Goal: Task Accomplishment & Management: Complete application form

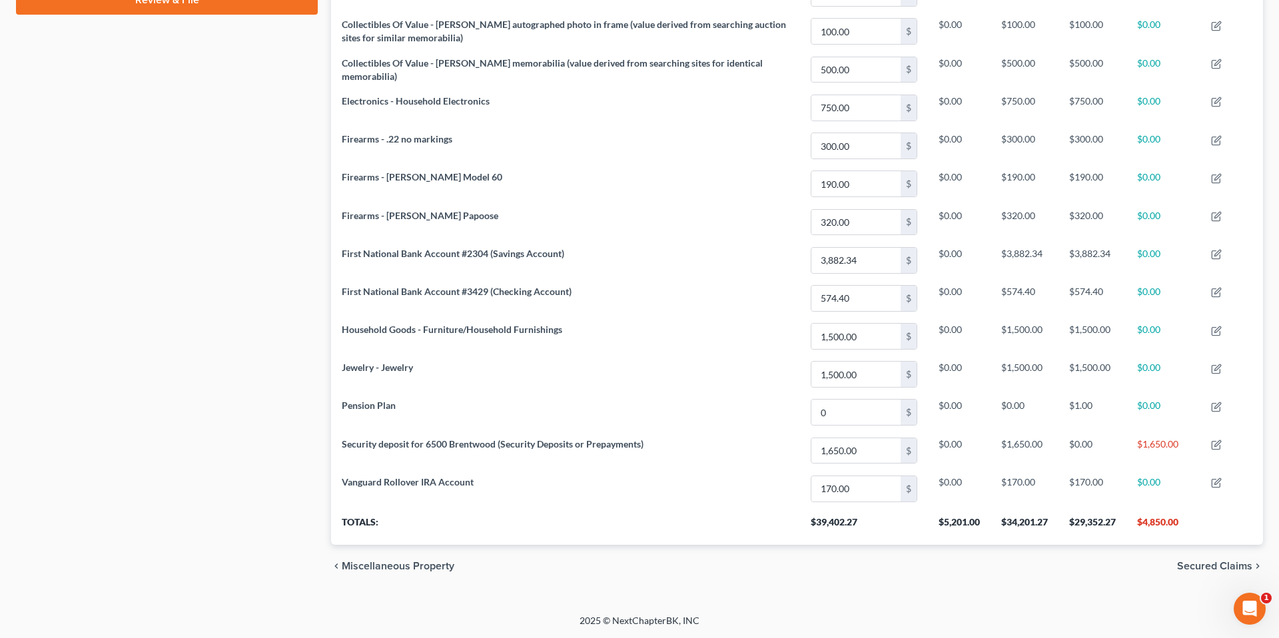
click at [325, 144] on div "Property Analysis Personal Item Money and Accounts Interest Vehicle Property un…" at bounding box center [798, 37] width 946 height 1104
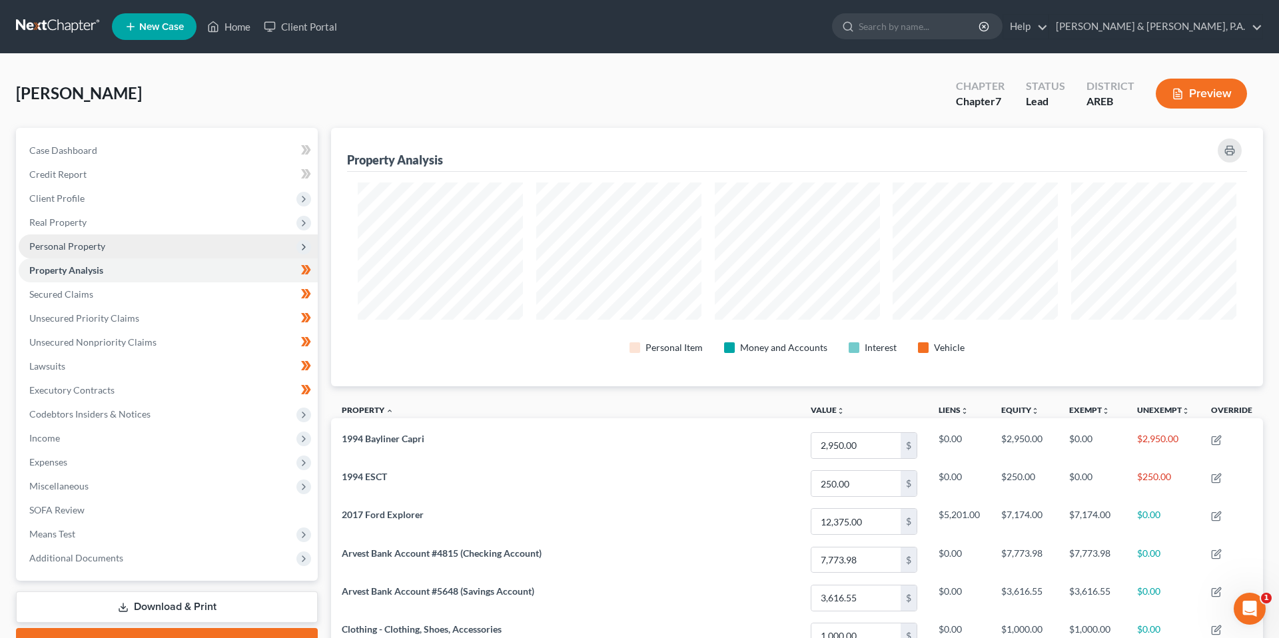
click at [155, 239] on span "Personal Property" at bounding box center [168, 247] width 299 height 24
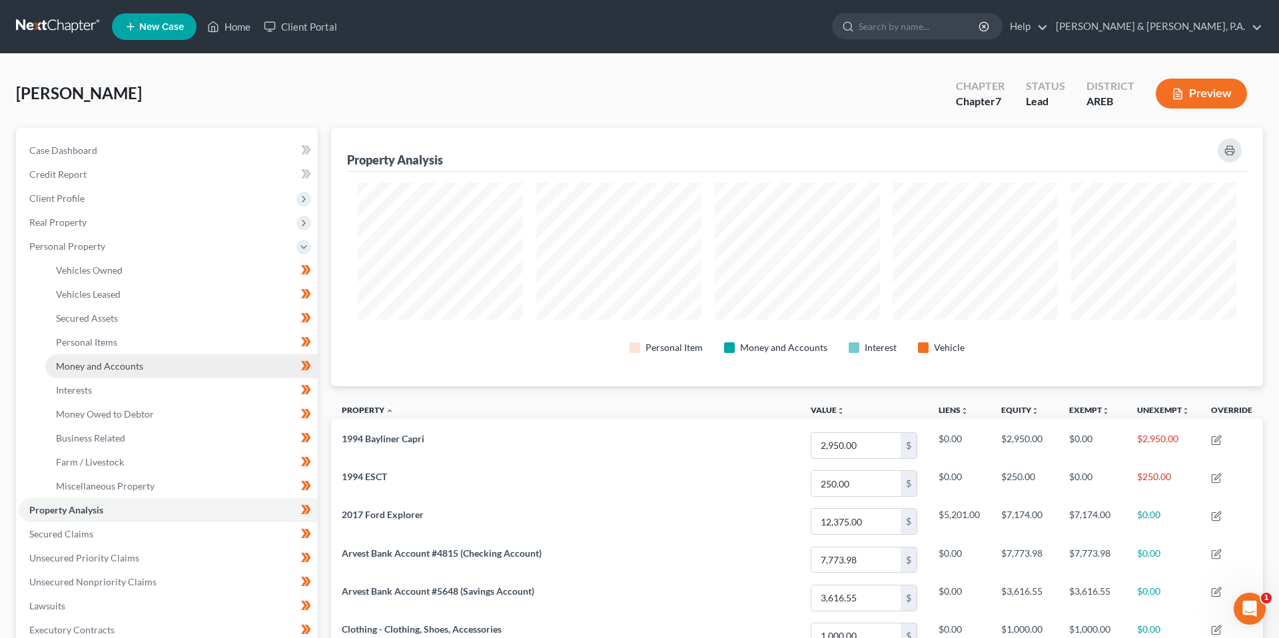
click at [158, 362] on link "Money and Accounts" at bounding box center [181, 367] width 273 height 24
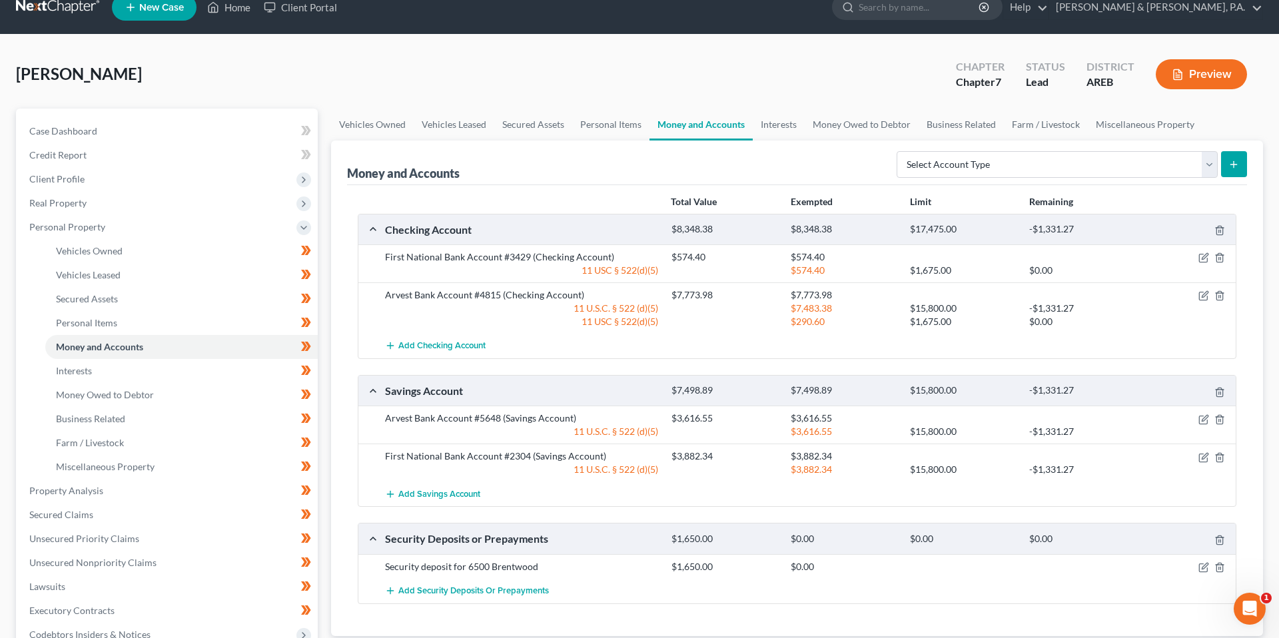
scroll to position [11, 0]
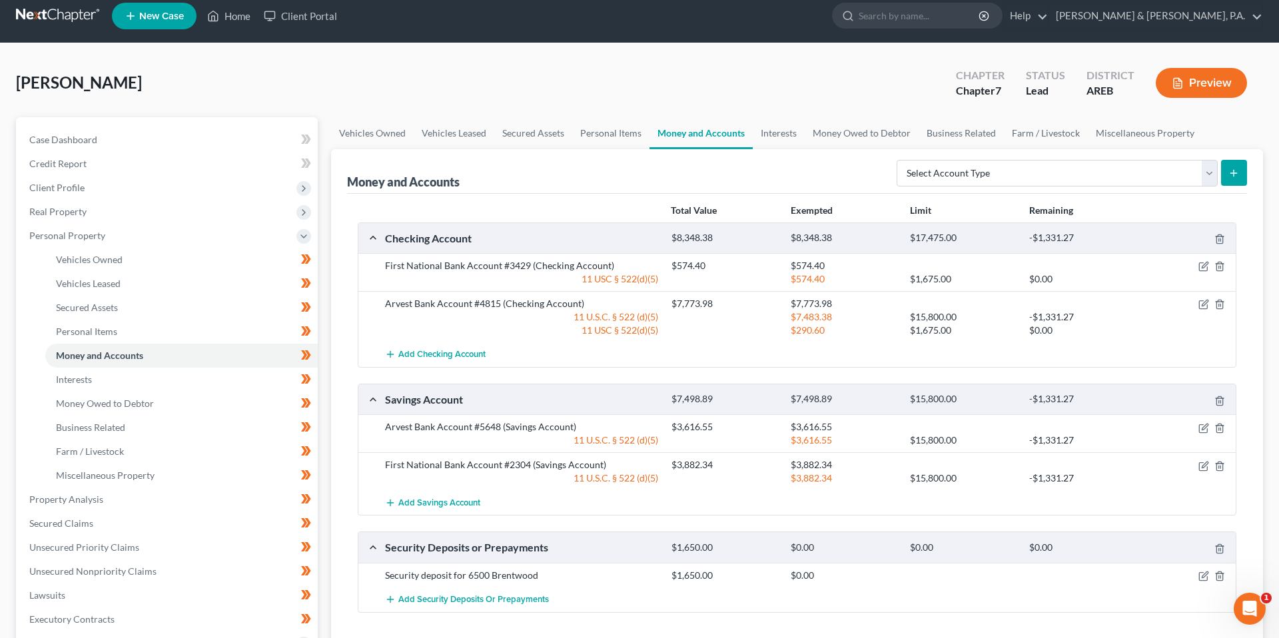
click at [1122, 302] on div at bounding box center [1082, 303] width 119 height 13
click at [1200, 466] on icon "button" at bounding box center [1204, 466] width 11 height 11
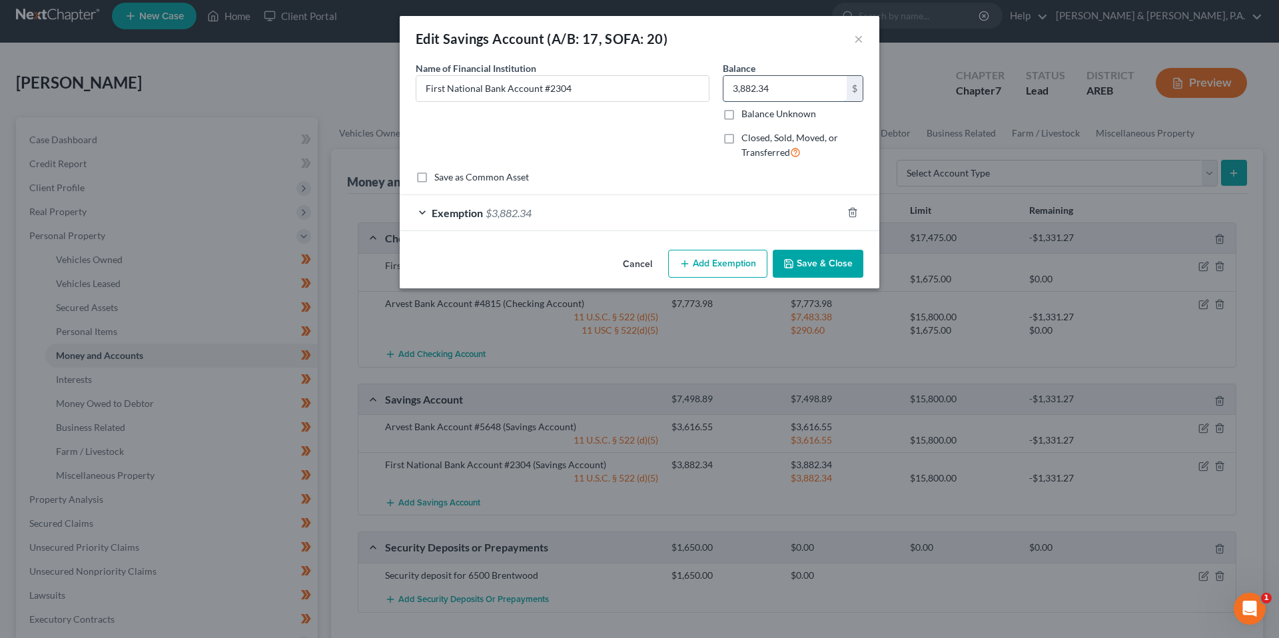
click at [748, 87] on input "3,882.34" at bounding box center [785, 88] width 123 height 25
type input "3,495.96"
click at [610, 204] on div "Exemption $3,882.34" at bounding box center [621, 212] width 442 height 35
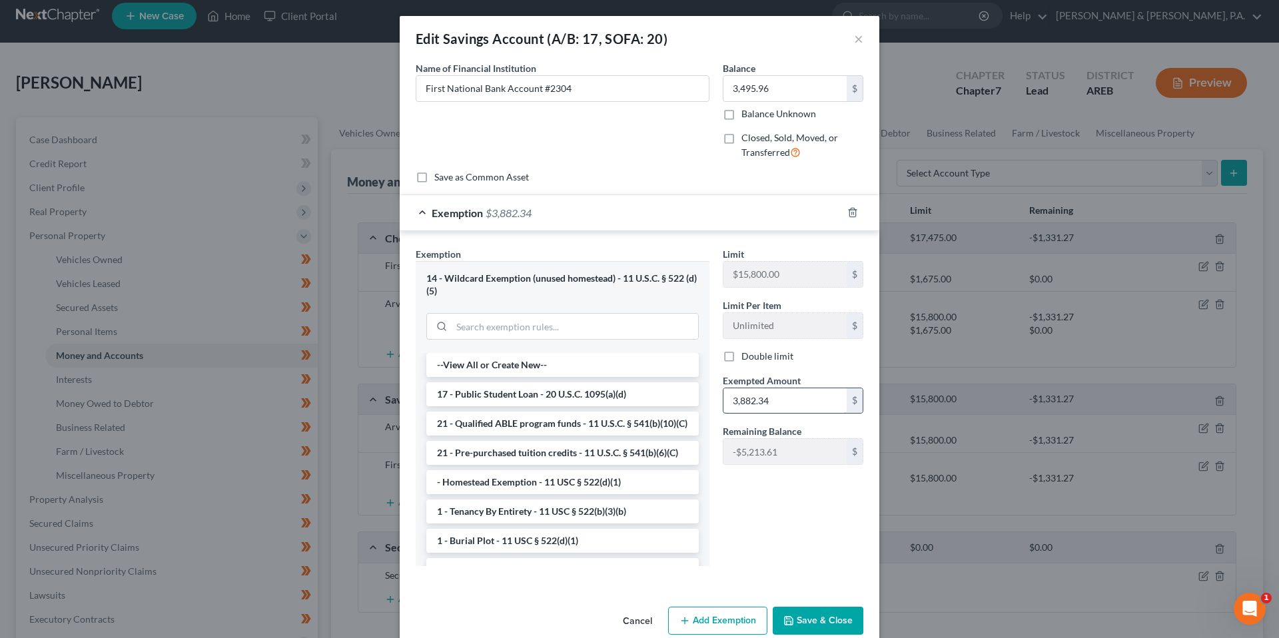
click at [795, 398] on input "3,882.34" at bounding box center [785, 401] width 123 height 25
type input "3,495.96"
click at [773, 493] on div "Limit $15,800.00 $ Limit Per Item Unlimited $ Double limit Exempted Amount * 3,…" at bounding box center [793, 412] width 154 height 330
click at [812, 618] on button "Save & Close" at bounding box center [818, 621] width 91 height 28
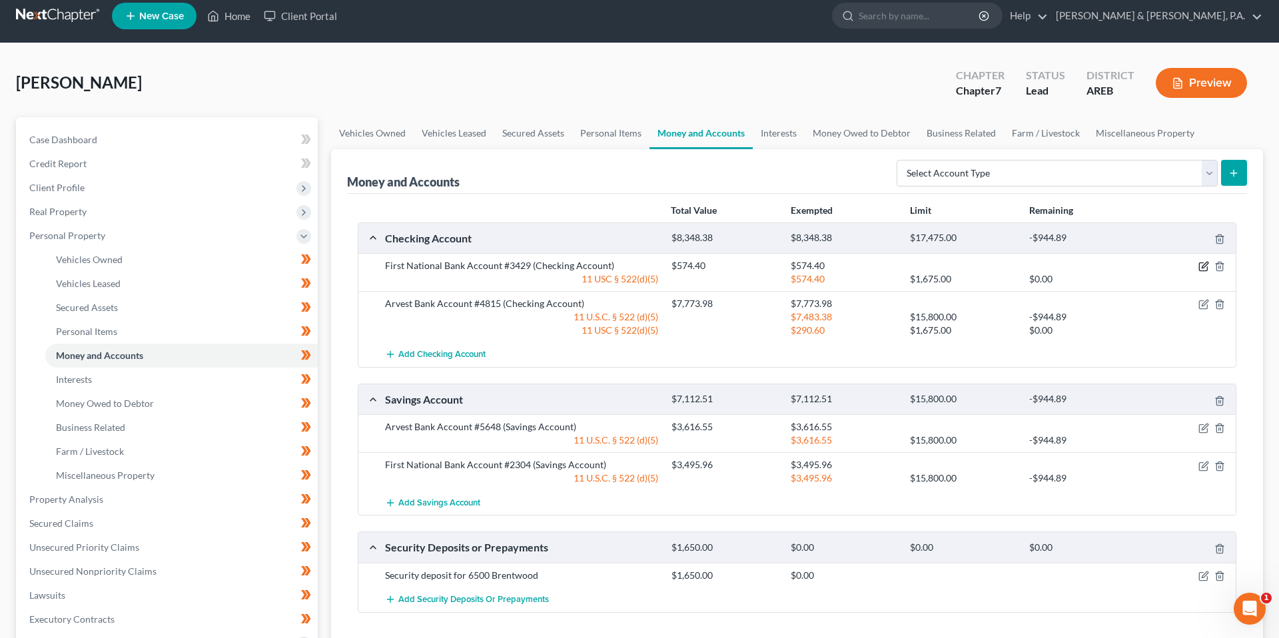
click at [1199, 269] on icon "button" at bounding box center [1203, 267] width 8 height 8
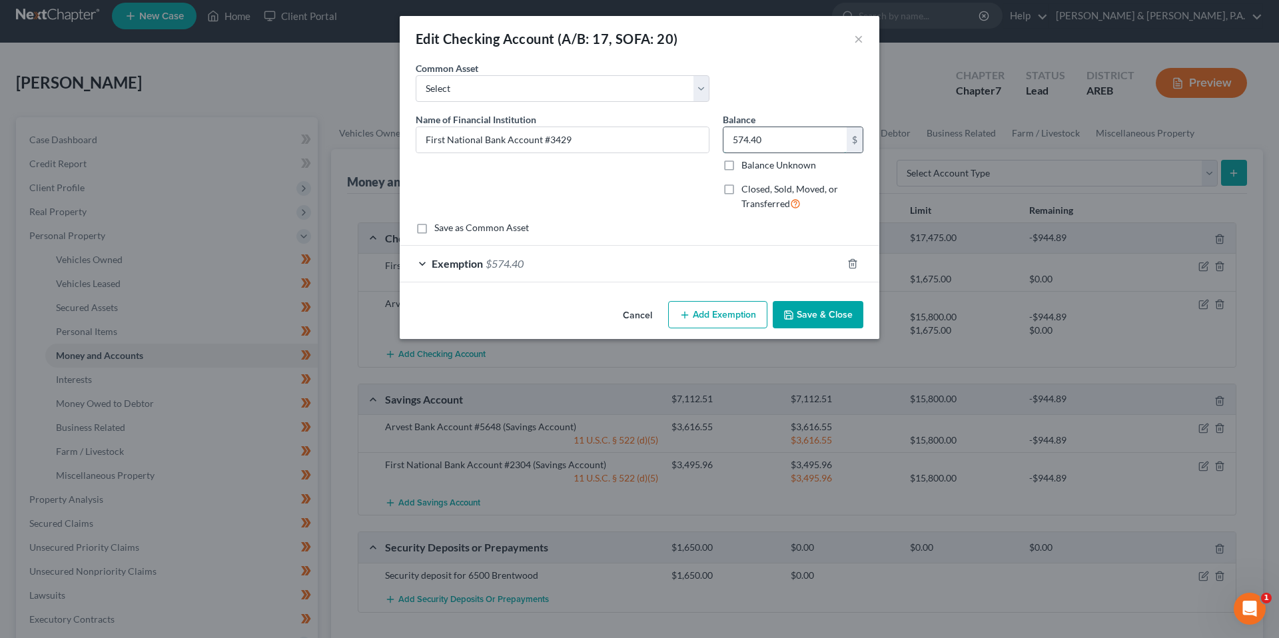
click at [768, 129] on input "574.40" at bounding box center [785, 139] width 123 height 25
type input "1,171.60"
click at [638, 254] on div "Exemption $574.40" at bounding box center [621, 263] width 442 height 35
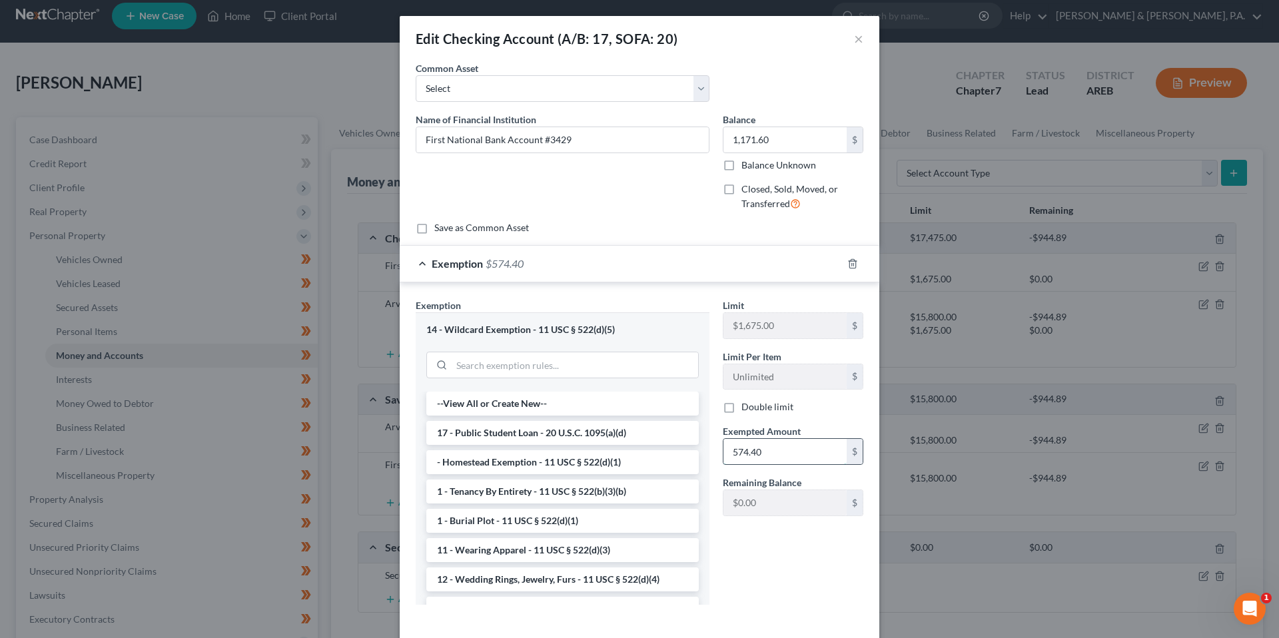
click at [768, 456] on input "574.40" at bounding box center [785, 451] width 123 height 25
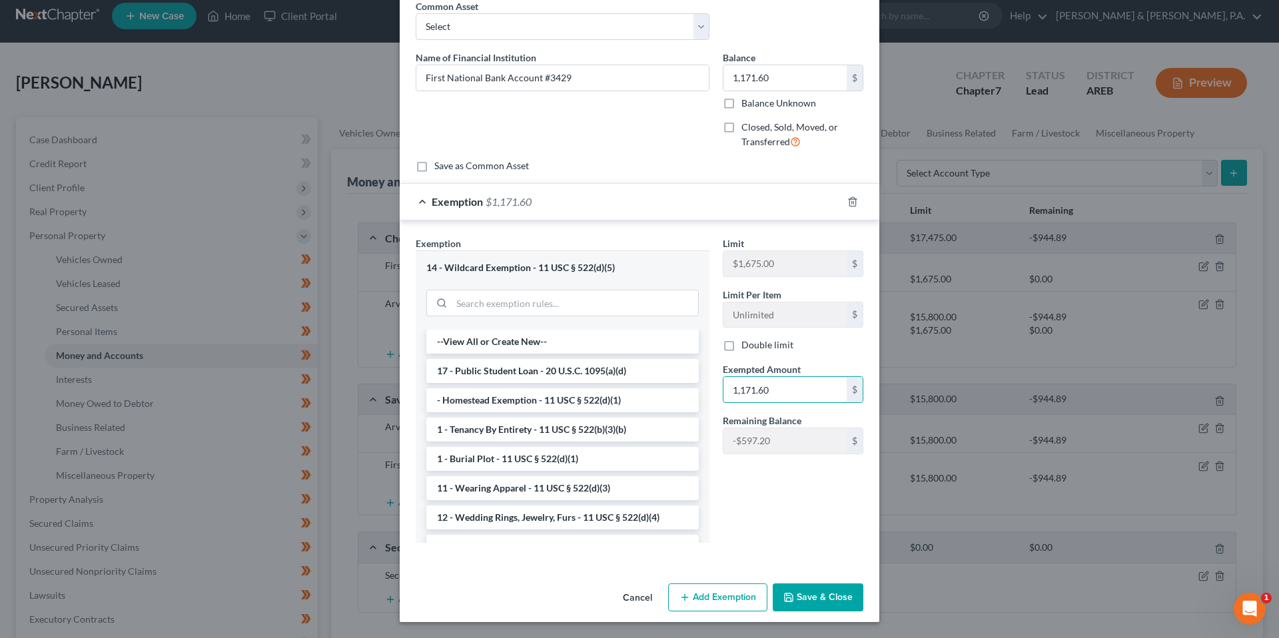
type input "1,171.60"
click at [782, 521] on div "Limit $1,675.00 $ Limit Per Item Unlimited $ Double limit Exempted Amount * 1,1…" at bounding box center [793, 395] width 154 height 317
click at [816, 596] on button "Save & Close" at bounding box center [818, 598] width 91 height 28
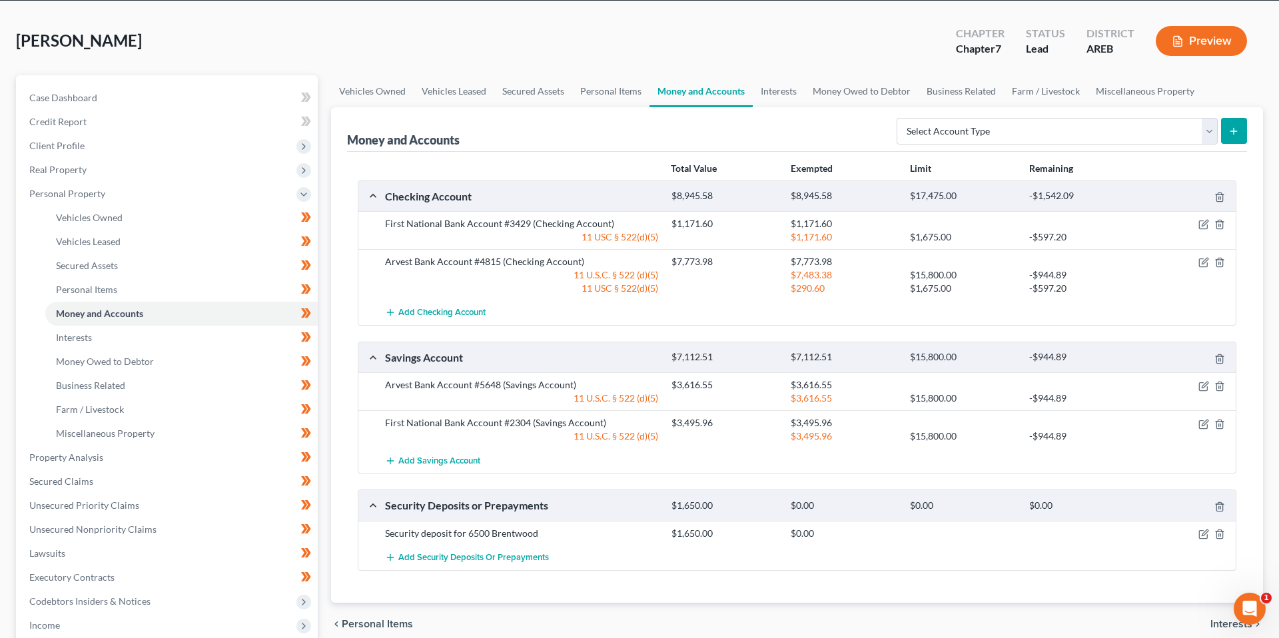
scroll to position [54, 0]
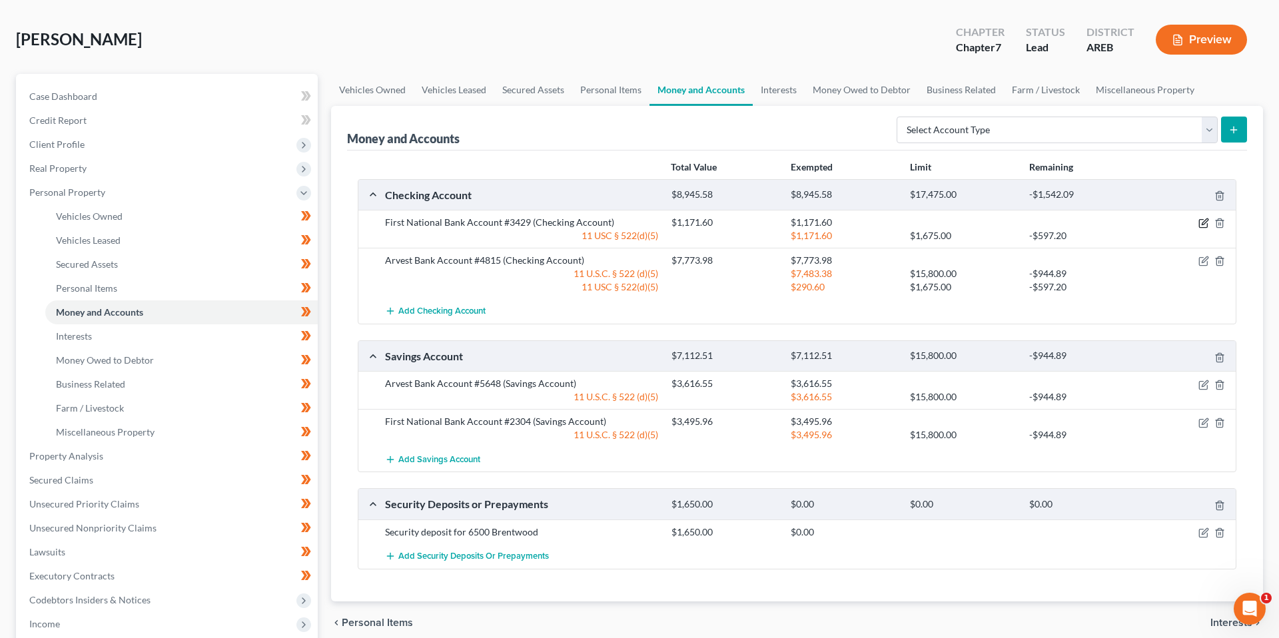
click at [1204, 227] on icon "button" at bounding box center [1203, 224] width 8 height 8
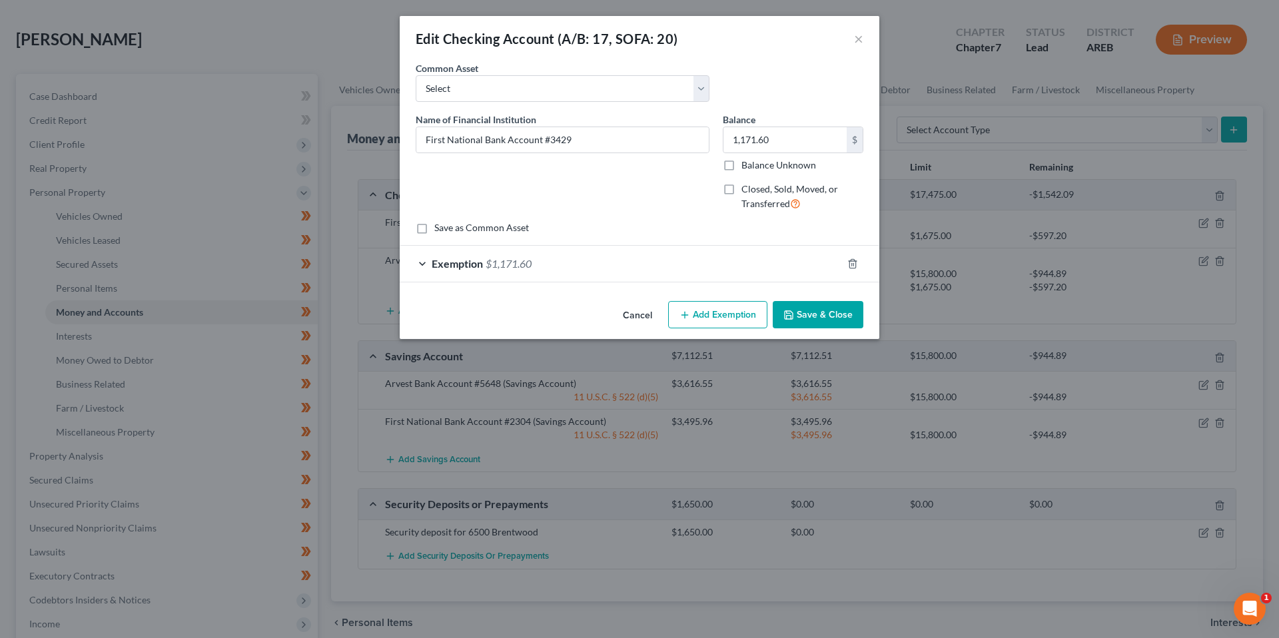
click at [678, 271] on div "Exemption $1,171.60" at bounding box center [621, 263] width 442 height 35
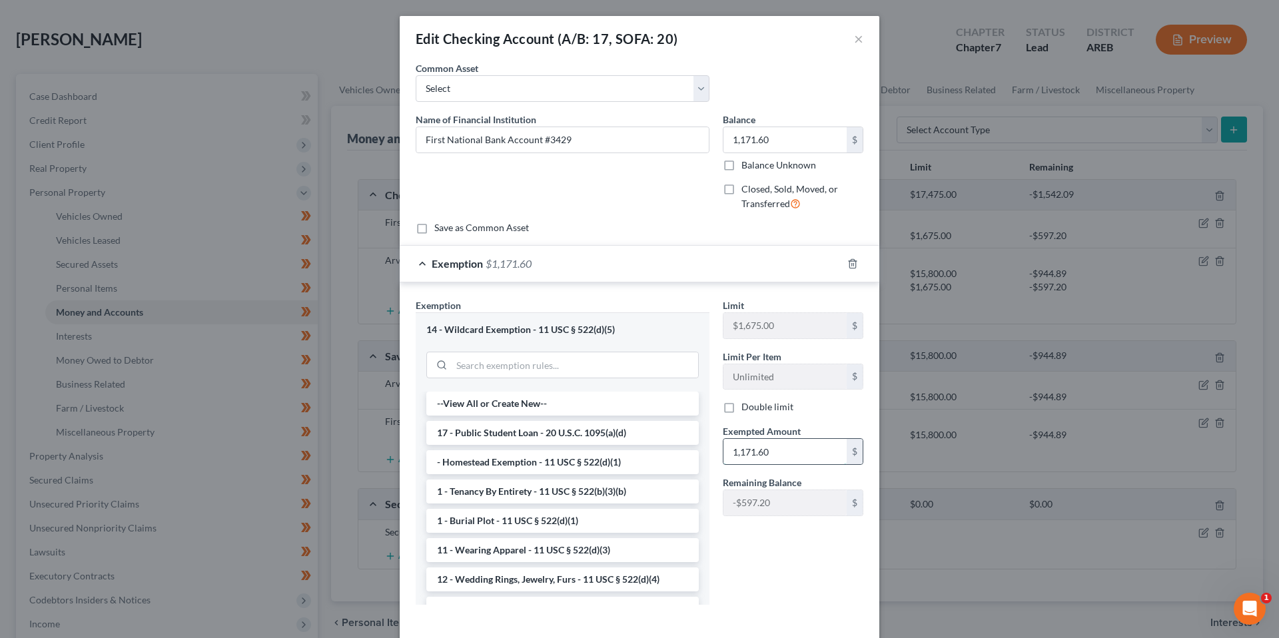
click at [749, 458] on input "1,171.60" at bounding box center [785, 451] width 123 height 25
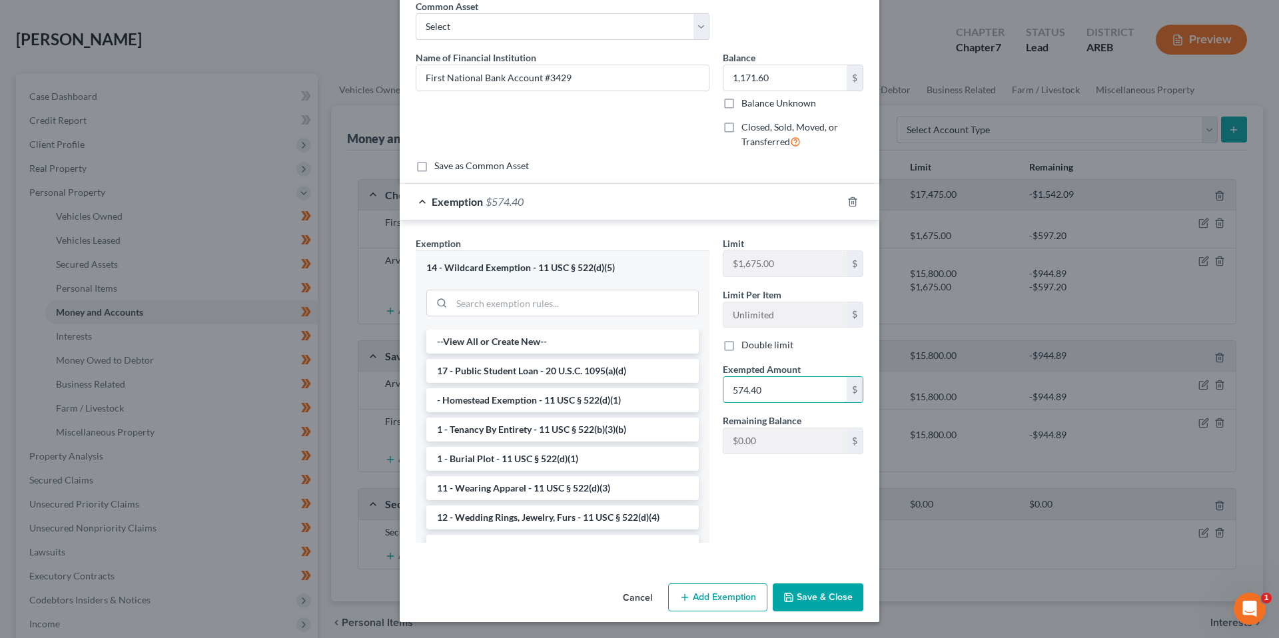
type input "574.40"
click at [702, 594] on button "Add Exemption" at bounding box center [717, 598] width 99 height 28
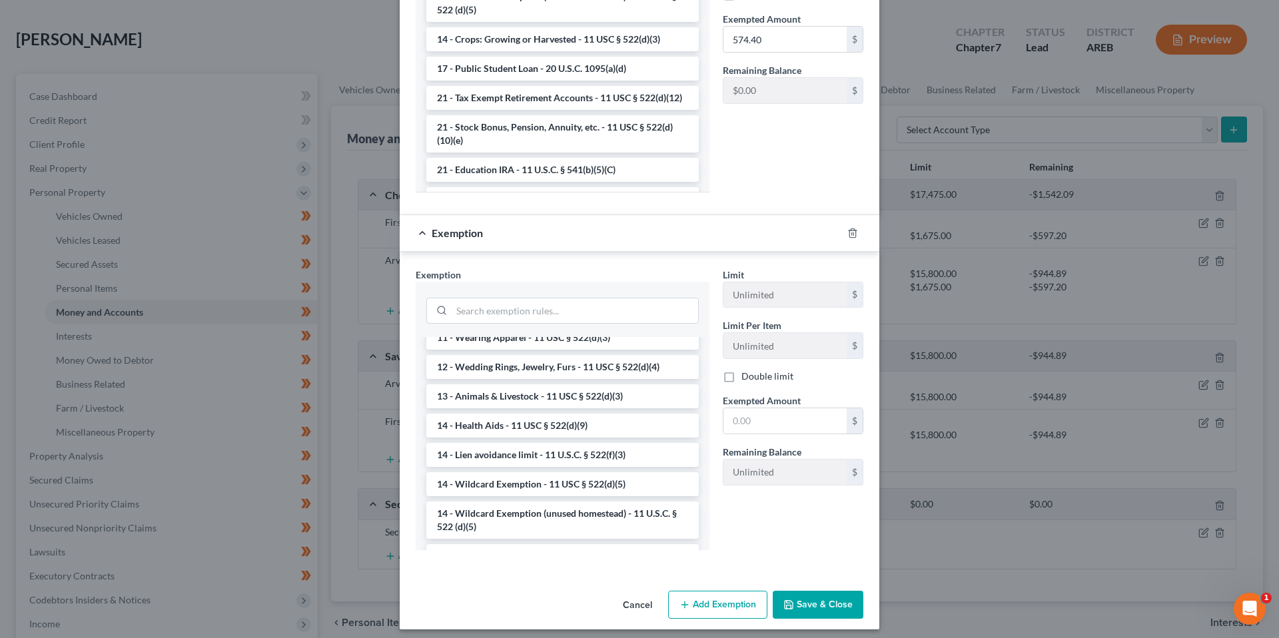
scroll to position [420, 0]
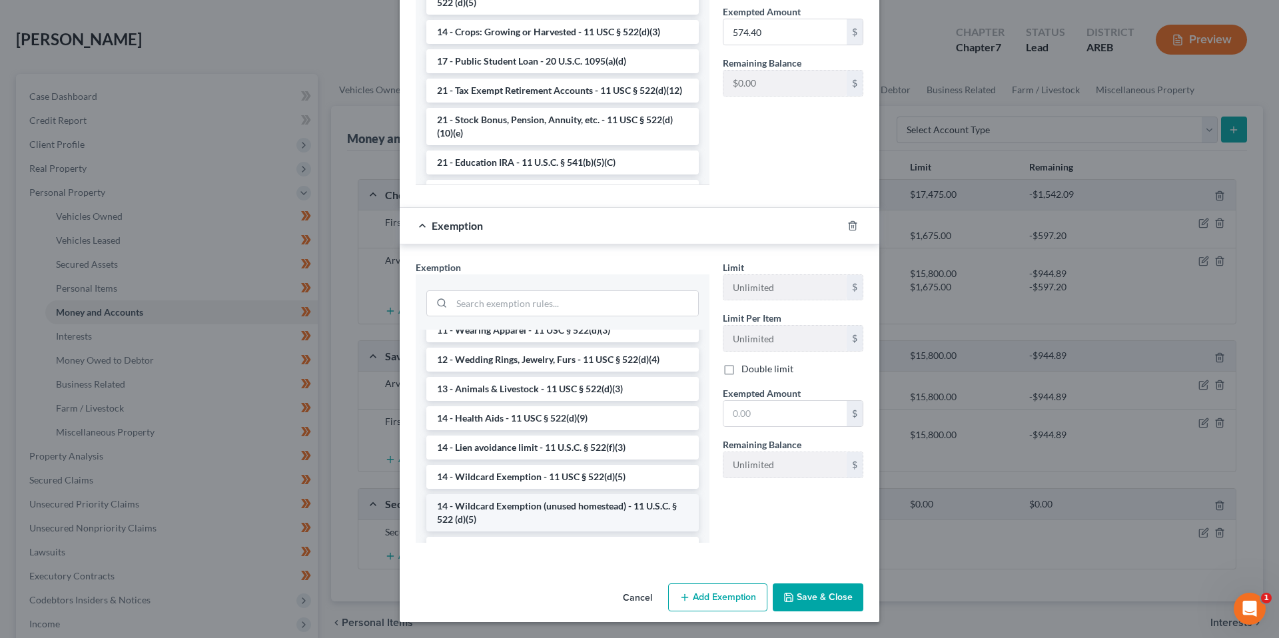
click at [615, 509] on li "14 - Wildcard Exemption (unused homestead) - 11 U.S.C. § 522 (d)(5)" at bounding box center [562, 512] width 273 height 37
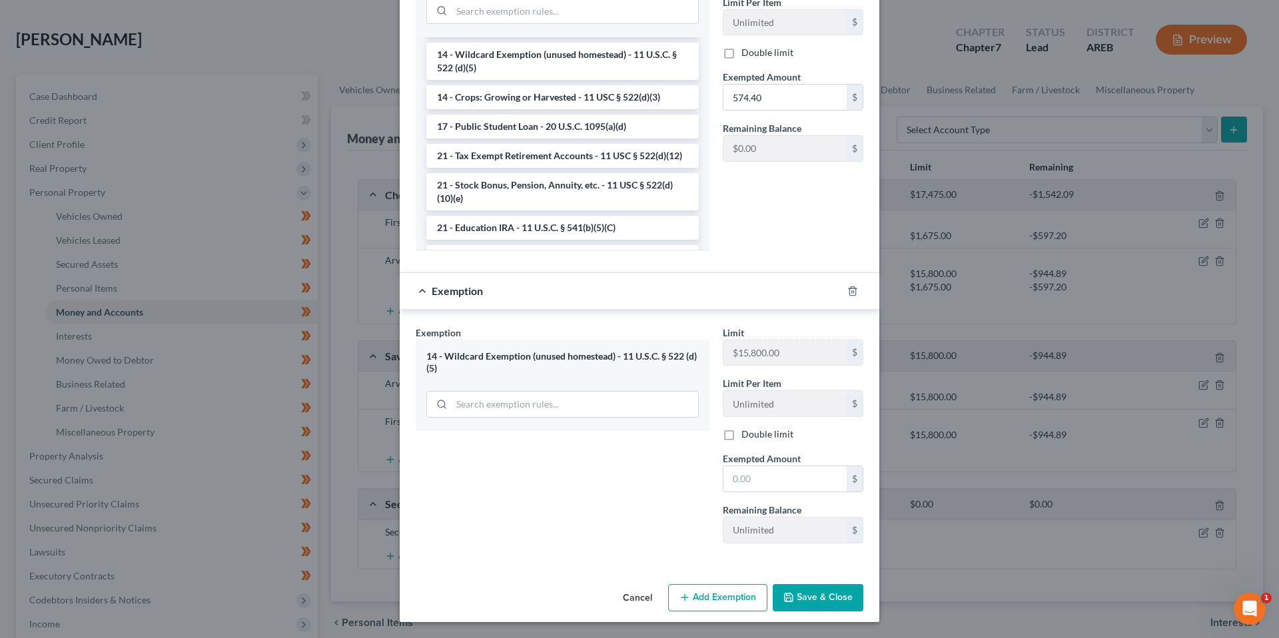
scroll to position [355, 0]
click at [752, 479] on input "text" at bounding box center [785, 478] width 123 height 25
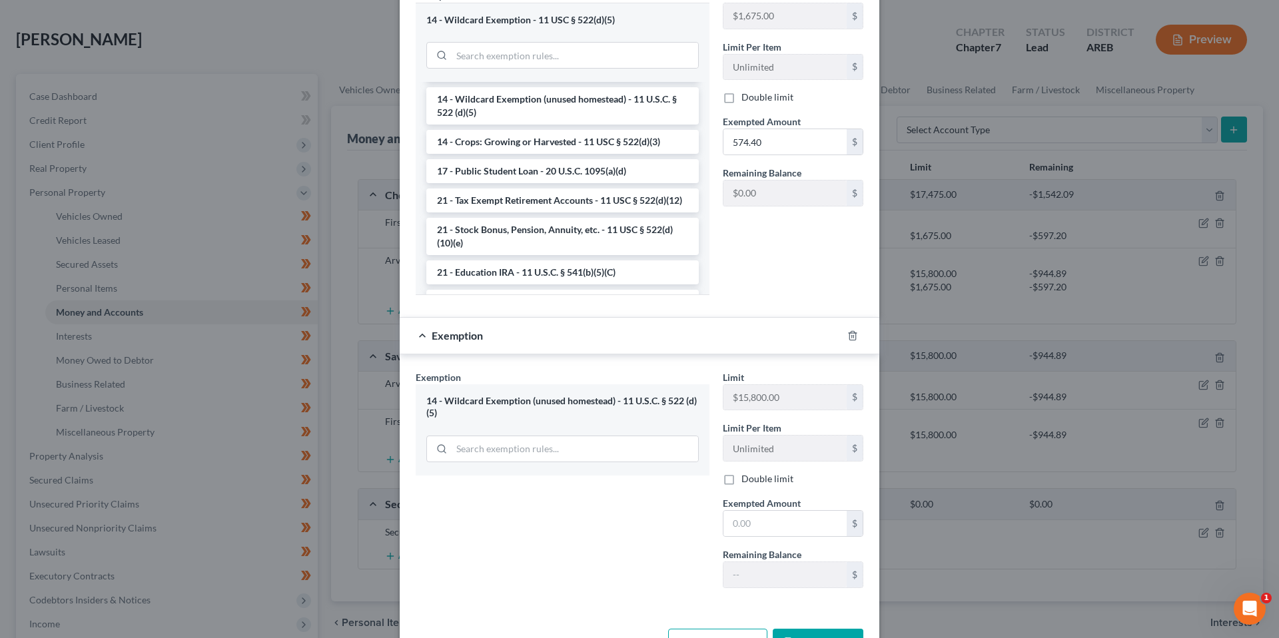
scroll to position [311, 0]
type input "597.2"
click at [654, 525] on div "Exemption Set must be selected for CA. Exemption * 14 - Wildcard Exemption (unu…" at bounding box center [562, 483] width 307 height 229
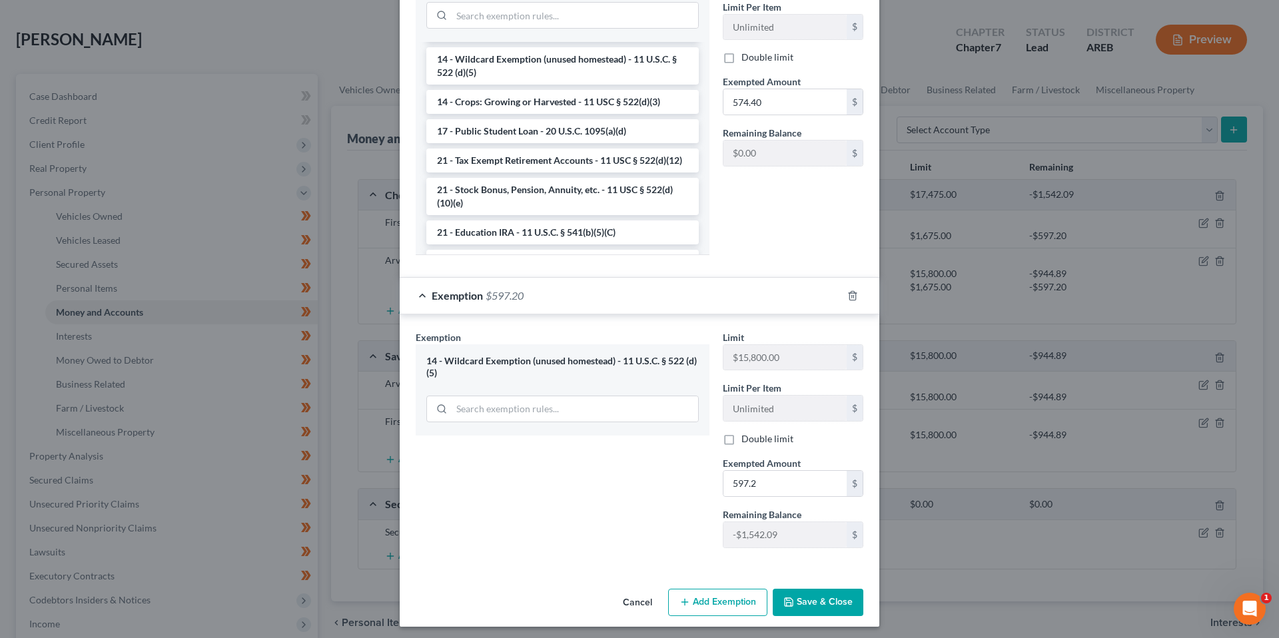
scroll to position [355, 0]
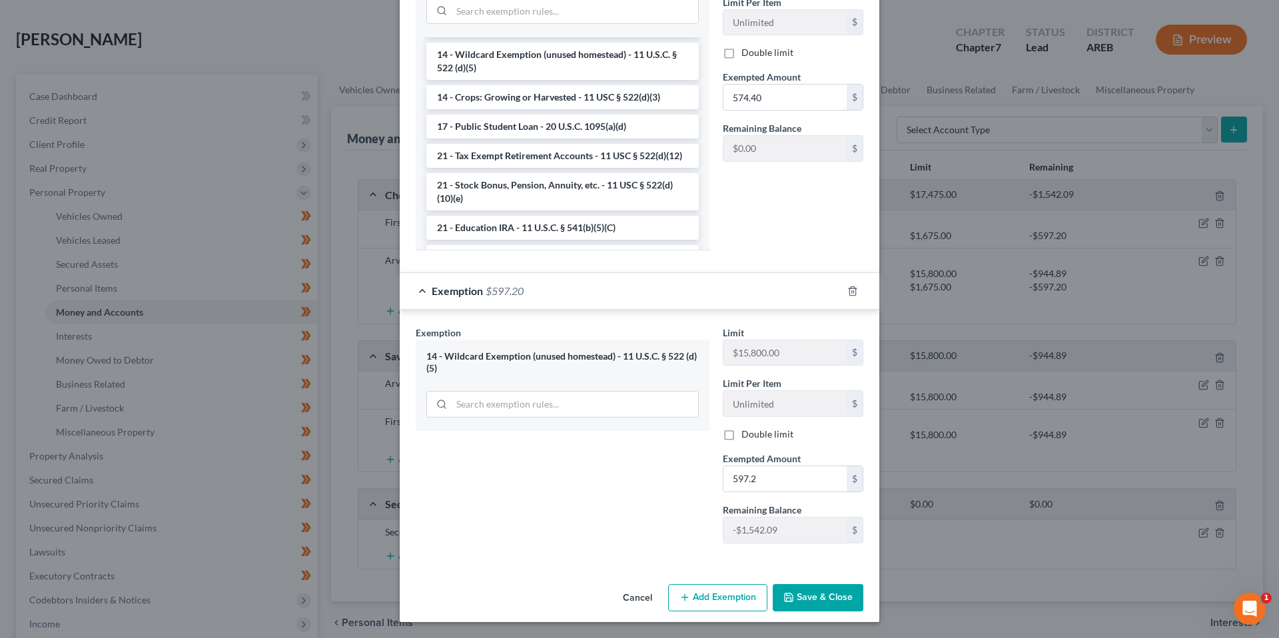
click at [837, 600] on button "Save & Close" at bounding box center [818, 598] width 91 height 28
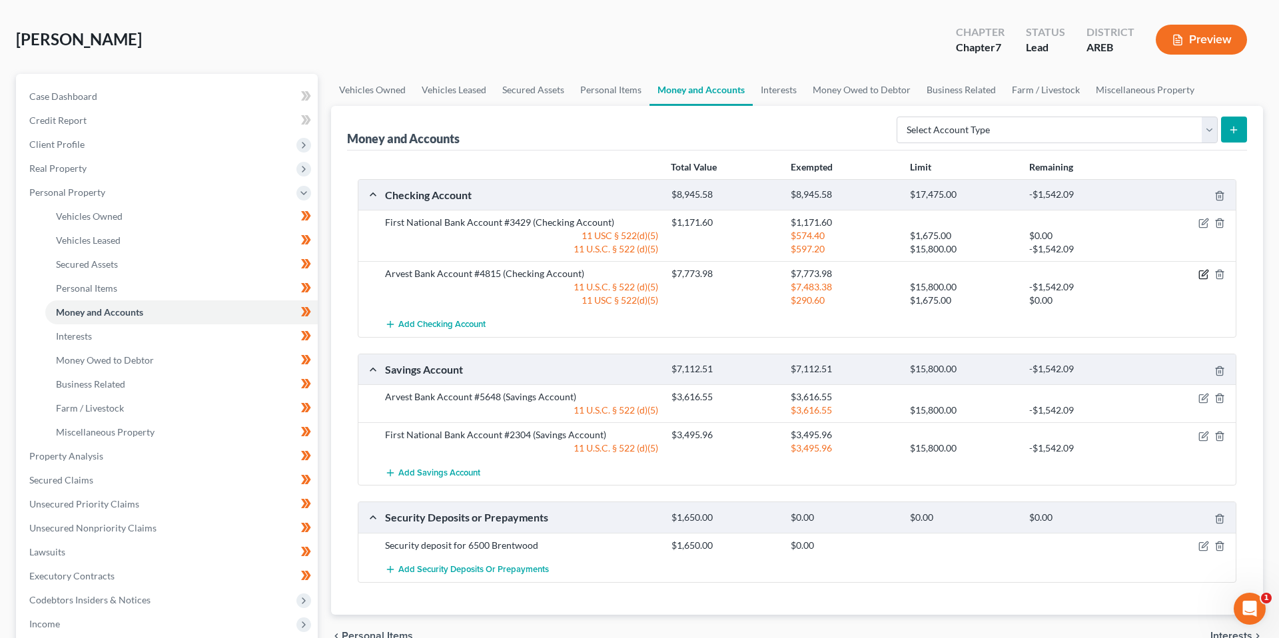
click at [1199, 273] on icon "button" at bounding box center [1204, 274] width 11 height 11
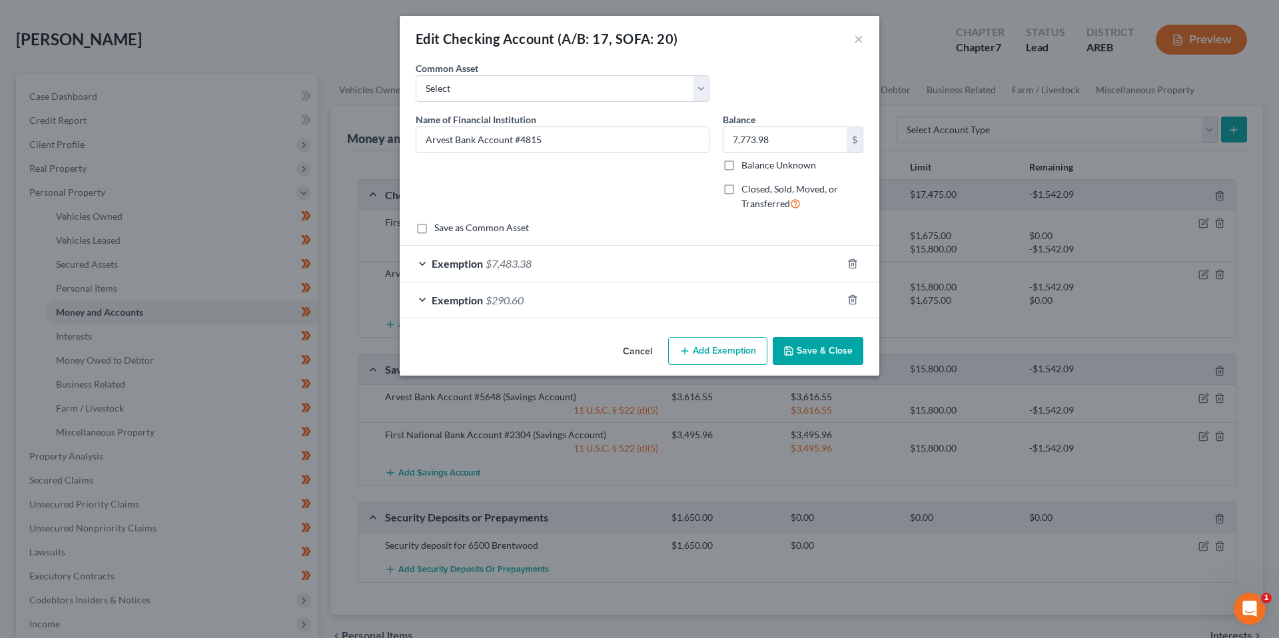
click at [732, 309] on div "Exemption $290.60" at bounding box center [621, 300] width 442 height 35
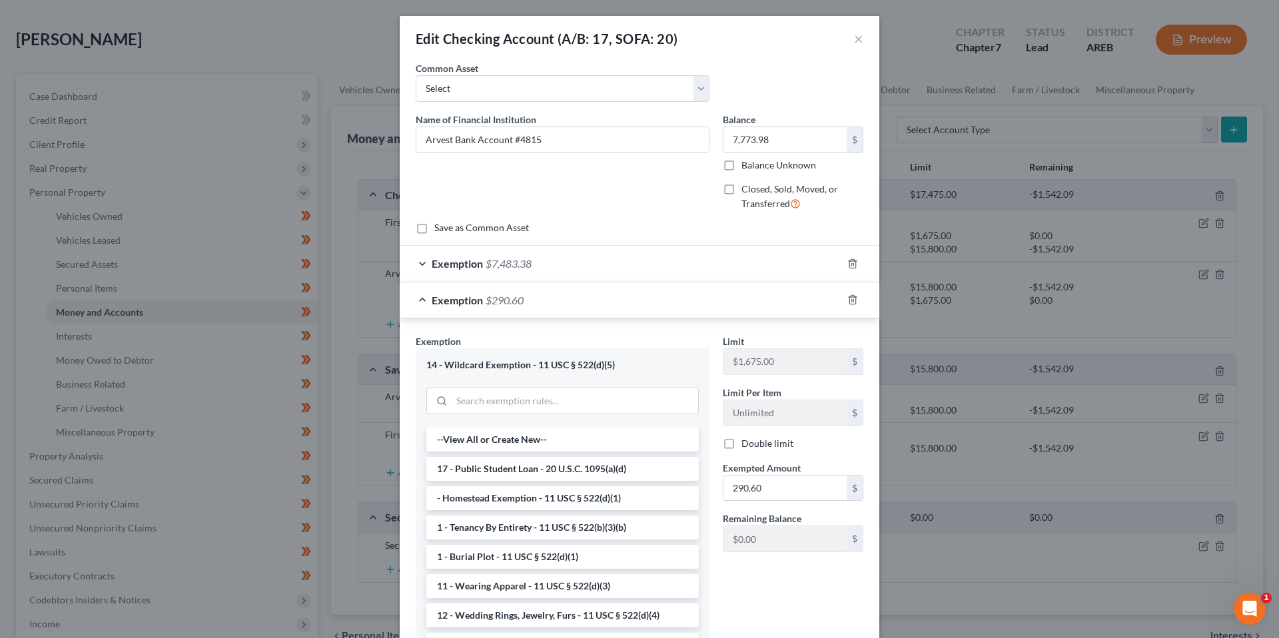
click at [732, 309] on div "Exemption $290.60" at bounding box center [621, 300] width 442 height 35
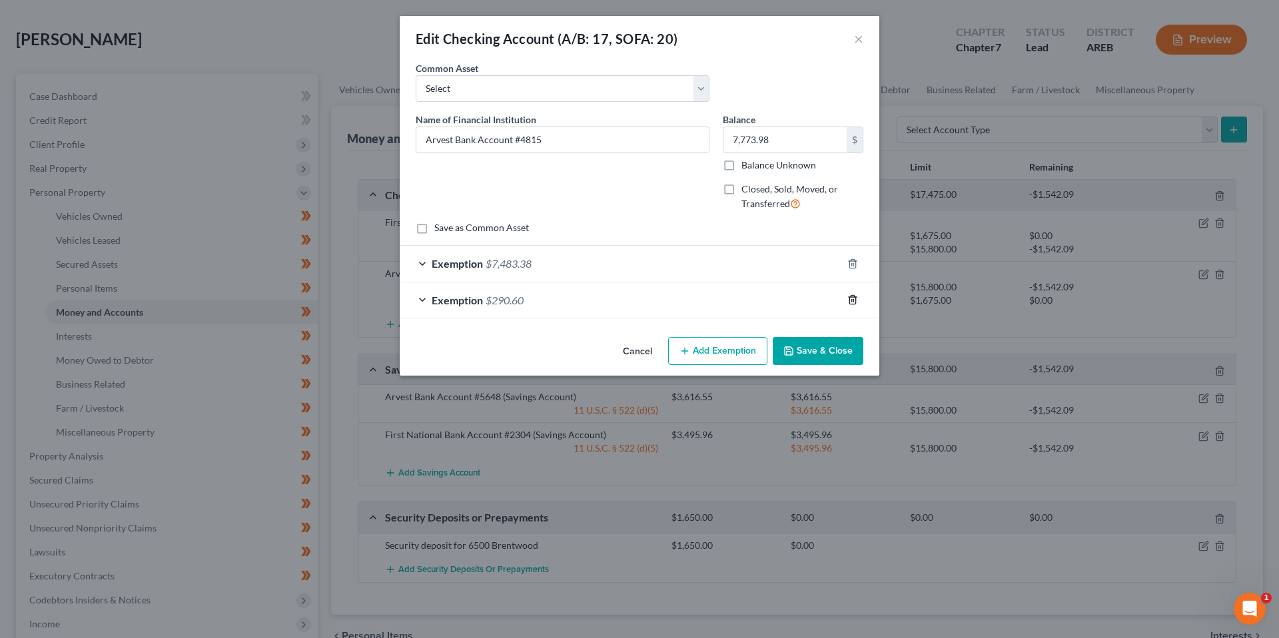
click at [850, 304] on icon "button" at bounding box center [853, 300] width 6 height 9
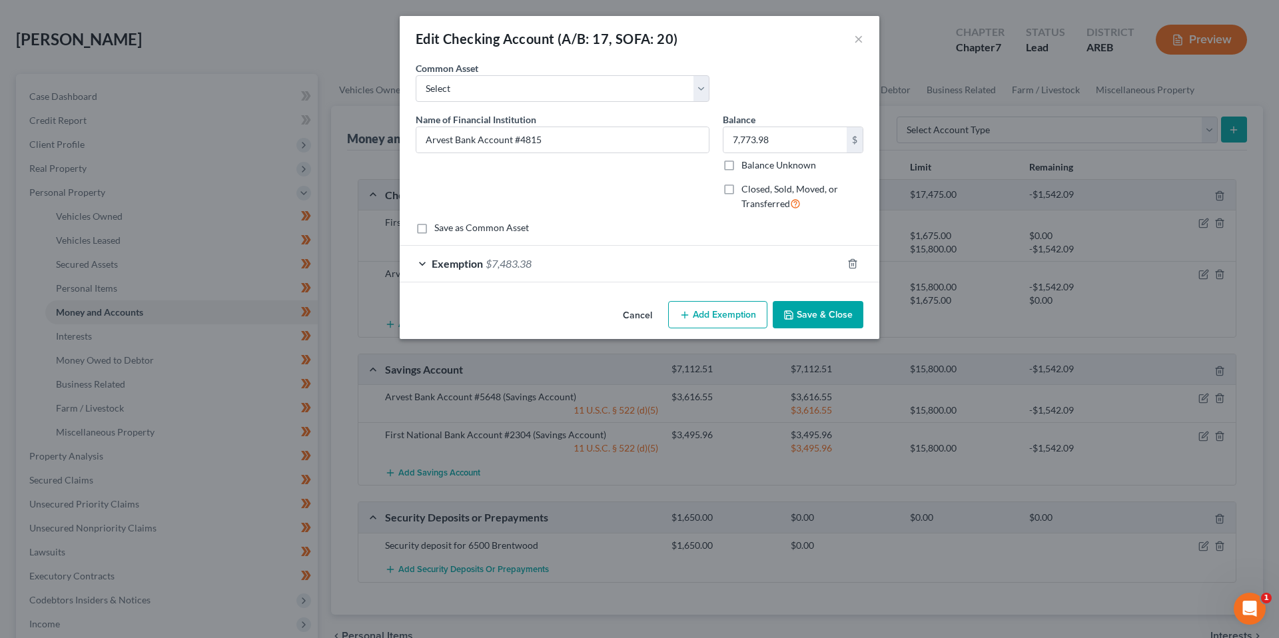
click at [827, 315] on button "Save & Close" at bounding box center [818, 315] width 91 height 28
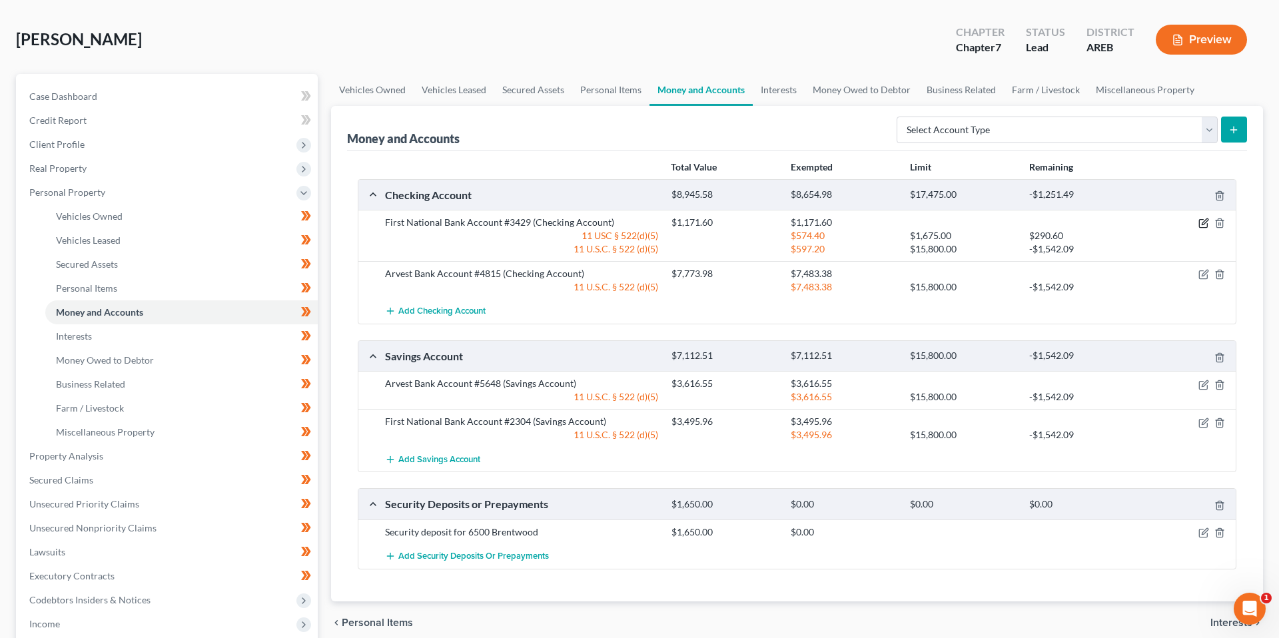
click at [1201, 225] on icon "button" at bounding box center [1204, 223] width 11 height 11
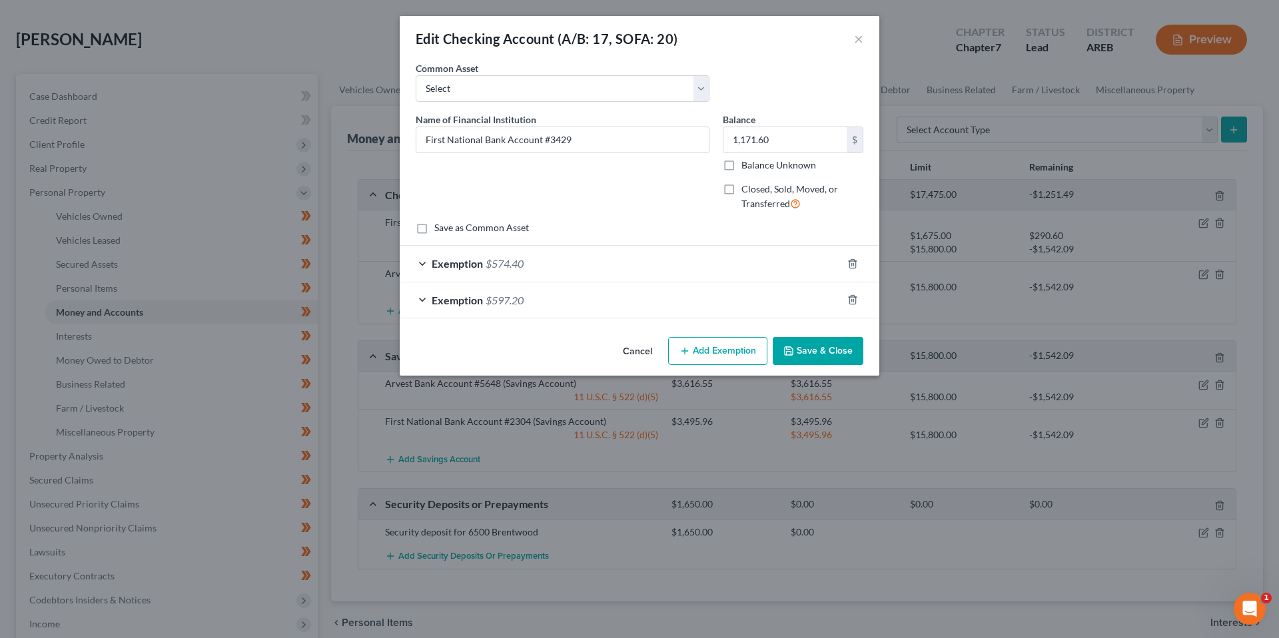
click at [617, 311] on div "Exemption $597.20" at bounding box center [621, 300] width 442 height 35
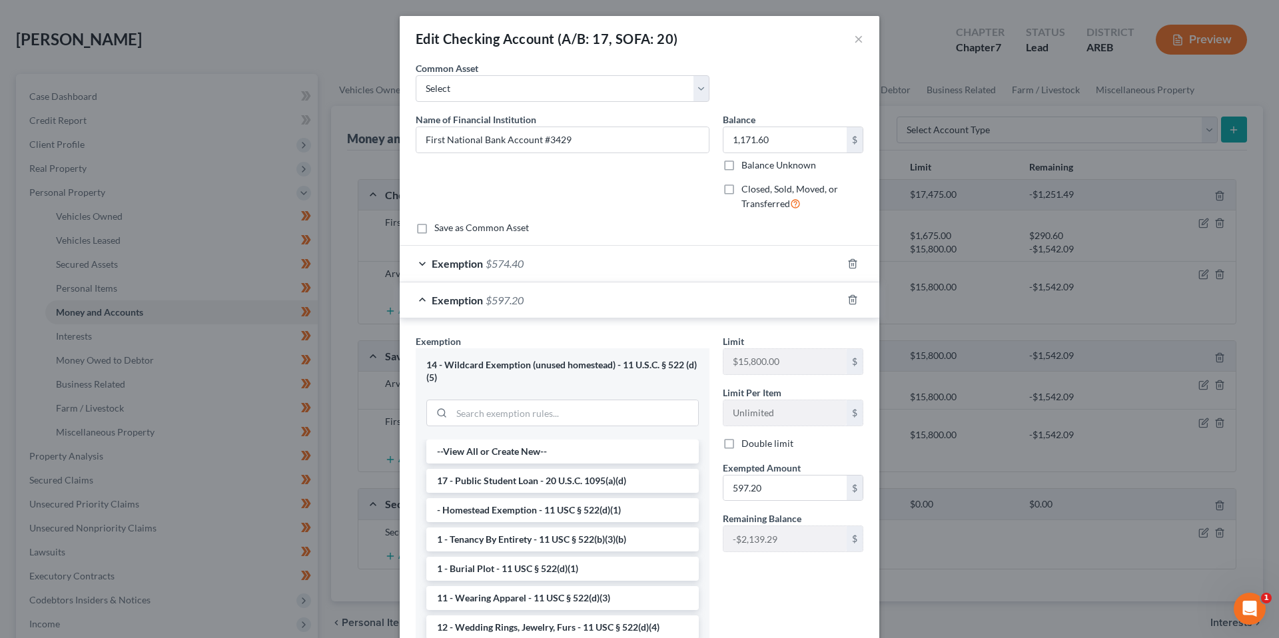
click at [618, 277] on div "Exemption $574.40" at bounding box center [621, 263] width 442 height 35
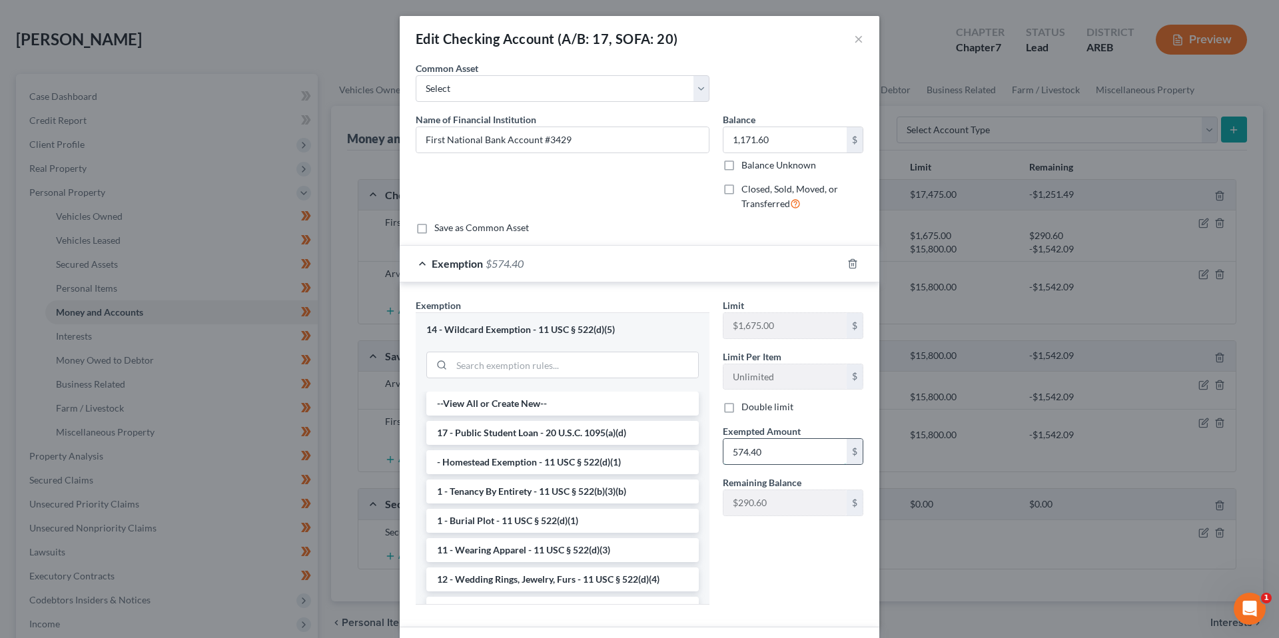
click at [749, 449] on input "574.40" at bounding box center [785, 451] width 123 height 25
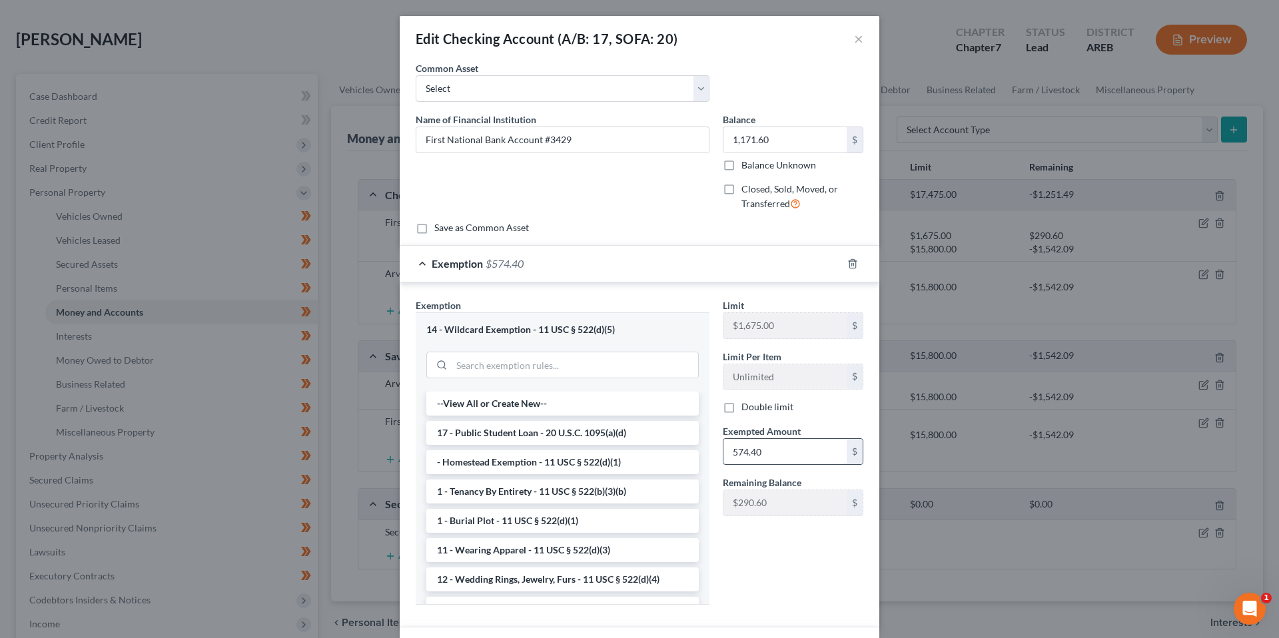
click at [749, 449] on input "574.40" at bounding box center [785, 451] width 123 height 25
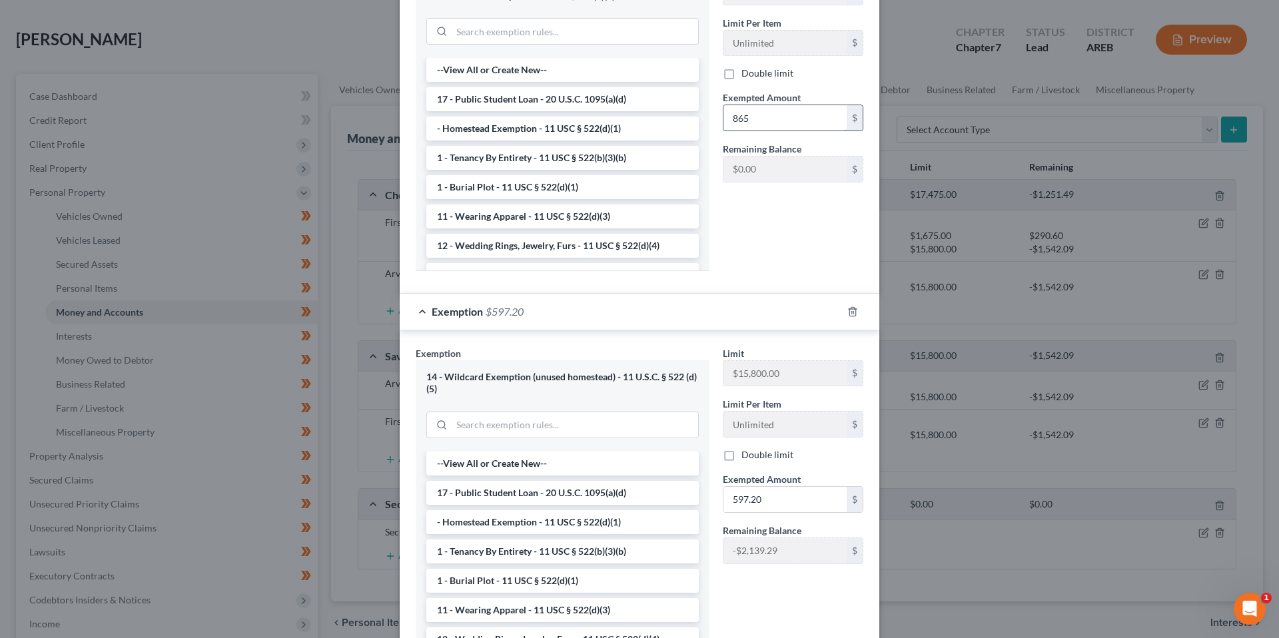
scroll to position [455, 0]
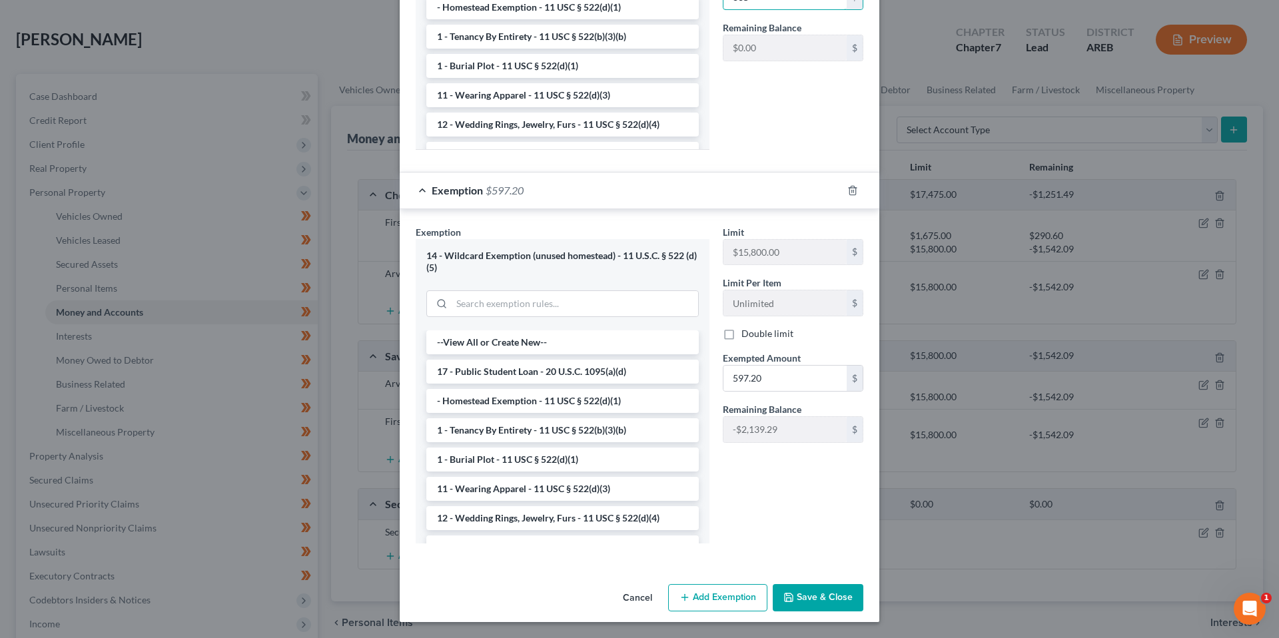
type input "865"
click at [770, 377] on input "597.20" at bounding box center [785, 378] width 123 height 25
type input "306.6"
click at [824, 597] on button "Save & Close" at bounding box center [818, 598] width 91 height 28
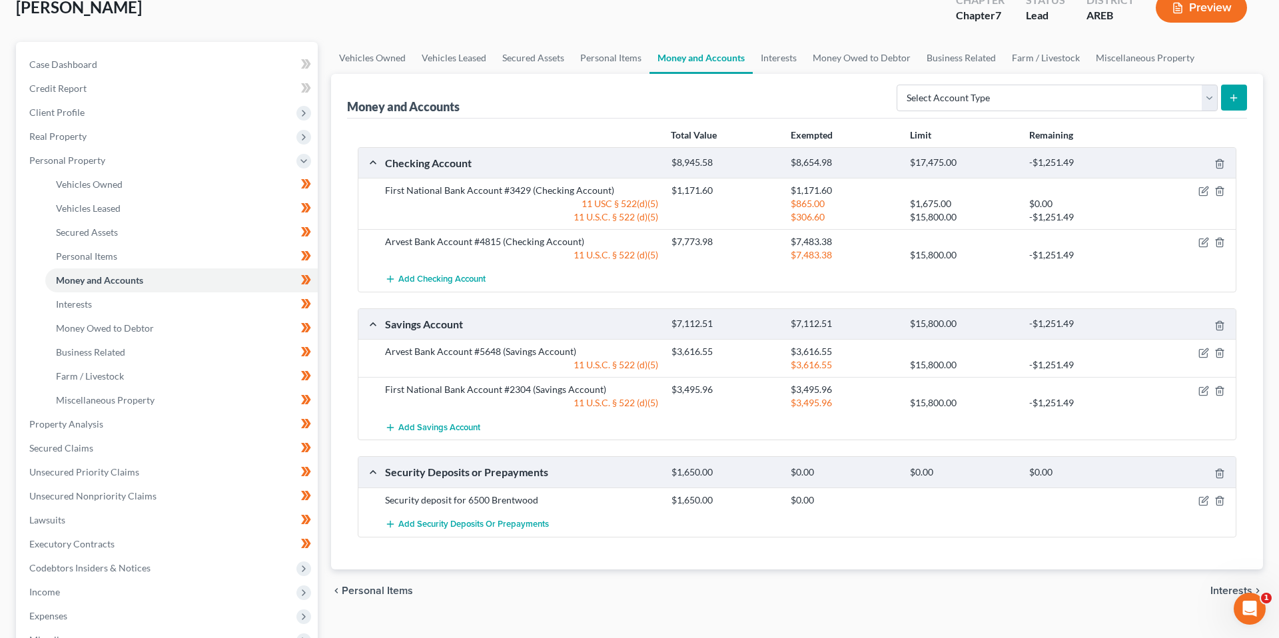
scroll to position [85, 0]
click at [1122, 303] on div "Checking Account $8,945.58 $8,654.98 $17,475.00 -$1,251.49 First National Bank …" at bounding box center [797, 344] width 879 height 391
click at [1203, 246] on icon "button" at bounding box center [1204, 244] width 11 height 11
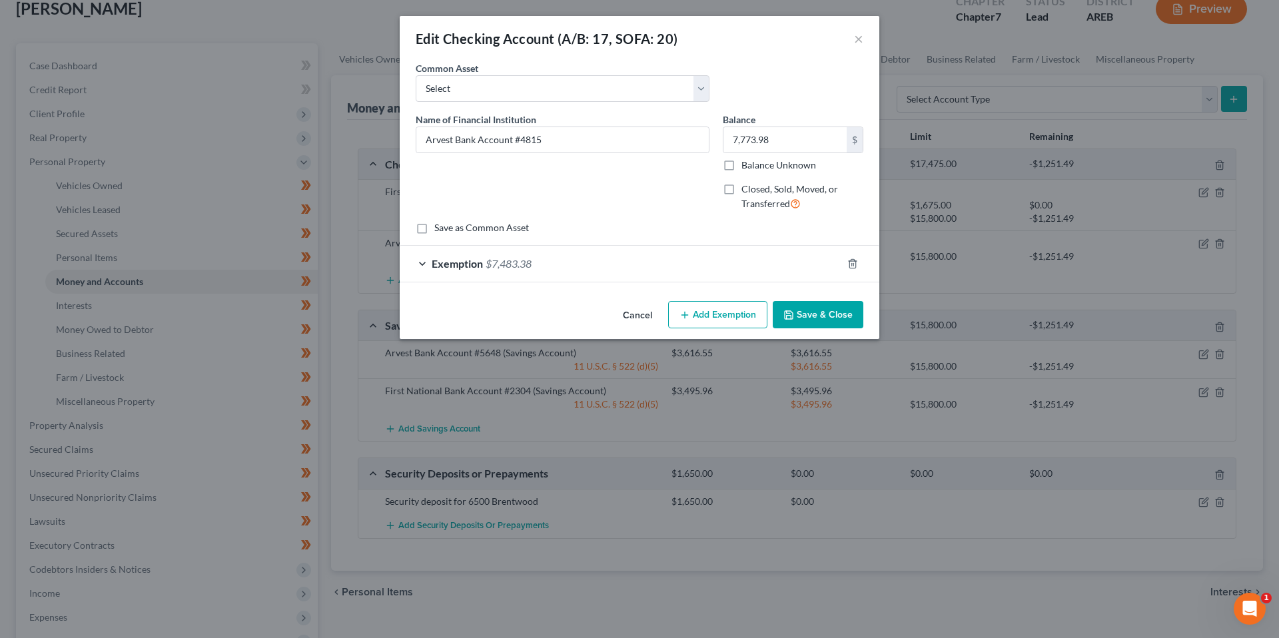
click at [608, 262] on div "Exemption $7,483.38" at bounding box center [621, 263] width 442 height 35
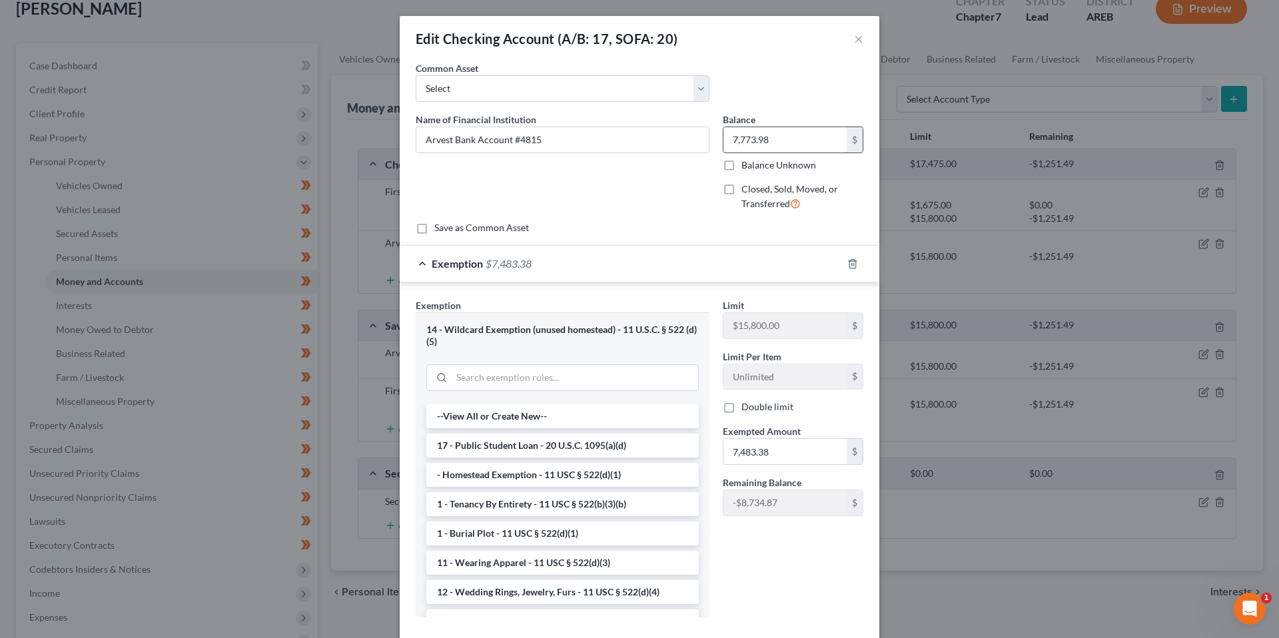
click at [778, 137] on input "7,773.98" at bounding box center [785, 139] width 123 height 25
click at [765, 149] on input "7" at bounding box center [785, 139] width 123 height 25
type input "6,705.63"
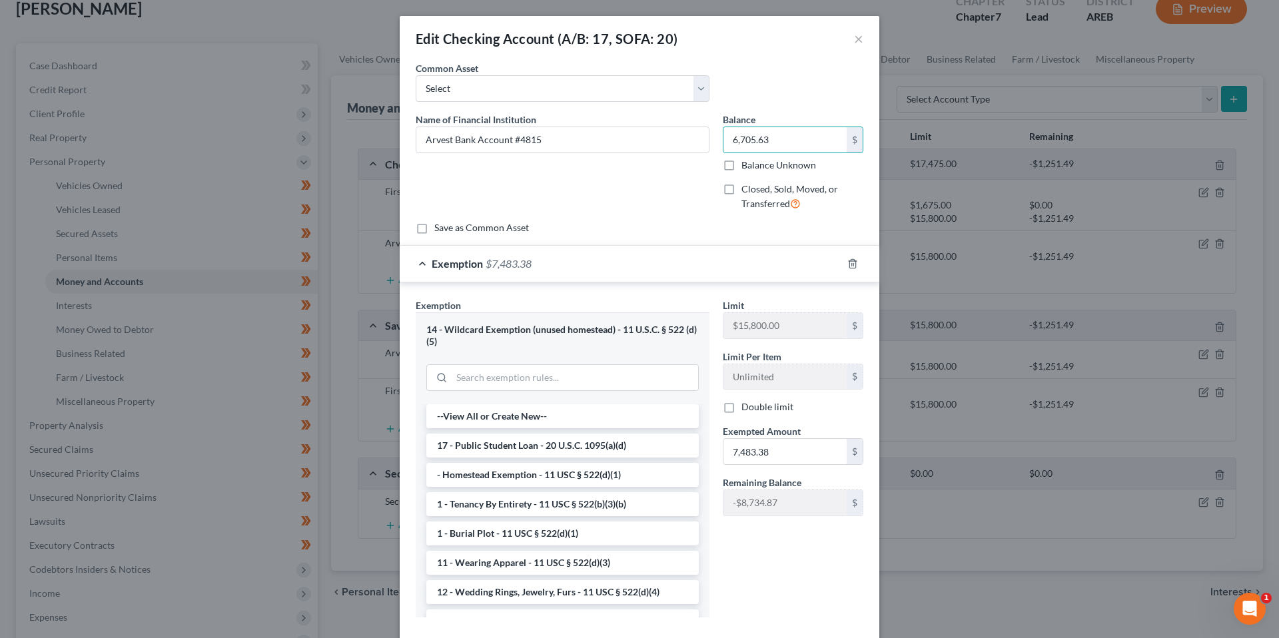
click at [551, 192] on div "Name of Financial Institution * Arvest Bank Account #4815" at bounding box center [562, 167] width 307 height 109
click at [783, 585] on div "Limit $15,800.00 $ Limit Per Item Unlimited $ Double limit Exempted Amount * 7,…" at bounding box center [793, 464] width 154 height 330
click at [747, 450] on input "7,483.38" at bounding box center [785, 451] width 123 height 25
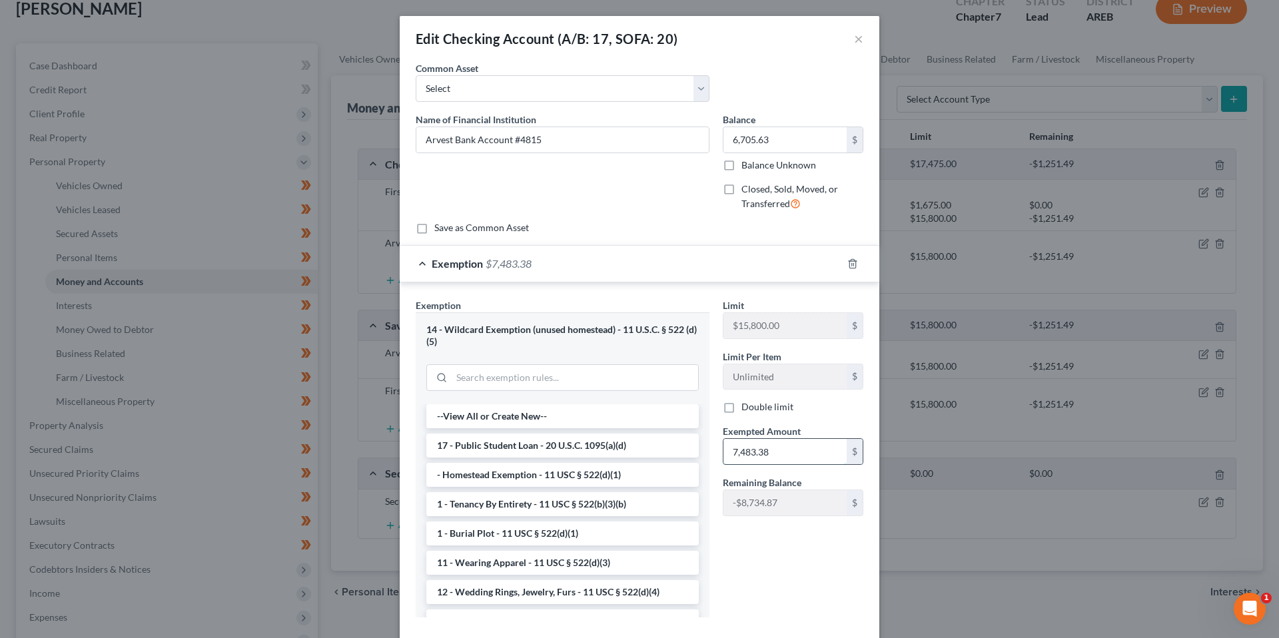
click at [747, 450] on input "7,483.38" at bounding box center [785, 451] width 123 height 25
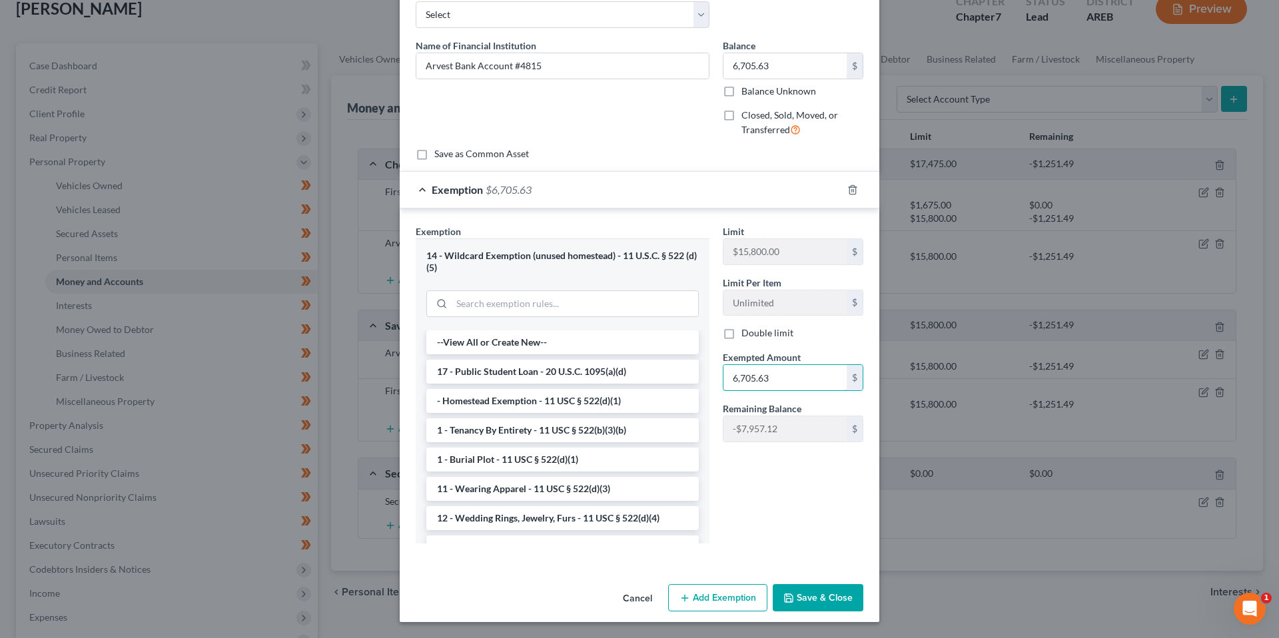
type input "6,705.63"
click at [818, 592] on button "Save & Close" at bounding box center [818, 598] width 91 height 28
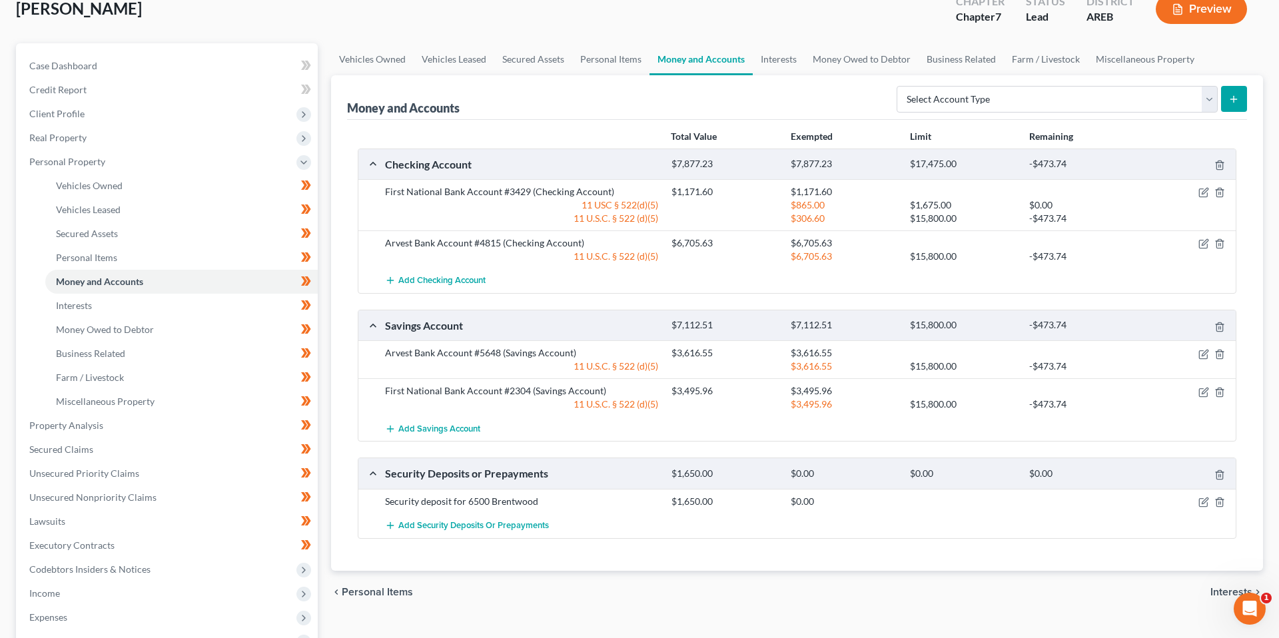
click at [451, 77] on div "Money and Accounts Select Account Type Brokerage (A/B: 18, SOFA: 20) Cash on Ha…" at bounding box center [797, 97] width 900 height 45
click at [355, 57] on link "Vehicles Owned" at bounding box center [372, 59] width 83 height 32
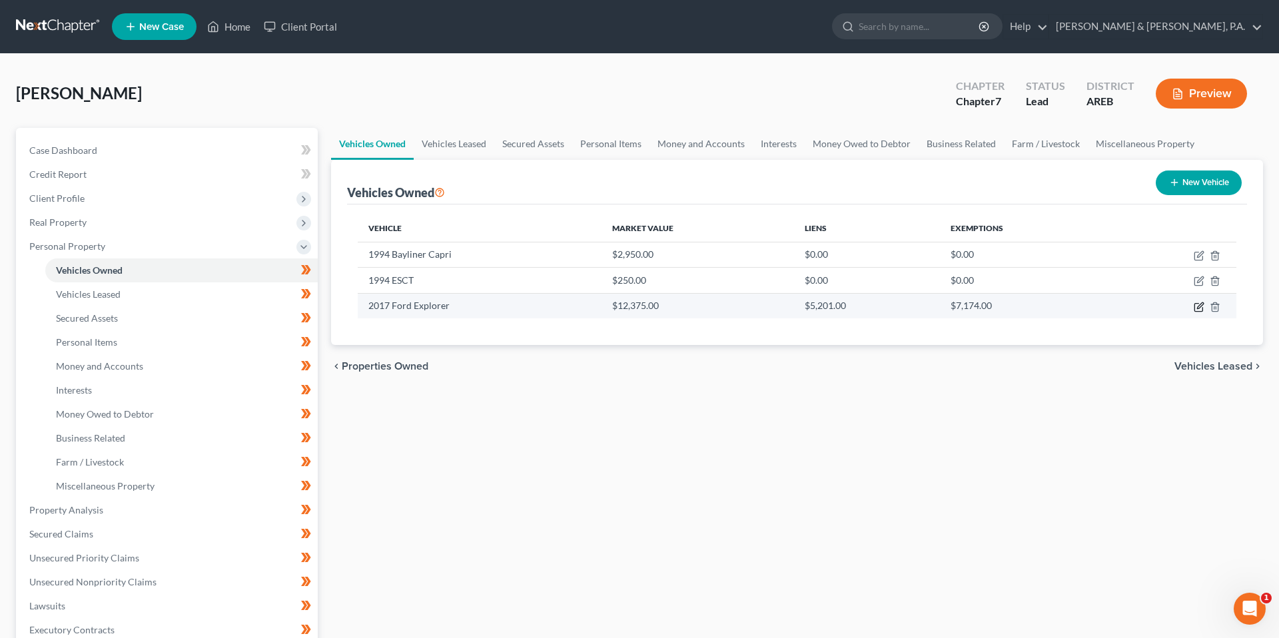
click at [1196, 309] on icon "button" at bounding box center [1199, 307] width 11 height 11
select select "0"
select select "9"
select select "2"
select select "0"
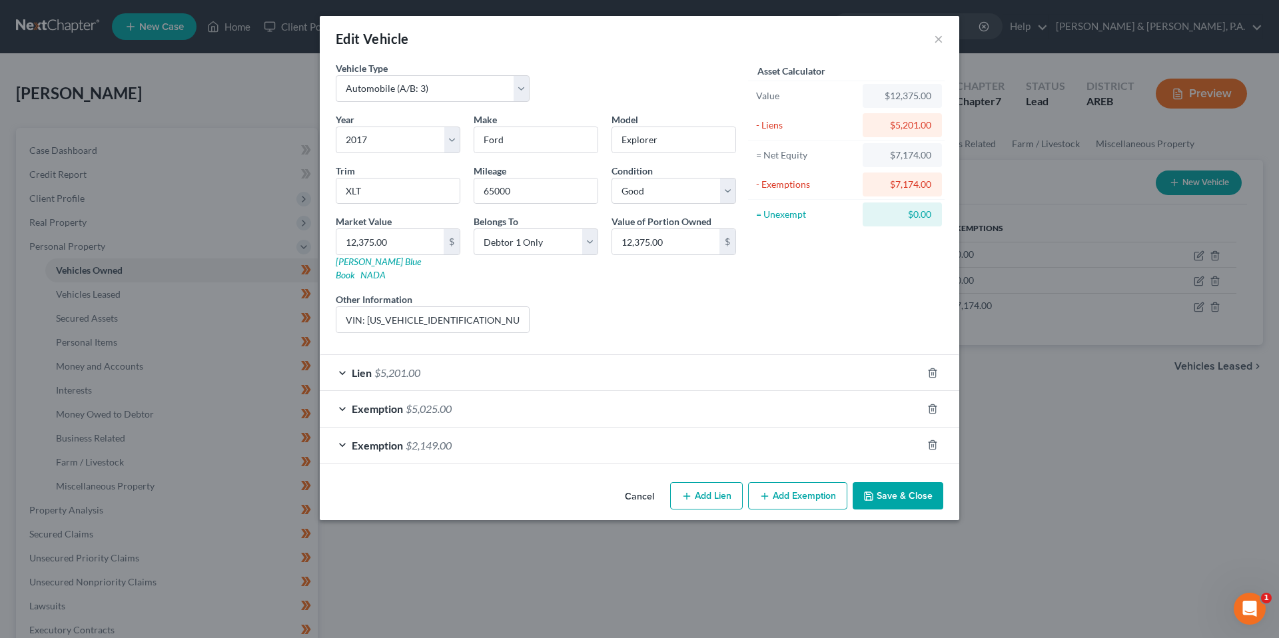
click at [826, 436] on div "Exemption $2,149.00" at bounding box center [621, 445] width 602 height 35
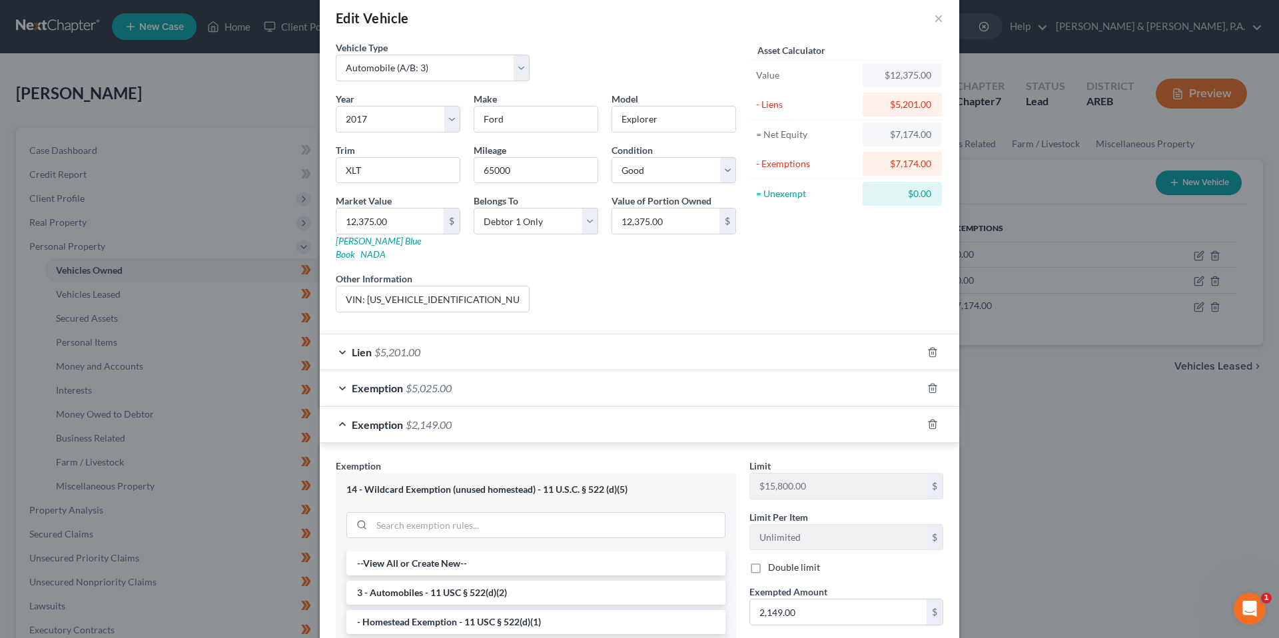
scroll to position [19, 0]
click at [941, 21] on button "×" at bounding box center [938, 19] width 9 height 16
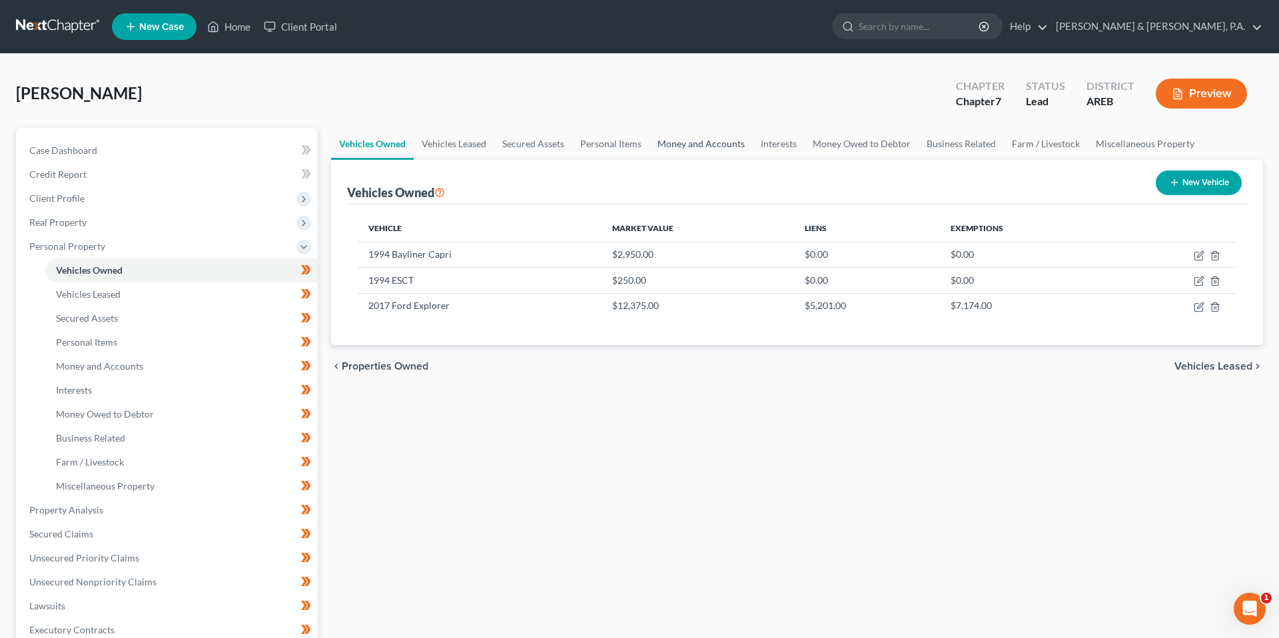
click at [711, 151] on link "Money and Accounts" at bounding box center [701, 144] width 103 height 32
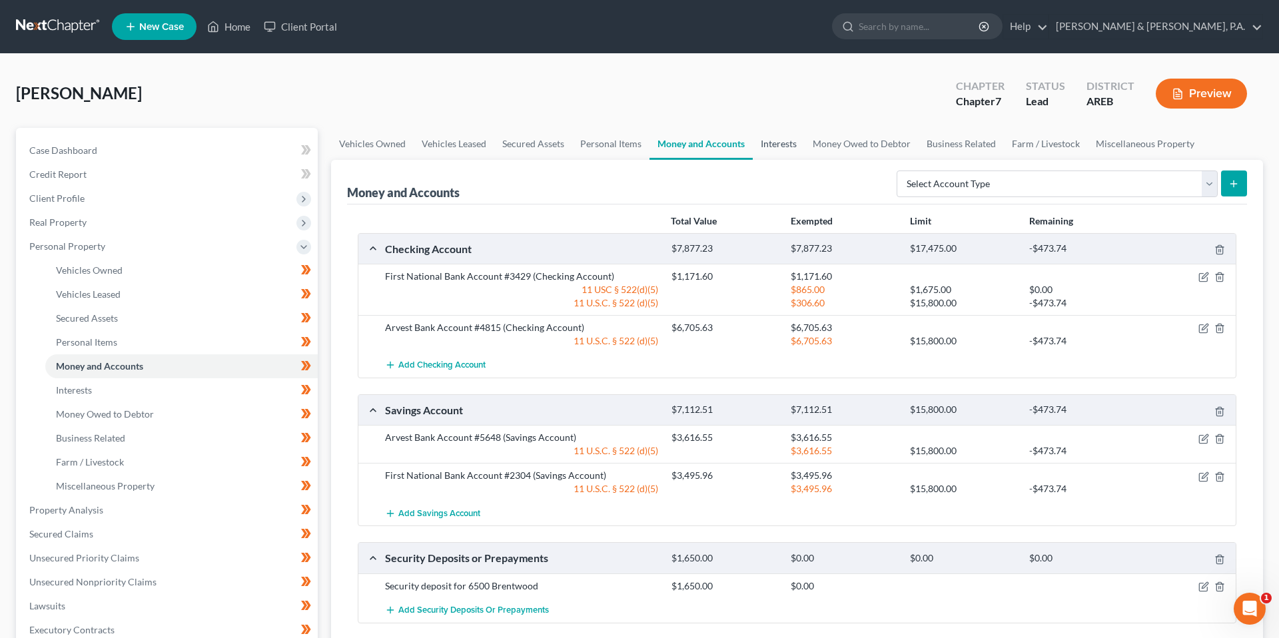
click at [763, 149] on link "Interests" at bounding box center [779, 144] width 52 height 32
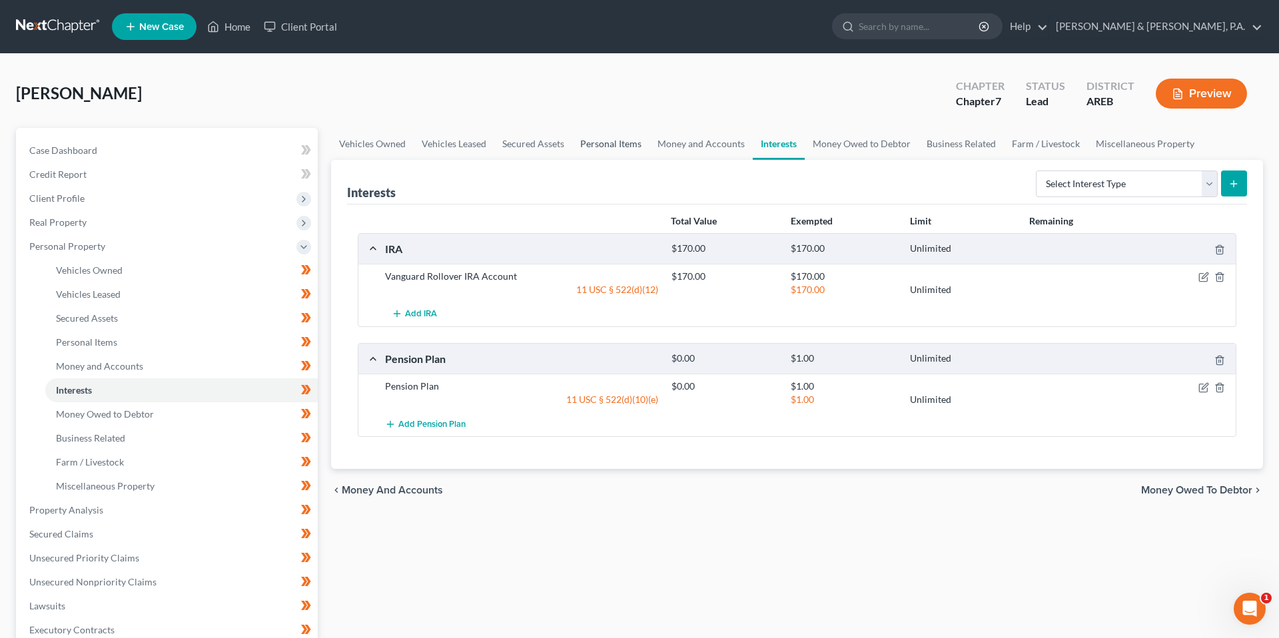
click at [610, 147] on link "Personal Items" at bounding box center [610, 144] width 77 height 32
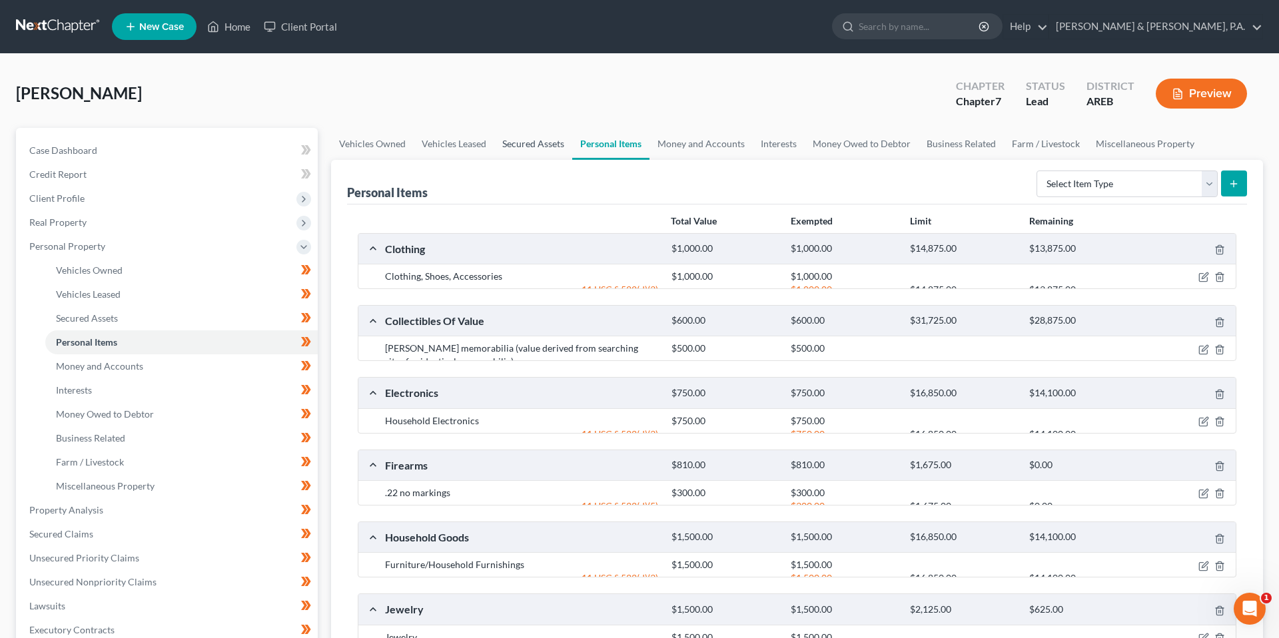
click at [521, 141] on link "Secured Assets" at bounding box center [533, 144] width 78 height 32
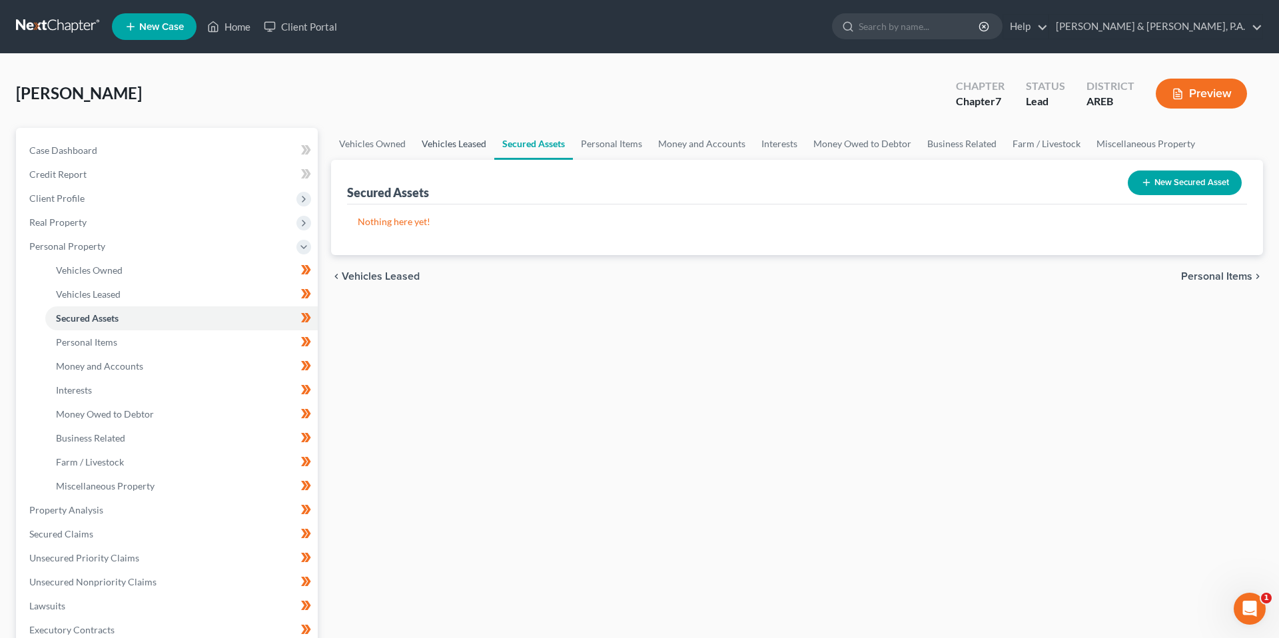
click at [449, 141] on link "Vehicles Leased" at bounding box center [454, 144] width 81 height 32
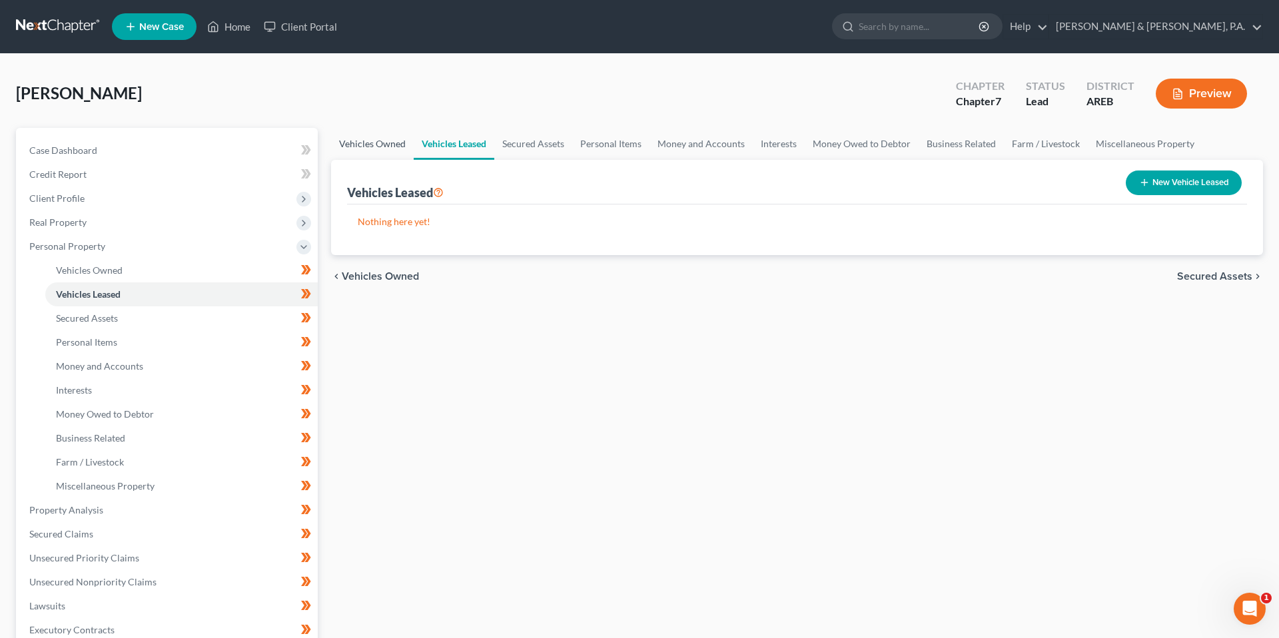
click at [373, 145] on link "Vehicles Owned" at bounding box center [372, 144] width 83 height 32
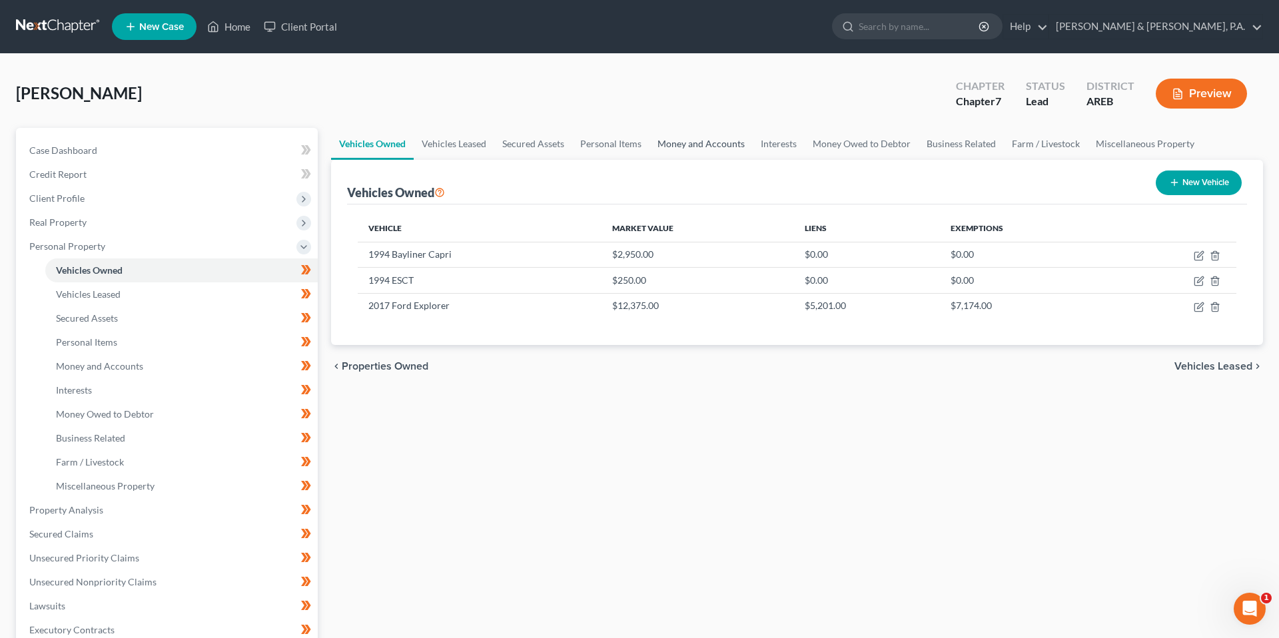
click at [730, 149] on link "Money and Accounts" at bounding box center [701, 144] width 103 height 32
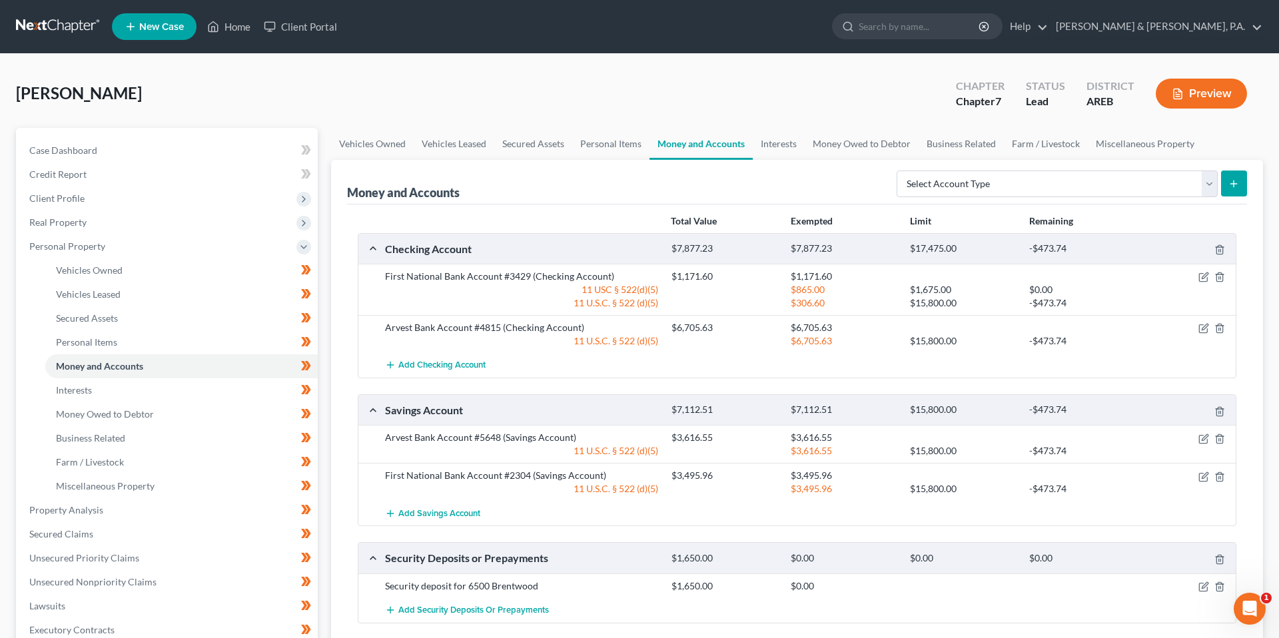
click at [776, 179] on div "Money and Accounts Select Account Type Brokerage (A/B: 18, SOFA: 20) Cash on Ha…" at bounding box center [797, 182] width 900 height 45
click at [774, 176] on div "Money and Accounts Select Account Type Brokerage (A/B: 18, SOFA: 20) Cash on Ha…" at bounding box center [797, 182] width 900 height 45
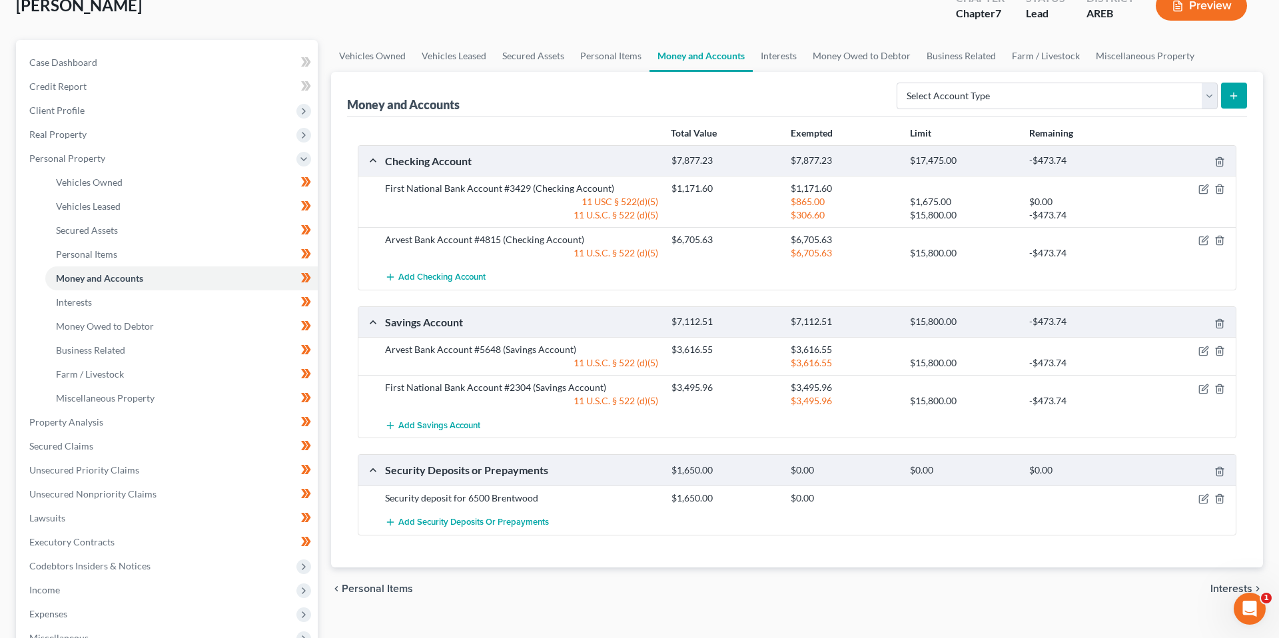
scroll to position [90, 0]
click at [383, 60] on link "Vehicles Owned" at bounding box center [372, 54] width 83 height 32
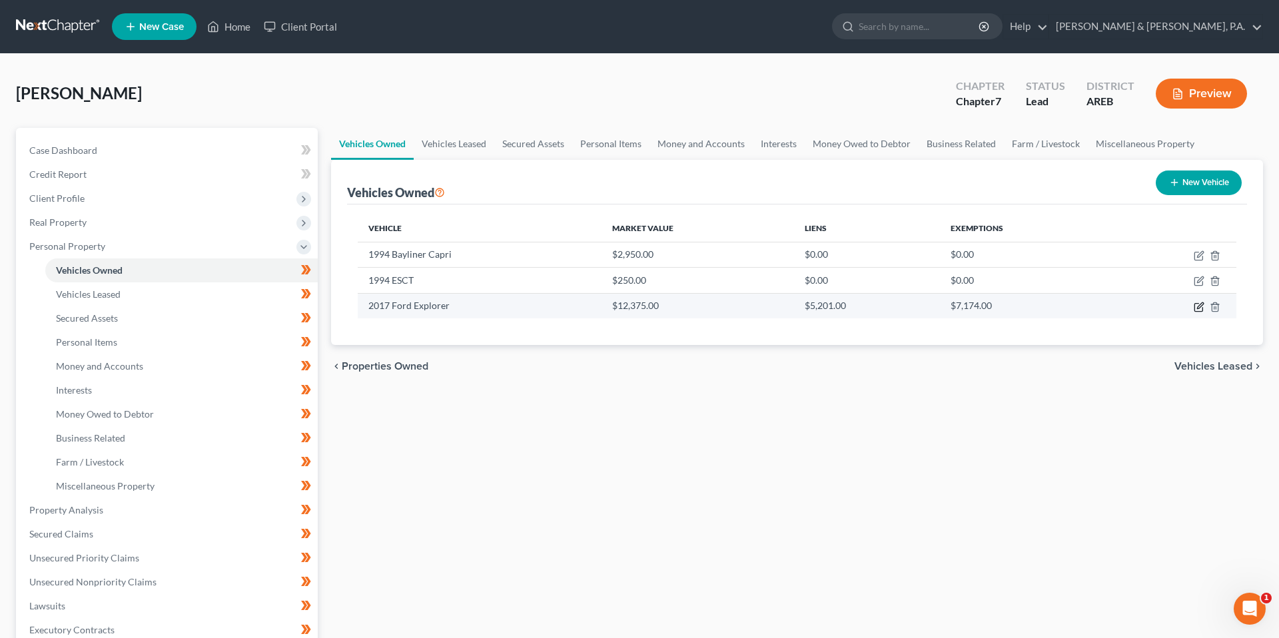
click at [1194, 307] on icon "button" at bounding box center [1199, 307] width 11 height 11
select select "0"
select select "9"
select select "2"
select select "0"
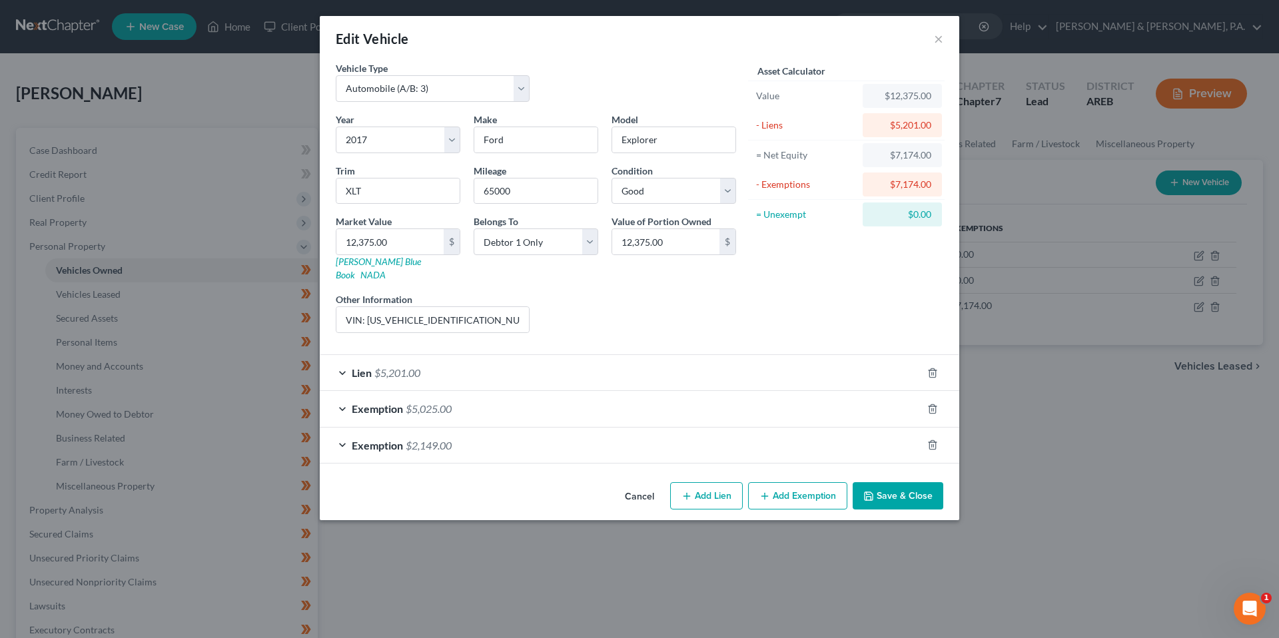
click at [648, 428] on div "Exemption $2,149.00" at bounding box center [621, 445] width 602 height 35
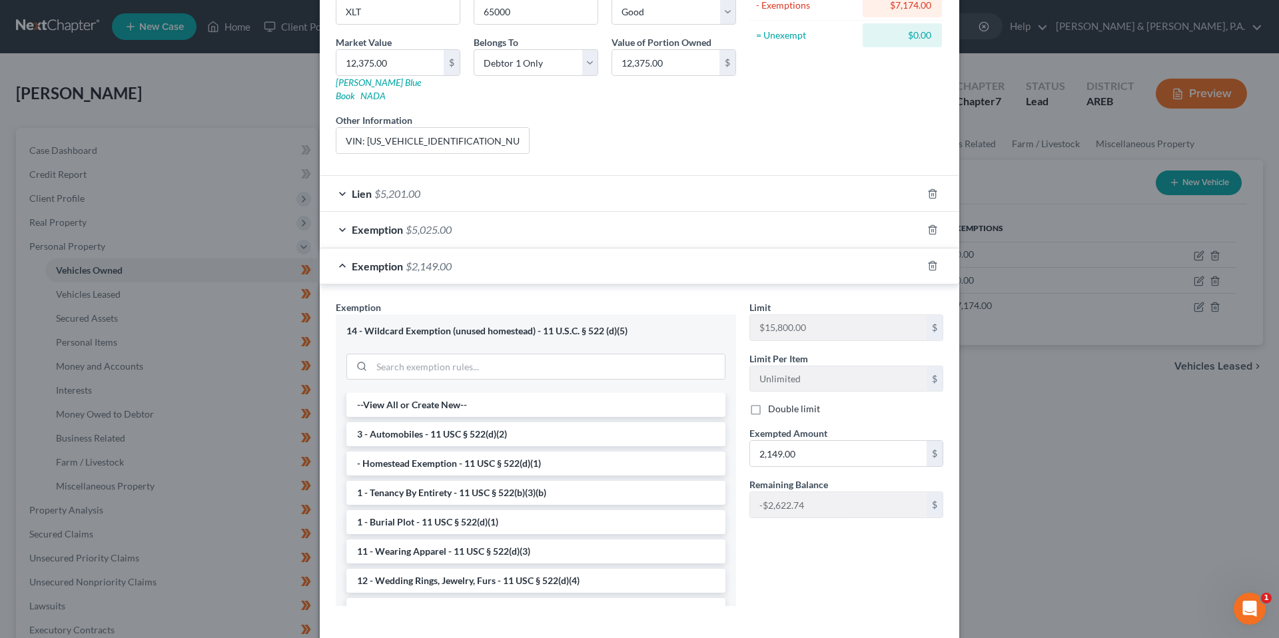
scroll to position [229, 0]
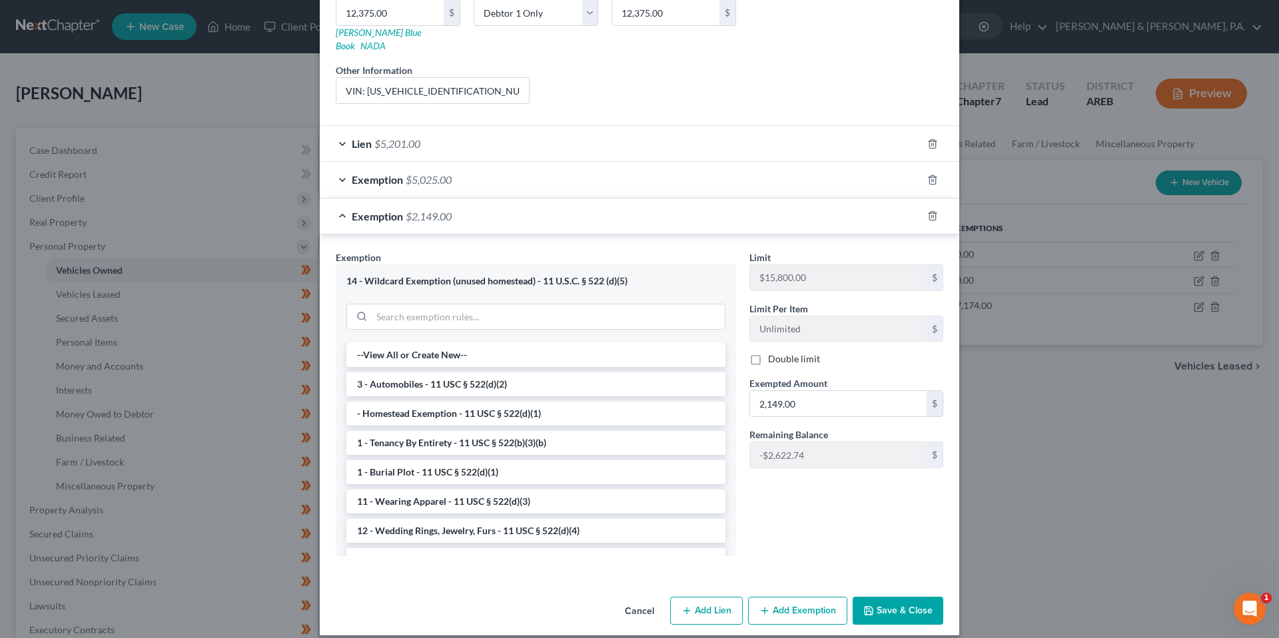
click at [641, 601] on button "Cancel" at bounding box center [639, 611] width 51 height 27
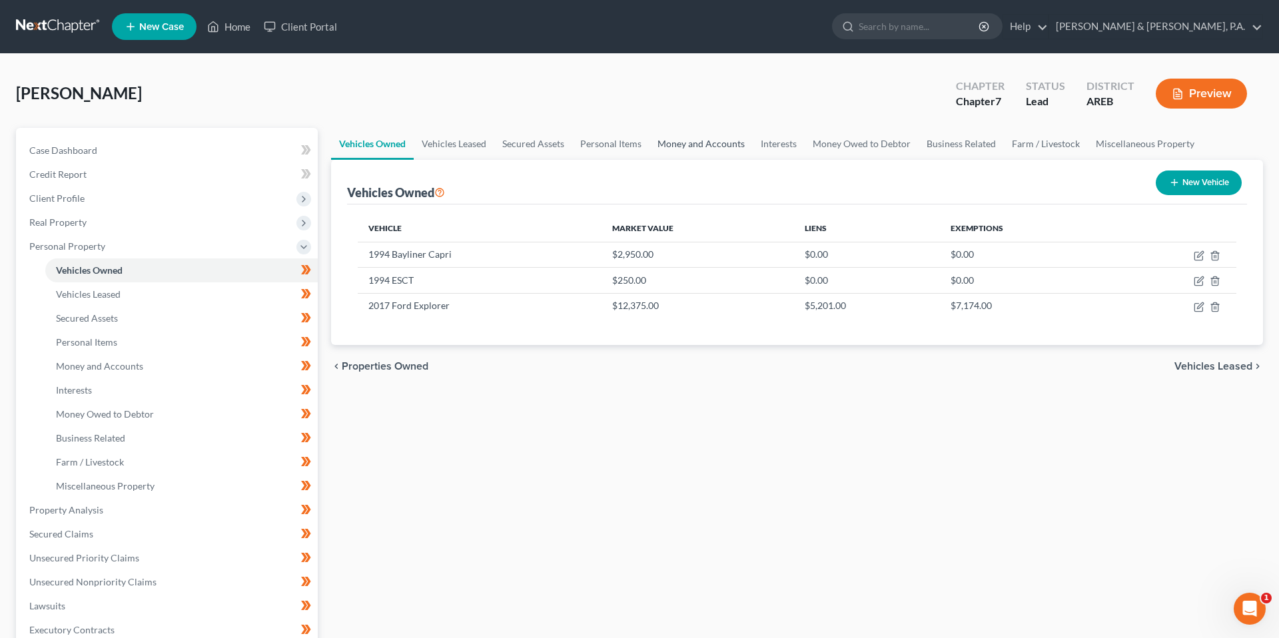
click at [704, 147] on link "Money and Accounts" at bounding box center [701, 144] width 103 height 32
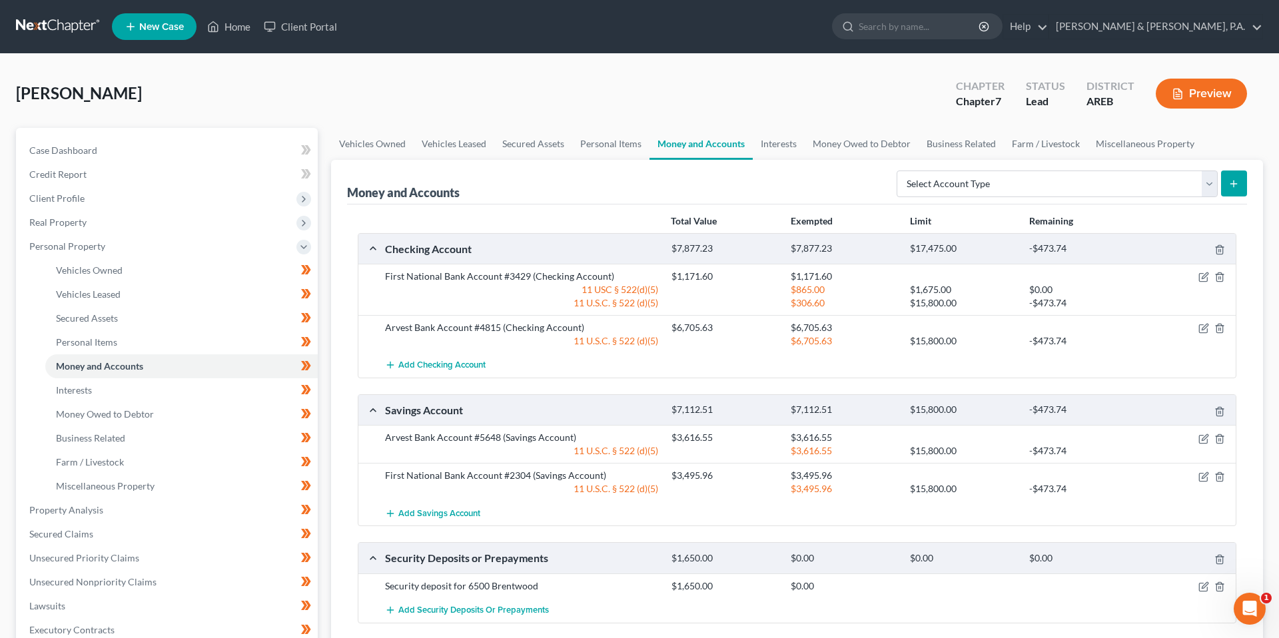
click at [714, 180] on div "Money and Accounts Select Account Type Brokerage (A/B: 18, SOFA: 20) Cash on Ha…" at bounding box center [797, 182] width 900 height 45
click at [742, 103] on div "[PERSON_NAME] Upgraded Chapter Chapter 7 Status Lead District AREB Preview" at bounding box center [639, 99] width 1247 height 58
click at [783, 203] on div "Money and Accounts Select Account Type Brokerage (A/B: 18, SOFA: 20) Cash on Ha…" at bounding box center [797, 182] width 900 height 45
click at [768, 189] on div "Money and Accounts Select Account Type Brokerage (A/B: 18, SOFA: 20) Cash on Ha…" at bounding box center [797, 182] width 900 height 45
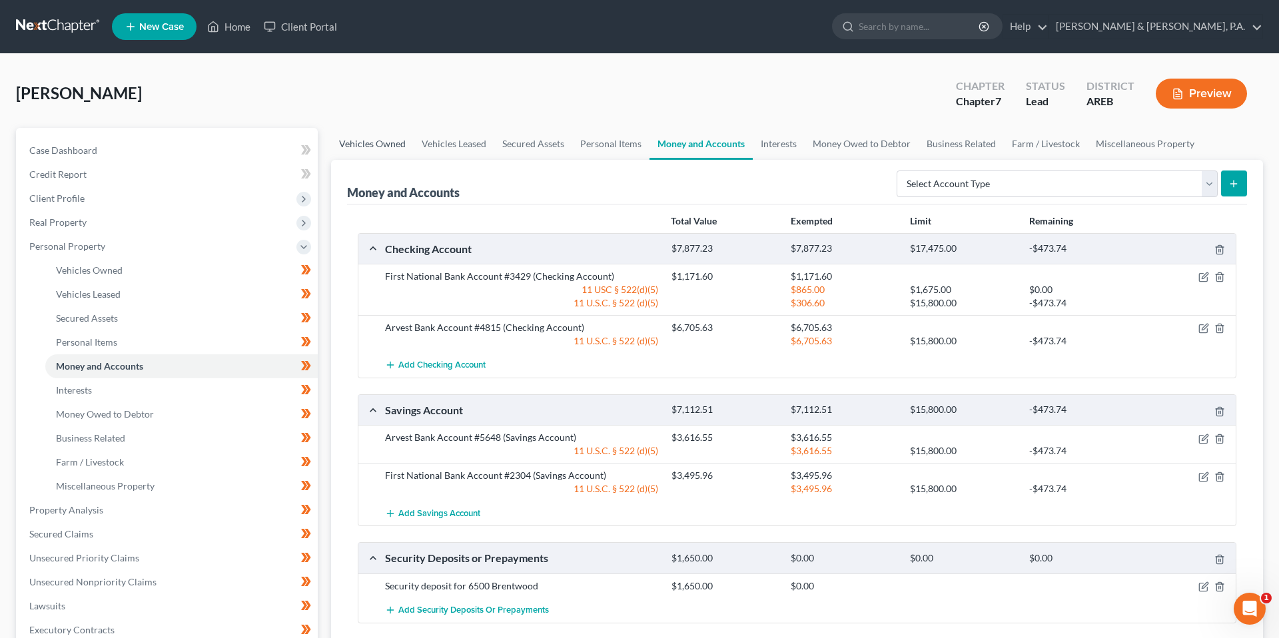
click at [367, 146] on link "Vehicles Owned" at bounding box center [372, 144] width 83 height 32
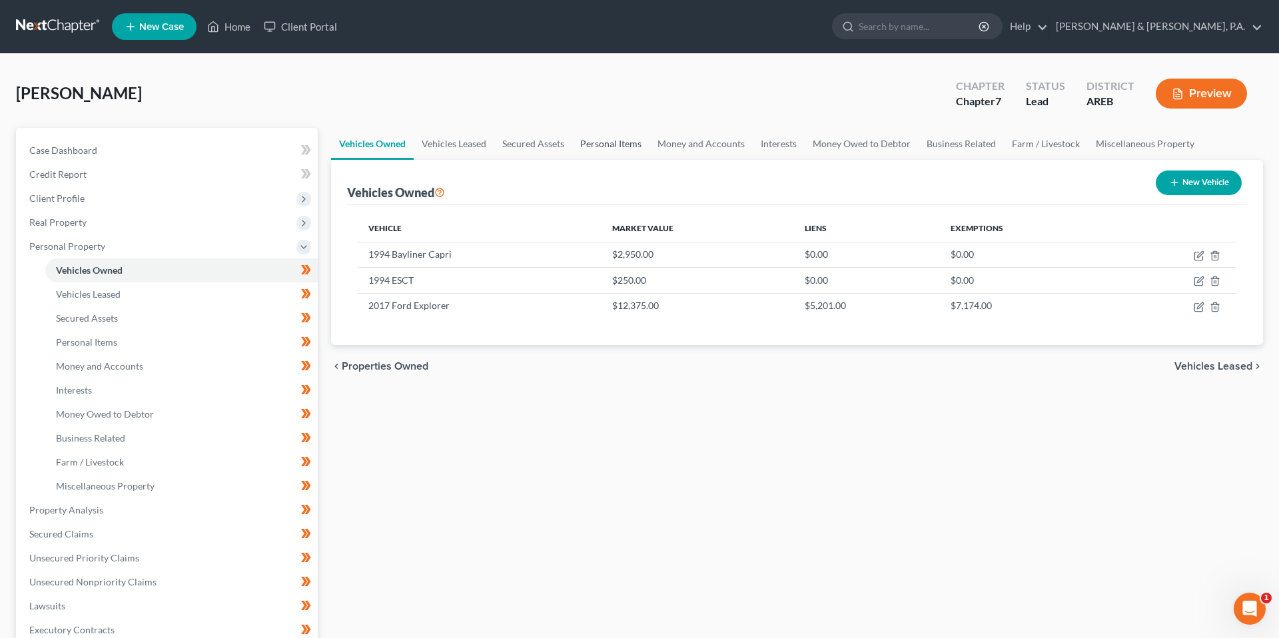
click at [614, 141] on link "Personal Items" at bounding box center [610, 144] width 77 height 32
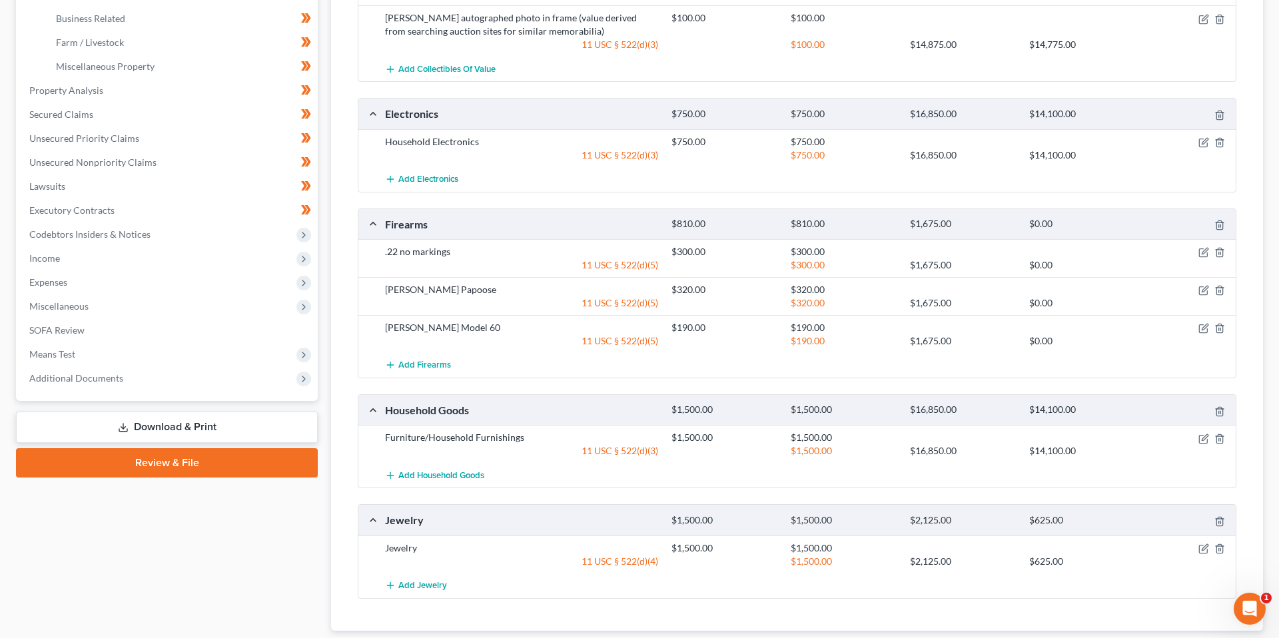
scroll to position [423, 0]
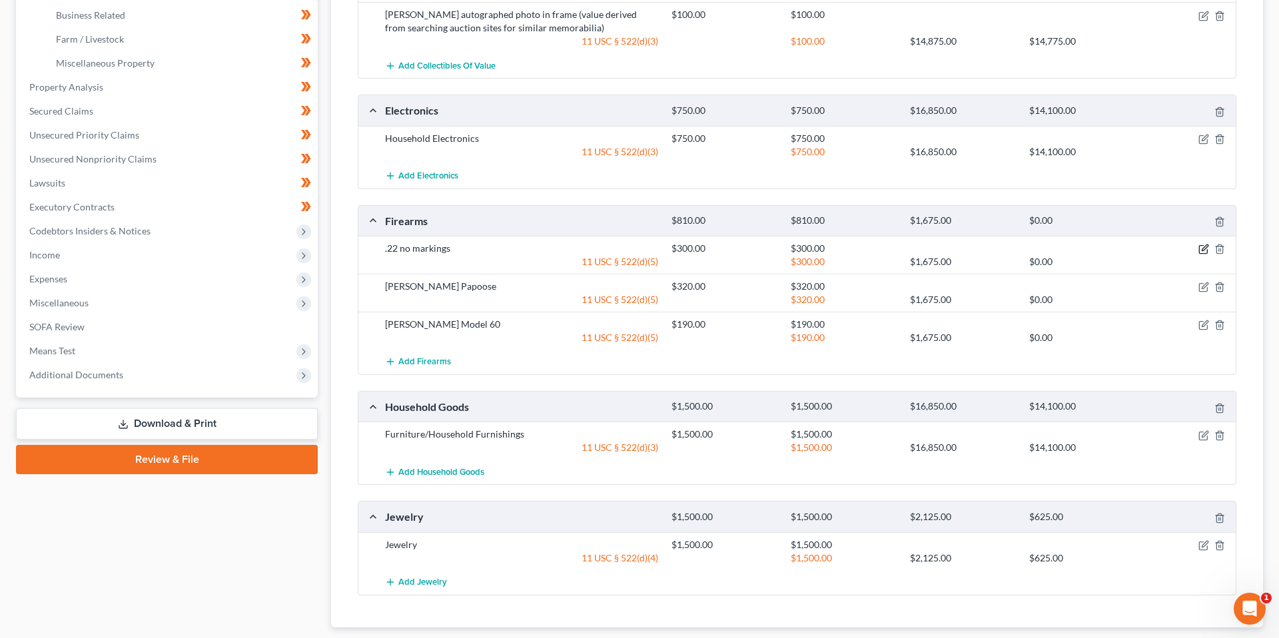
click at [1201, 249] on icon "button" at bounding box center [1204, 249] width 11 height 11
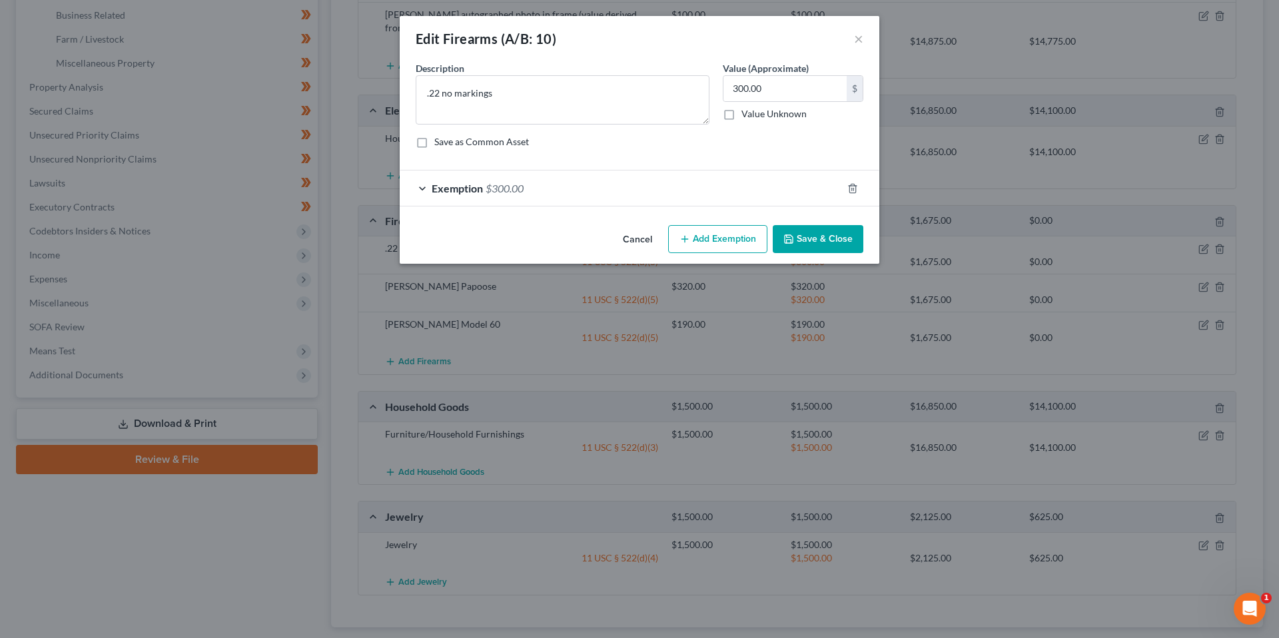
click at [695, 189] on div "Exemption $300.00" at bounding box center [621, 188] width 442 height 35
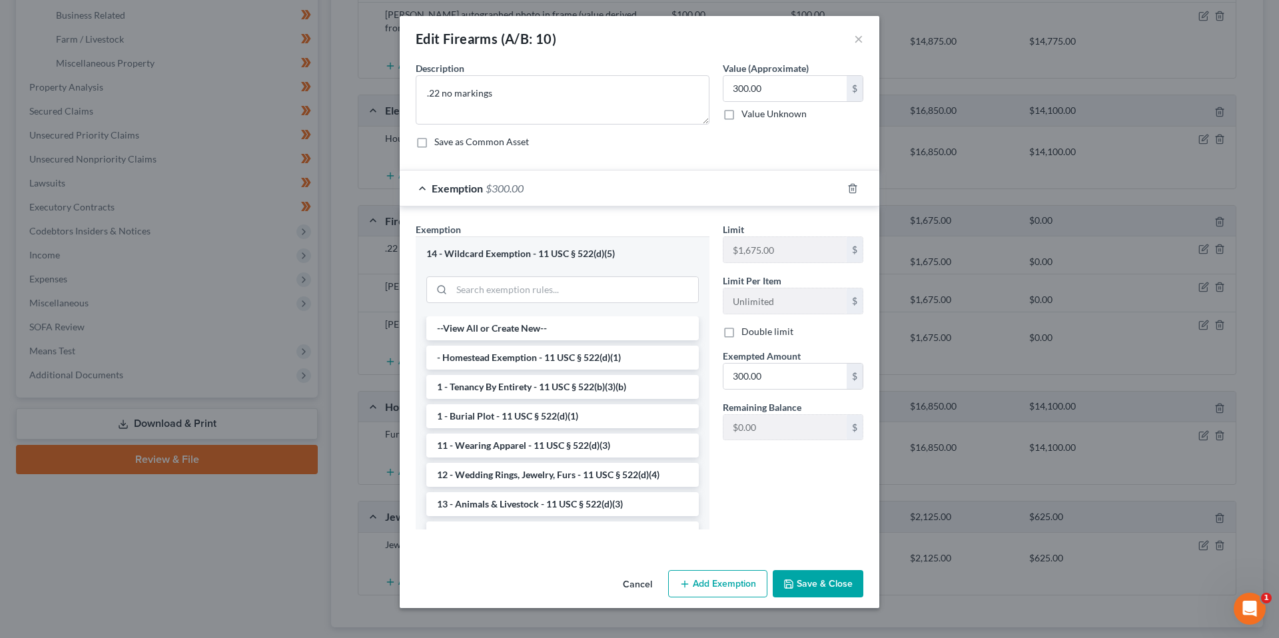
click at [695, 189] on div "Exemption $300.00" at bounding box center [621, 188] width 442 height 35
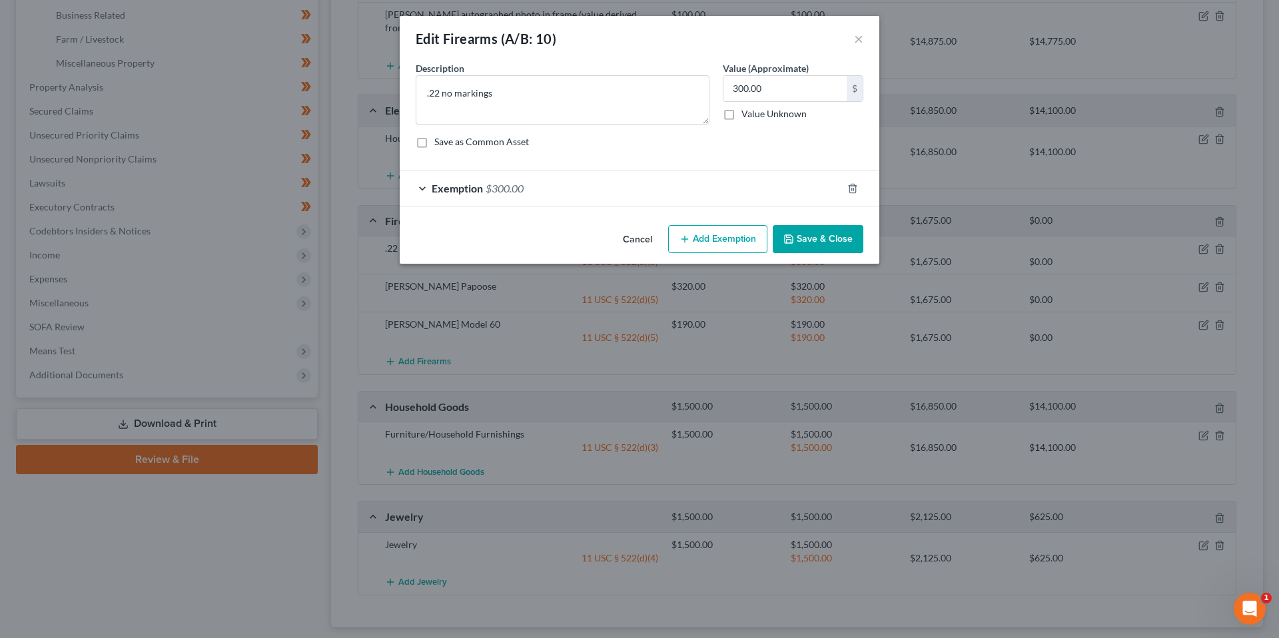
click at [720, 154] on div "Description * .22 no markings Value (Approximate) 300.00 $ Value Unknown Balanc…" at bounding box center [639, 110] width 461 height 98
click at [647, 236] on button "Cancel" at bounding box center [637, 240] width 51 height 27
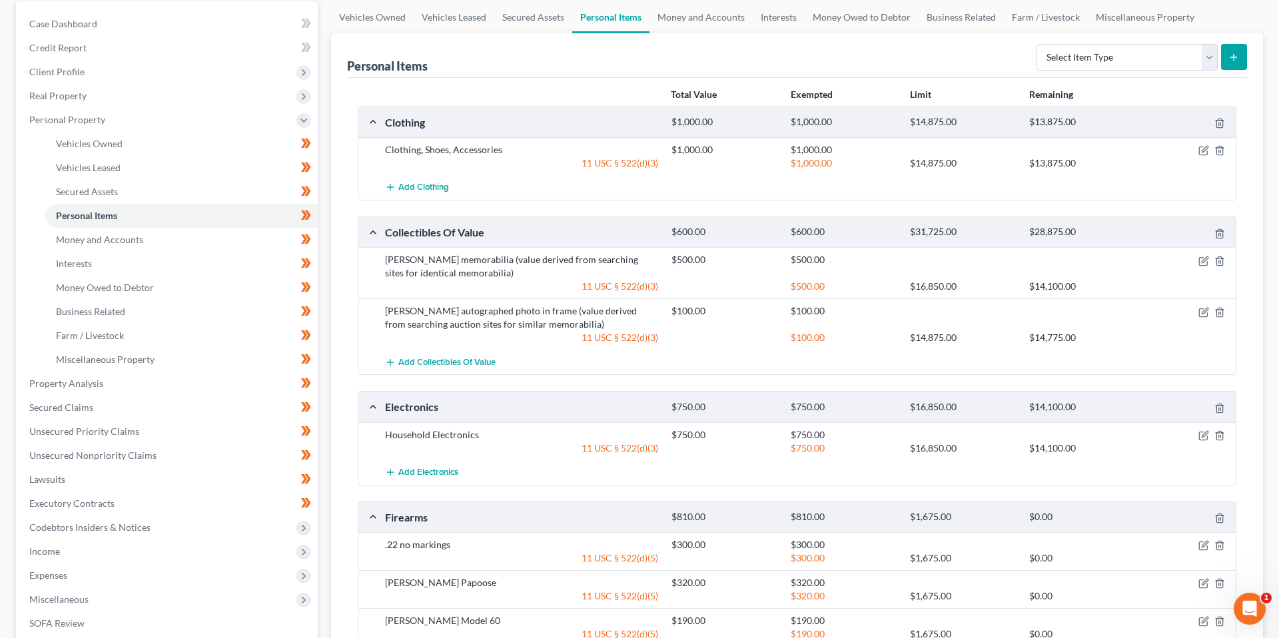
scroll to position [70, 0]
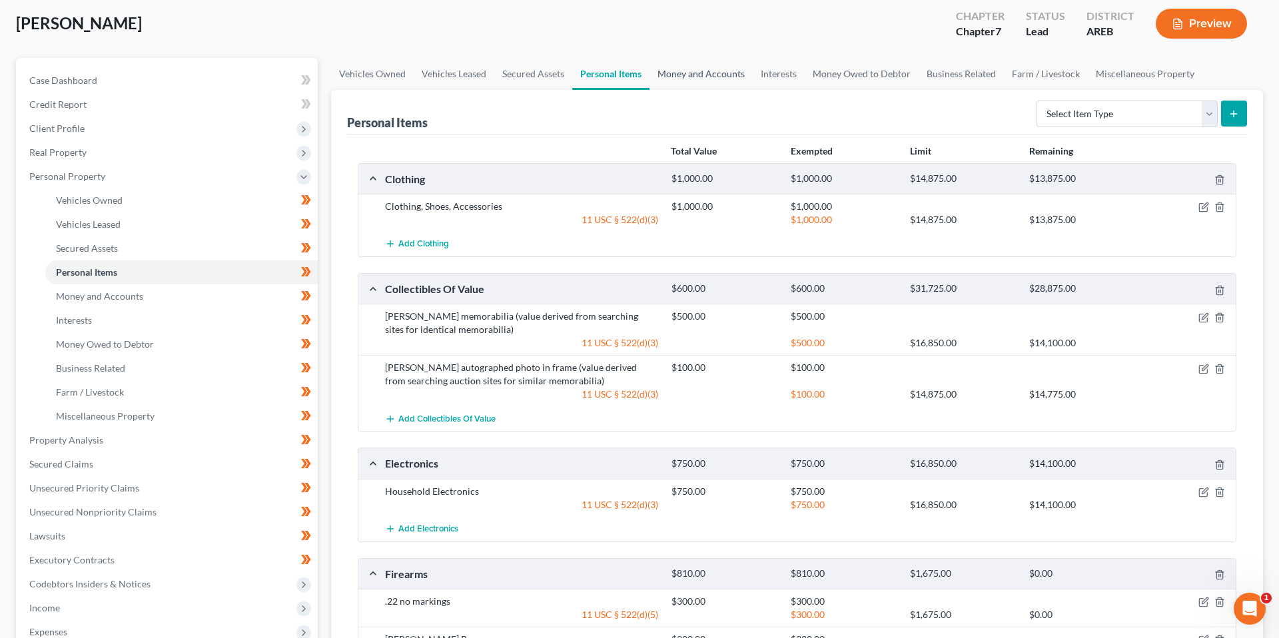
click at [730, 76] on link "Money and Accounts" at bounding box center [701, 74] width 103 height 32
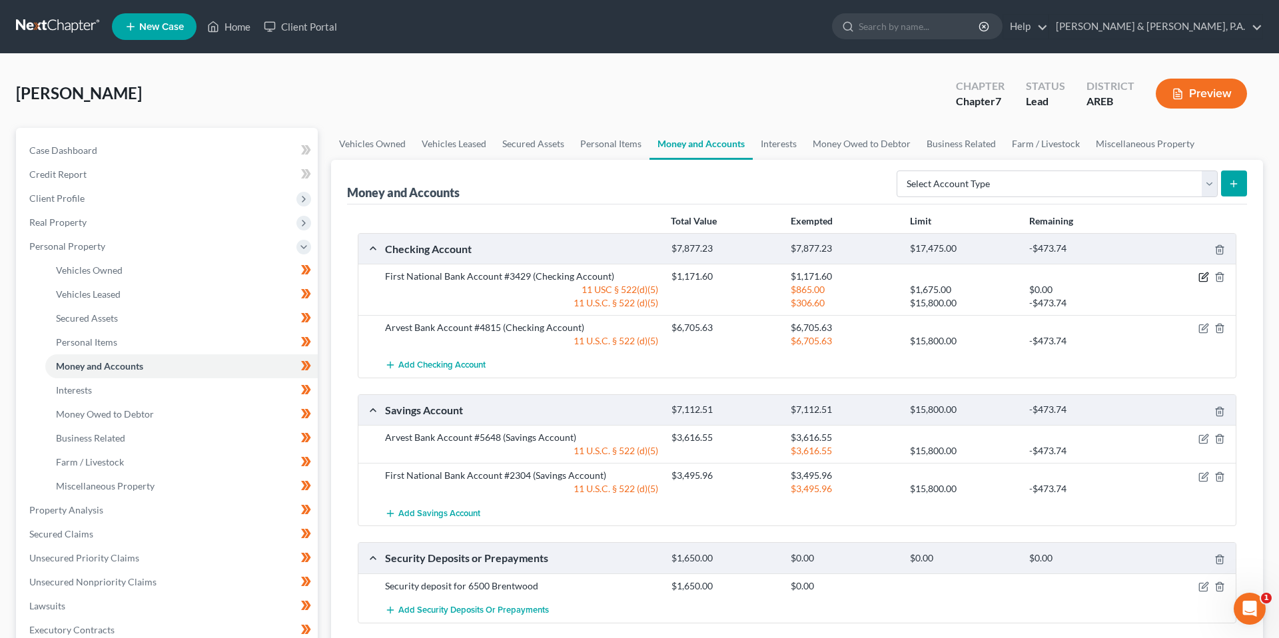
click at [1201, 277] on icon "button" at bounding box center [1204, 277] width 11 height 11
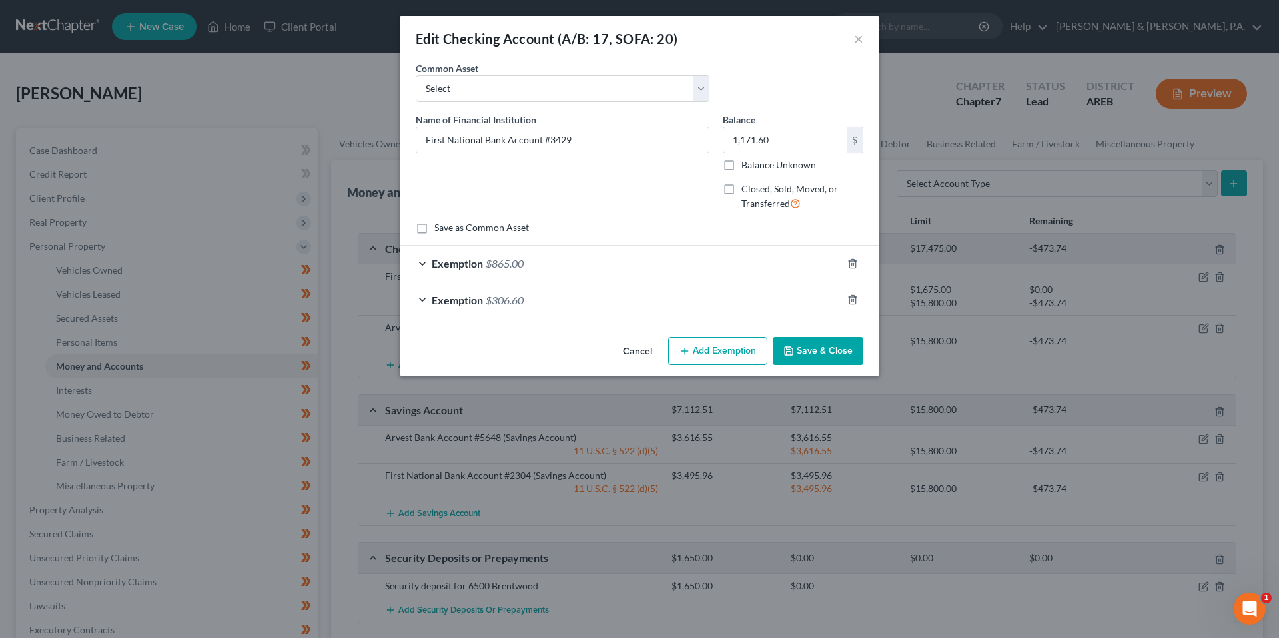
click at [679, 303] on div "Exemption $306.60" at bounding box center [621, 300] width 442 height 35
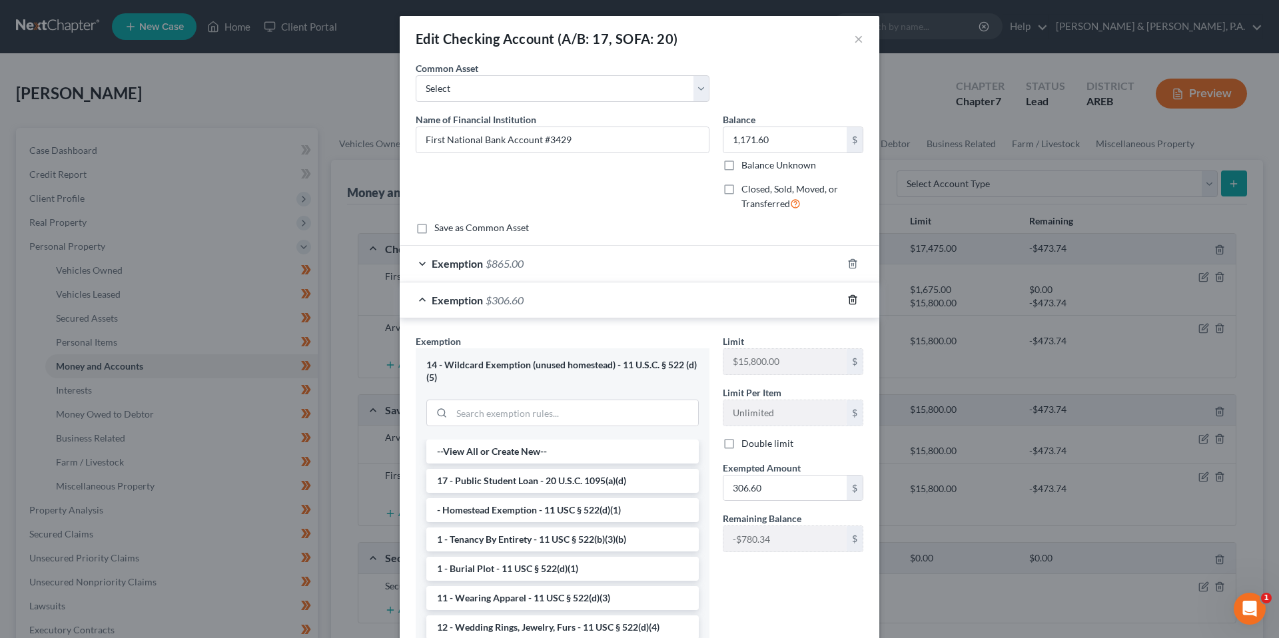
click at [852, 299] on icon "button" at bounding box center [853, 300] width 11 height 11
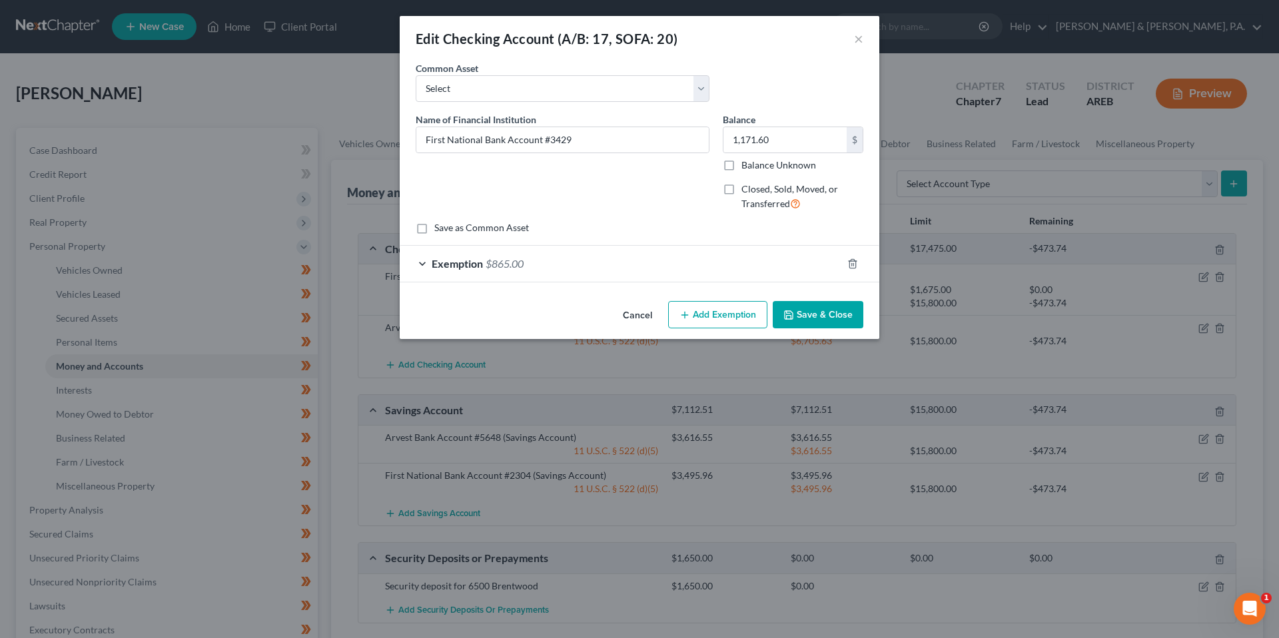
click at [721, 282] on div "An exemption set must first be selected from the Filing Information section. Co…" at bounding box center [640, 178] width 480 height 235
click at [721, 275] on div "Exemption $865.00" at bounding box center [621, 263] width 442 height 35
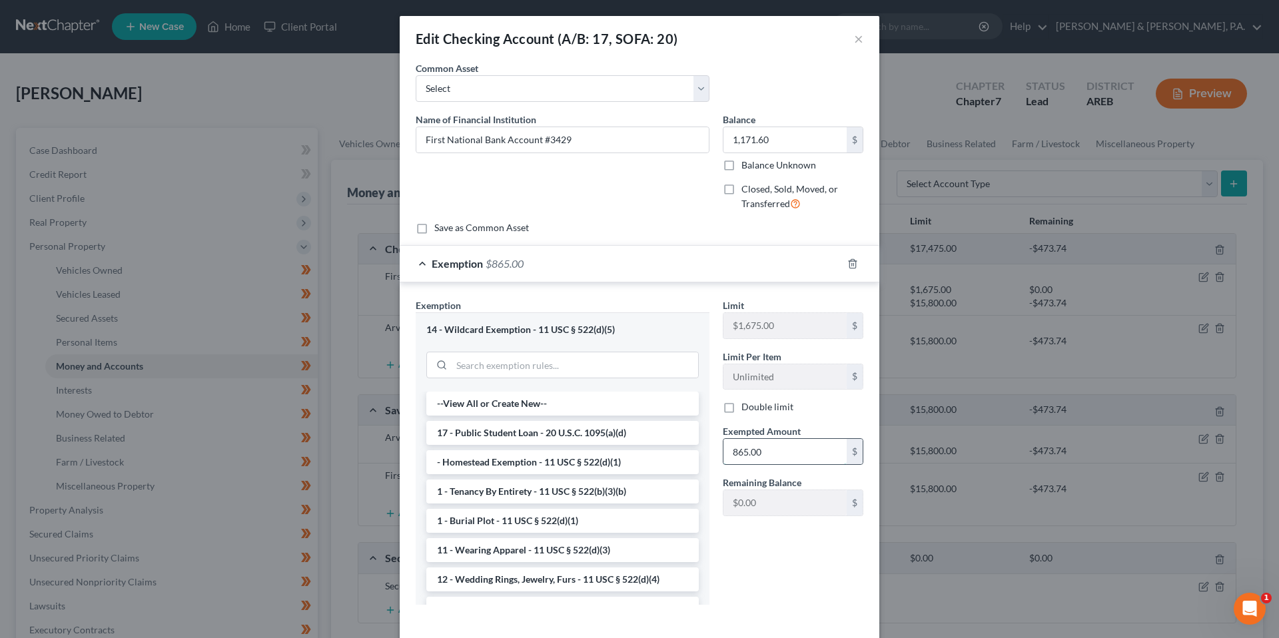
click at [796, 439] on input "865.00" at bounding box center [785, 451] width 123 height 25
type input "1,171.6"
click at [776, 580] on div "Limit $1,675.00 $ Limit Per Item Unlimited $ Double limit Exempted Amount * 1,1…" at bounding box center [793, 457] width 154 height 317
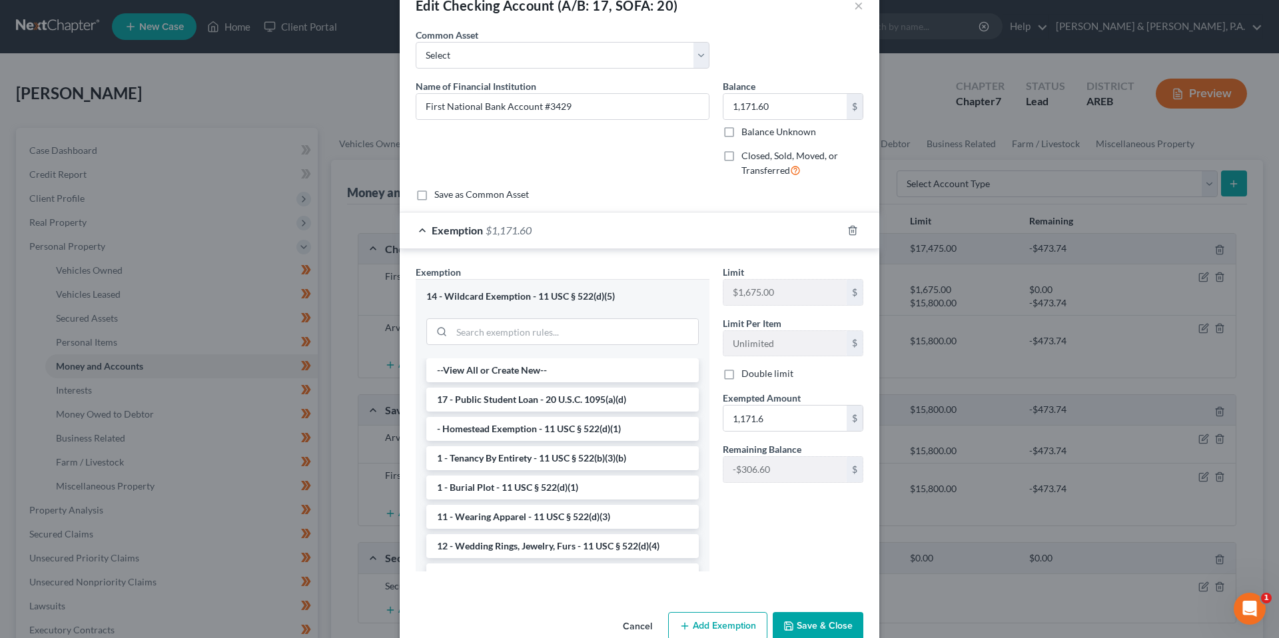
scroll to position [62, 0]
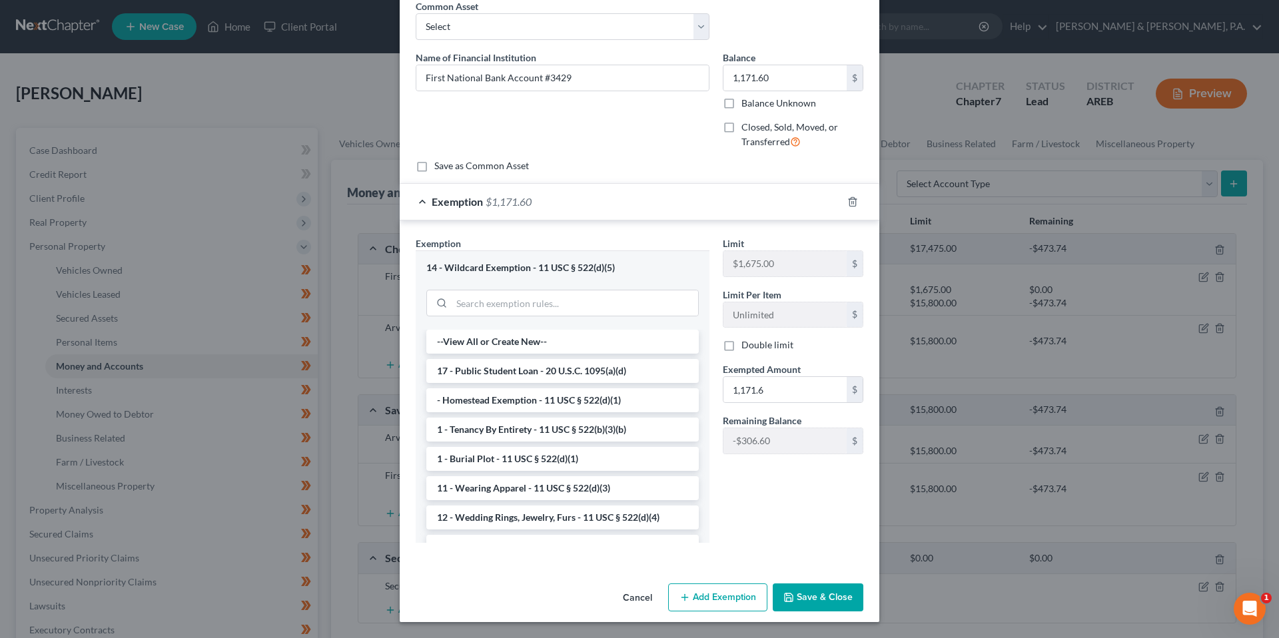
click at [815, 598] on button "Save & Close" at bounding box center [818, 598] width 91 height 28
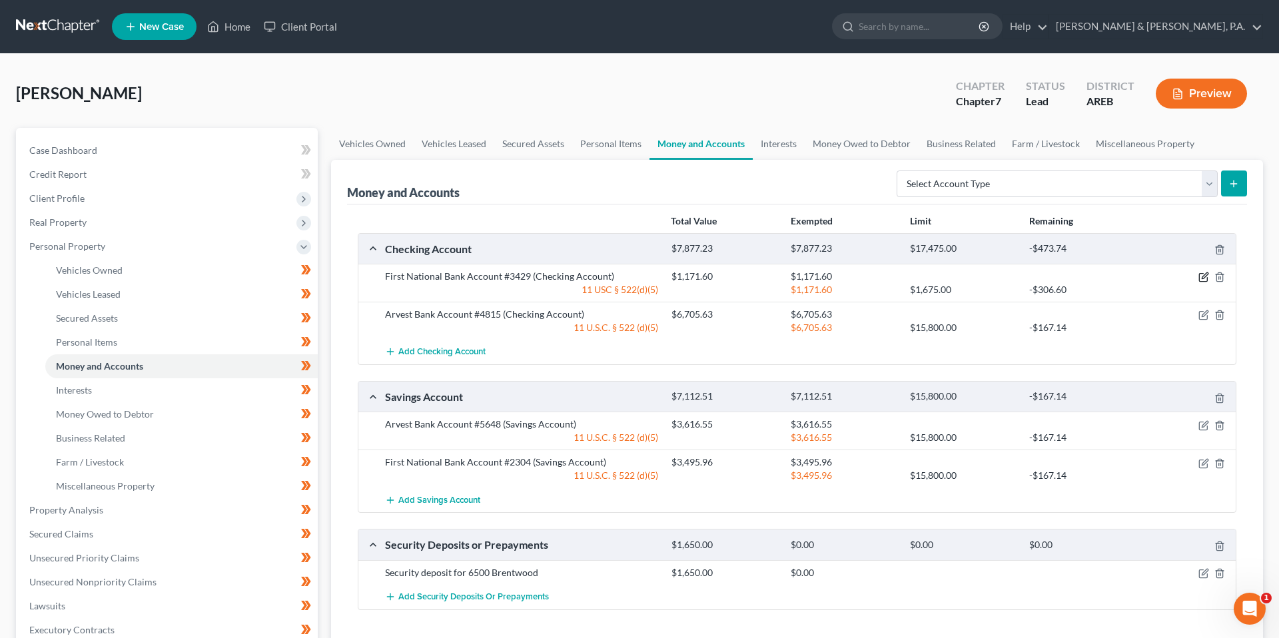
click at [1201, 277] on icon "button" at bounding box center [1204, 277] width 11 height 11
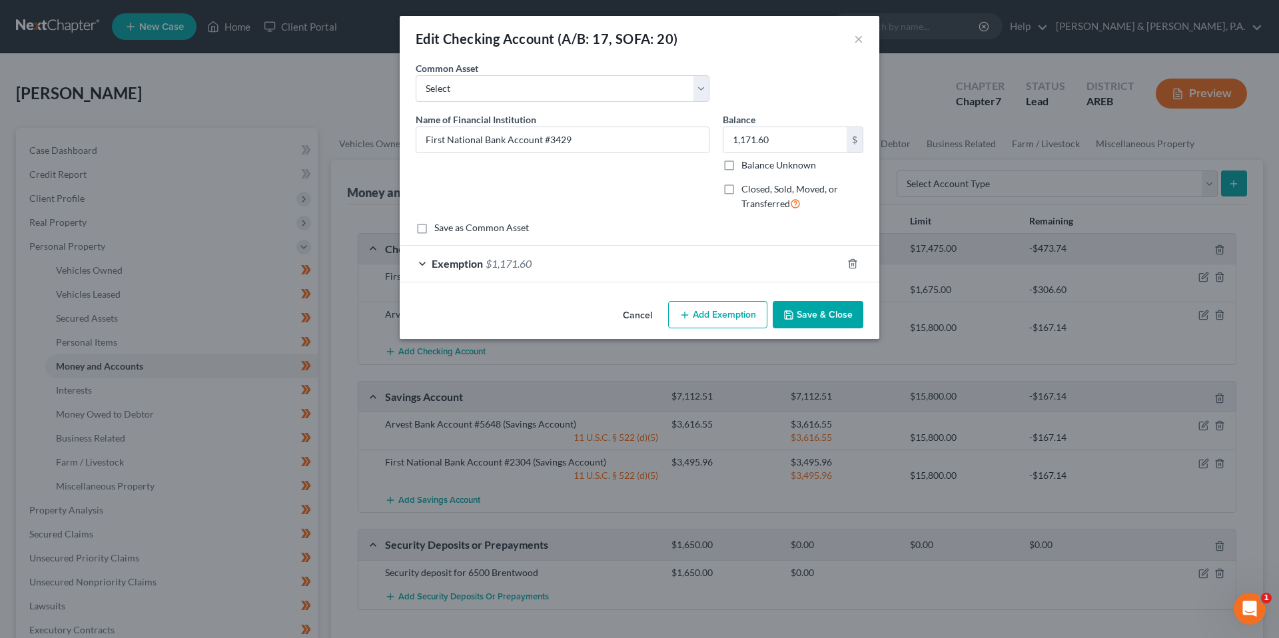
click at [720, 277] on div "Exemption $1,171.60" at bounding box center [621, 263] width 442 height 35
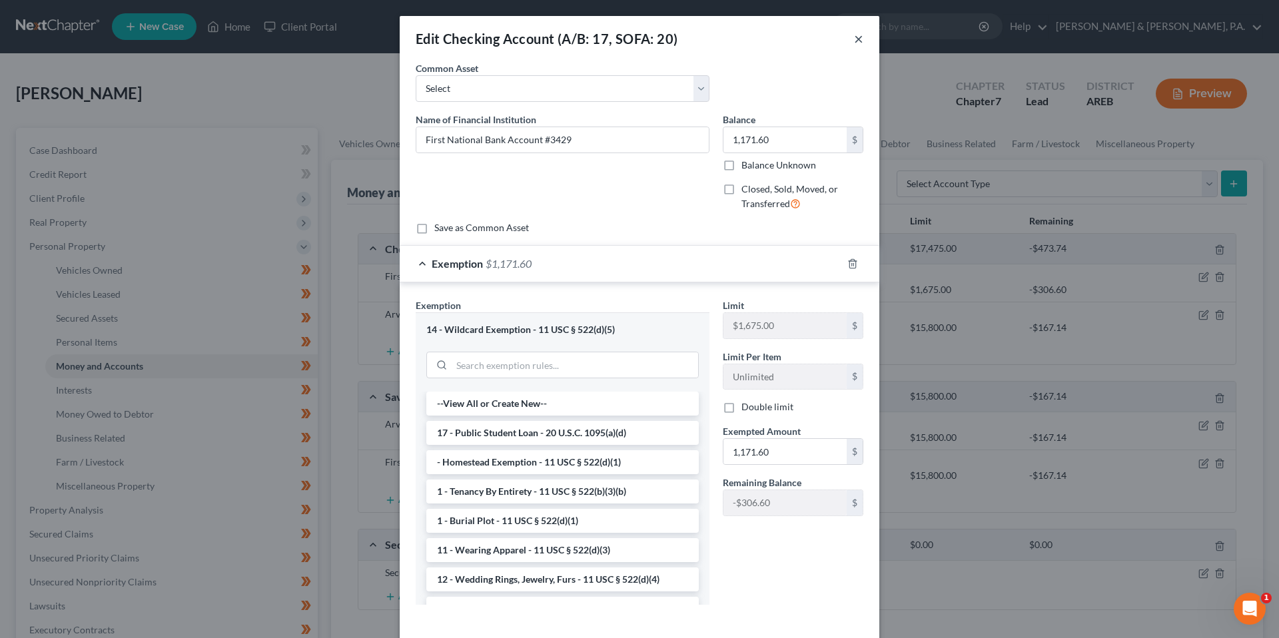
click at [859, 37] on button "×" at bounding box center [858, 39] width 9 height 16
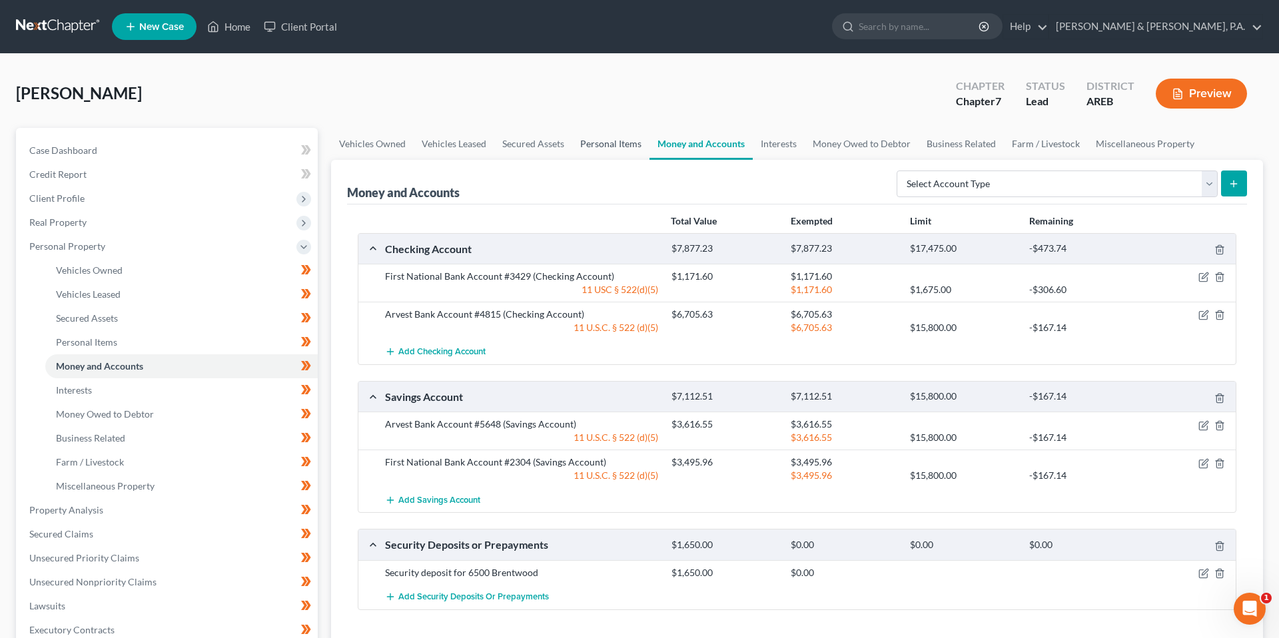
click at [621, 141] on link "Personal Items" at bounding box center [610, 144] width 77 height 32
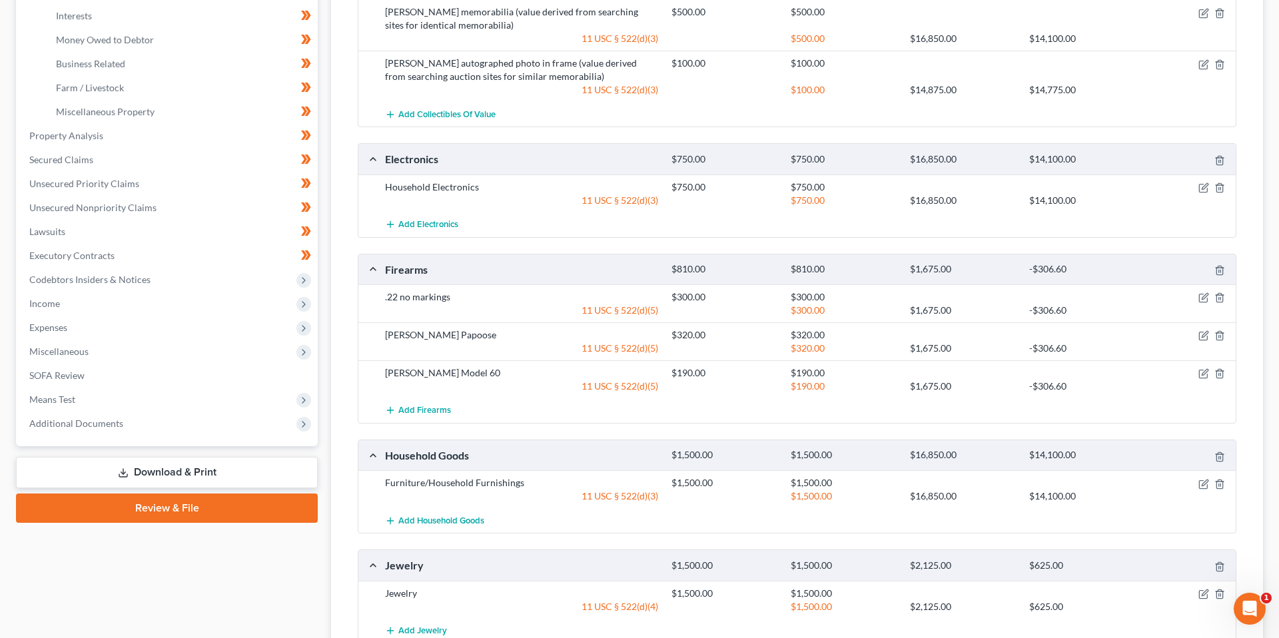
scroll to position [387, 0]
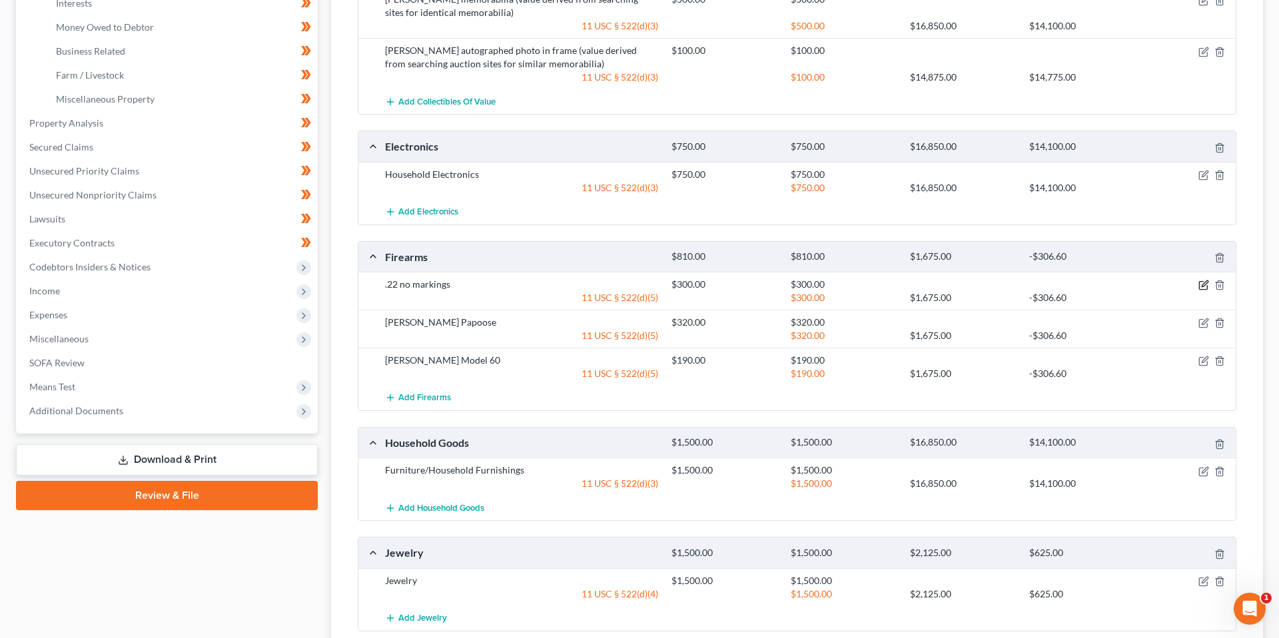
click at [1201, 284] on icon "button" at bounding box center [1204, 285] width 11 height 11
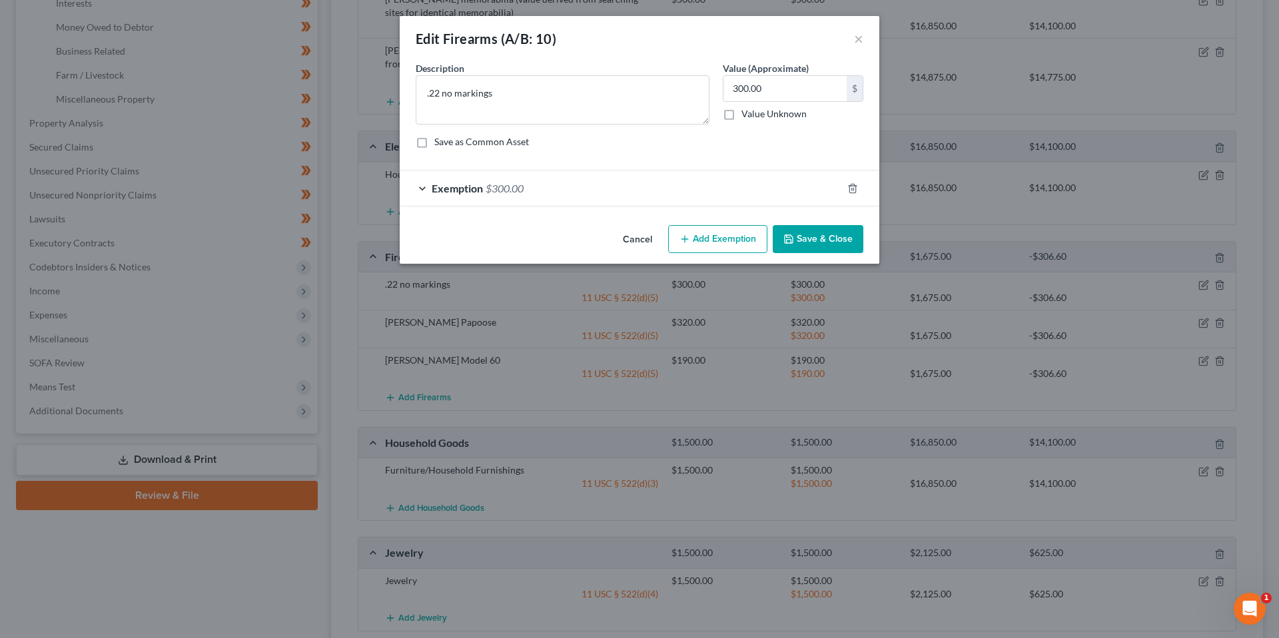
click at [850, 182] on div at bounding box center [860, 188] width 37 height 21
click at [853, 187] on icon "button" at bounding box center [853, 188] width 11 height 11
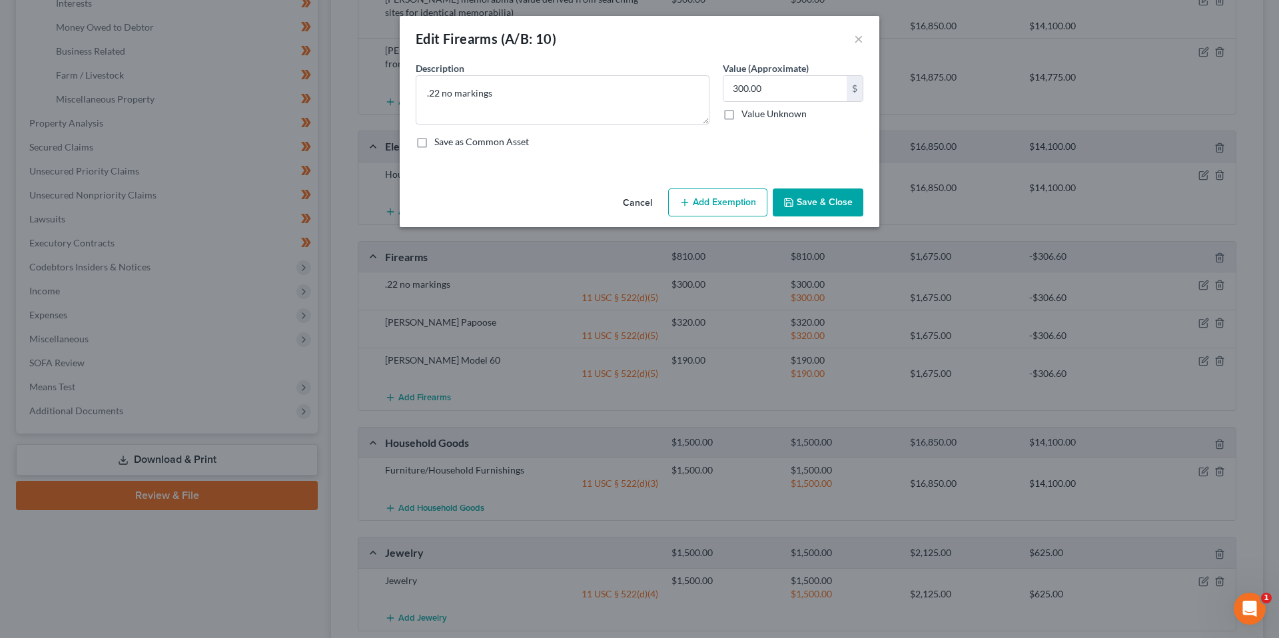
click at [841, 201] on button "Save & Close" at bounding box center [818, 203] width 91 height 28
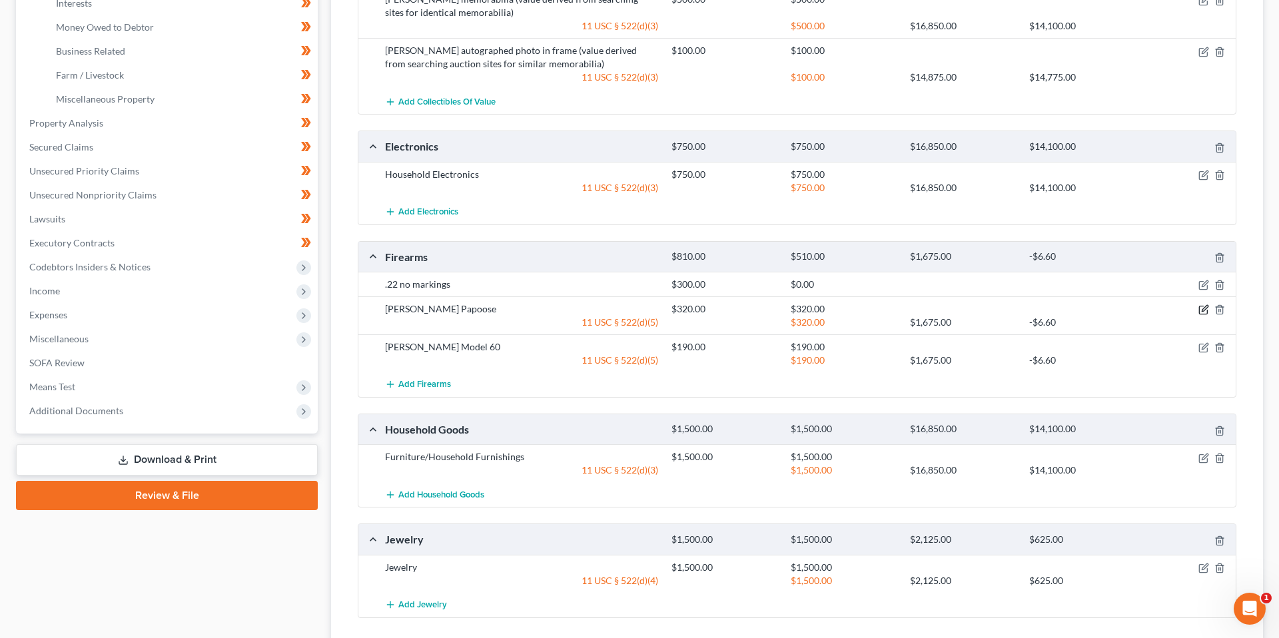
click at [1203, 313] on icon "button" at bounding box center [1204, 310] width 11 height 11
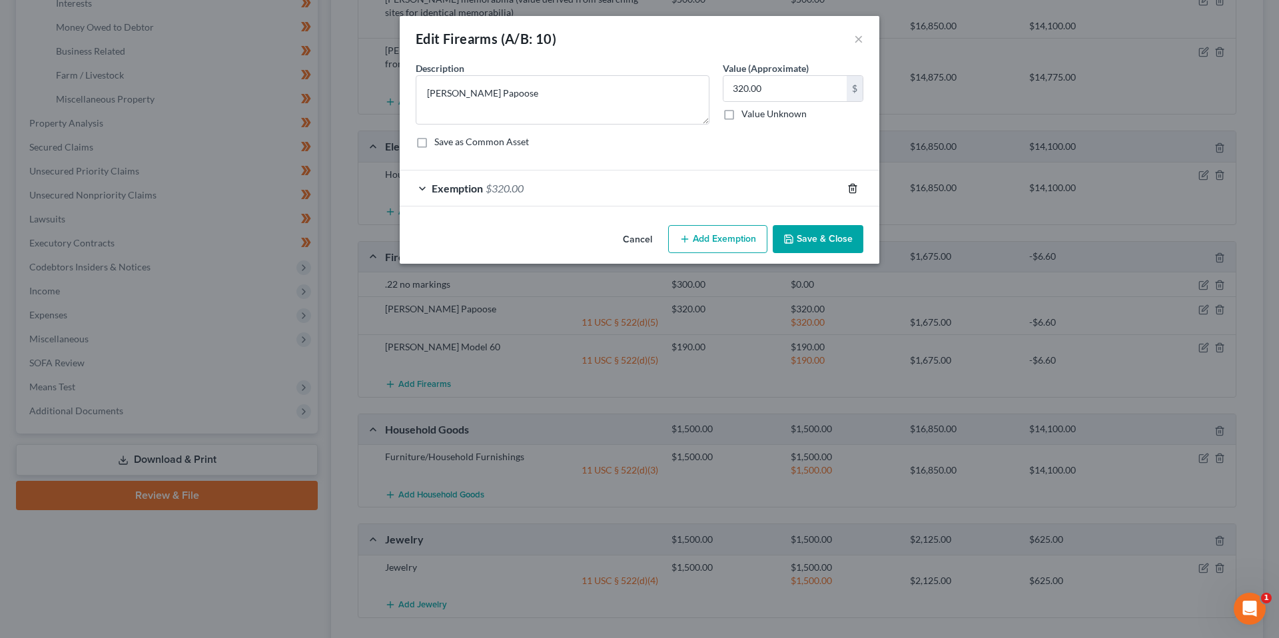
click at [850, 188] on icon "button" at bounding box center [853, 188] width 11 height 11
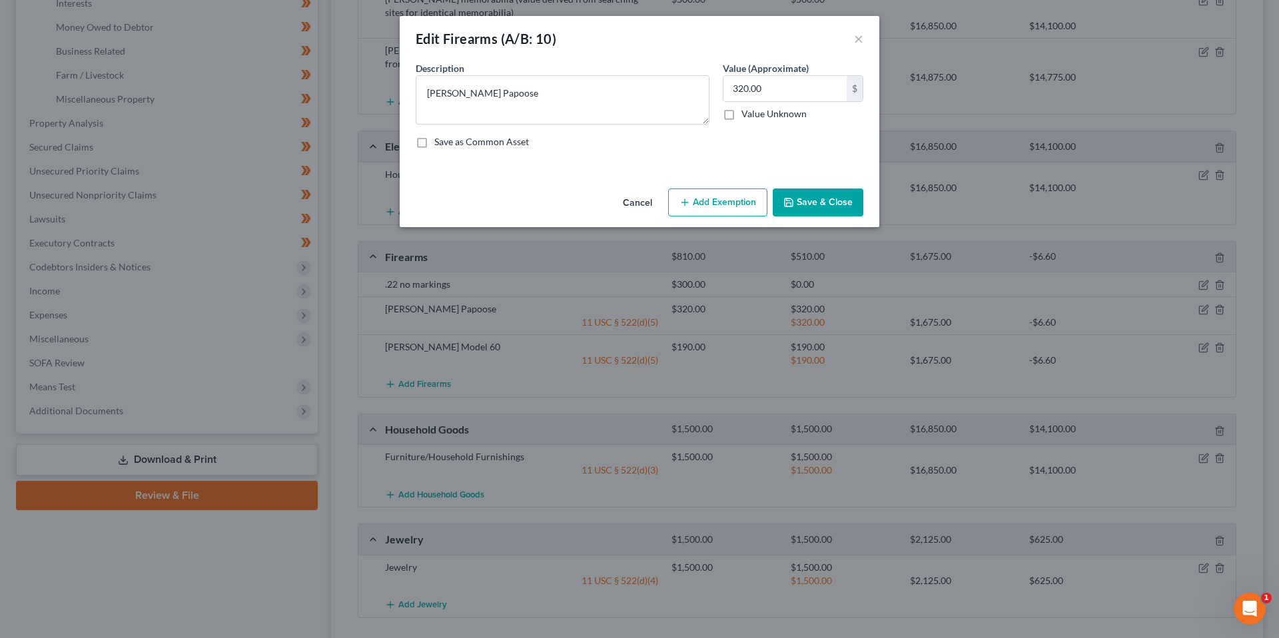
click at [837, 206] on button "Save & Close" at bounding box center [818, 203] width 91 height 28
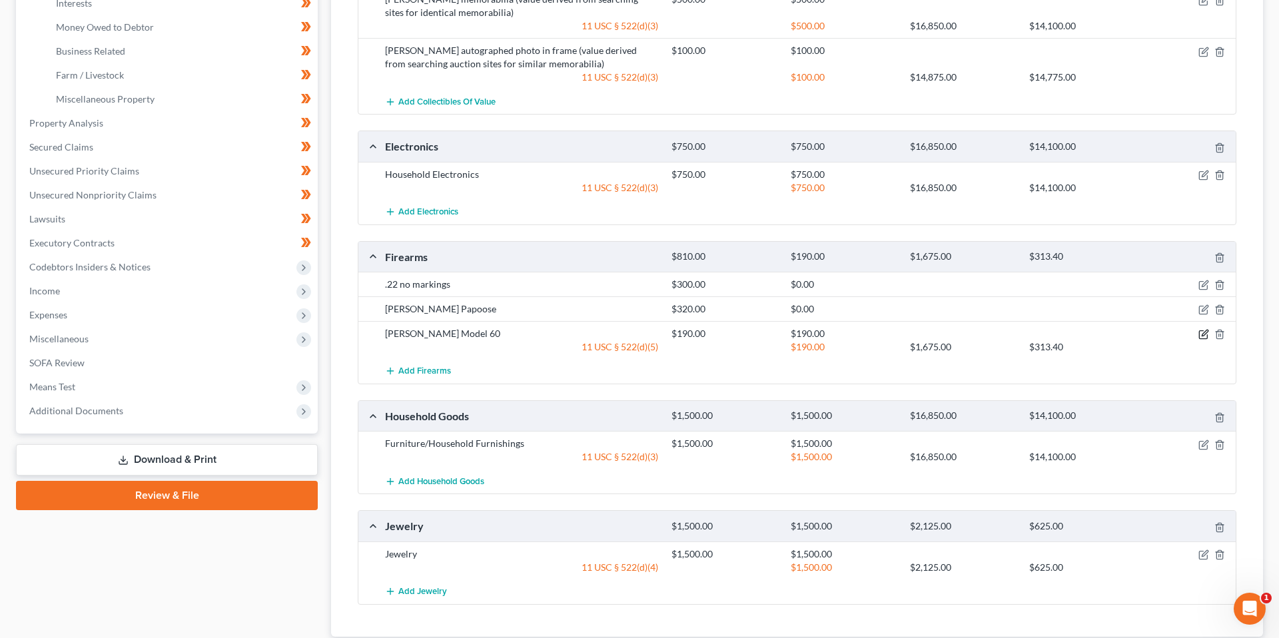
click at [1201, 335] on icon "button" at bounding box center [1204, 334] width 11 height 11
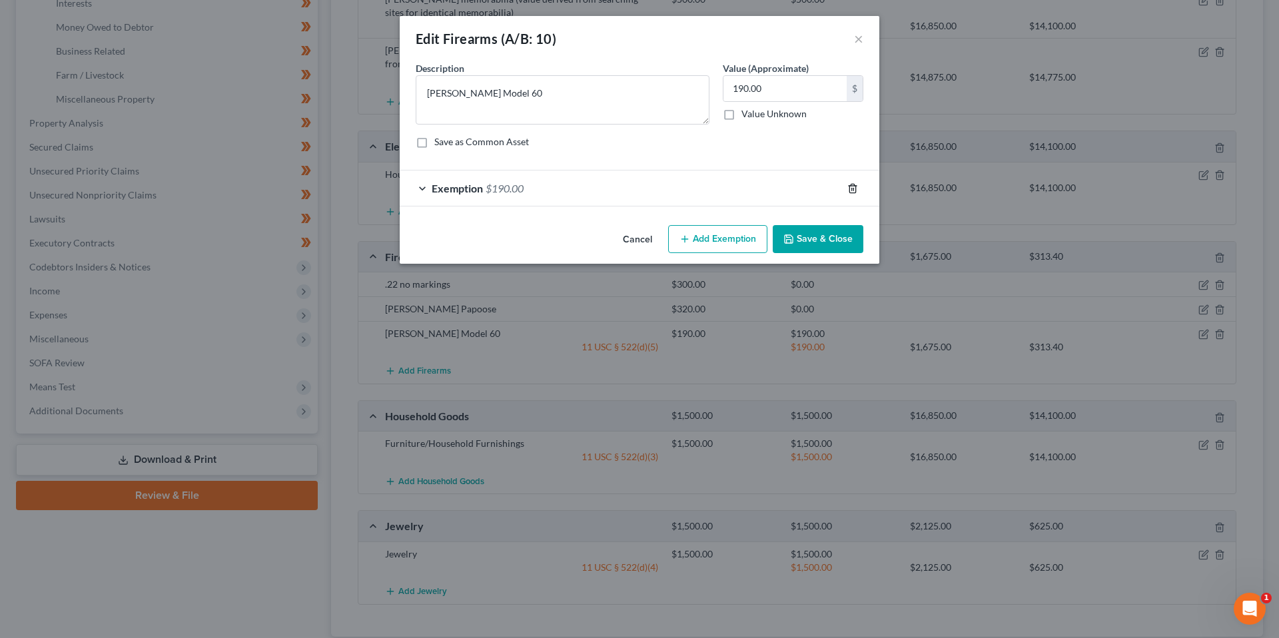
click at [854, 191] on icon "button" at bounding box center [853, 188] width 11 height 11
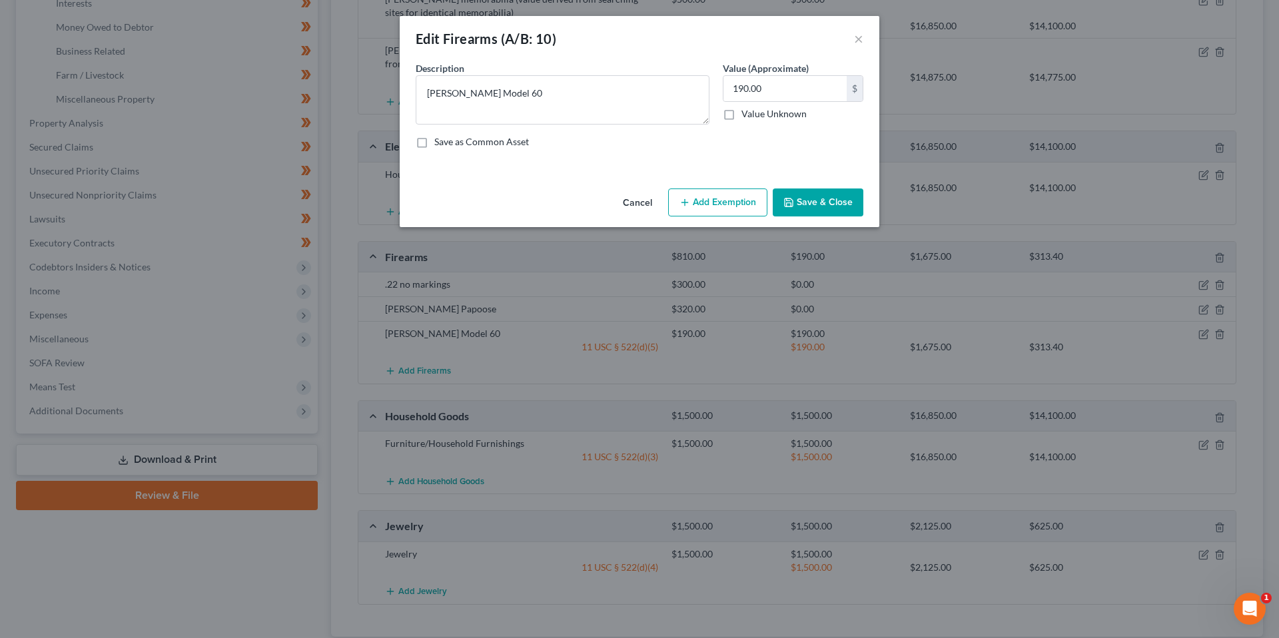
click at [839, 209] on button "Save & Close" at bounding box center [818, 203] width 91 height 28
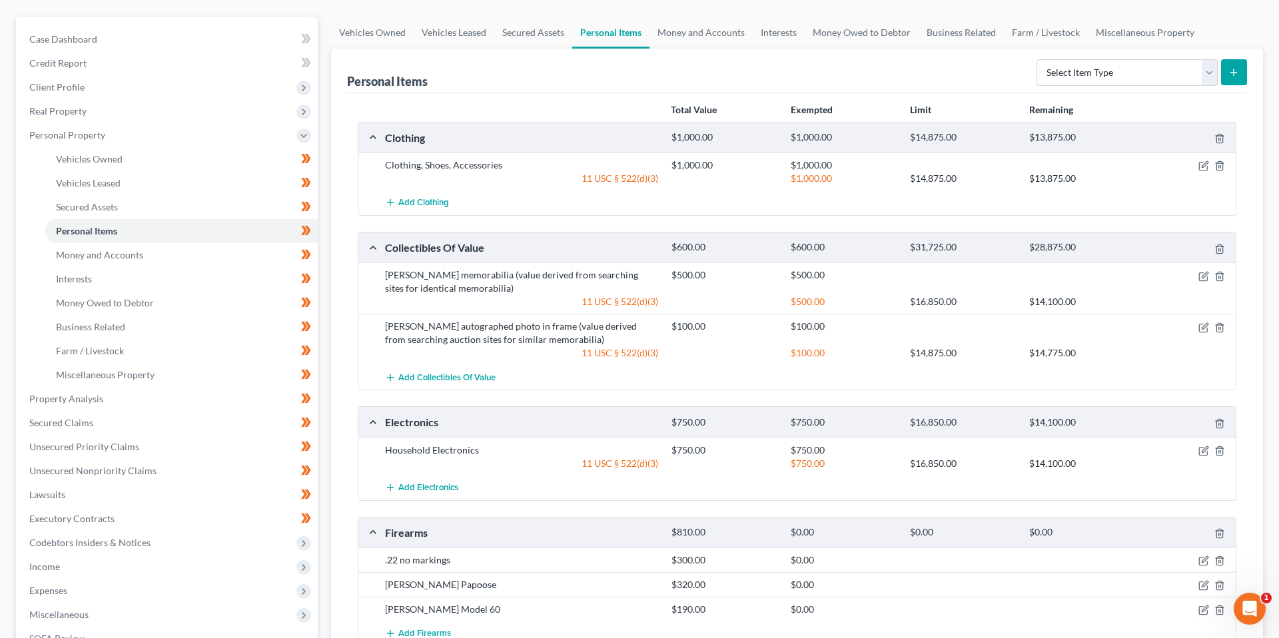
scroll to position [103, 0]
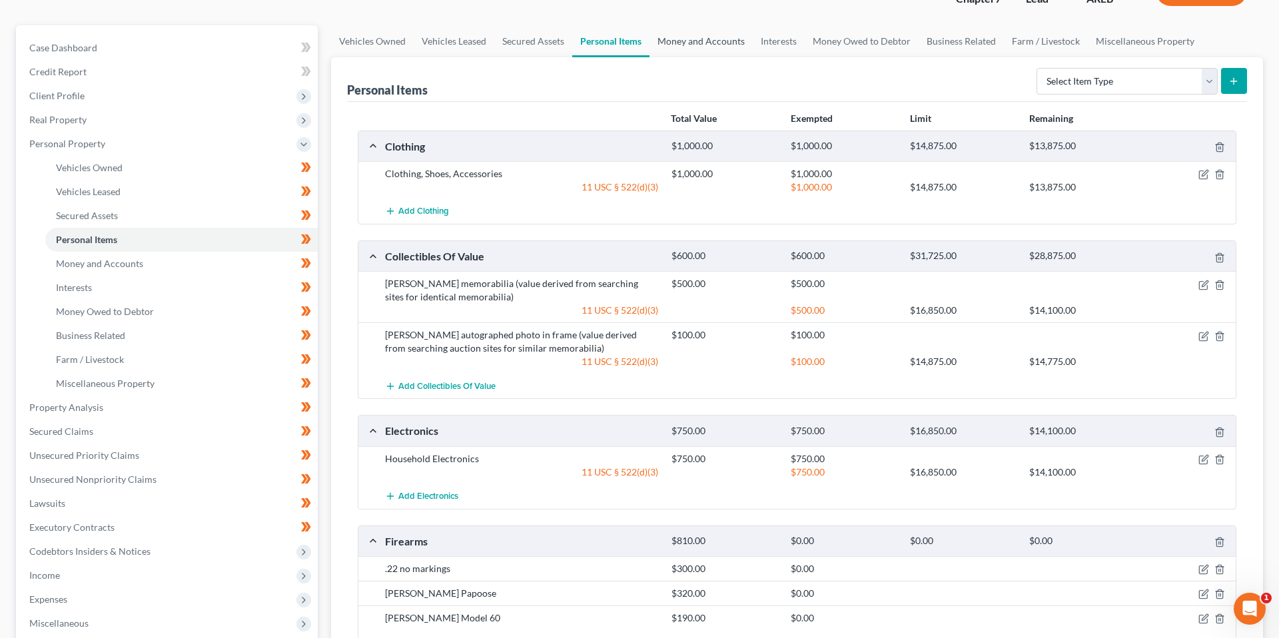
click at [691, 43] on link "Money and Accounts" at bounding box center [701, 41] width 103 height 32
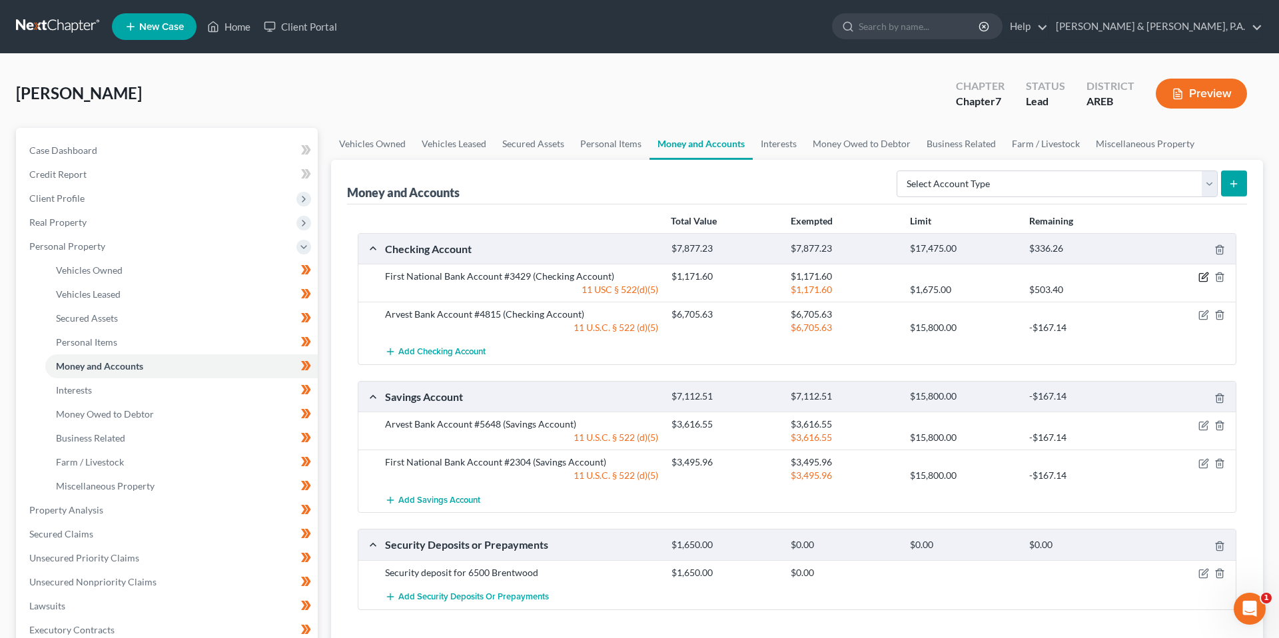
click at [1203, 280] on icon "button" at bounding box center [1204, 277] width 11 height 11
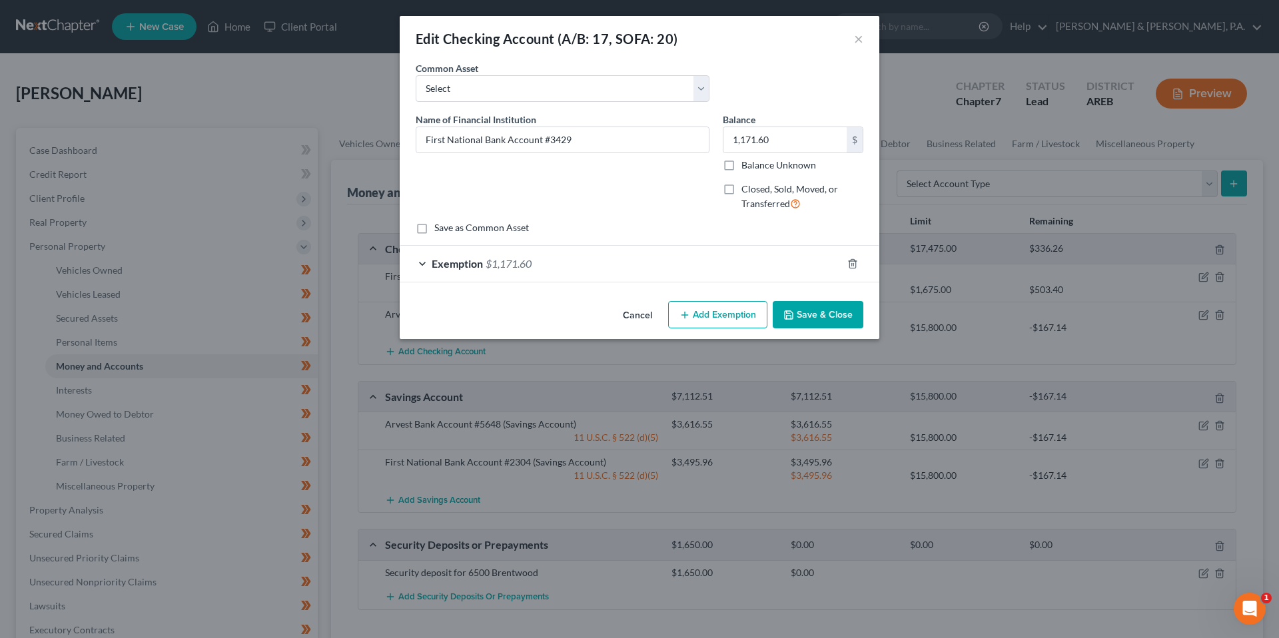
click at [756, 268] on div "Exemption $1,171.60" at bounding box center [621, 263] width 442 height 35
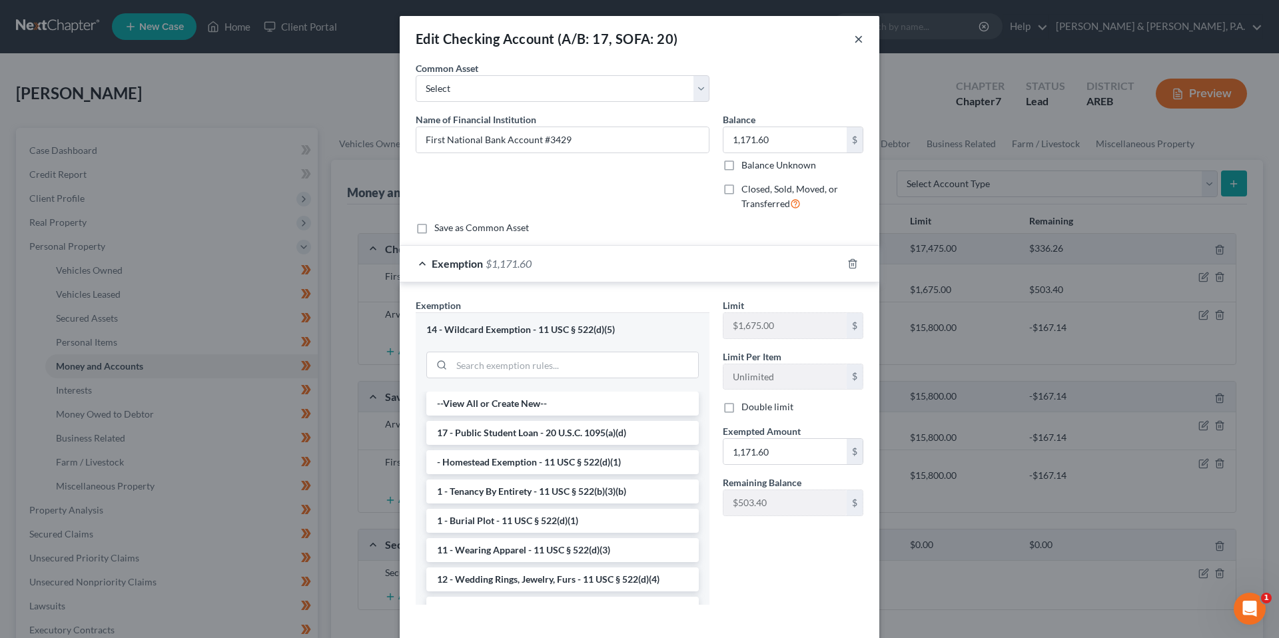
click at [860, 40] on button "×" at bounding box center [858, 39] width 9 height 16
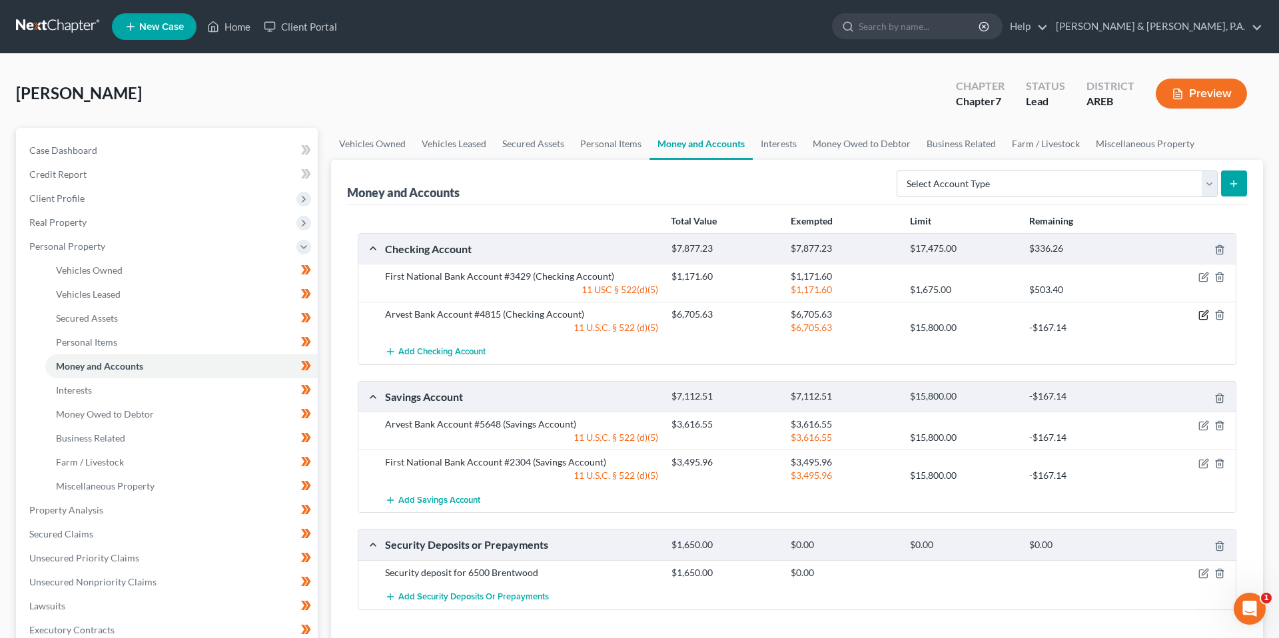
click at [1201, 315] on icon "button" at bounding box center [1204, 315] width 11 height 11
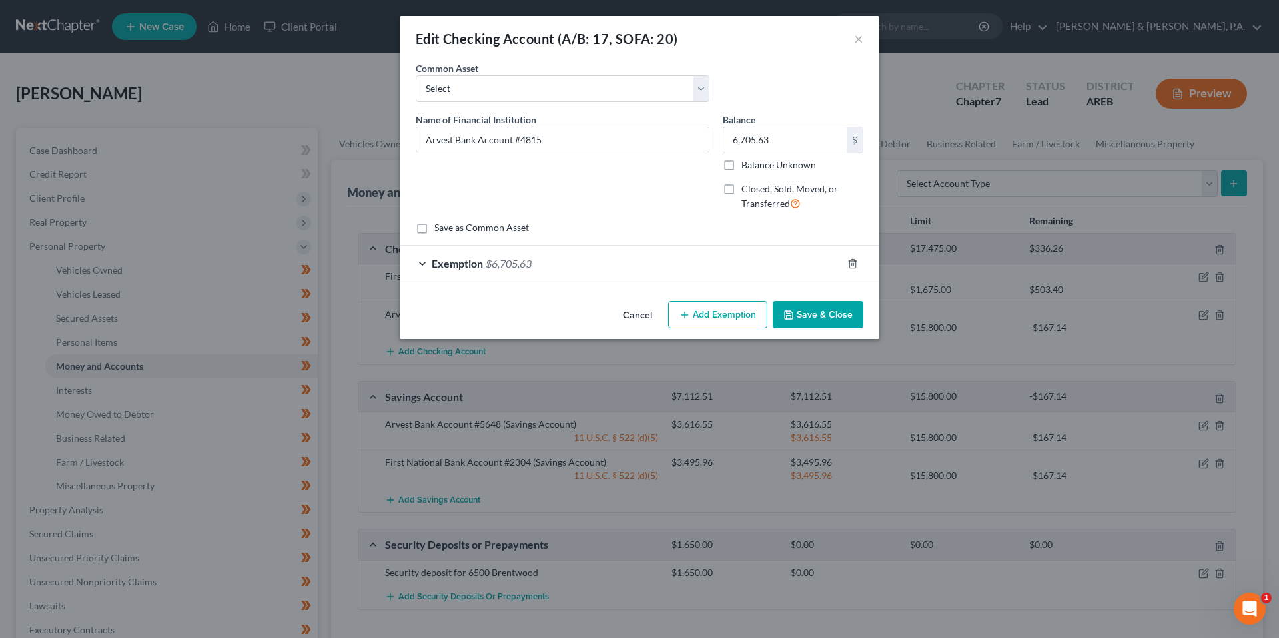
click at [704, 325] on button "Add Exemption" at bounding box center [717, 315] width 99 height 28
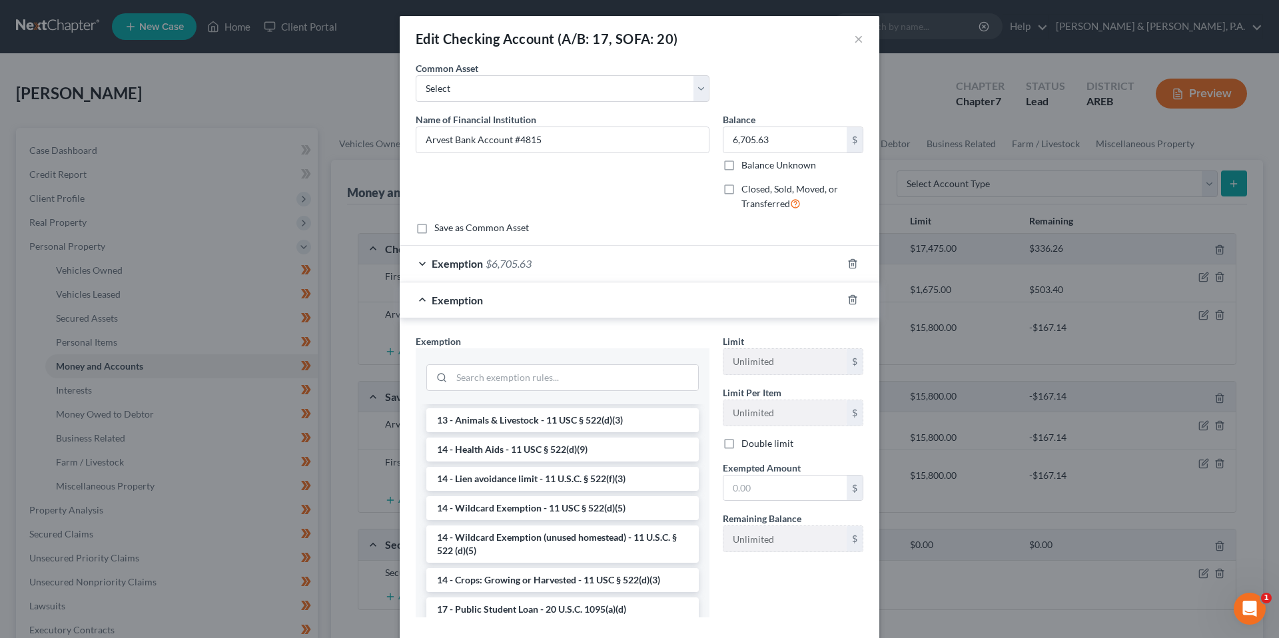
scroll to position [203, 0]
click at [592, 530] on li "14 - Wildcard Exemption (unused homestead) - 11 U.S.C. § 522 (d)(5)" at bounding box center [562, 542] width 273 height 37
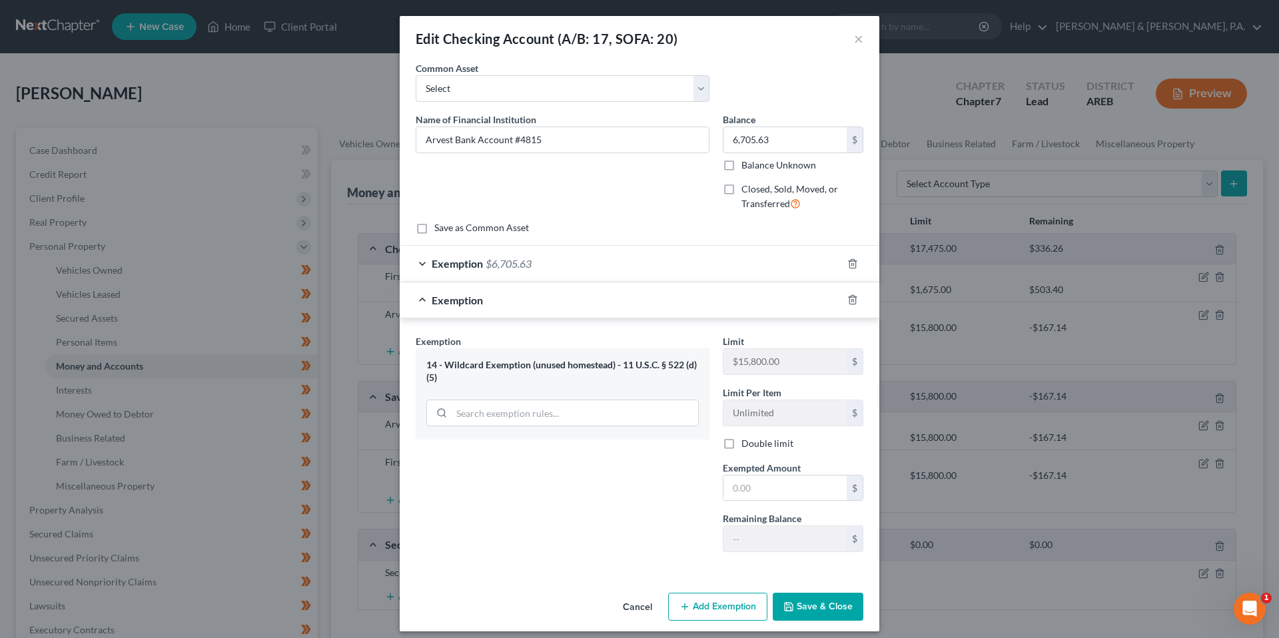
click at [754, 501] on div "Limit $15,800.00 $ Limit Per Item Unlimited $ Double limit Exempted Amount * $ …" at bounding box center [793, 449] width 154 height 229
click at [752, 492] on input "text" at bounding box center [785, 488] width 123 height 25
type input "167.14"
click at [682, 258] on div "Exemption $6,705.63" at bounding box center [621, 263] width 442 height 35
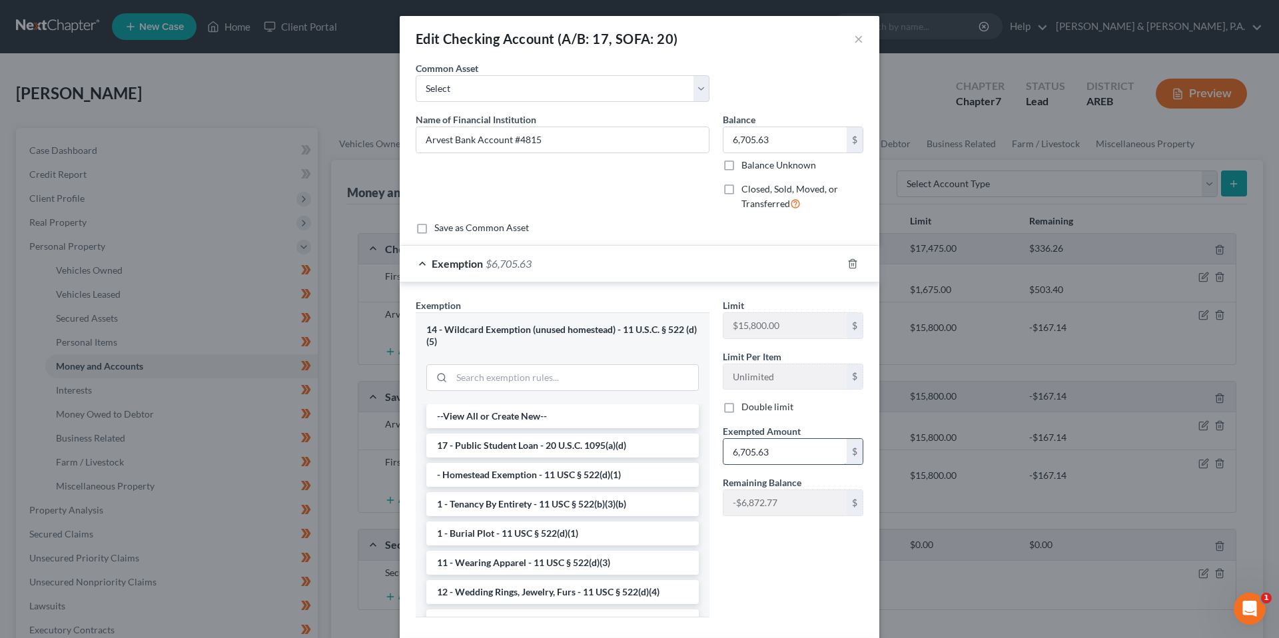
click at [768, 454] on input "6,705.63" at bounding box center [785, 451] width 123 height 25
click at [776, 542] on div "Limit $15,800.00 $ Limit Per Item Unlimited $ Double limit Exempted Amount * $ …" at bounding box center [793, 464] width 154 height 330
click at [756, 457] on input "text" at bounding box center [785, 451] width 123 height 25
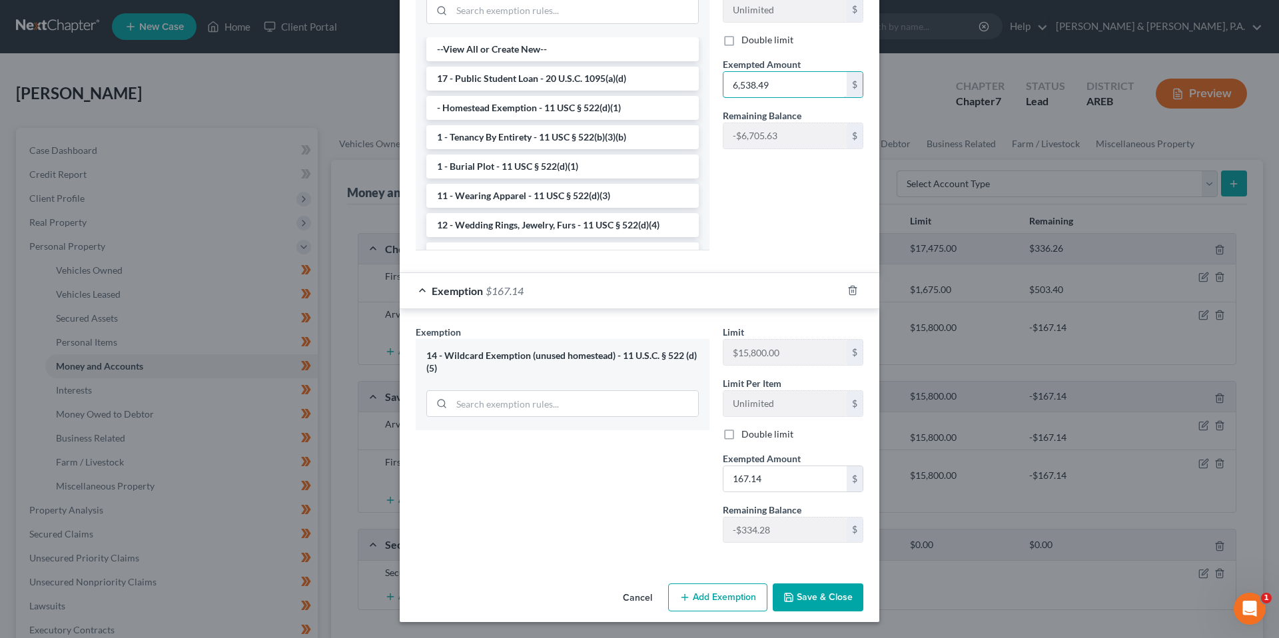
type input "6,538.49"
click at [812, 596] on button "Save & Close" at bounding box center [818, 598] width 91 height 28
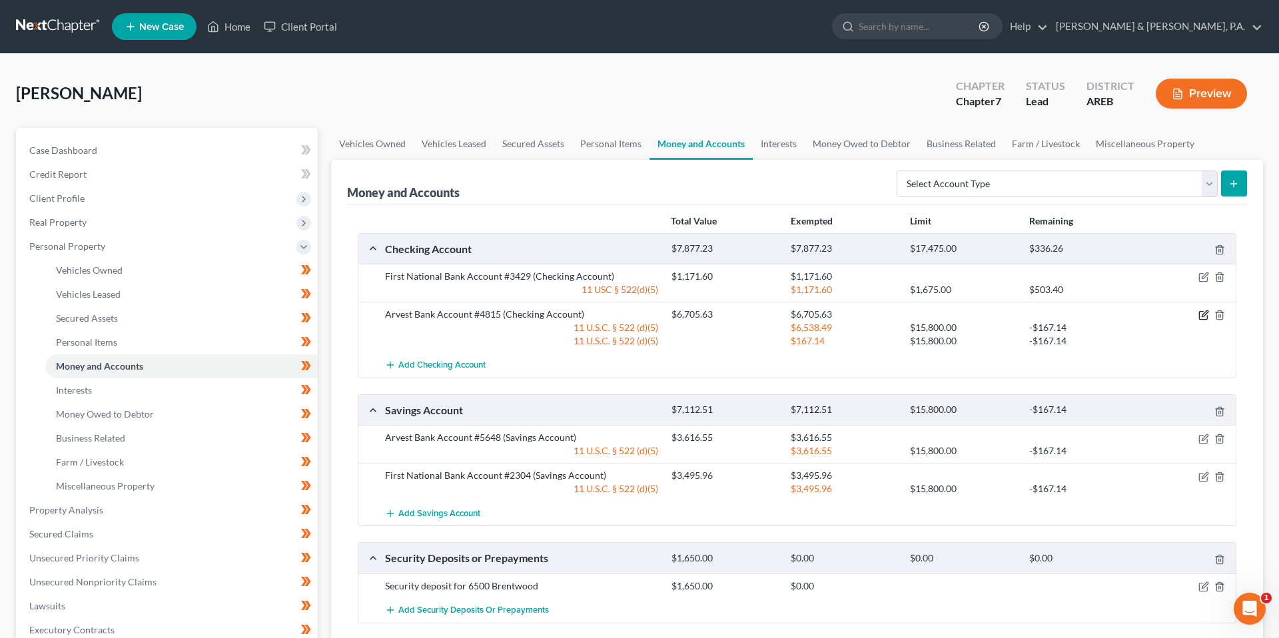
click at [1199, 315] on icon "button" at bounding box center [1203, 316] width 8 height 8
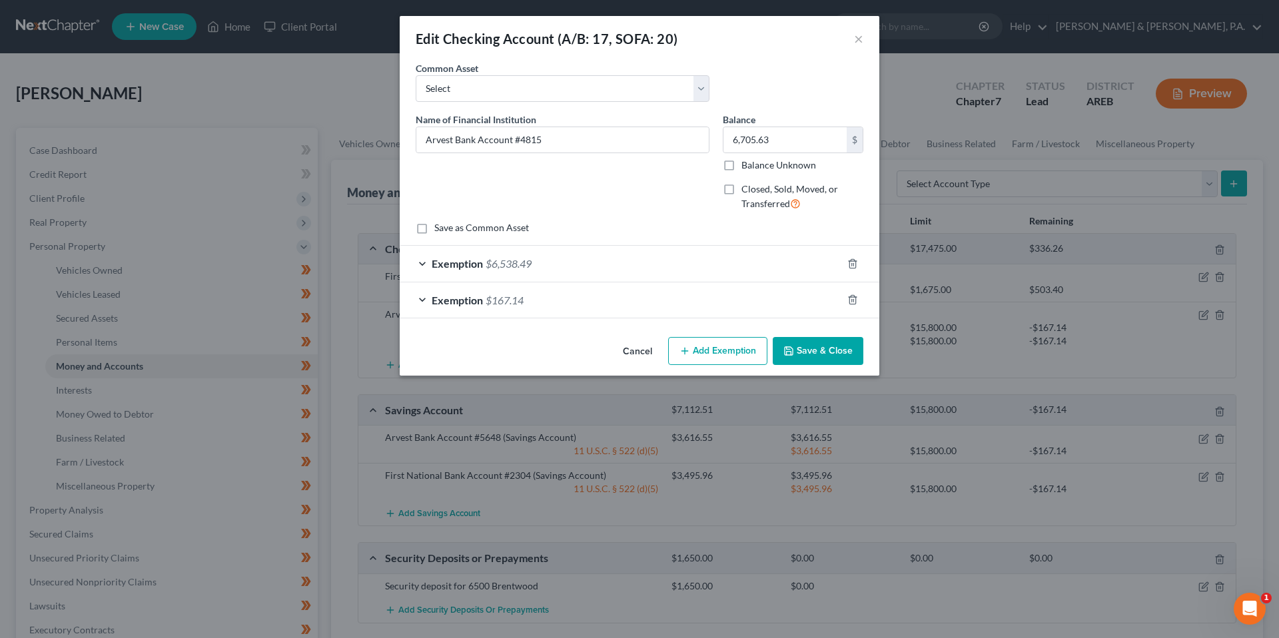
click at [582, 303] on div "Exemption $167.14" at bounding box center [621, 300] width 442 height 35
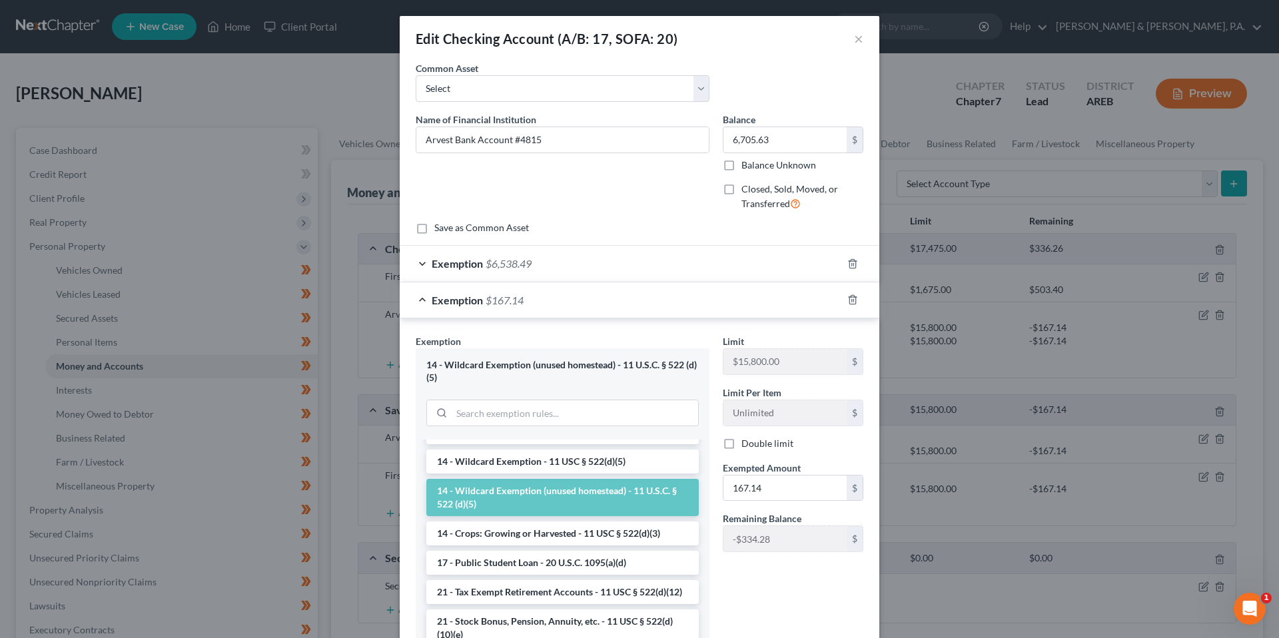
scroll to position [291, 0]
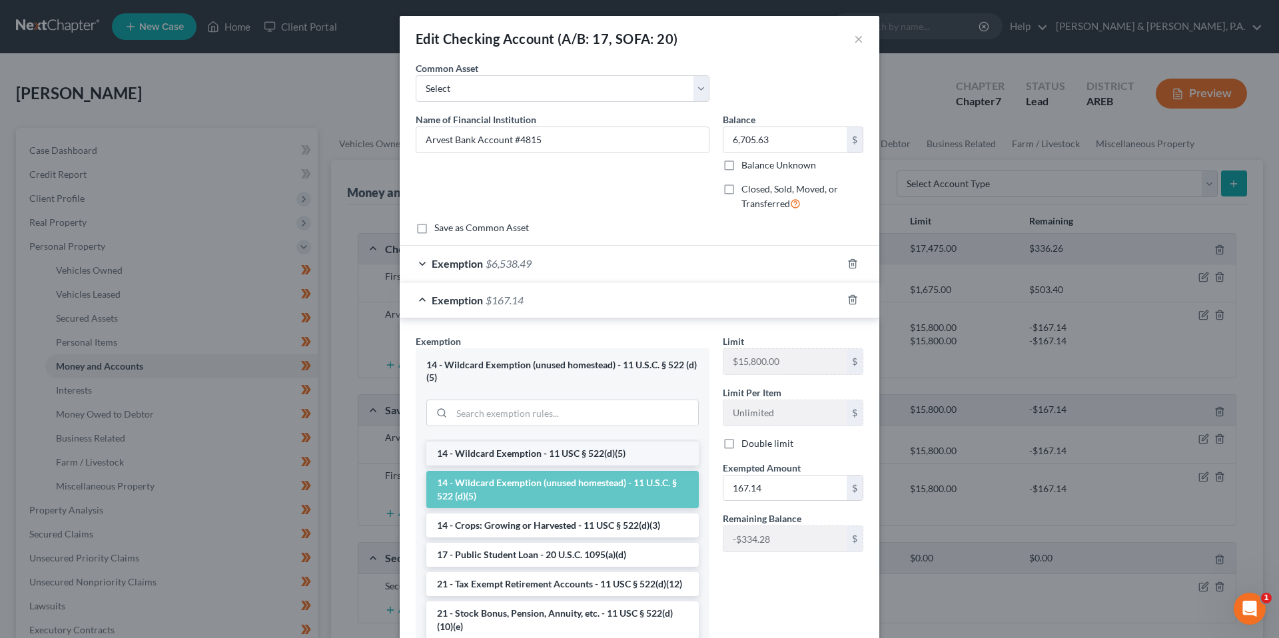
click at [589, 456] on li "14 - Wildcard Exemption - 11 USC § 522(d)(5)" at bounding box center [562, 454] width 273 height 24
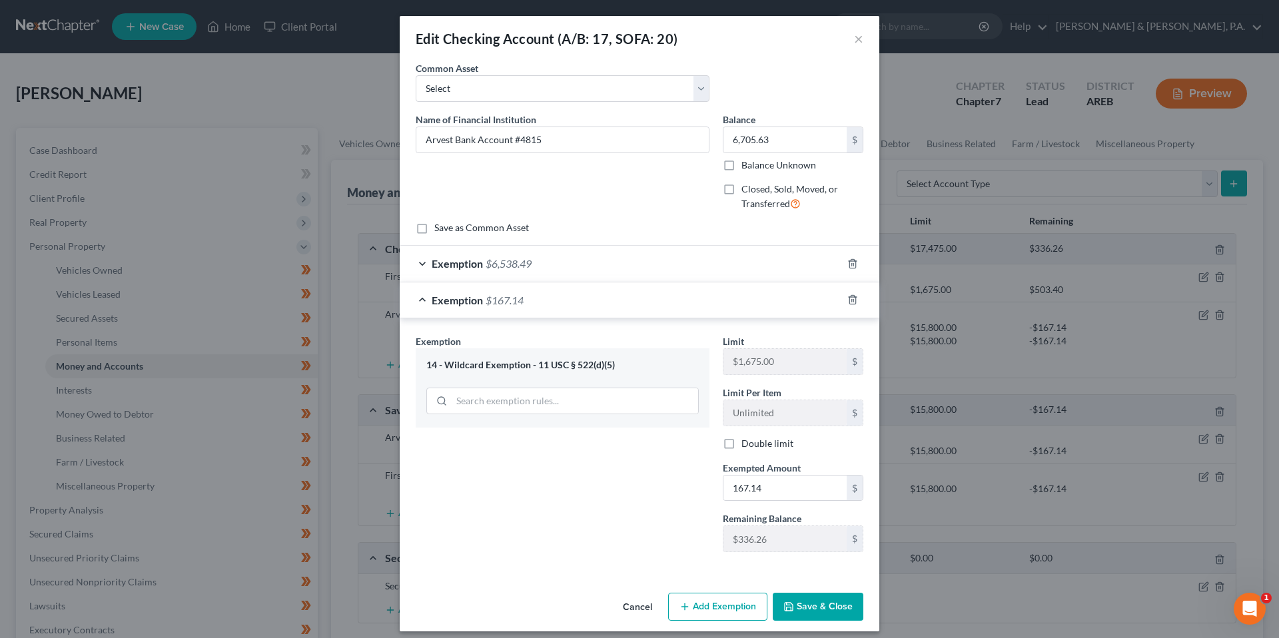
click at [803, 597] on button "Save & Close" at bounding box center [818, 607] width 91 height 28
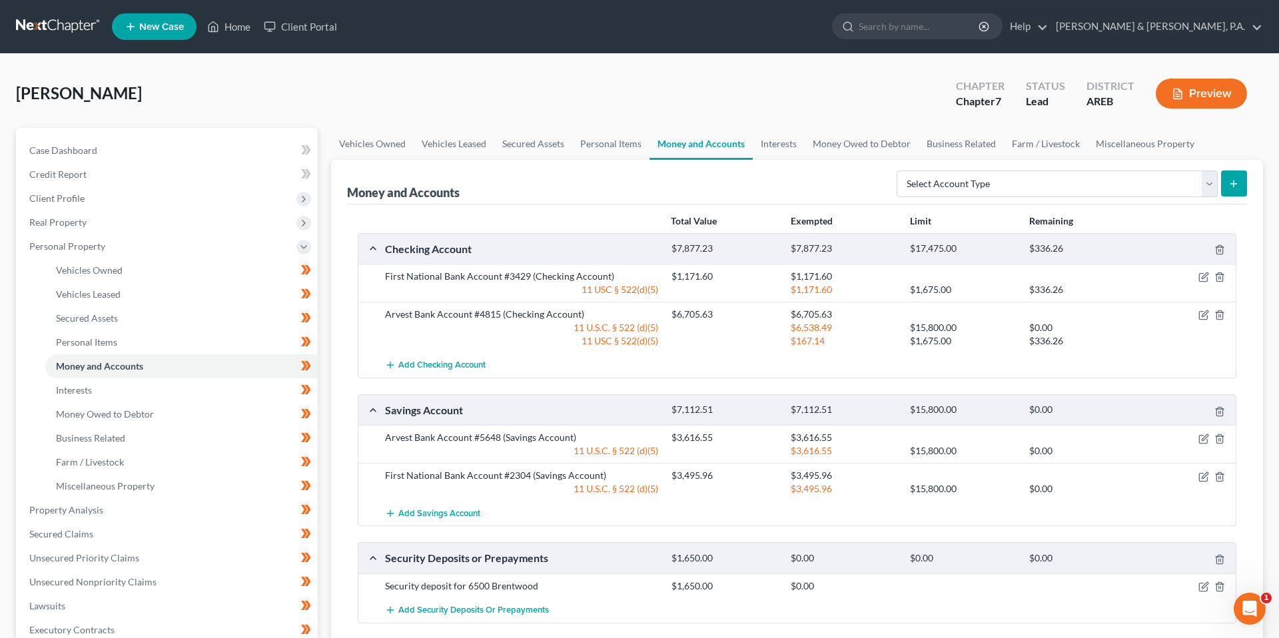
click at [684, 187] on div "Money and Accounts Select Account Type Brokerage (A/B: 18, SOFA: 20) Cash on Ha…" at bounding box center [797, 182] width 900 height 45
click at [772, 177] on div "Money and Accounts Select Account Type Brokerage (A/B: 18, SOFA: 20) Cash on Ha…" at bounding box center [797, 182] width 900 height 45
click at [792, 154] on link "Interests" at bounding box center [779, 144] width 52 height 32
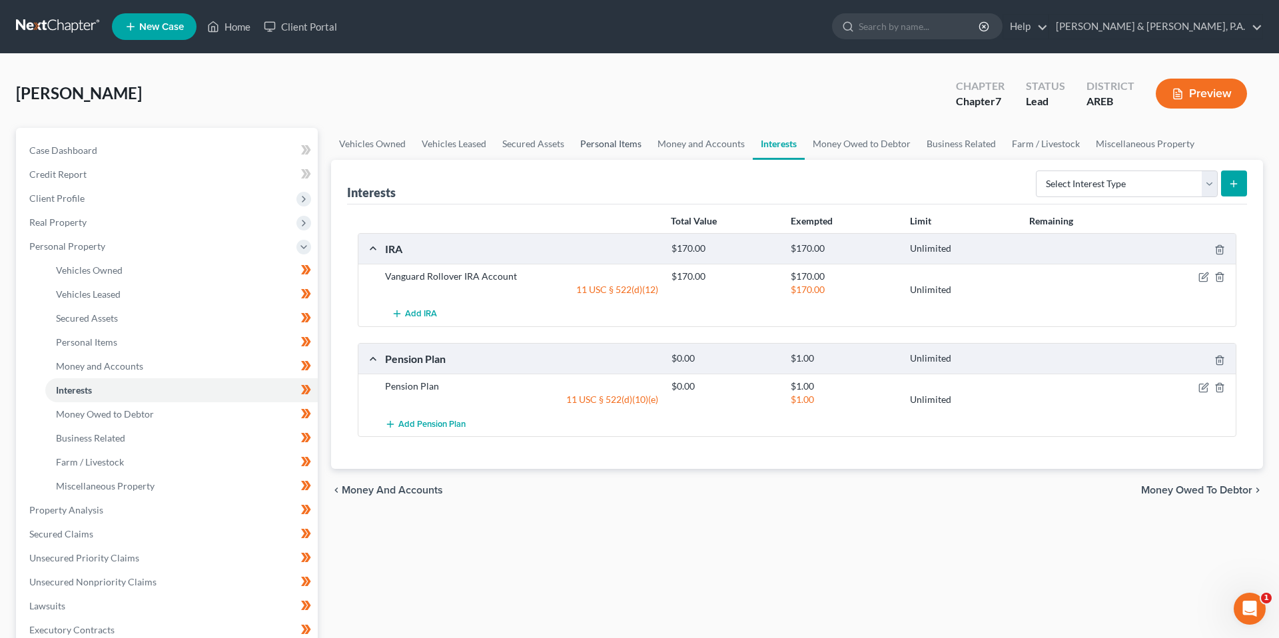
click at [605, 139] on link "Personal Items" at bounding box center [610, 144] width 77 height 32
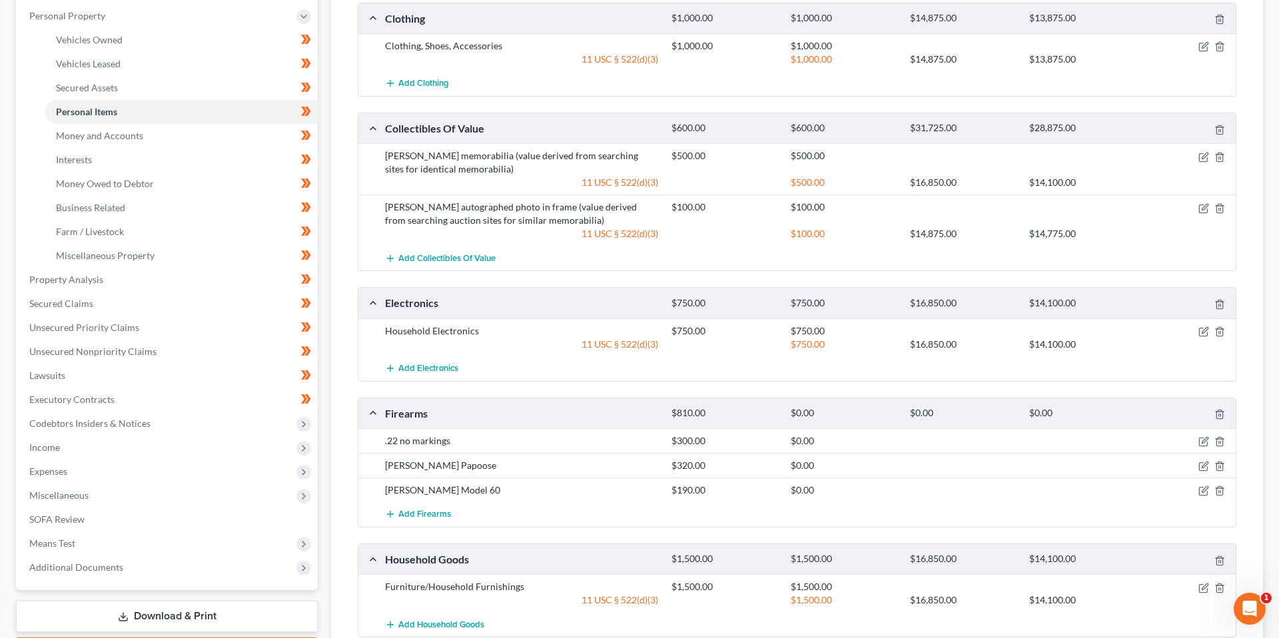
scroll to position [224, 0]
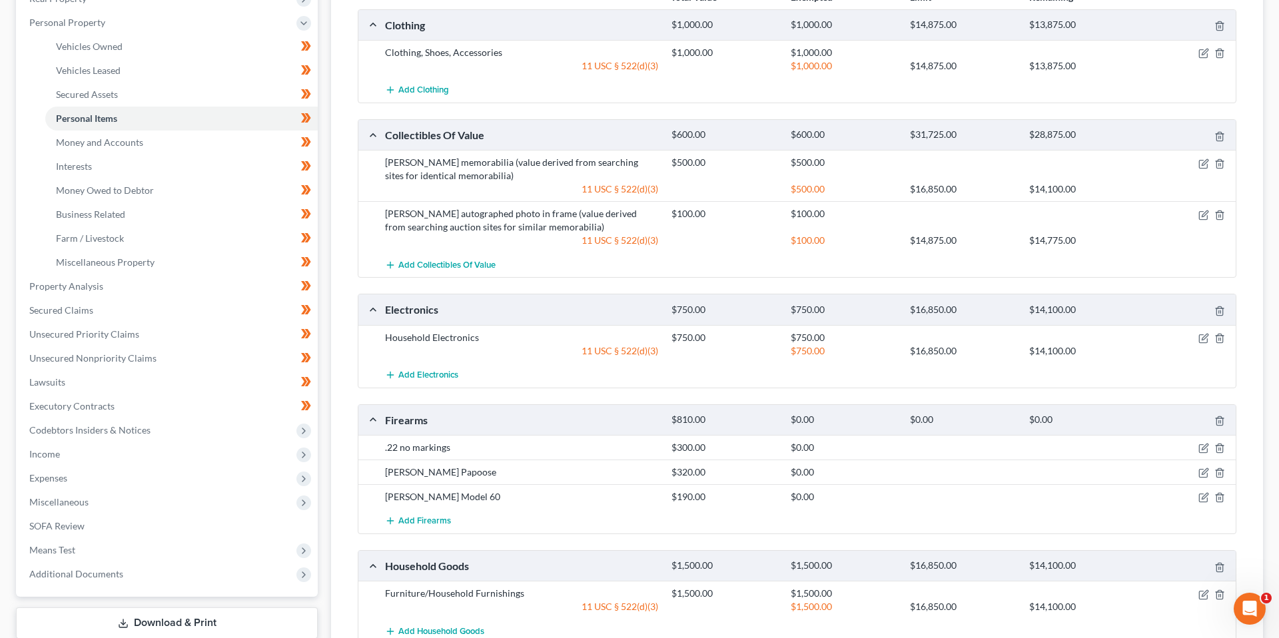
click at [863, 282] on div "Clothing $1,000.00 $1,000.00 $14,875.00 $13,875.00 Clothing, Shoes, Accessories…" at bounding box center [797, 382] width 879 height 746
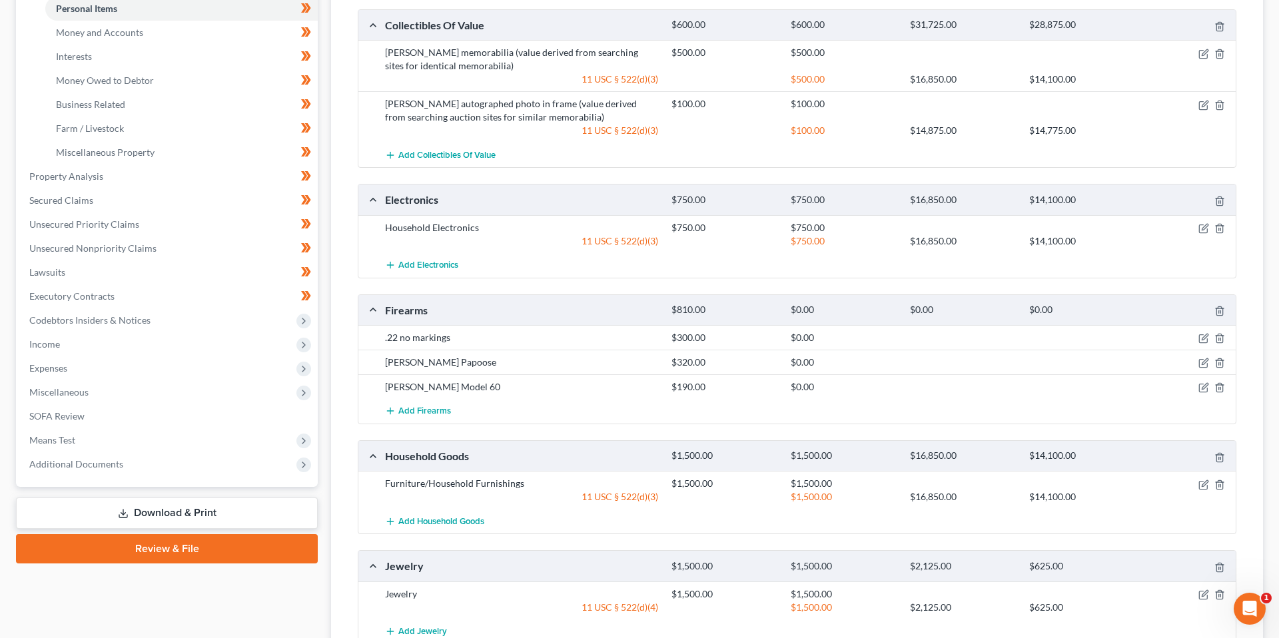
scroll to position [333, 0]
click at [879, 166] on div "Add Collectibles Of Value" at bounding box center [808, 156] width 859 height 25
click at [875, 177] on div "Clothing $1,000.00 $1,000.00 $14,875.00 $13,875.00 Clothing, Shoes, Accessories…" at bounding box center [797, 274] width 879 height 746
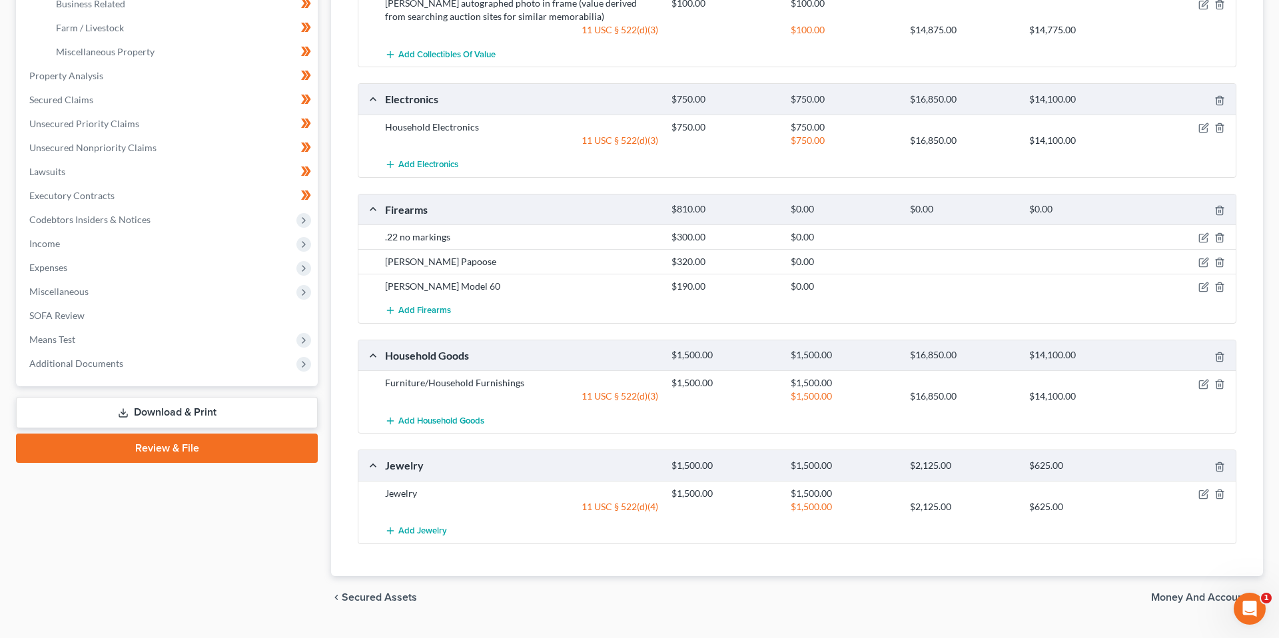
scroll to position [436, 0]
click at [1201, 260] on icon "button" at bounding box center [1204, 261] width 11 height 11
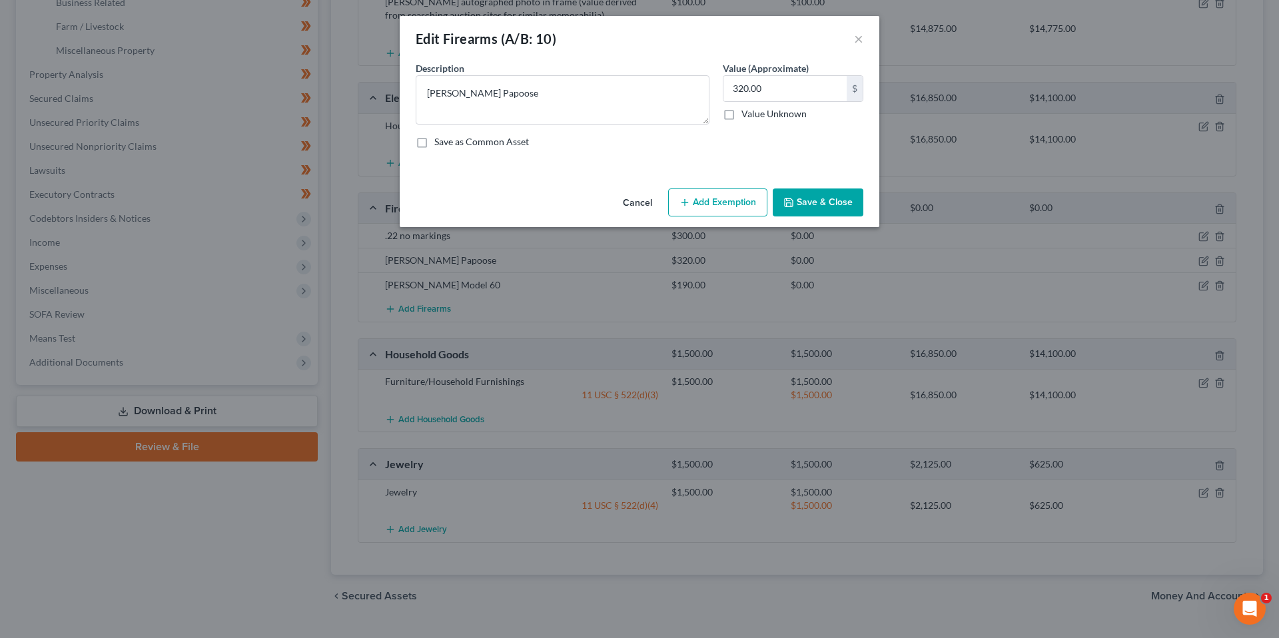
click at [737, 213] on button "Add Exemption" at bounding box center [717, 203] width 99 height 28
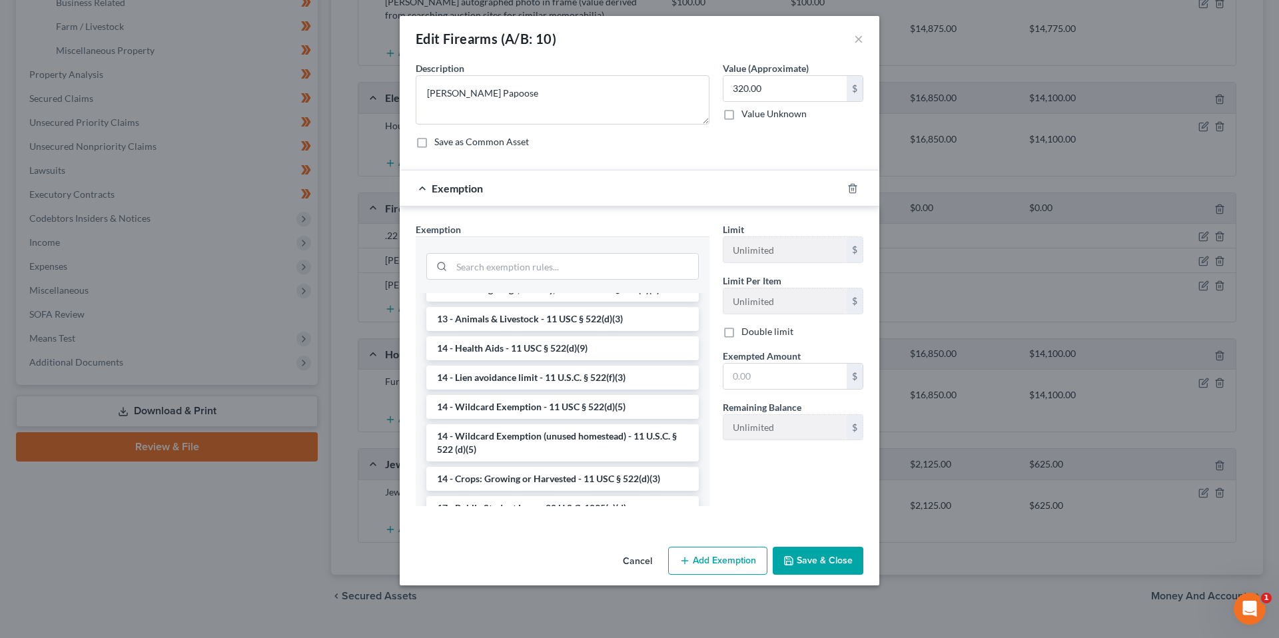
scroll to position [196, 0]
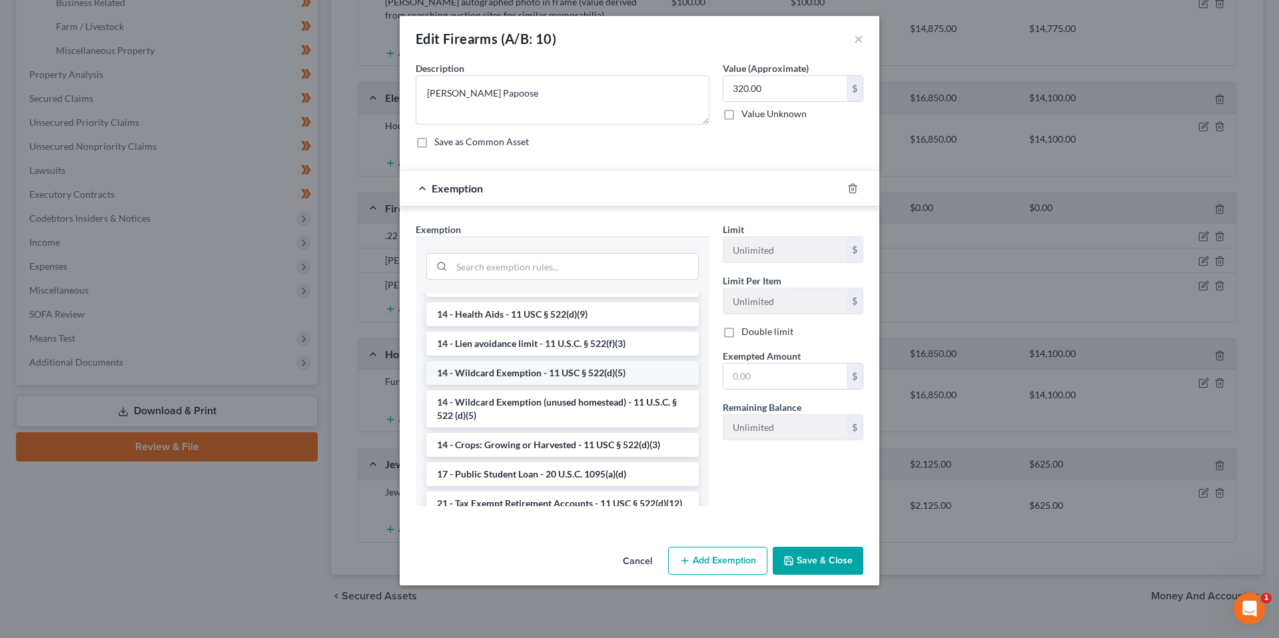
click at [551, 381] on li "14 - Wildcard Exemption - 11 USC § 522(d)(5)" at bounding box center [562, 373] width 273 height 24
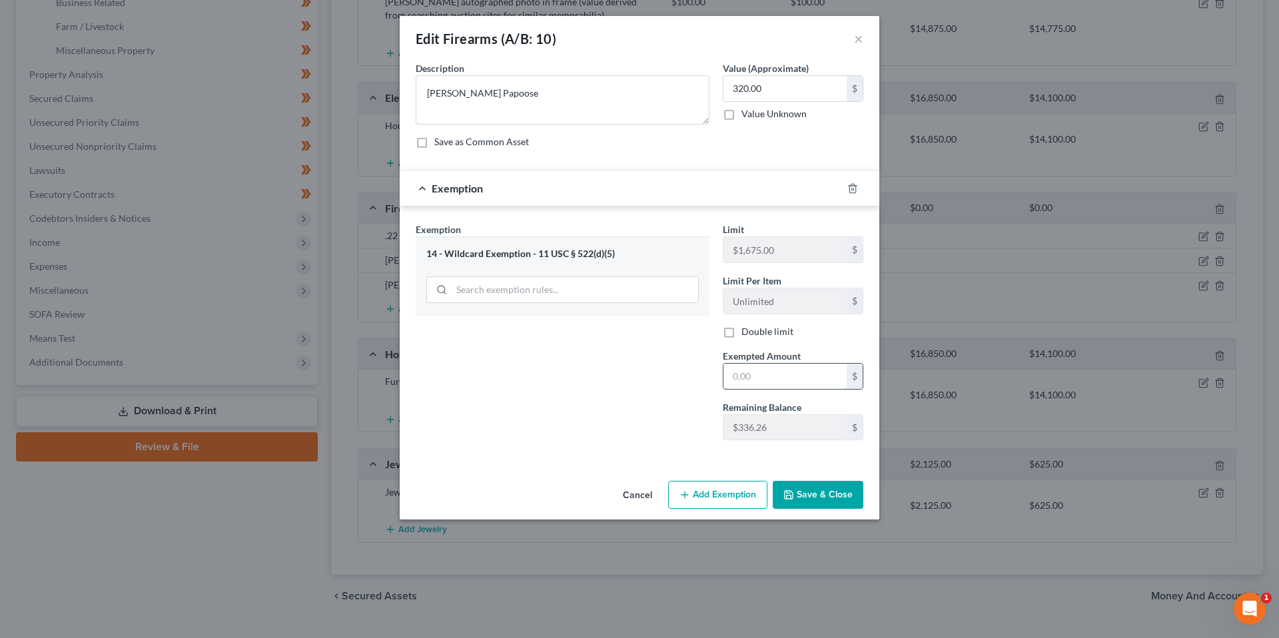
click at [734, 379] on input "text" at bounding box center [785, 376] width 123 height 25
type input "320"
click at [813, 486] on button "Save & Close" at bounding box center [818, 495] width 91 height 28
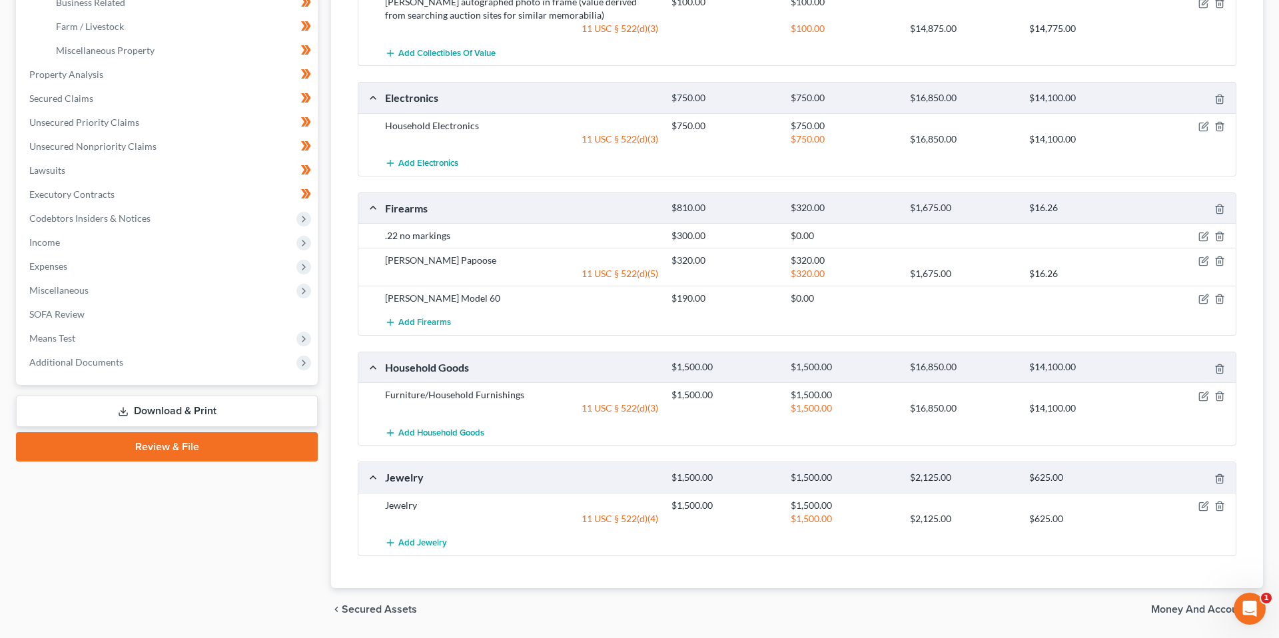
click at [781, 339] on div "Clothing $1,000.00 $1,000.00 $14,875.00 $13,875.00 Clothing, Shoes, Accessories…" at bounding box center [797, 176] width 879 height 759
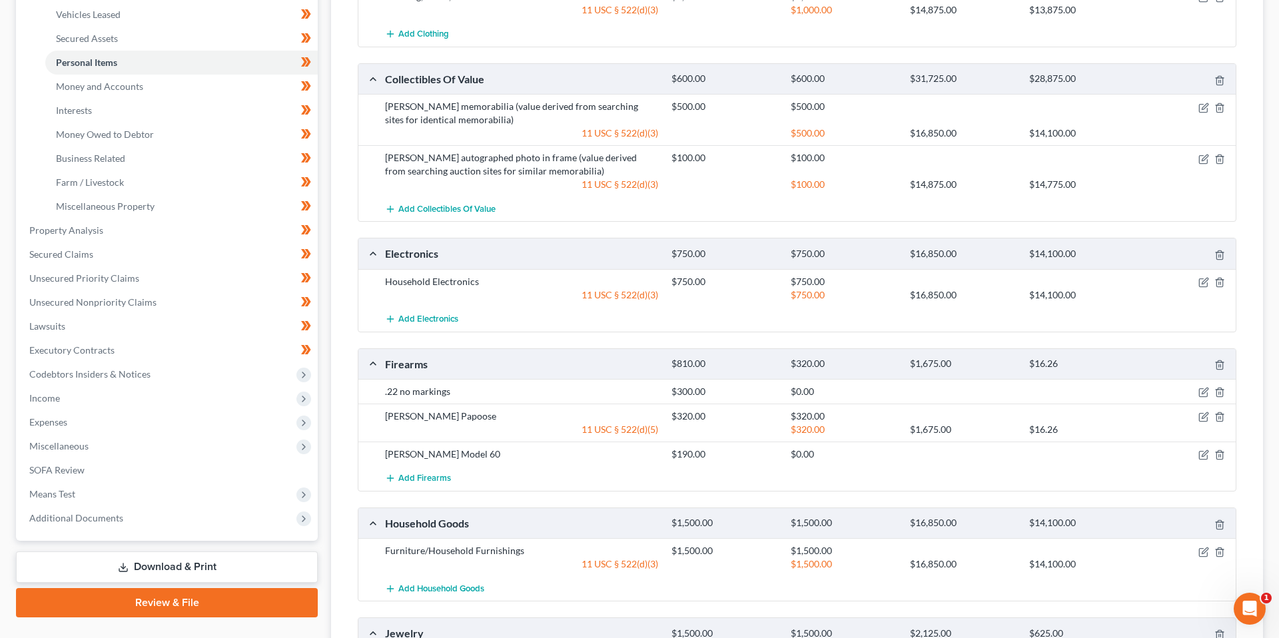
scroll to position [272, 0]
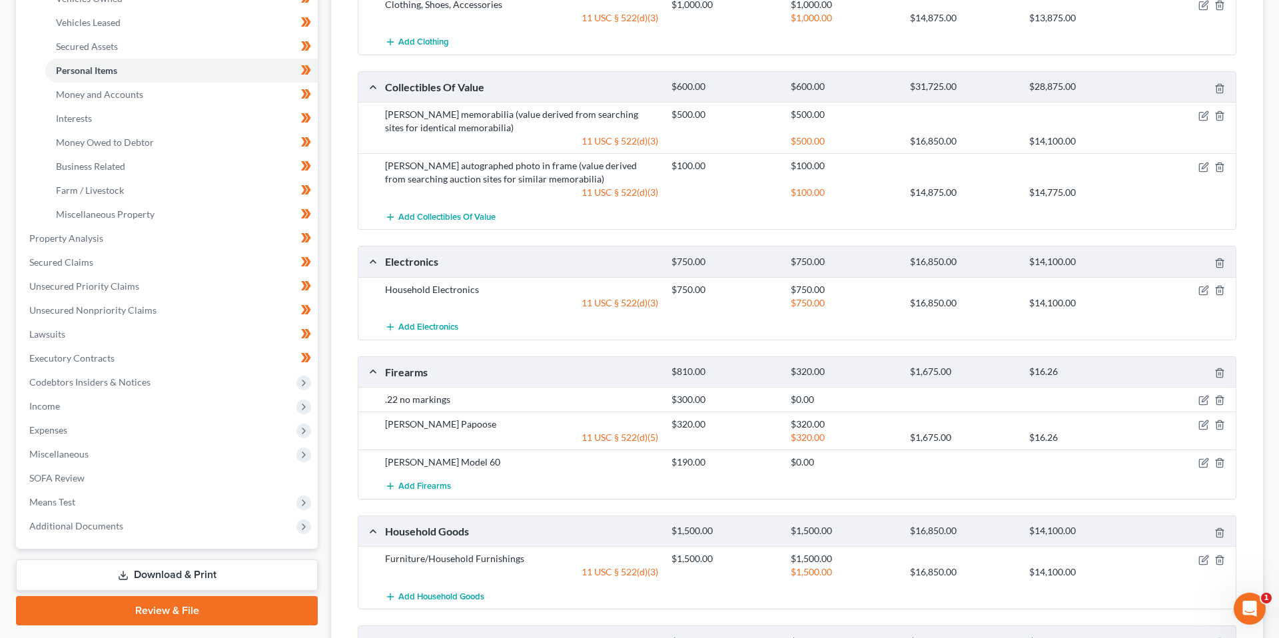
click at [772, 343] on div "Clothing $1,000.00 $1,000.00 $14,875.00 $13,875.00 Clothing, Shoes, Accessories…" at bounding box center [797, 340] width 879 height 759
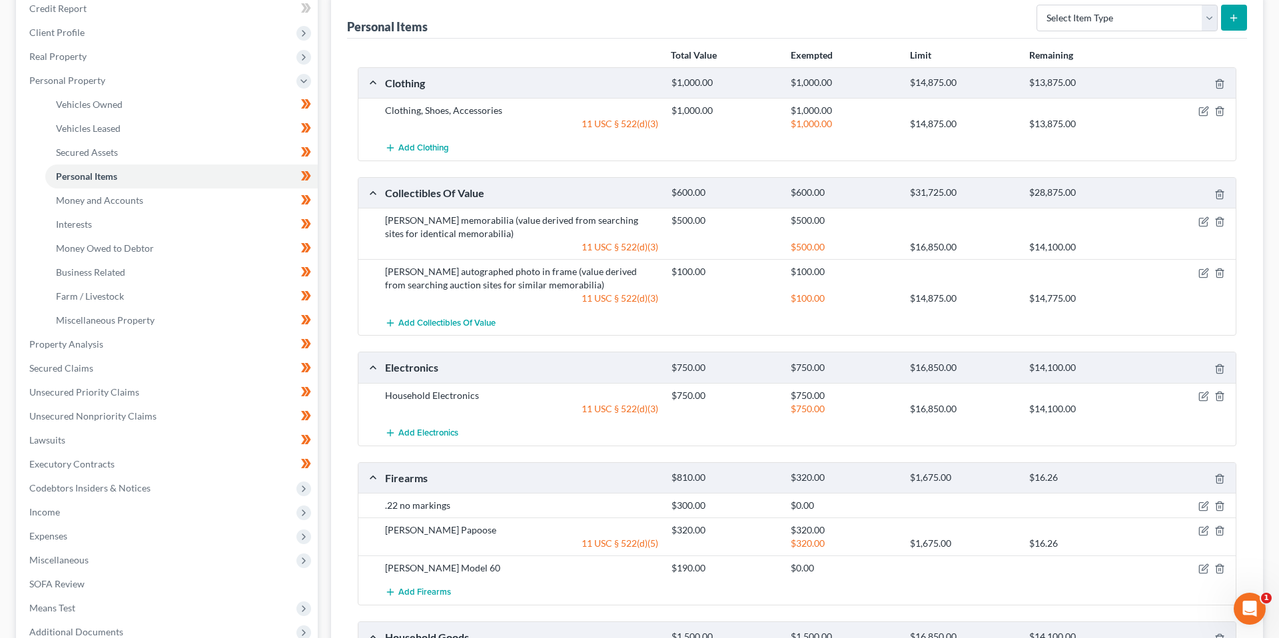
scroll to position [167, 0]
click at [769, 341] on div "Clothing $1,000.00 $1,000.00 $14,875.00 $13,875.00 Clothing, Shoes, Accessories…" at bounding box center [797, 445] width 879 height 759
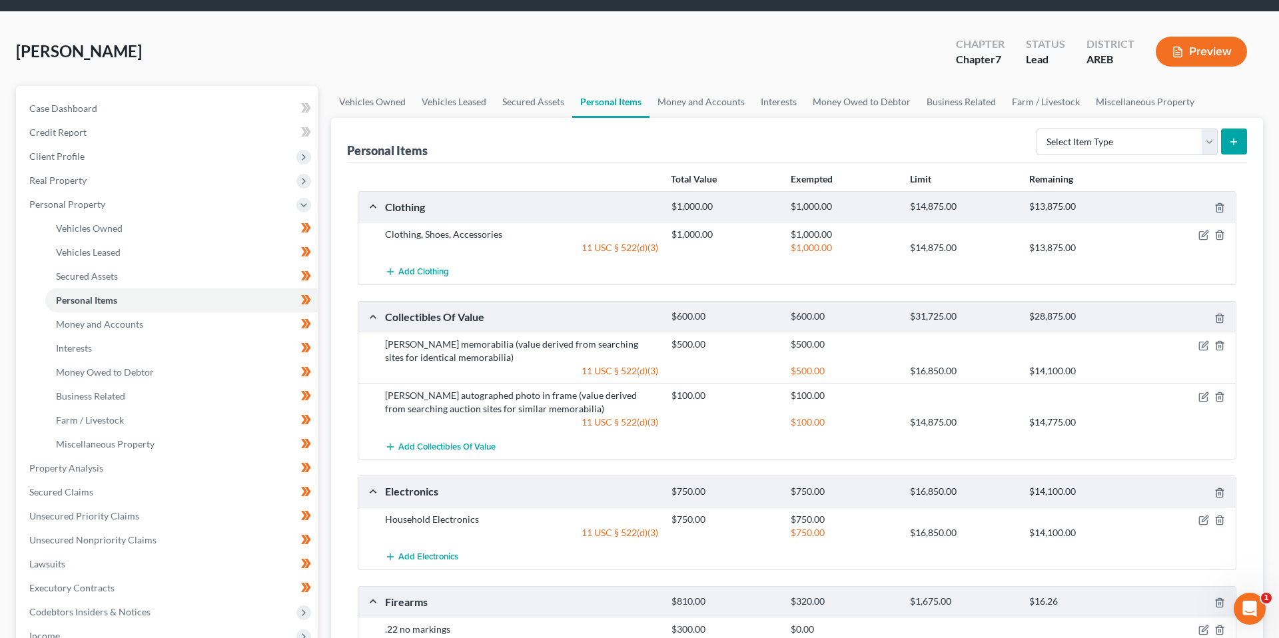
scroll to position [0, 0]
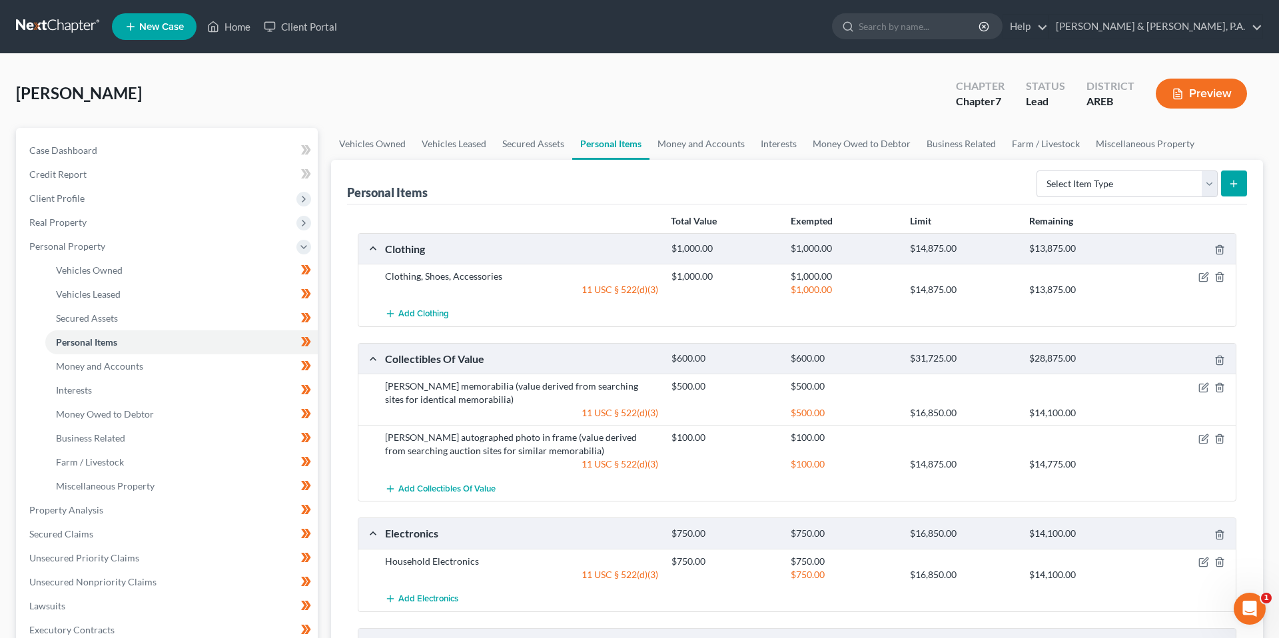
click at [767, 337] on div "Clothing $1,000.00 $1,000.00 $14,875.00 $13,875.00 Clothing, Shoes, Accessories…" at bounding box center [797, 612] width 879 height 759
click at [752, 191] on div "Personal Items Select Item Type Clothing (A/B: 11) Collectibles Of Value (A/B: …" at bounding box center [797, 182] width 900 height 45
click at [405, 141] on link "Vehicles Owned" at bounding box center [372, 144] width 83 height 32
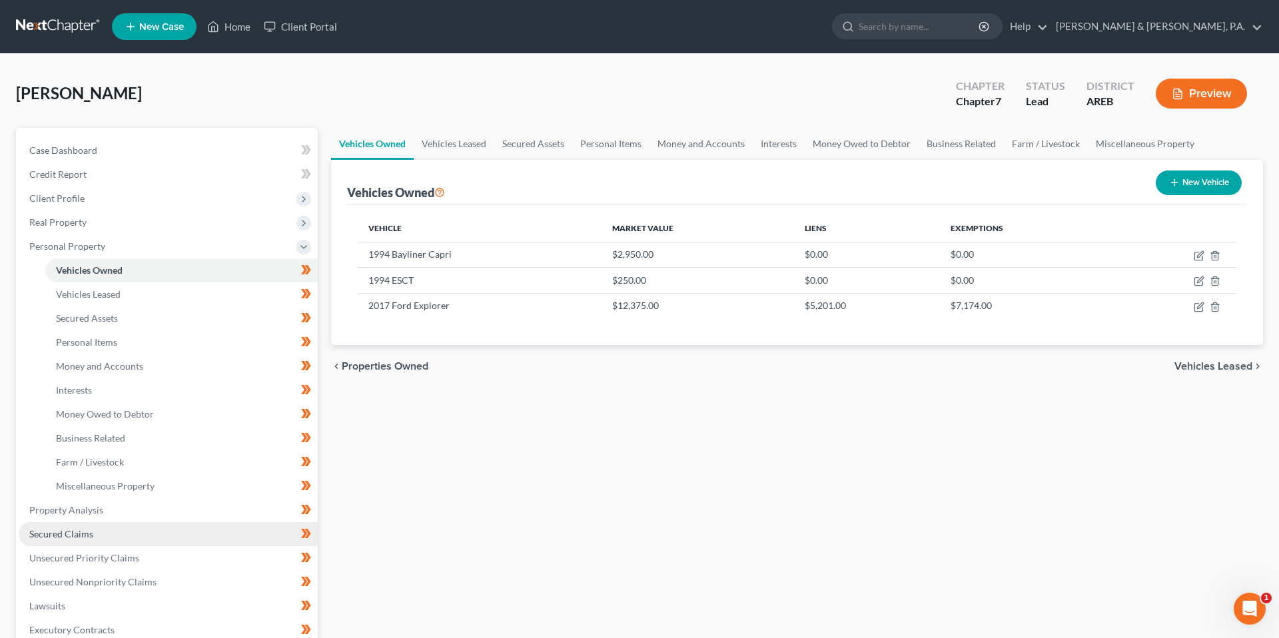
click at [89, 535] on span "Secured Claims" at bounding box center [61, 533] width 64 height 11
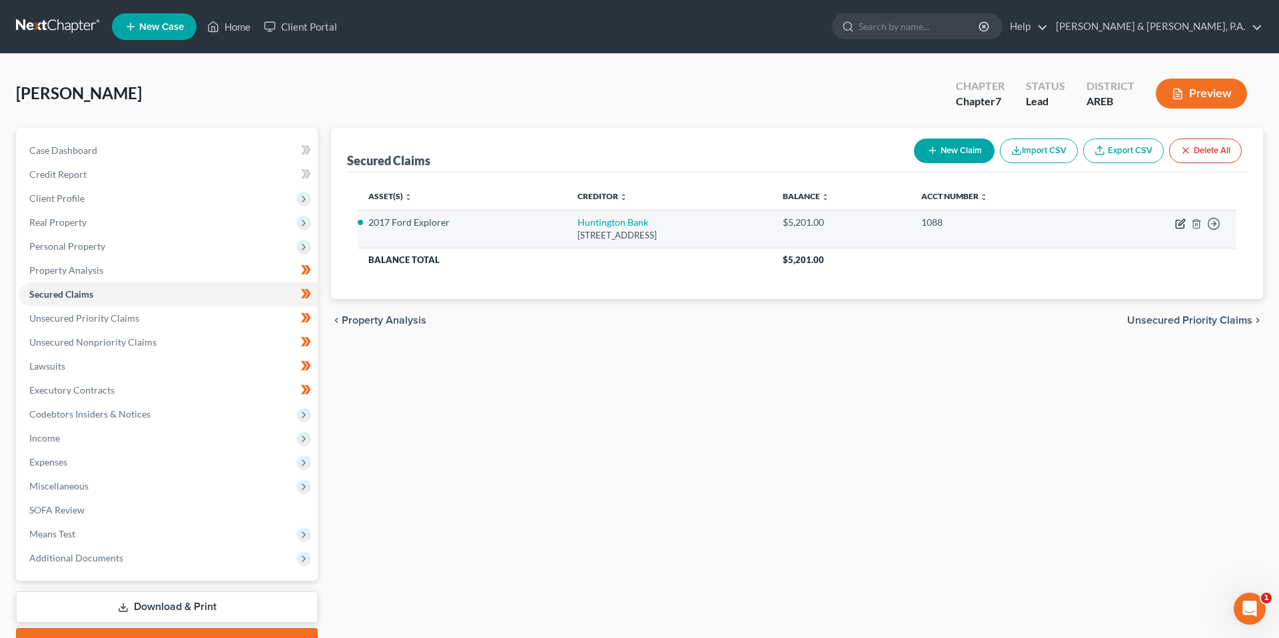
click at [1181, 225] on icon "button" at bounding box center [1182, 222] width 6 height 6
select select "36"
select select "0"
select select "2"
select select "0"
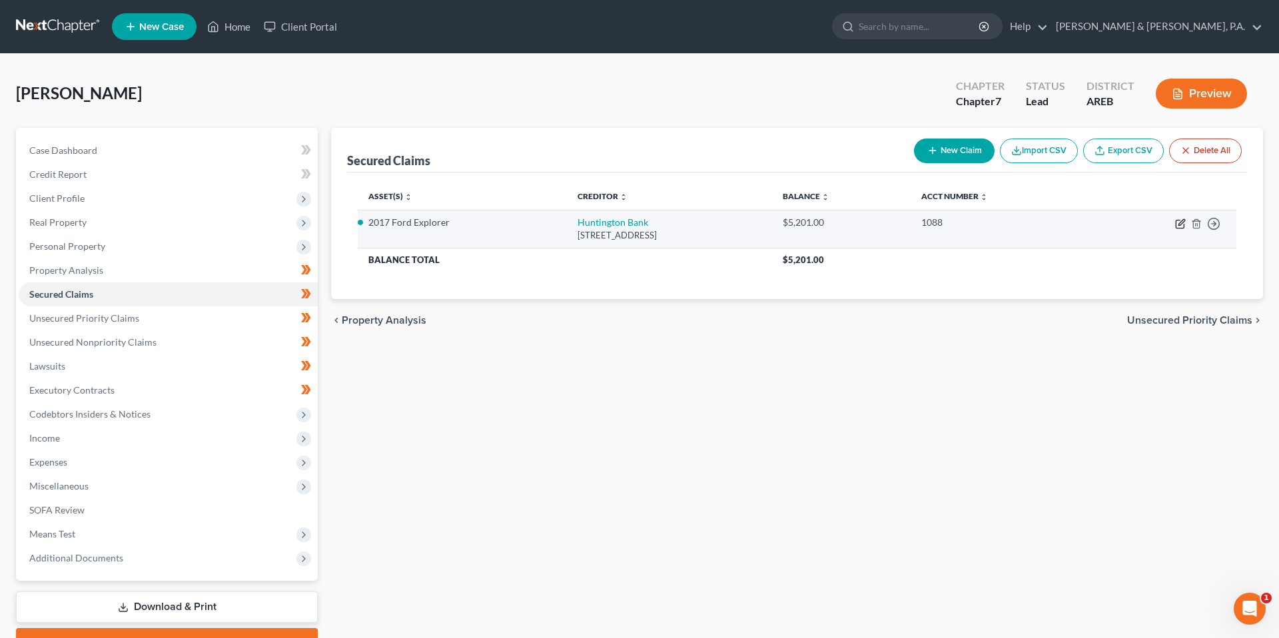
select select "0"
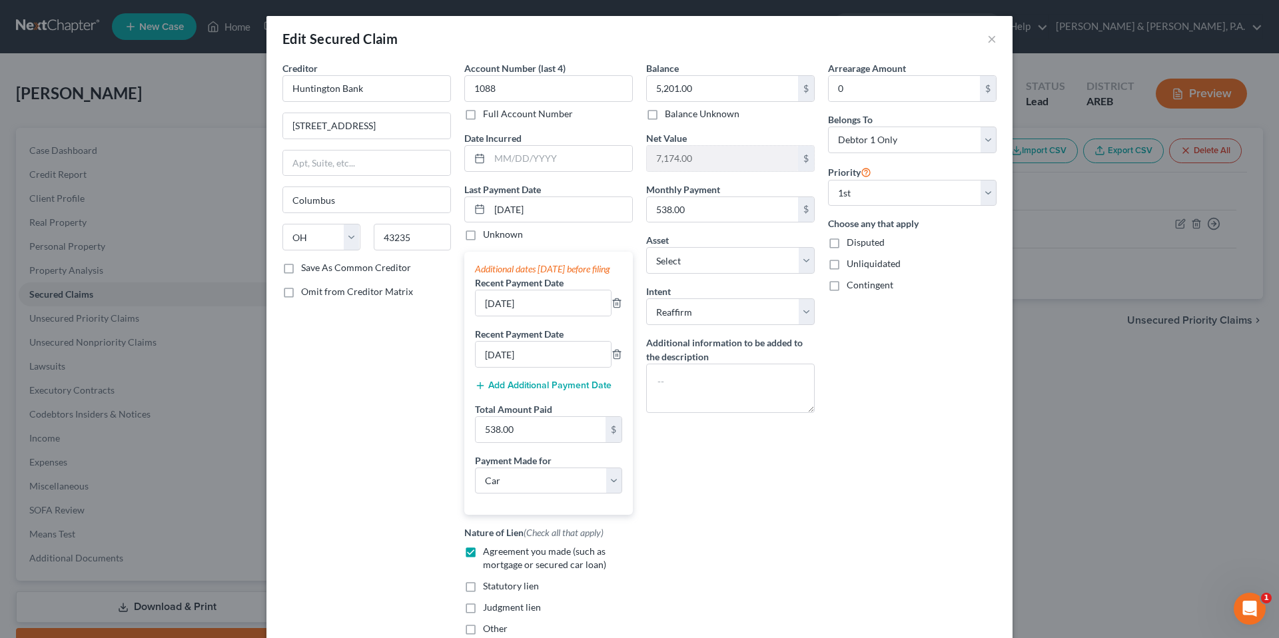
click at [791, 187] on div "Monthly Payment 538.00 $" at bounding box center [730, 203] width 169 height 41
click at [940, 39] on div "Edit Secured Claim ×" at bounding box center [640, 38] width 746 height 45
click at [993, 41] on button "×" at bounding box center [992, 39] width 9 height 16
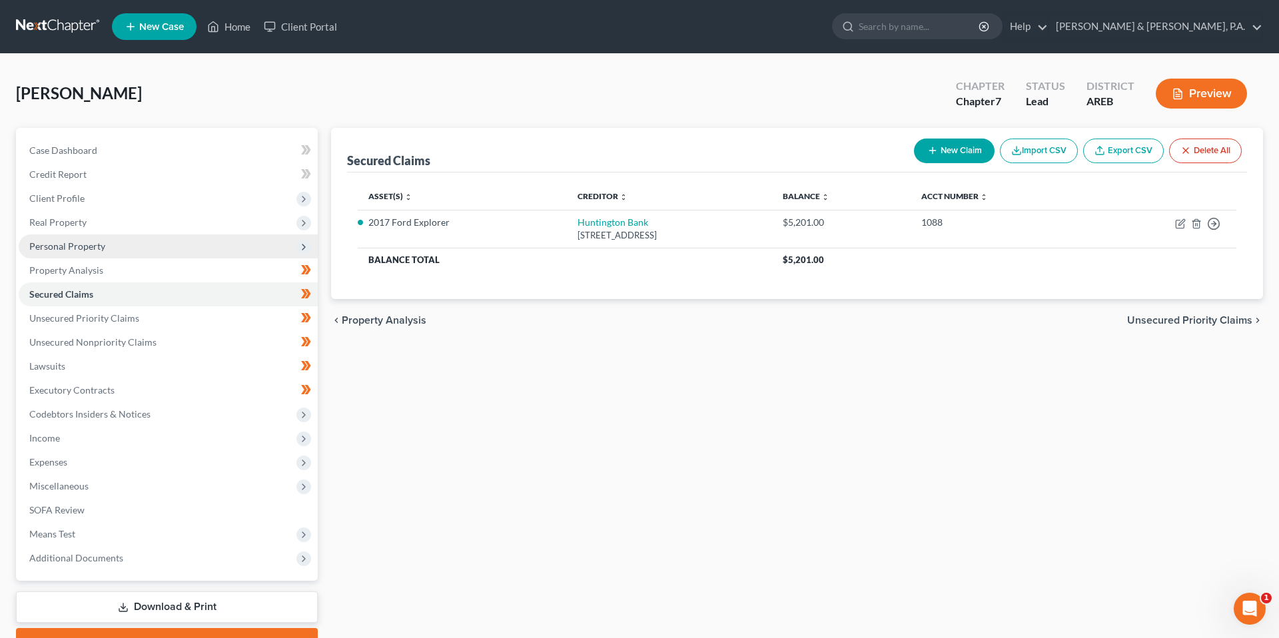
click at [160, 241] on span "Personal Property" at bounding box center [168, 247] width 299 height 24
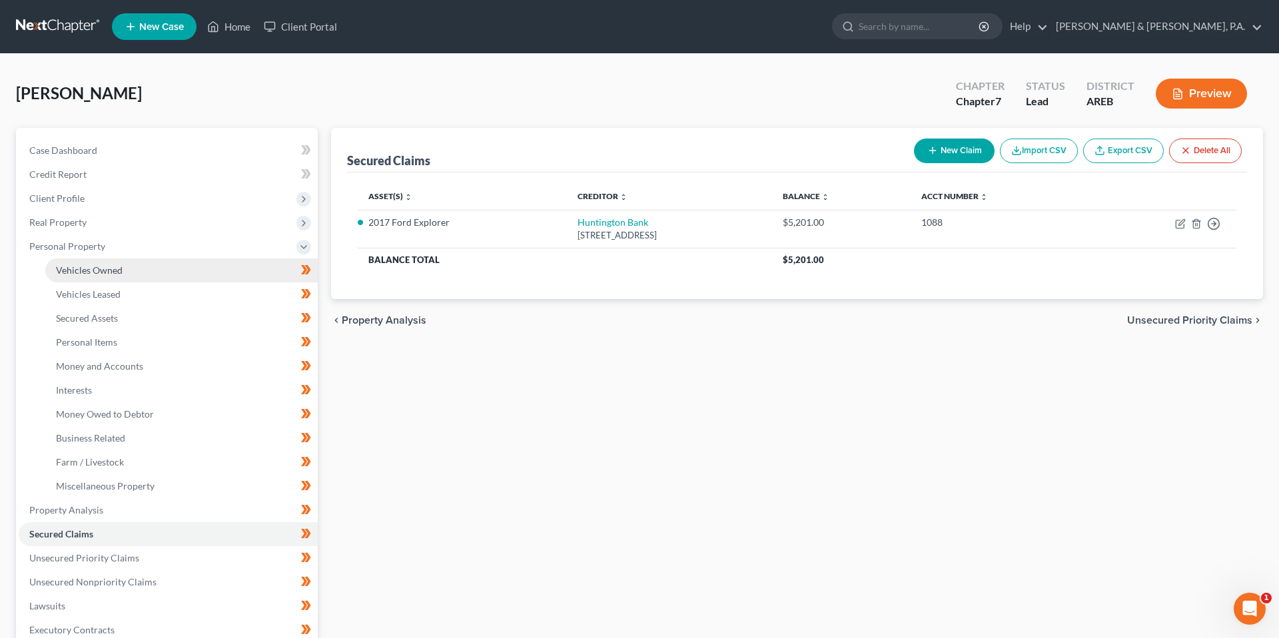
click at [153, 267] on link "Vehicles Owned" at bounding box center [181, 271] width 273 height 24
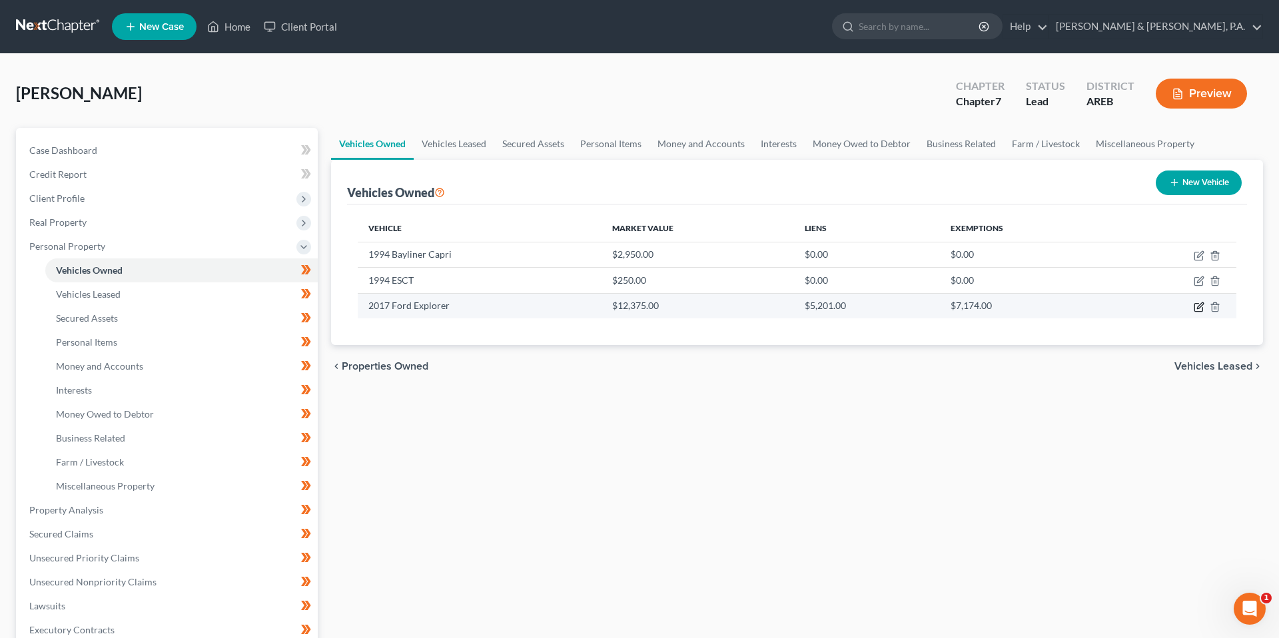
click at [1197, 307] on icon "button" at bounding box center [1199, 307] width 11 height 11
select select "0"
select select "9"
select select "2"
select select "0"
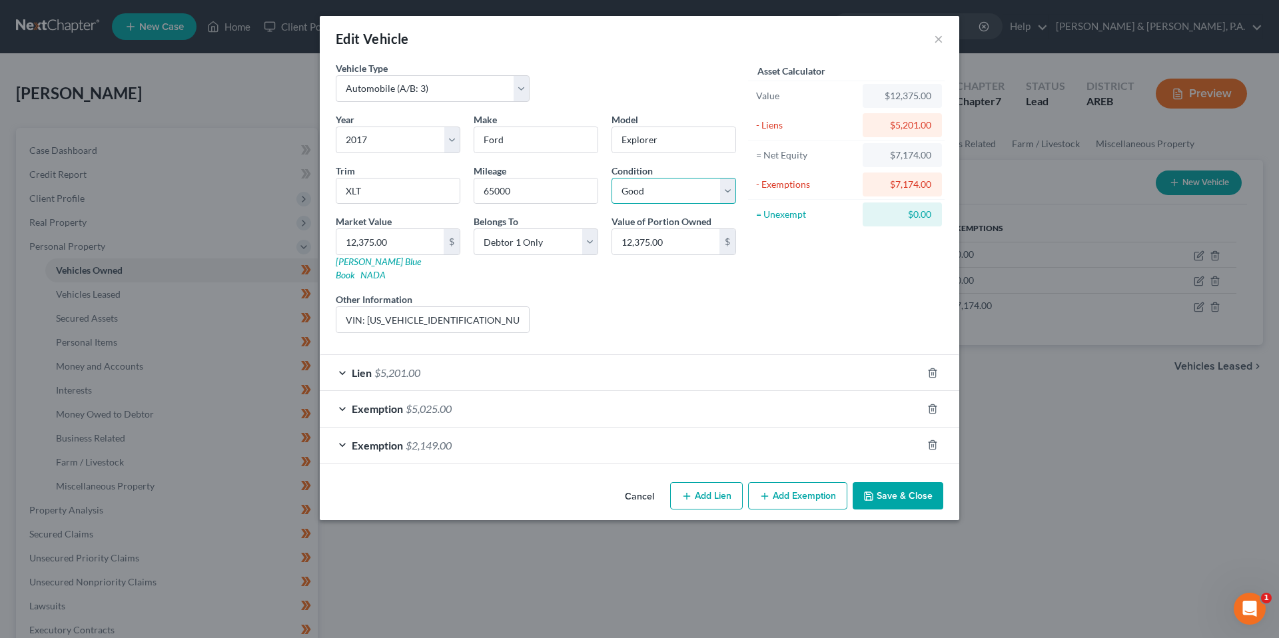
click at [682, 188] on select "Select Excellent Very Good Good Fair Poor" at bounding box center [674, 191] width 125 height 27
select select "3"
click at [745, 293] on div "Asset Calculator Value $12,375.00 - Liens $5,201.00 = Net Equity $7,174.00 - Ex…" at bounding box center [846, 202] width 207 height 283
click at [679, 80] on div "Vehicle Type Select Automobile (A/B: 3) Truck (A/B: 3) Trailer (A/B: 4) Watercr…" at bounding box center [536, 86] width 414 height 51
click at [728, 306] on div "Liens Select" at bounding box center [639, 313] width 207 height 41
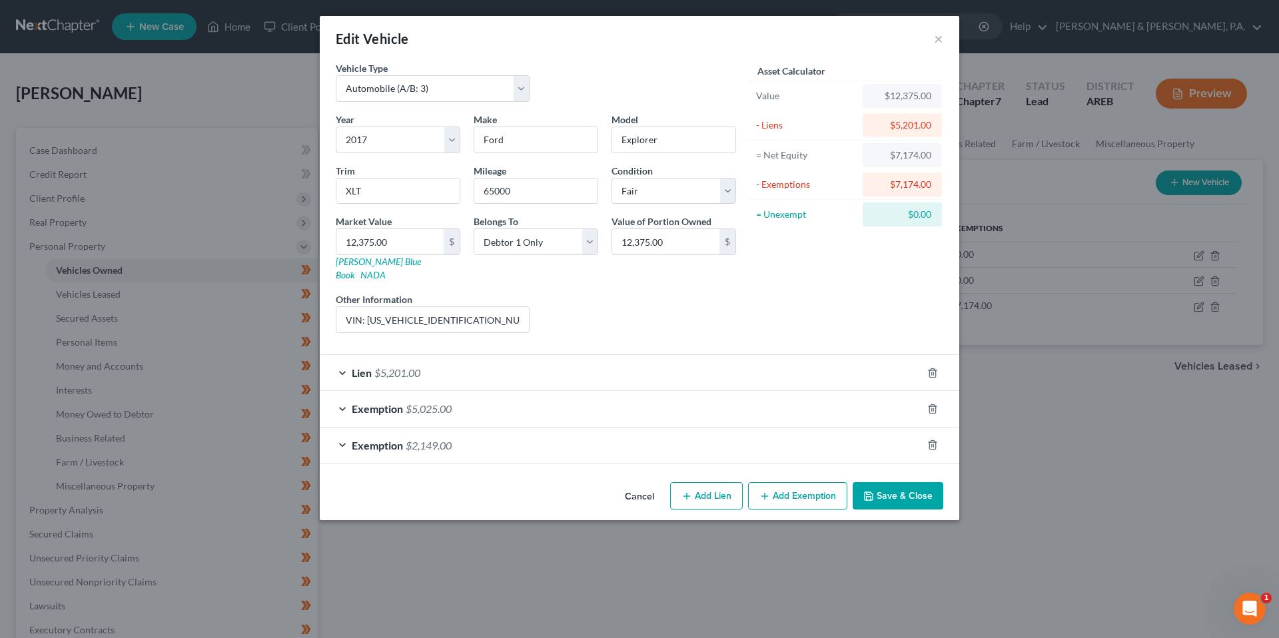
click at [728, 306] on div "Liens Select" at bounding box center [639, 313] width 207 height 41
click at [861, 38] on div "Edit Vehicle ×" at bounding box center [640, 38] width 640 height 45
click at [772, 356] on div "Lien $5,201.00" at bounding box center [621, 372] width 602 height 35
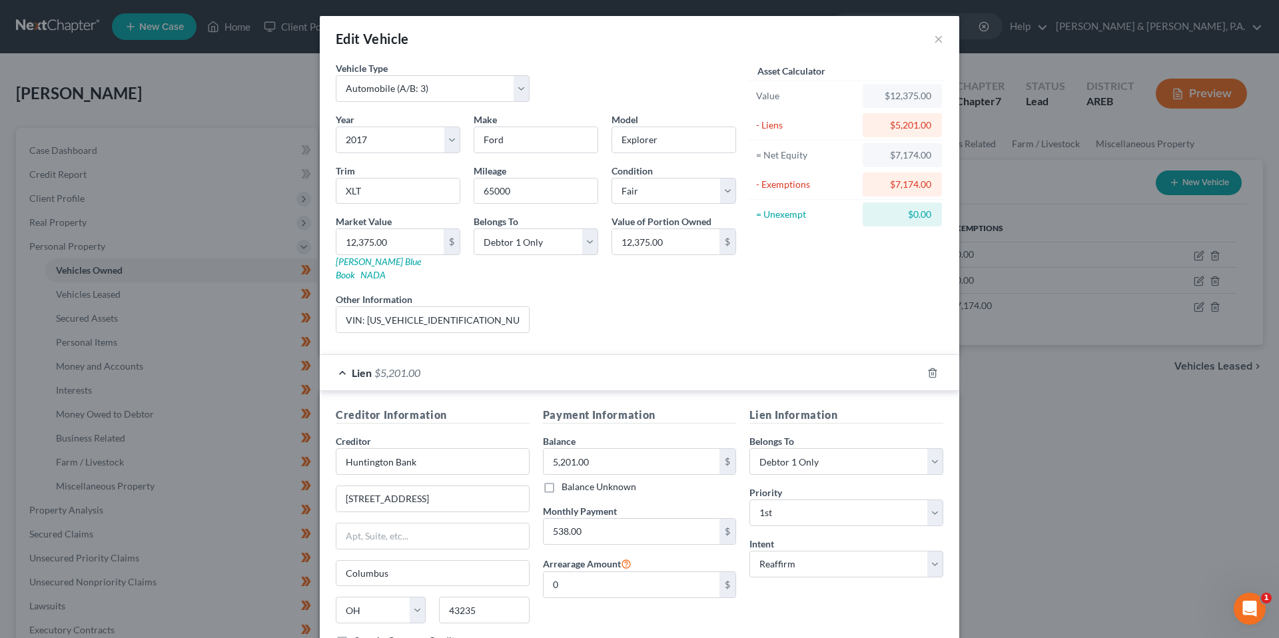
click at [772, 356] on div "Lien $5,201.00" at bounding box center [621, 372] width 602 height 35
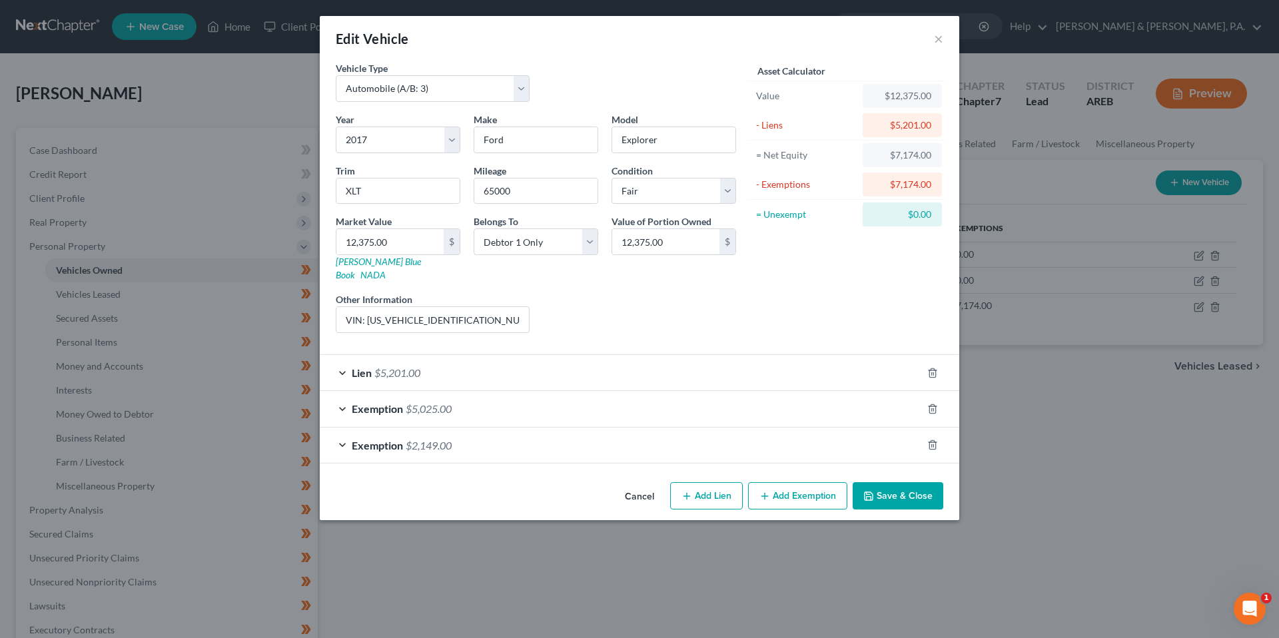
click at [796, 314] on div "Asset Calculator Value $12,375.00 - Liens $5,201.00 = Net Equity $7,174.00 - Ex…" at bounding box center [846, 202] width 207 height 283
click at [900, 482] on button "Save & Close" at bounding box center [898, 496] width 91 height 28
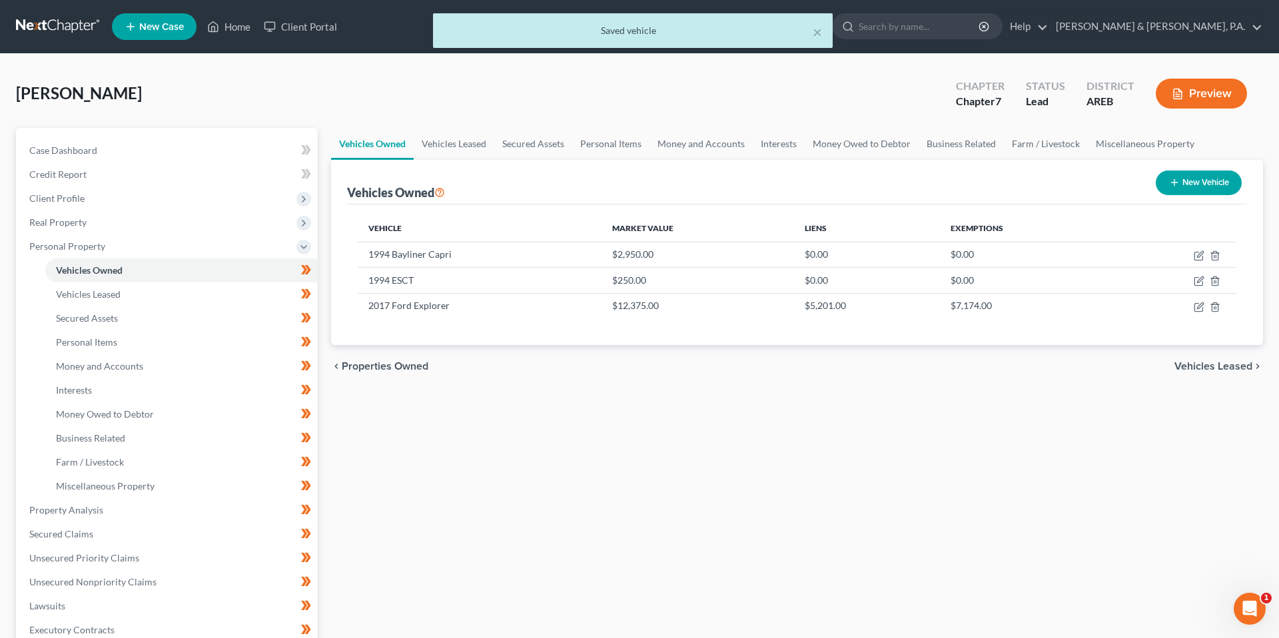
click at [900, 480] on div "Vehicles Owned Vehicles Leased Secured Assets Personal Items Money and Accounts…" at bounding box center [798, 513] width 946 height 770
click at [804, 95] on div "[PERSON_NAME] Upgraded Chapter Chapter 7 Status Lead District AREB Preview" at bounding box center [639, 99] width 1247 height 58
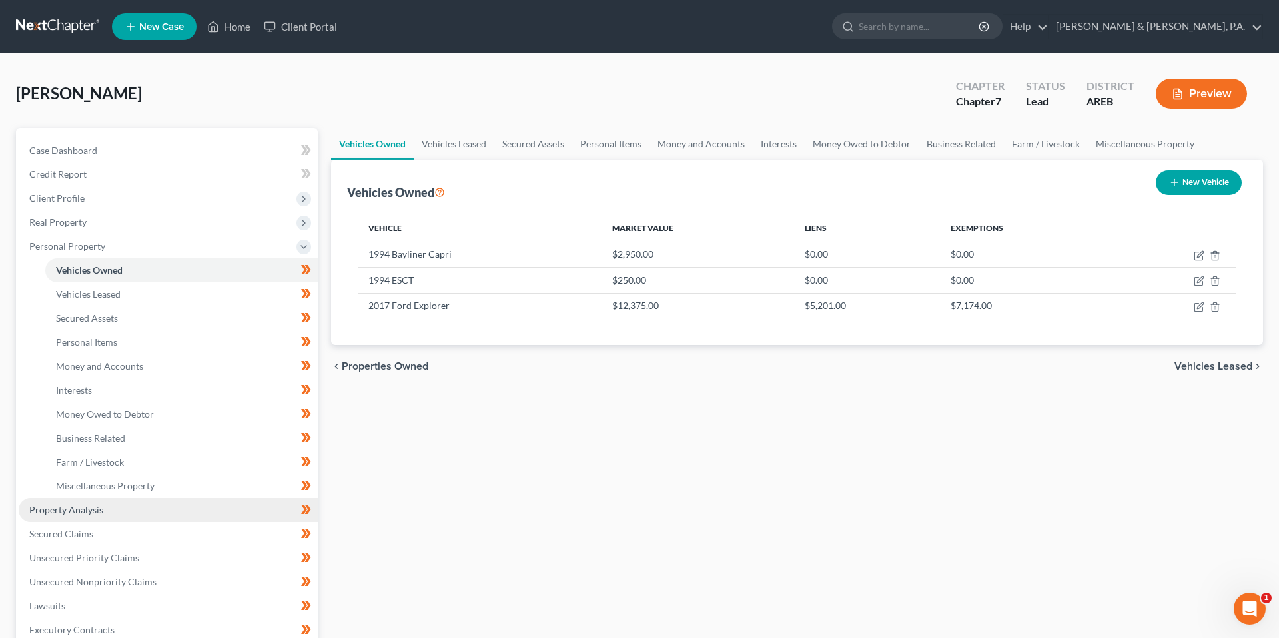
click at [100, 515] on span "Property Analysis" at bounding box center [66, 509] width 74 height 11
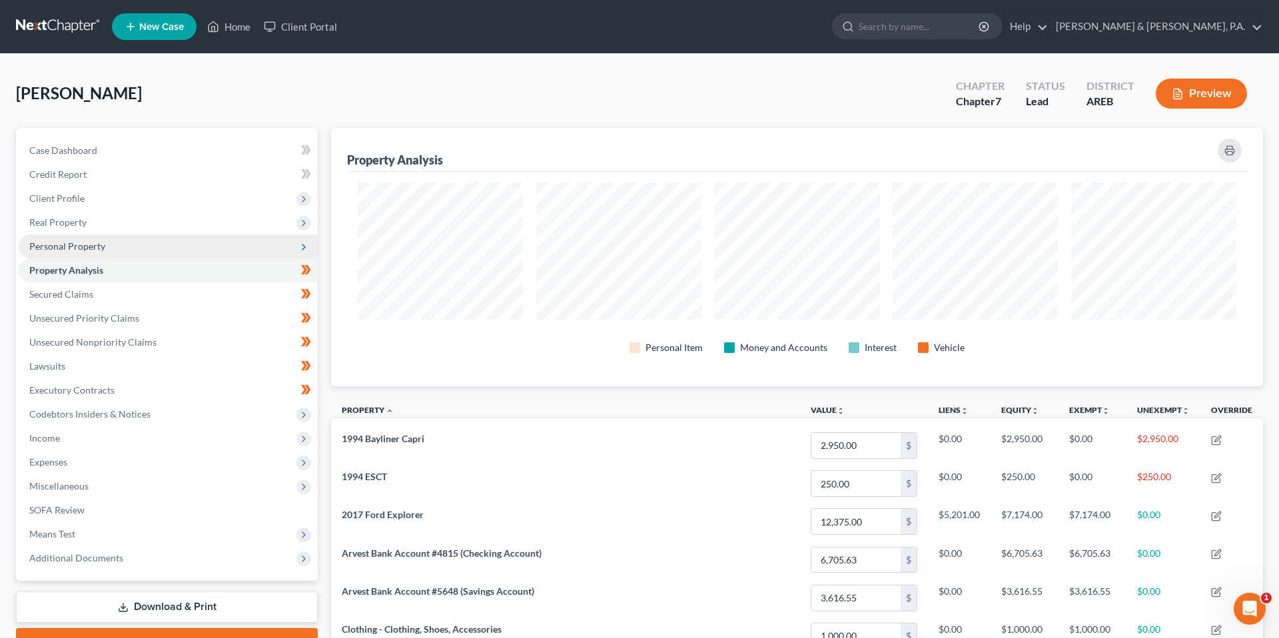
click at [215, 241] on span "Personal Property" at bounding box center [168, 247] width 299 height 24
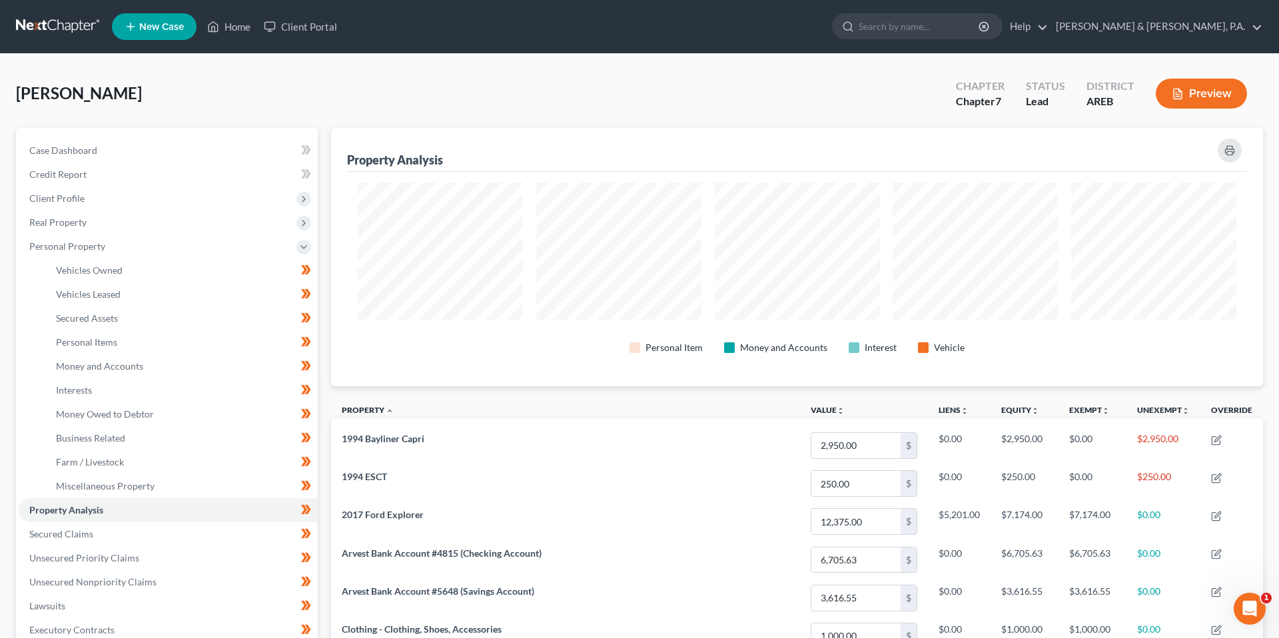
click at [574, 89] on div "[PERSON_NAME] Upgraded Chapter Chapter 7 Status Lead District AREB Preview" at bounding box center [639, 99] width 1247 height 58
click at [225, 45] on nav "Home New Case Client Portal [PERSON_NAME] & [PERSON_NAME], P.A. [EMAIL_ADDRESS]…" at bounding box center [639, 26] width 1279 height 53
click at [223, 38] on link "Home" at bounding box center [229, 27] width 57 height 24
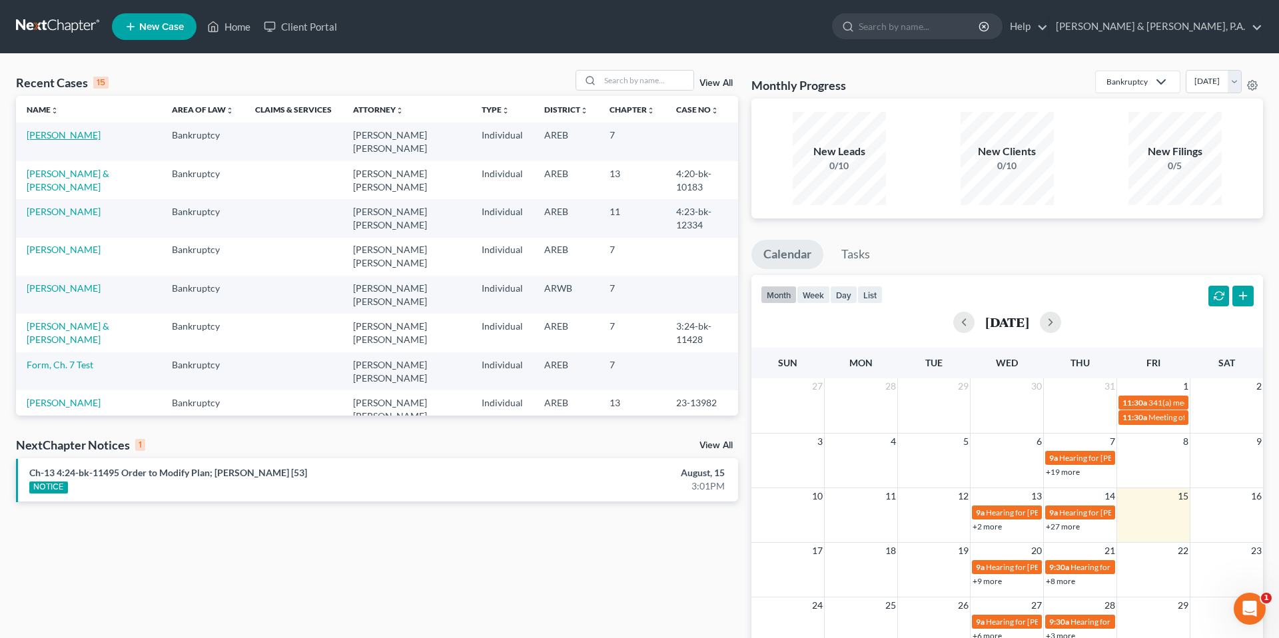
click at [53, 135] on link "[PERSON_NAME]" at bounding box center [64, 134] width 74 height 11
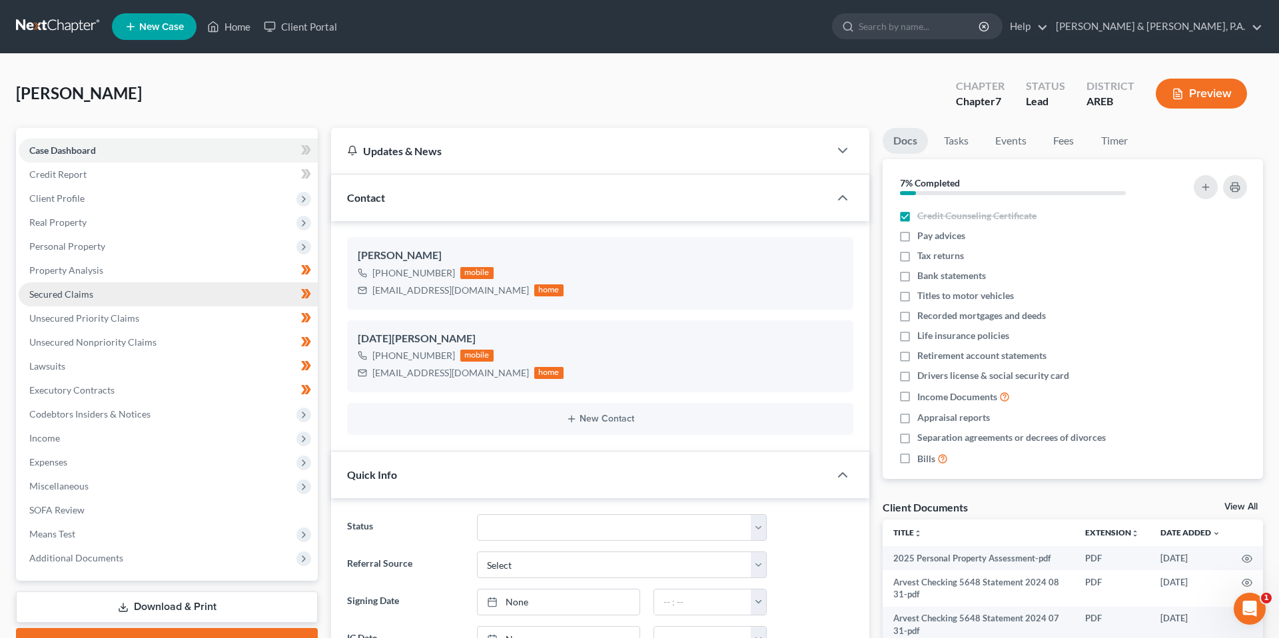
click at [118, 288] on link "Secured Claims" at bounding box center [168, 295] width 299 height 24
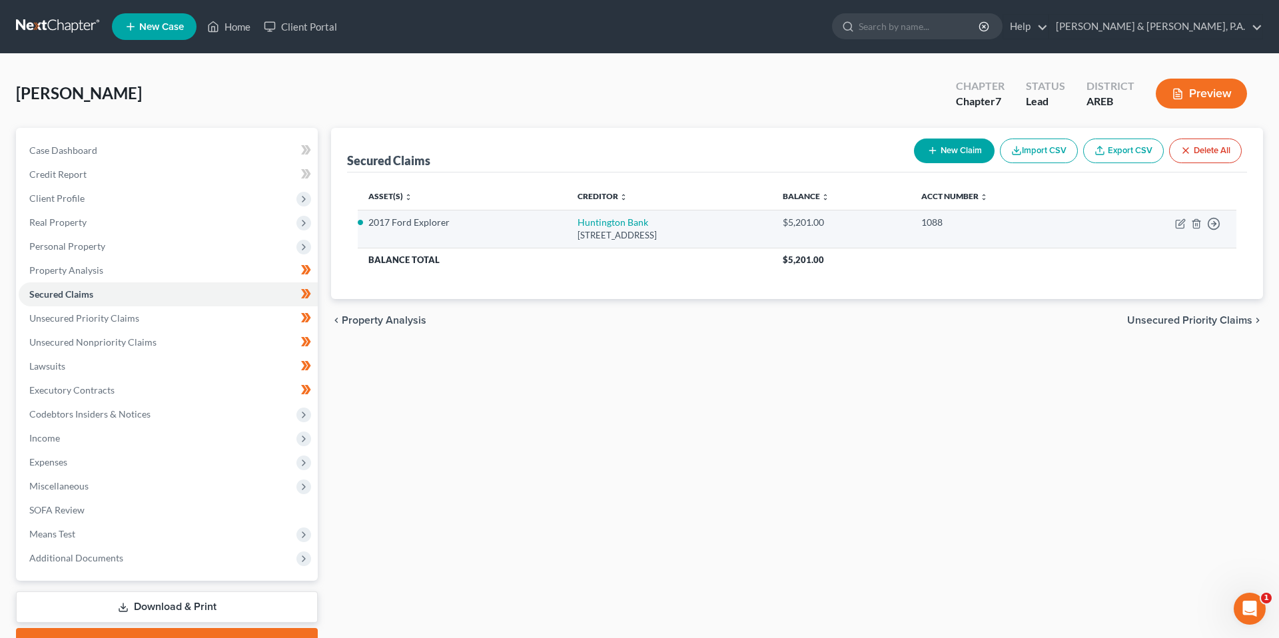
click at [1173, 223] on td "Move to E Move to F Move to G Move to Notice Only" at bounding box center [1163, 229] width 147 height 38
click at [1176, 223] on icon "button" at bounding box center [1181, 224] width 11 height 11
select select "36"
select select "0"
select select "14"
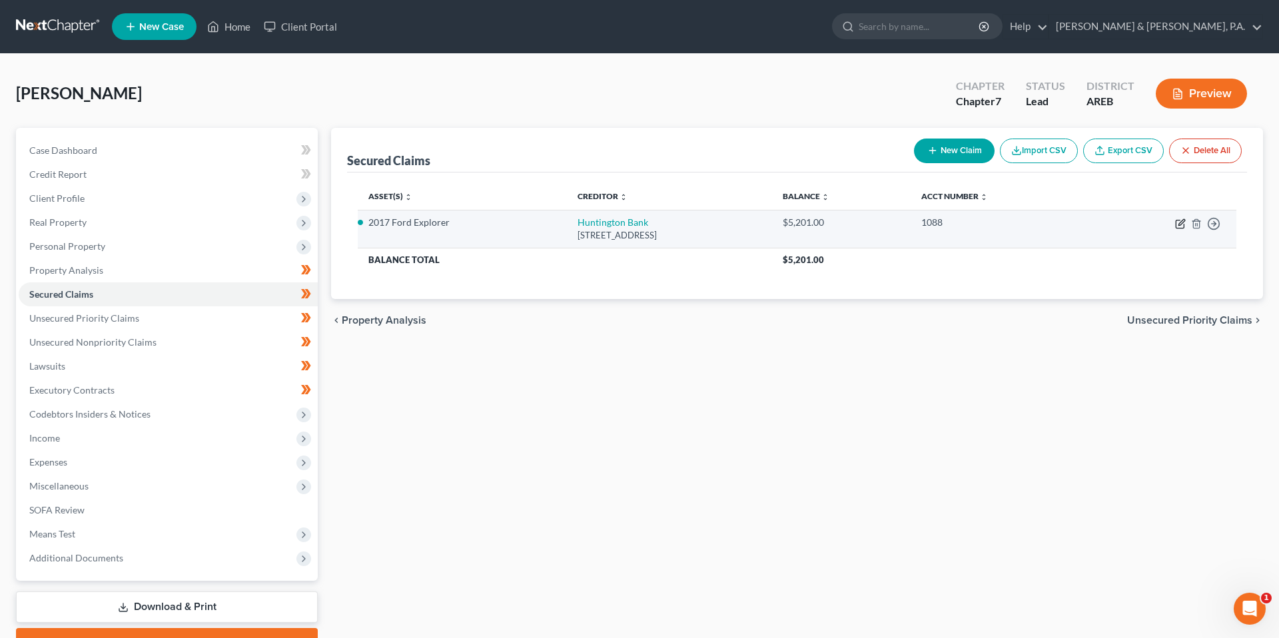
select select "2"
select select "0"
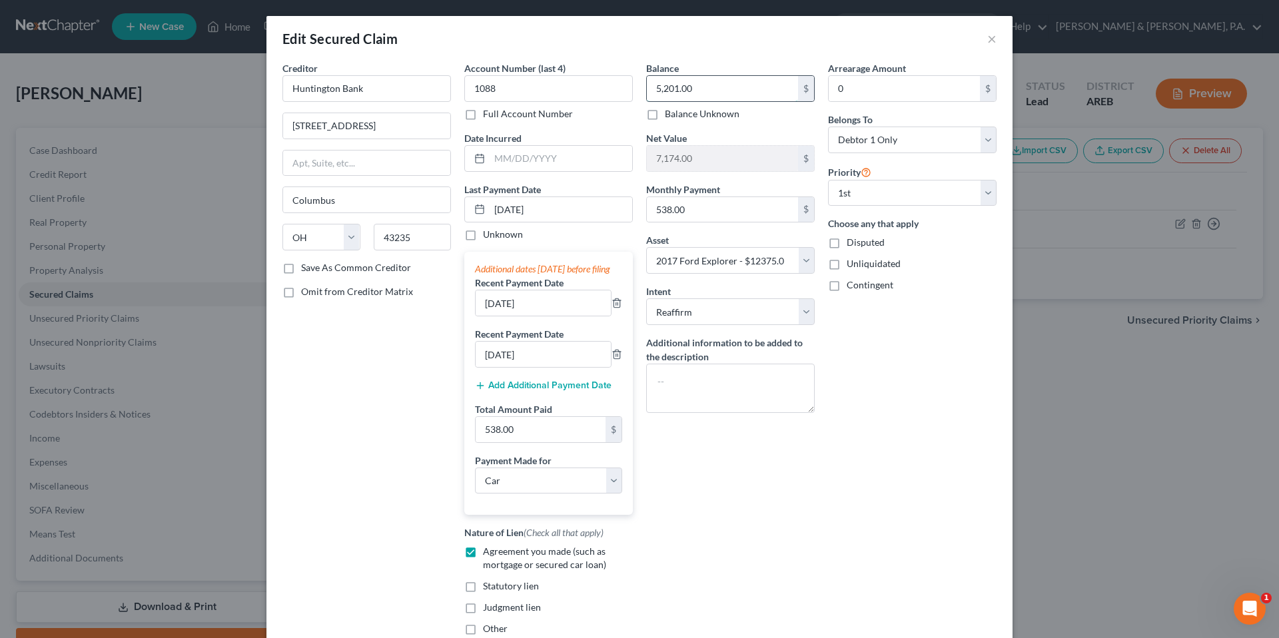
click at [700, 95] on input "5,201.00" at bounding box center [722, 88] width 151 height 25
type input "3,639.47"
click at [864, 359] on div "Arrearage Amount 0 $ Belongs To * Select Debtor 1 Only Debtor 2 Only Debtor 1 A…" at bounding box center [913, 353] width 182 height 585
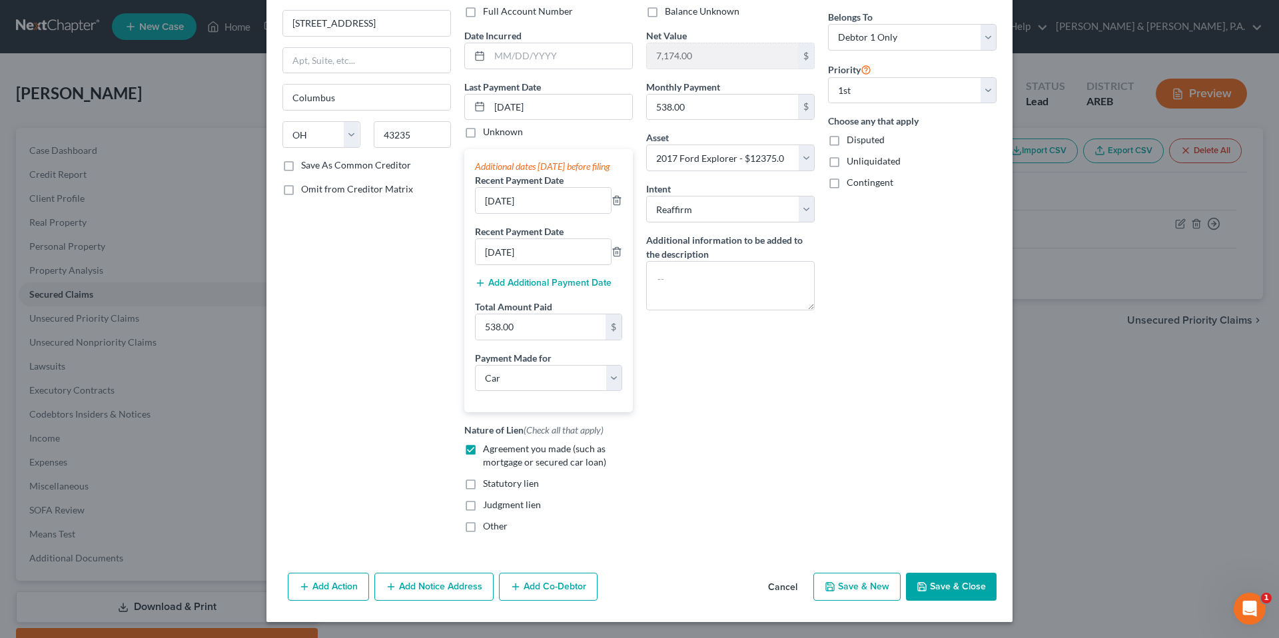
click at [947, 595] on button "Save & Close" at bounding box center [951, 587] width 91 height 28
select select
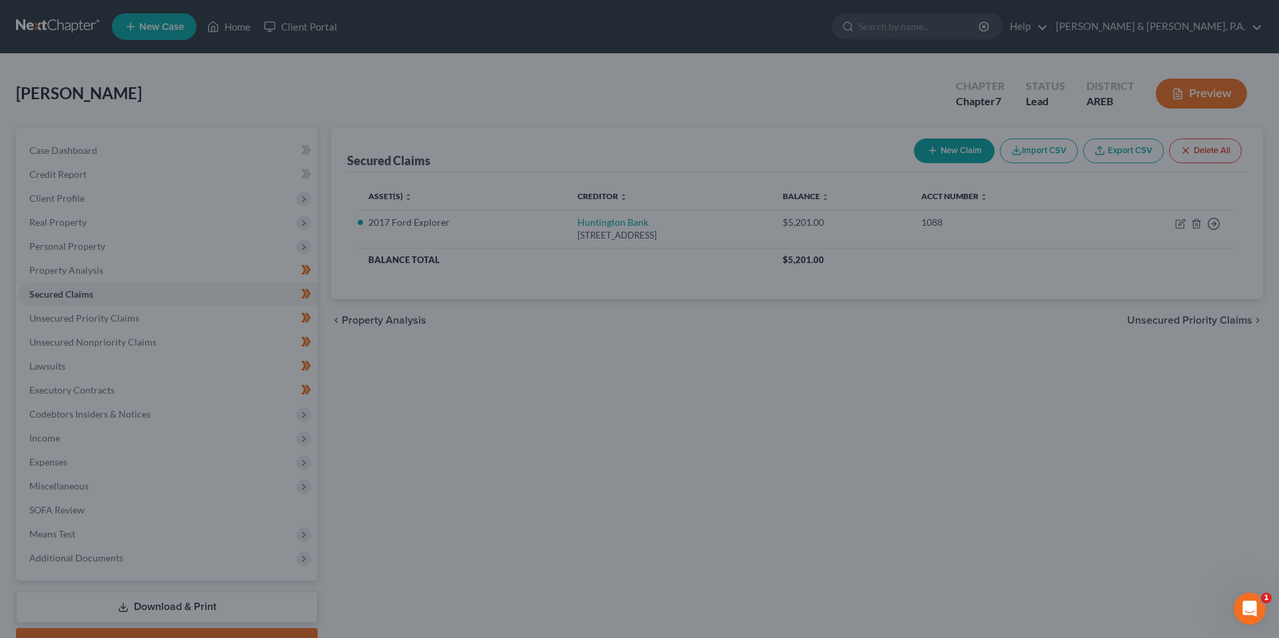
type input "8,735.53"
select select "14"
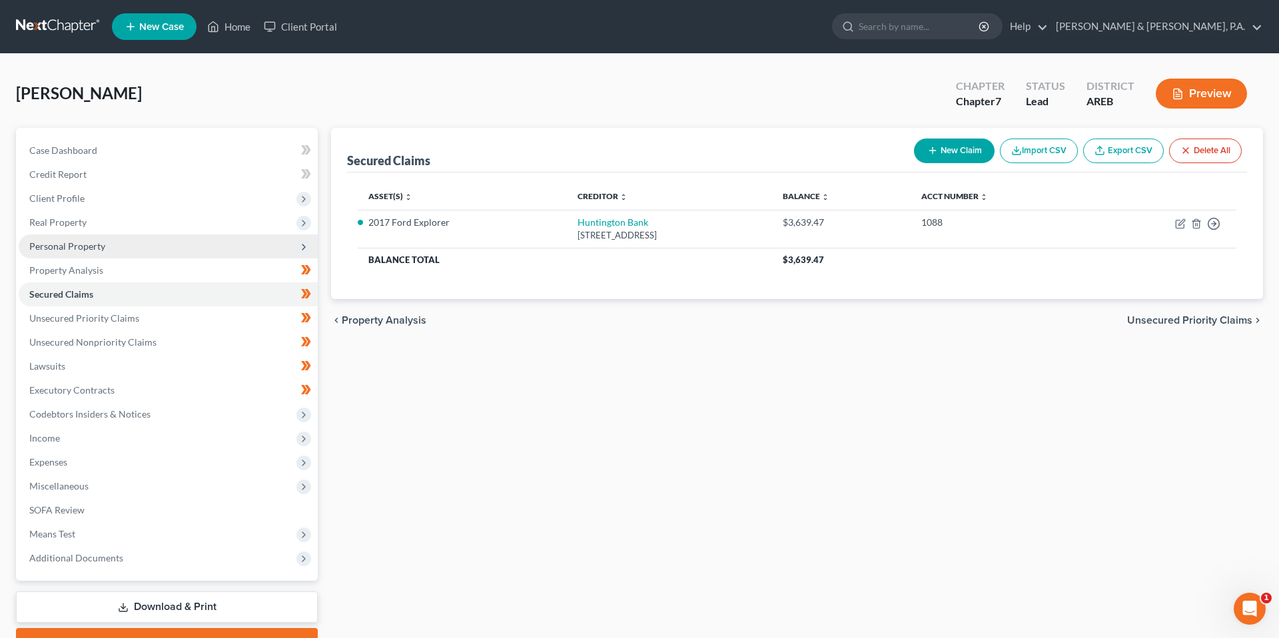
click at [183, 235] on span "Personal Property" at bounding box center [168, 247] width 299 height 24
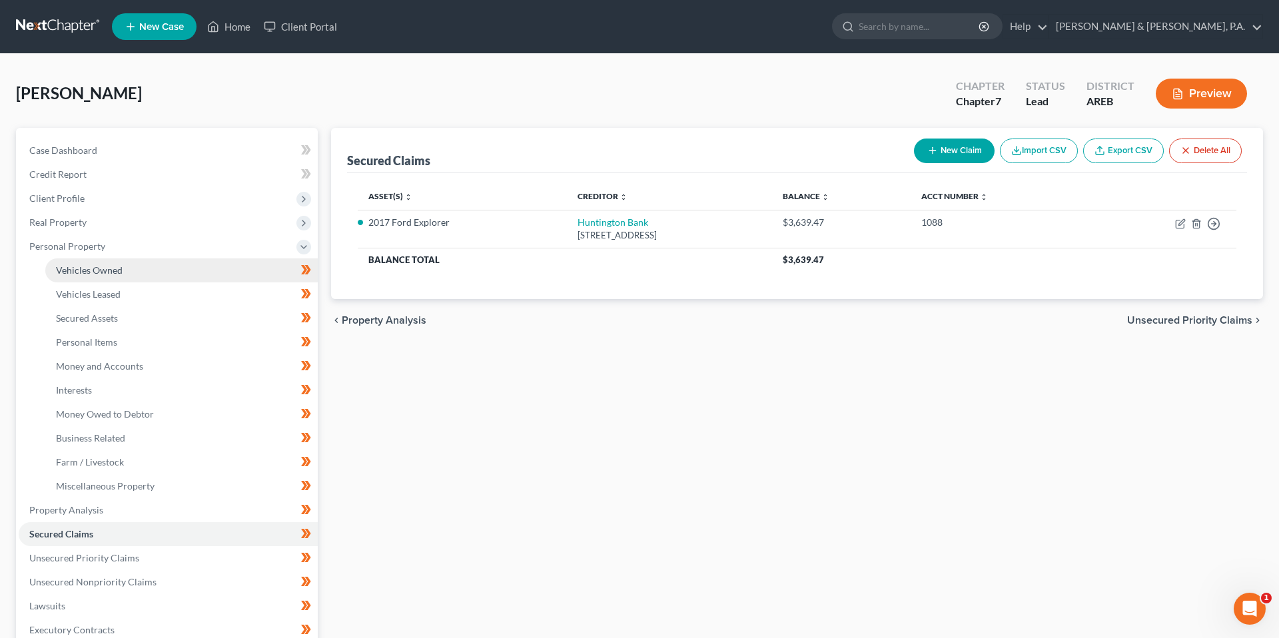
click at [176, 267] on link "Vehicles Owned" at bounding box center [181, 271] width 273 height 24
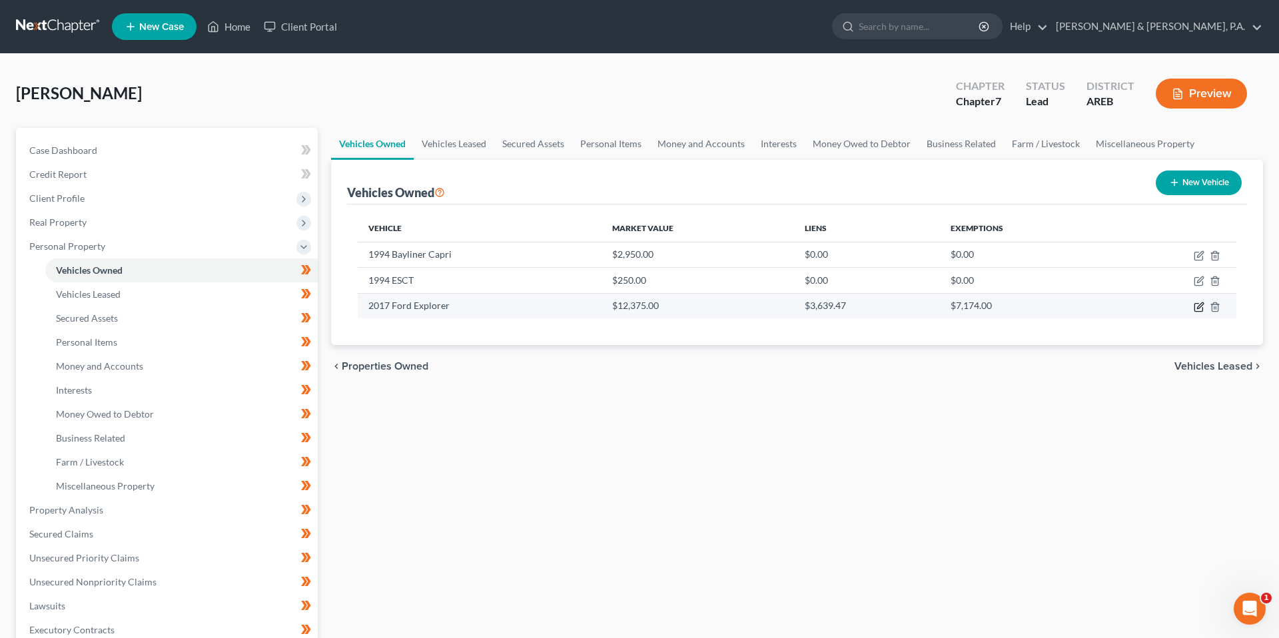
click at [1197, 307] on icon "button" at bounding box center [1199, 307] width 11 height 11
select select "0"
select select "9"
select select "3"
select select "0"
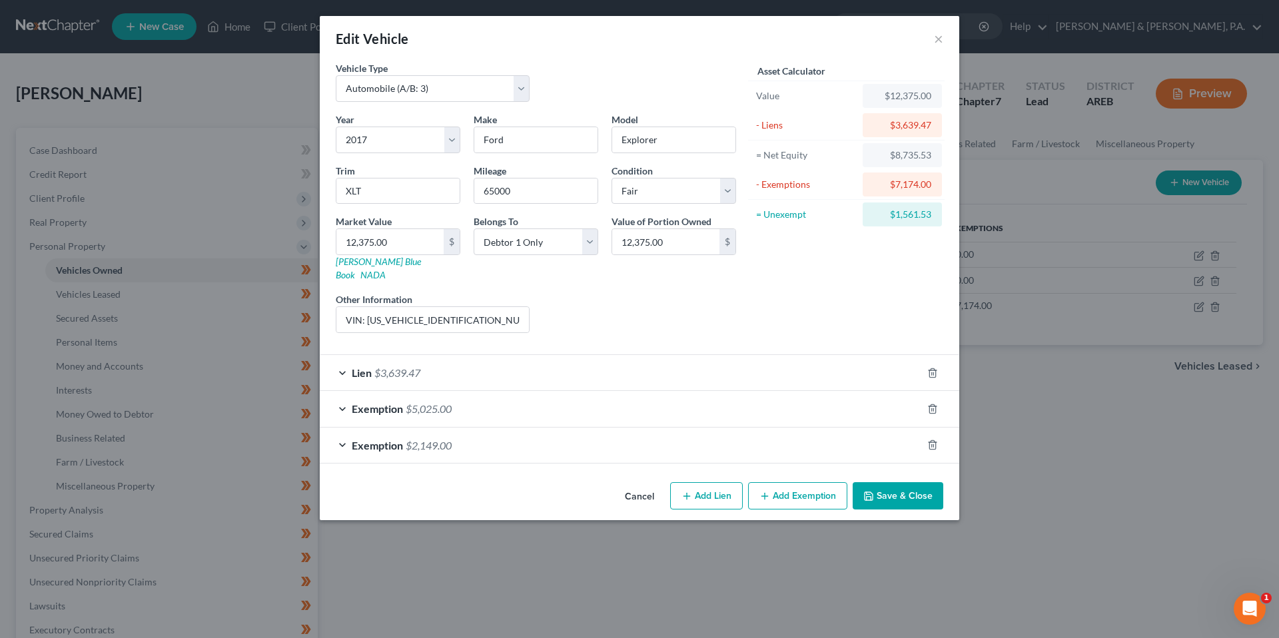
click at [631, 488] on button "Cancel" at bounding box center [639, 497] width 51 height 27
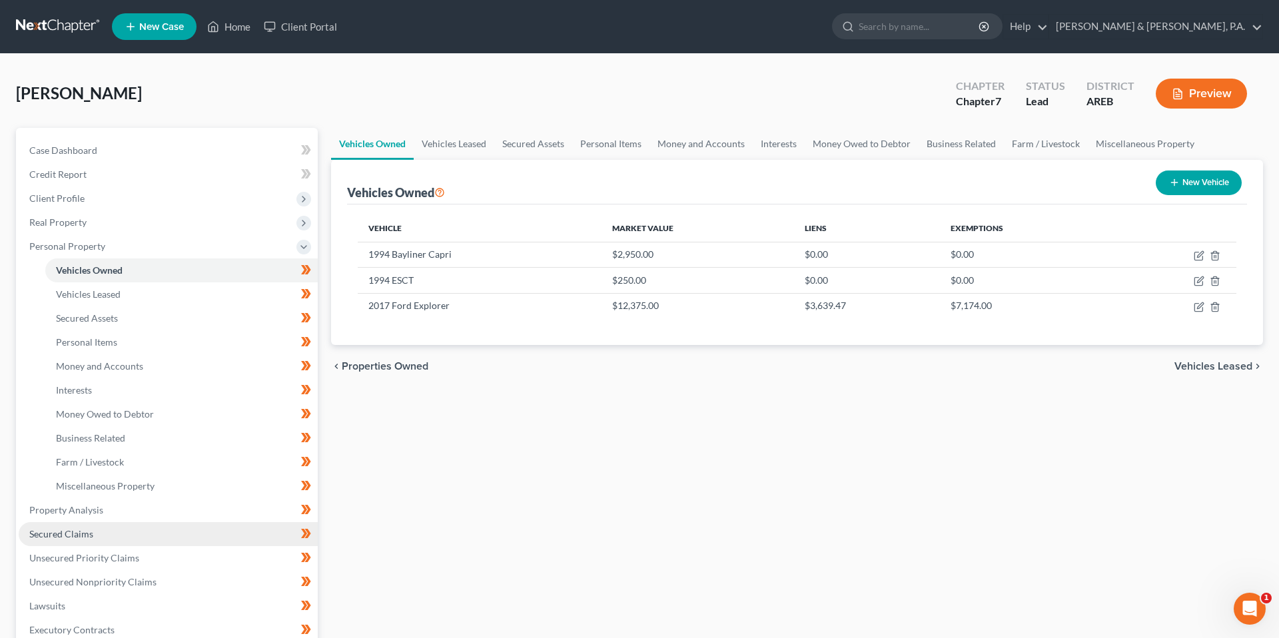
click at [158, 538] on link "Secured Claims" at bounding box center [168, 534] width 299 height 24
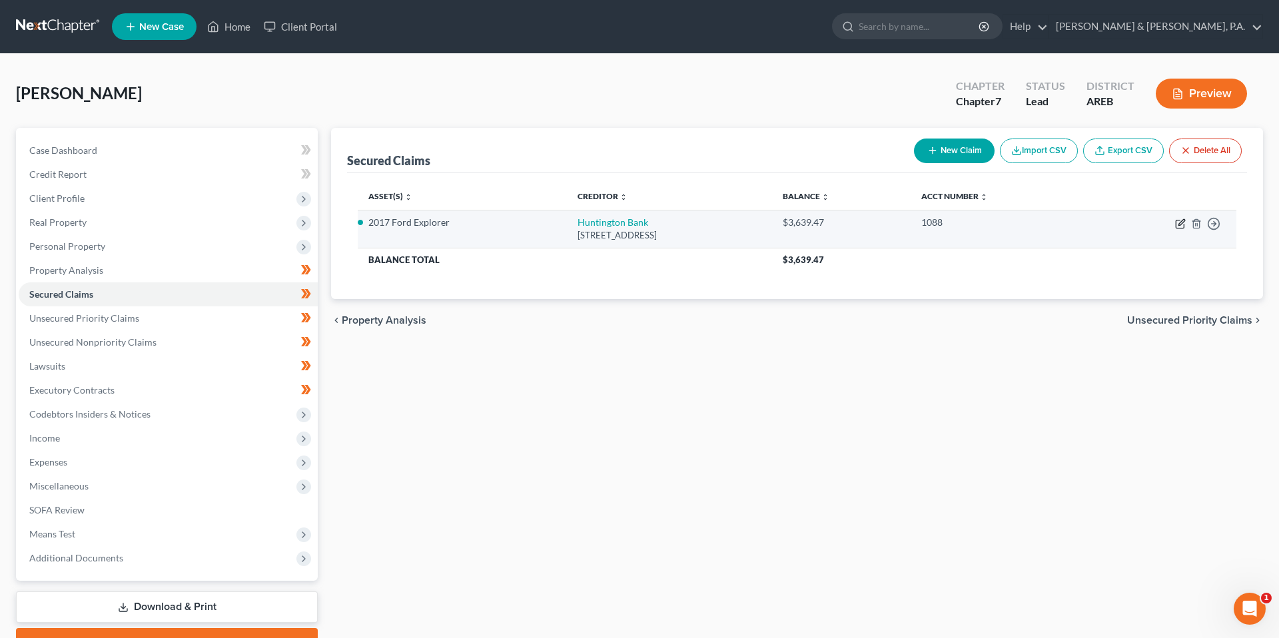
click at [1178, 226] on icon "button" at bounding box center [1181, 224] width 11 height 11
select select "36"
select select "0"
select select "14"
select select "2"
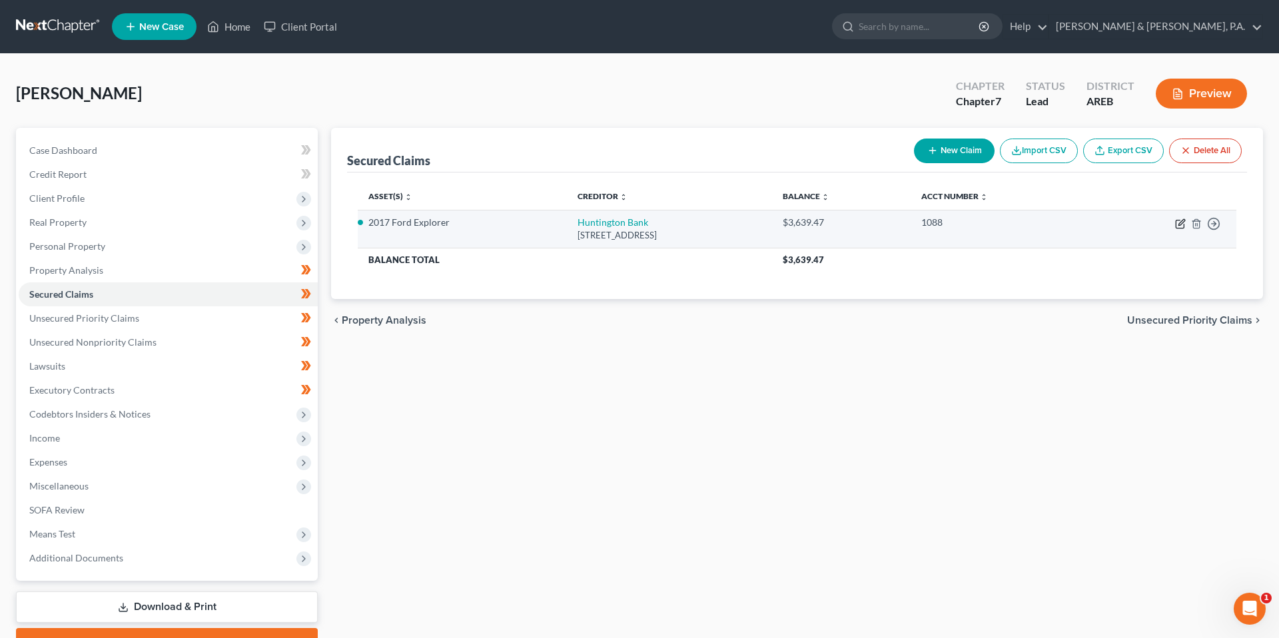
select select "0"
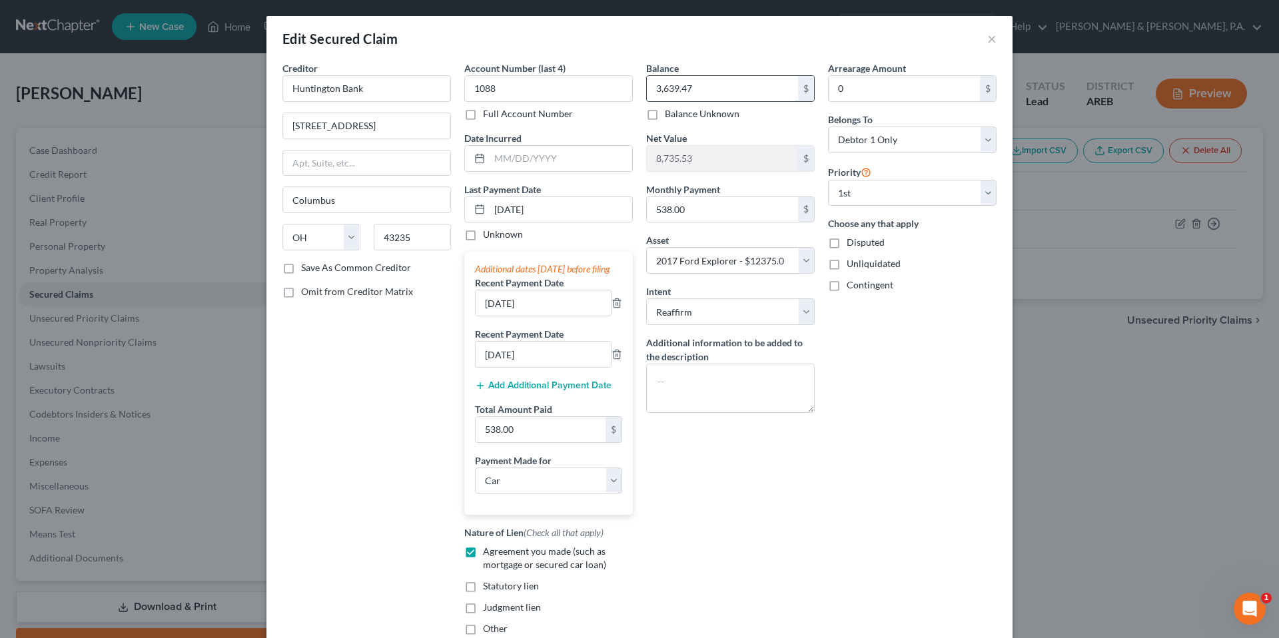
click at [734, 87] on input "3,639.47" at bounding box center [722, 88] width 151 height 25
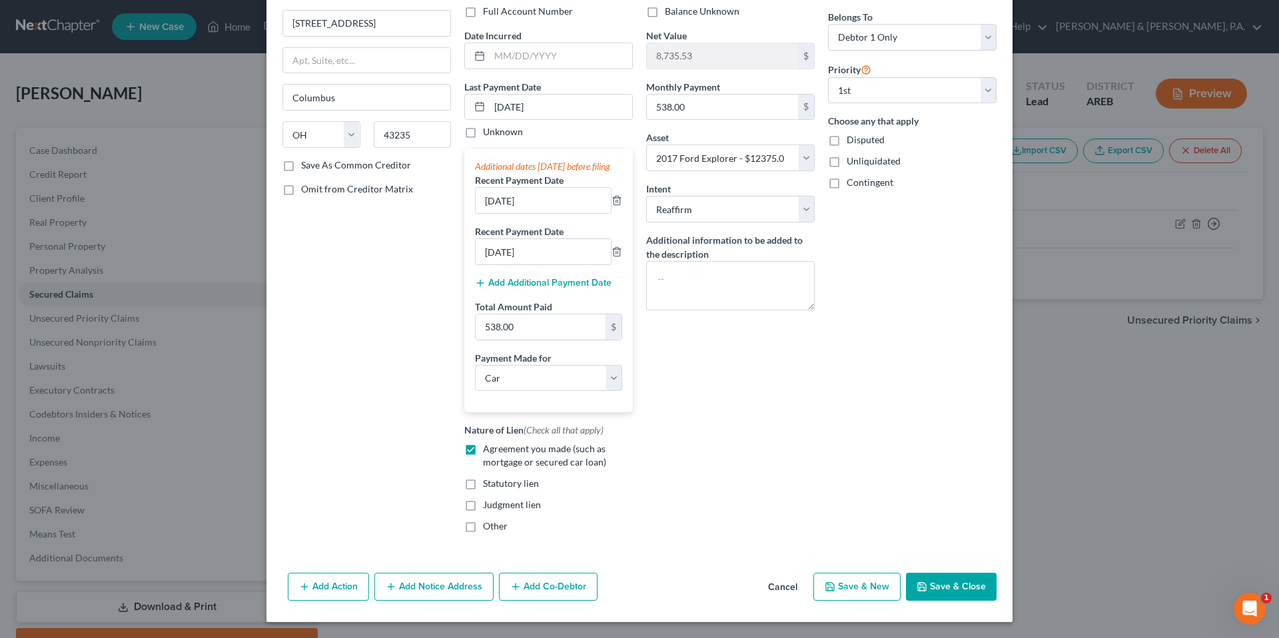
type input "3,650"
click at [935, 575] on button "Save & Close" at bounding box center [951, 587] width 91 height 28
select select
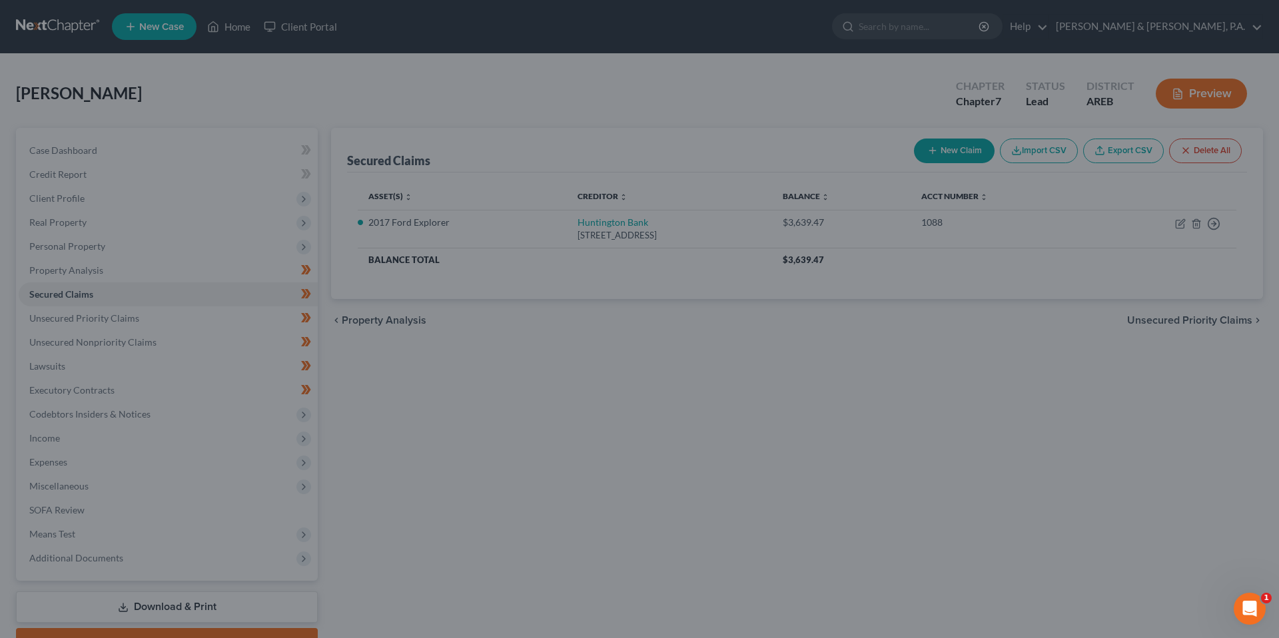
type input "3,650.00"
type input "8,725.00"
select select "14"
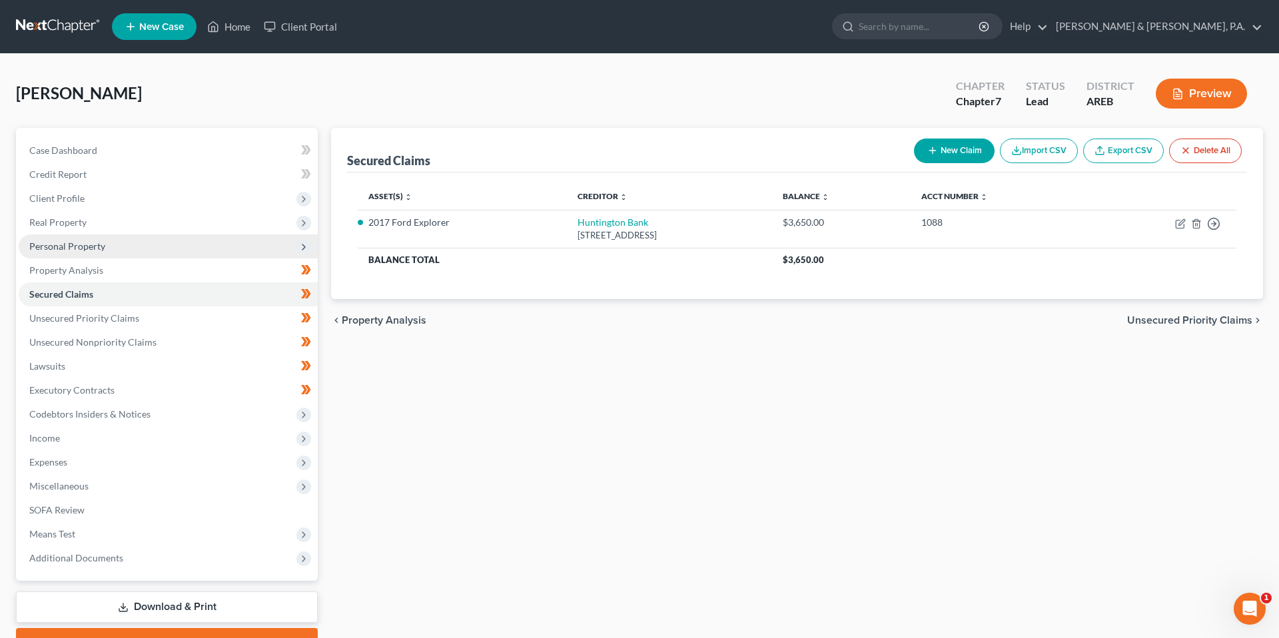
click at [185, 252] on span "Personal Property" at bounding box center [168, 247] width 299 height 24
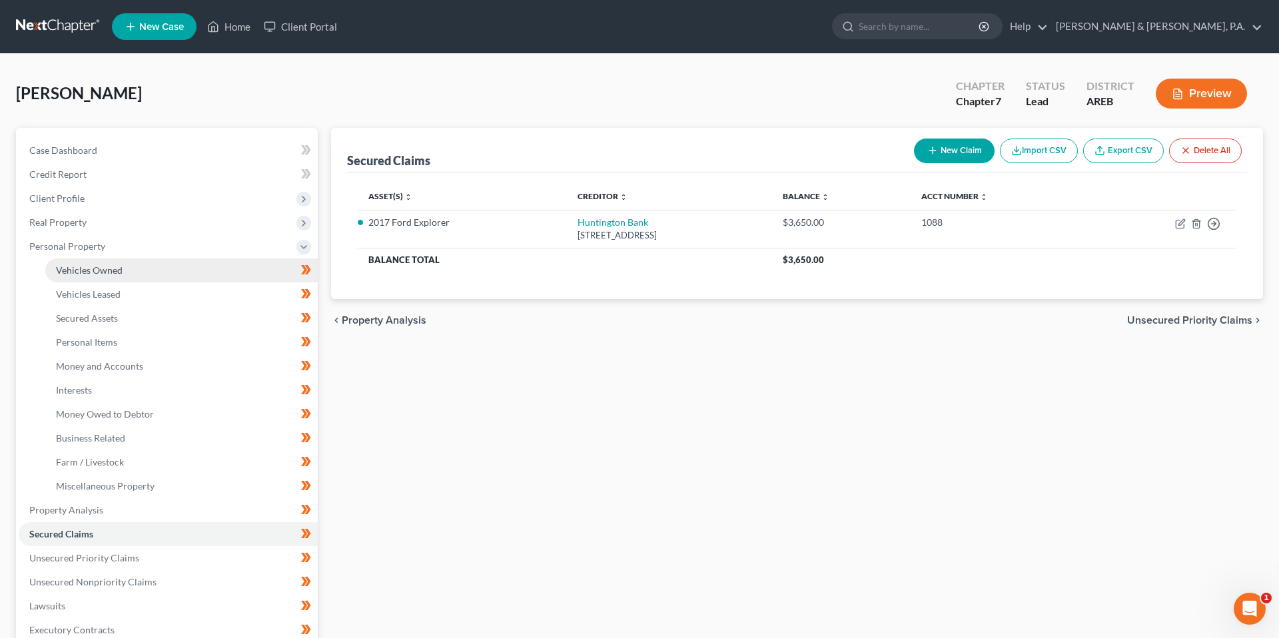
click at [183, 268] on link "Vehicles Owned" at bounding box center [181, 271] width 273 height 24
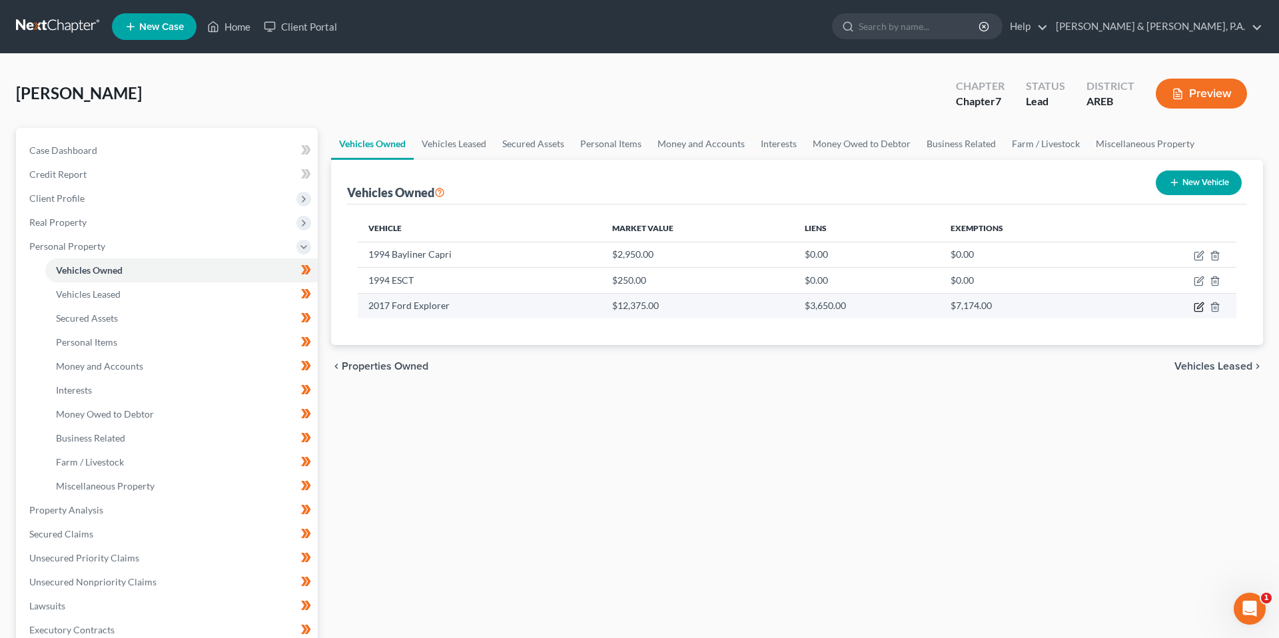
click at [1194, 308] on icon "button" at bounding box center [1199, 307] width 11 height 11
select select "0"
select select "9"
select select "3"
select select "0"
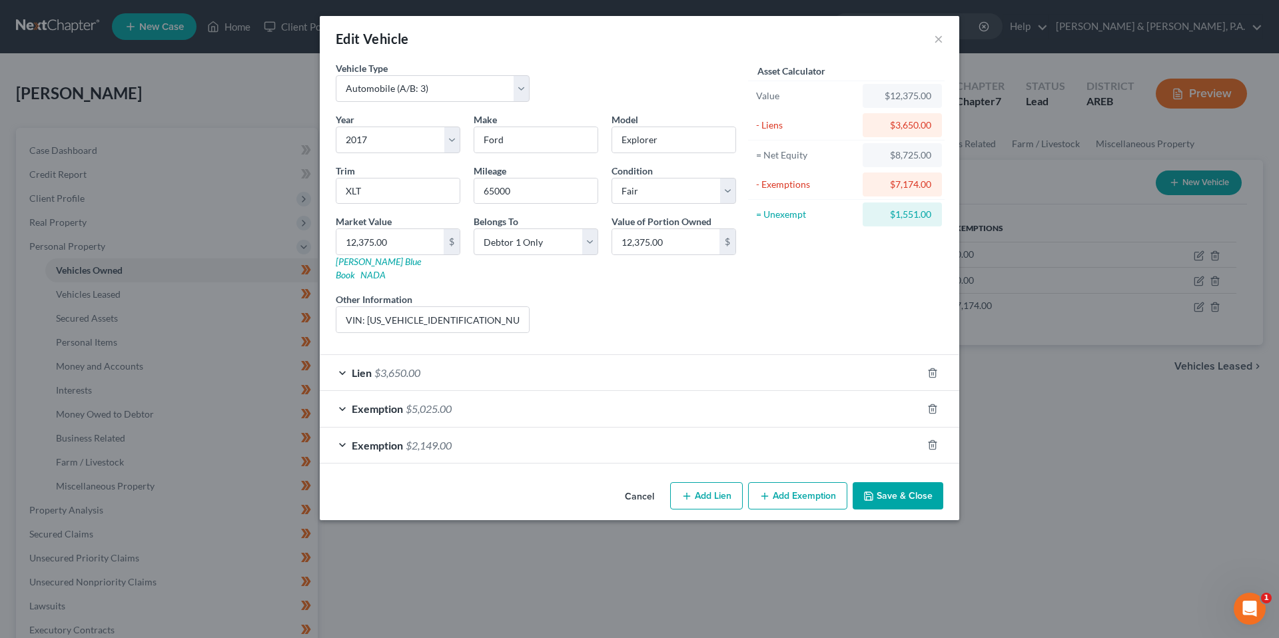
click at [584, 436] on div "Exemption $2,149.00" at bounding box center [621, 445] width 602 height 35
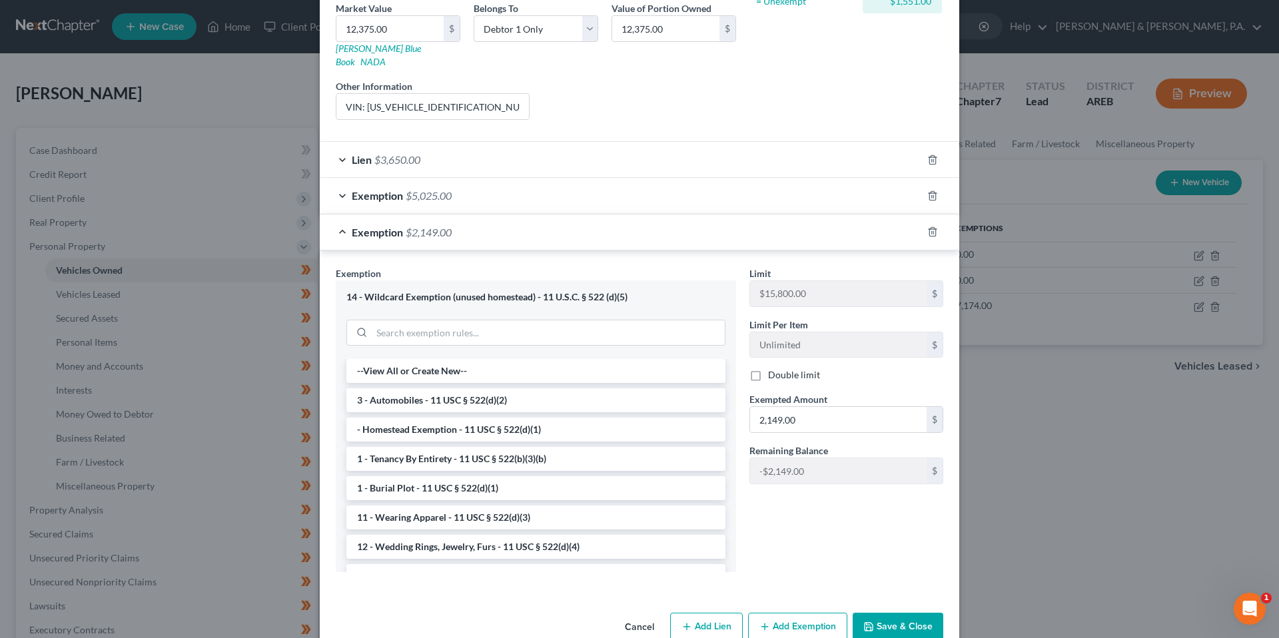
scroll to position [229, 0]
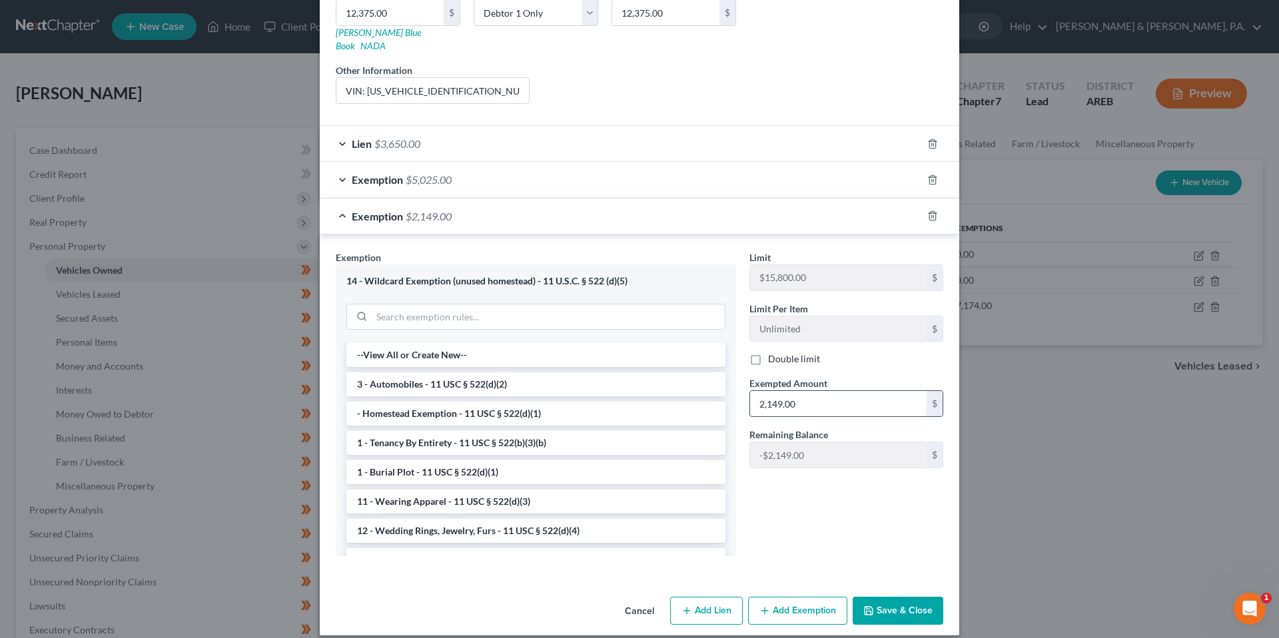
click at [803, 393] on input "2,149.00" at bounding box center [838, 403] width 177 height 25
click at [780, 512] on div "Limit $15,800.00 $ Limit Per Item Unlimited $ Double limit Exempted Amount * $ …" at bounding box center [846, 409] width 207 height 317
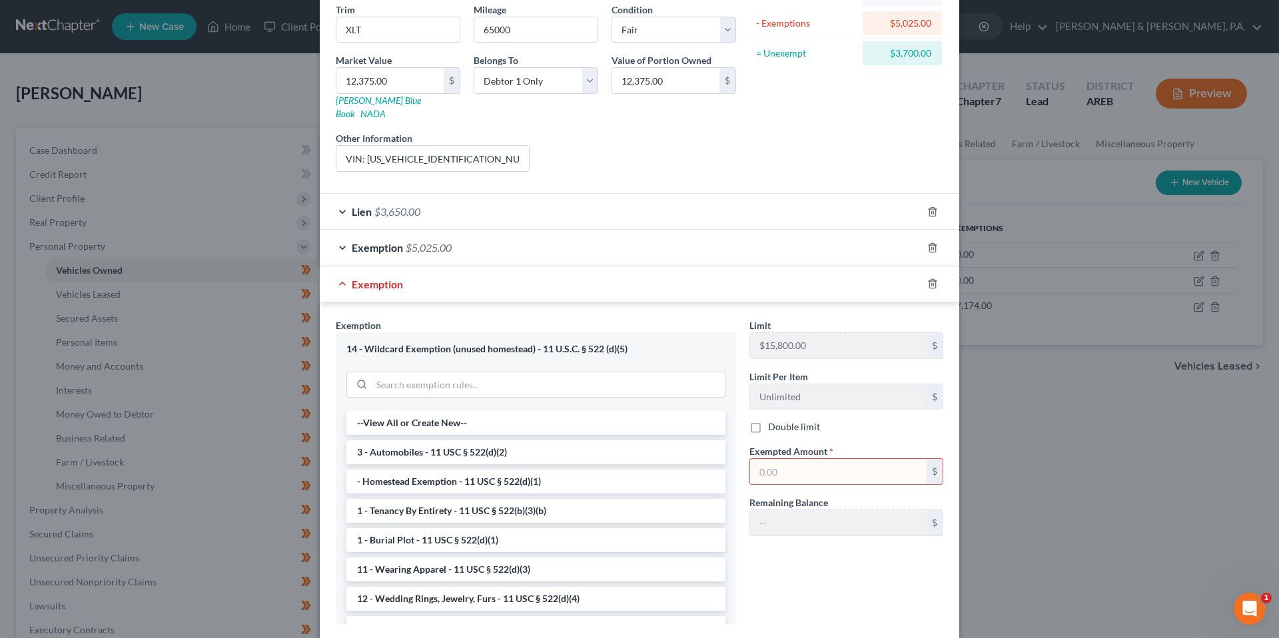
scroll to position [163, 0]
click at [811, 460] on input "text" at bounding box center [838, 470] width 177 height 25
type input "3,700"
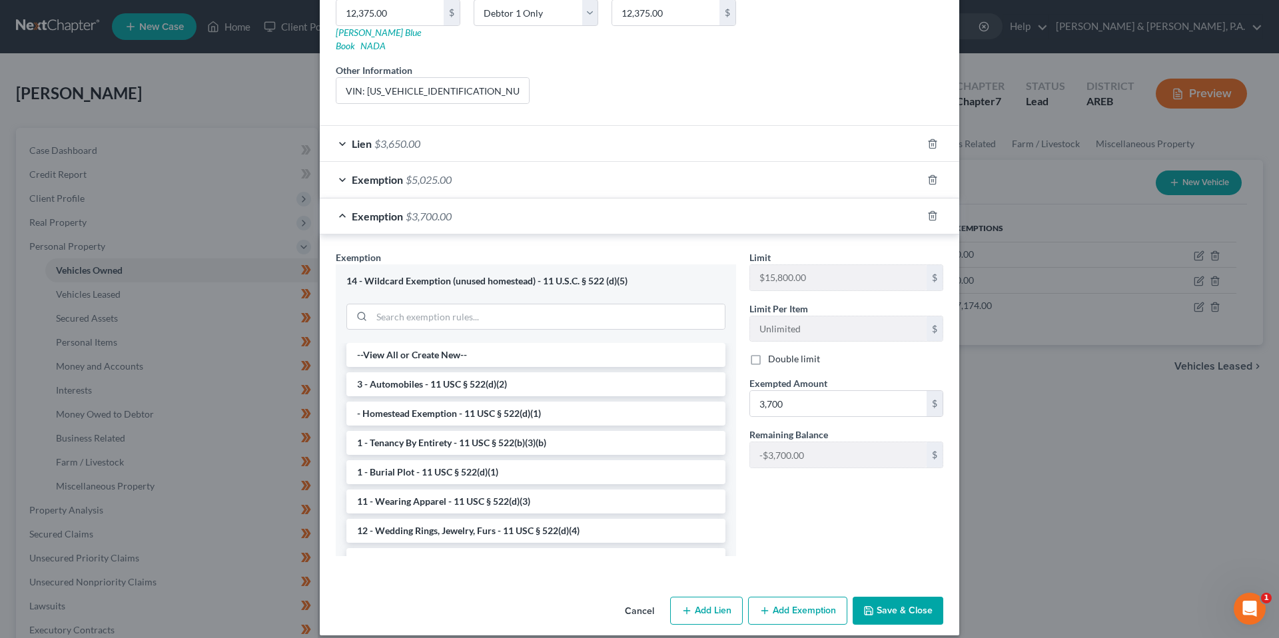
click at [880, 597] on button "Save & Close" at bounding box center [898, 611] width 91 height 28
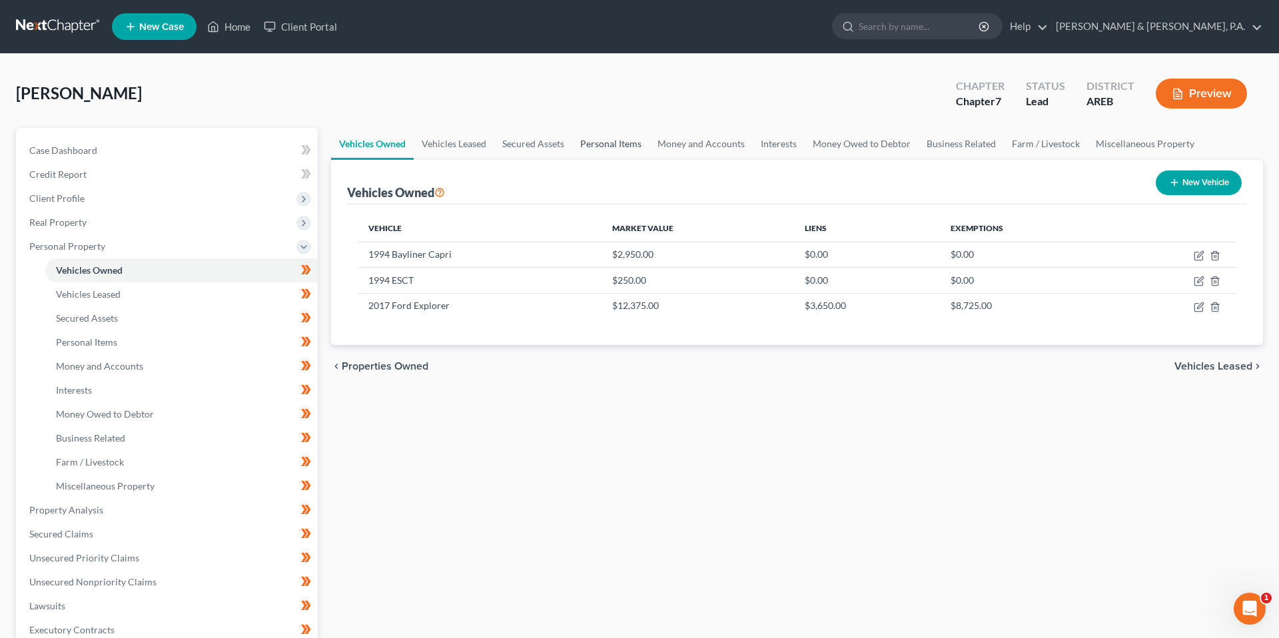
click at [604, 143] on link "Personal Items" at bounding box center [610, 144] width 77 height 32
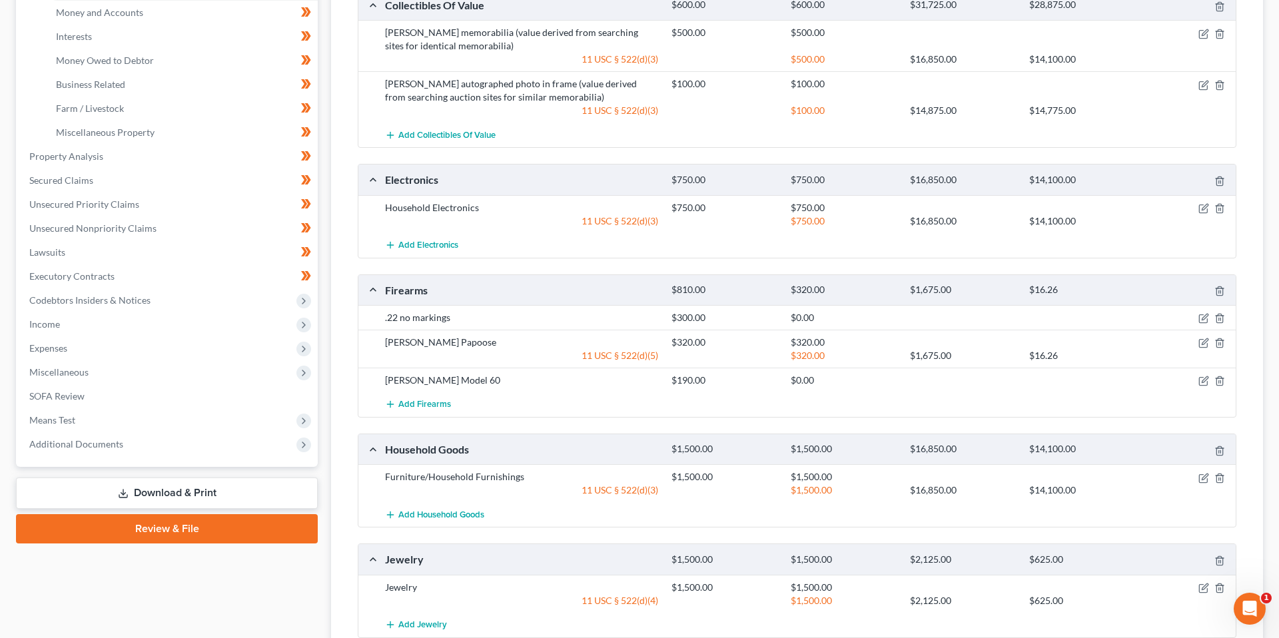
scroll to position [357, 0]
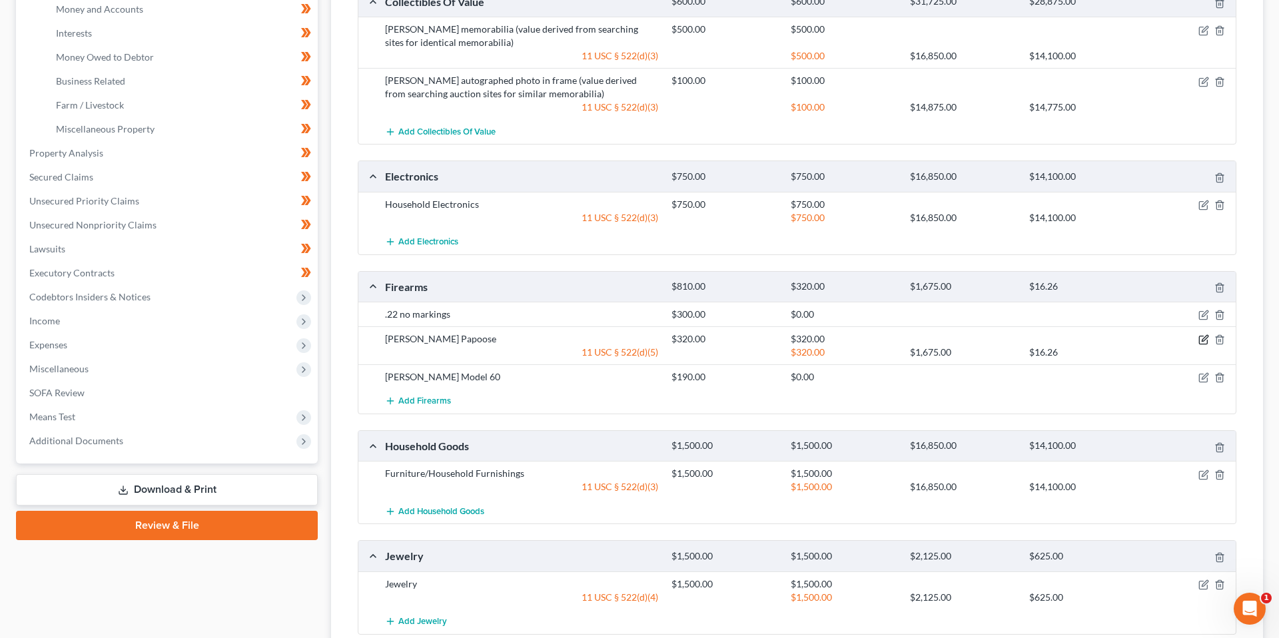
click at [1205, 336] on icon "button" at bounding box center [1204, 340] width 11 height 11
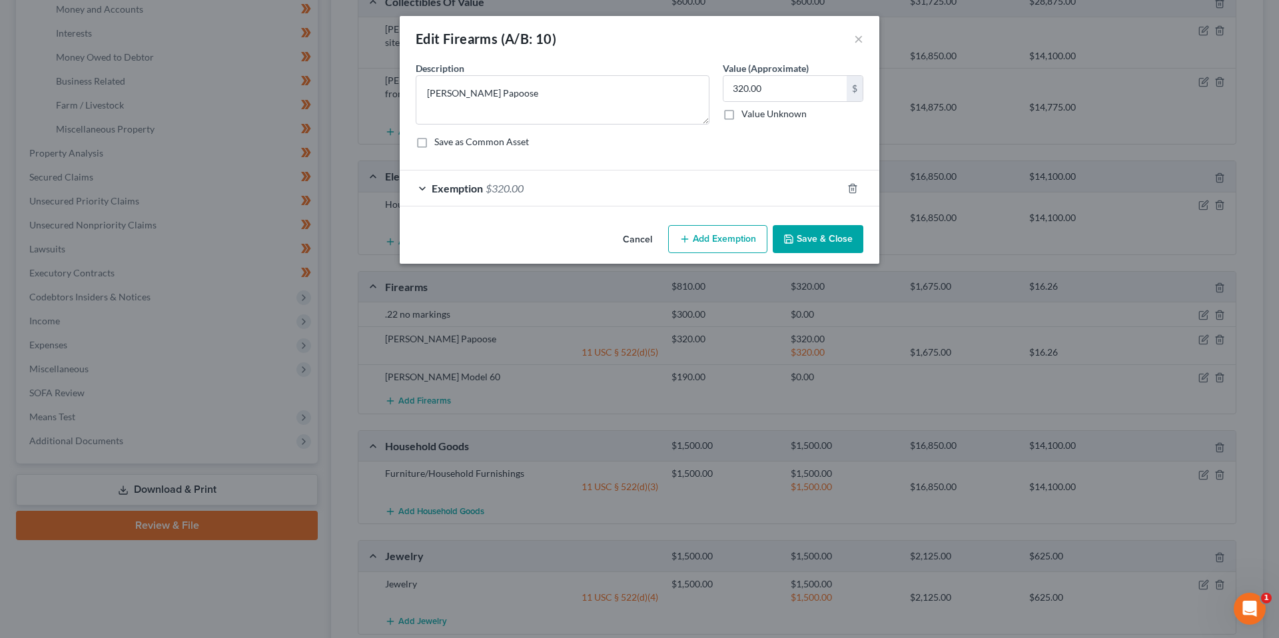
click at [768, 189] on div "Exemption $320.00" at bounding box center [621, 188] width 442 height 35
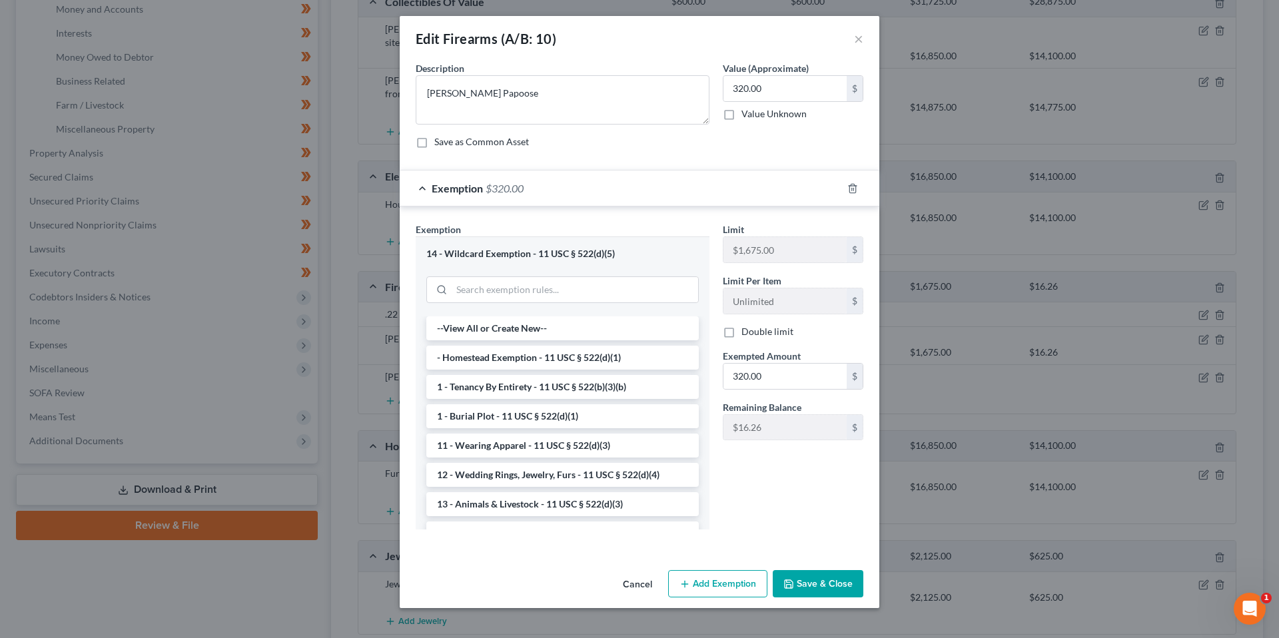
click at [768, 189] on div "Exemption $320.00" at bounding box center [621, 188] width 442 height 35
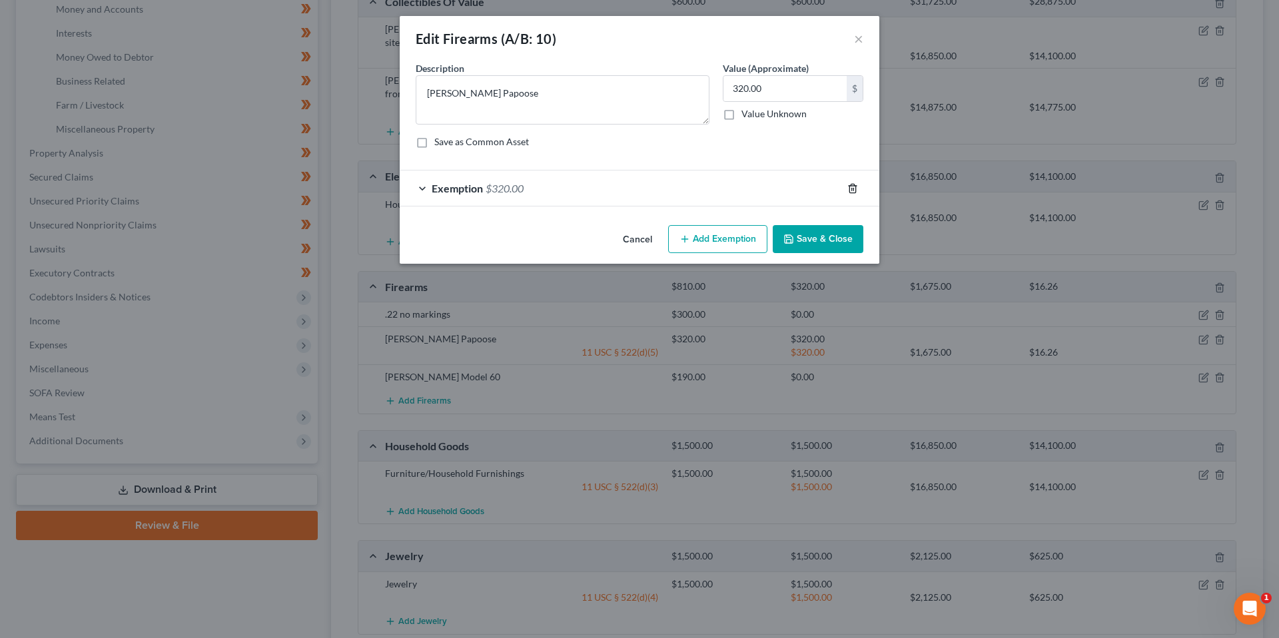
click at [854, 186] on icon "button" at bounding box center [853, 188] width 11 height 11
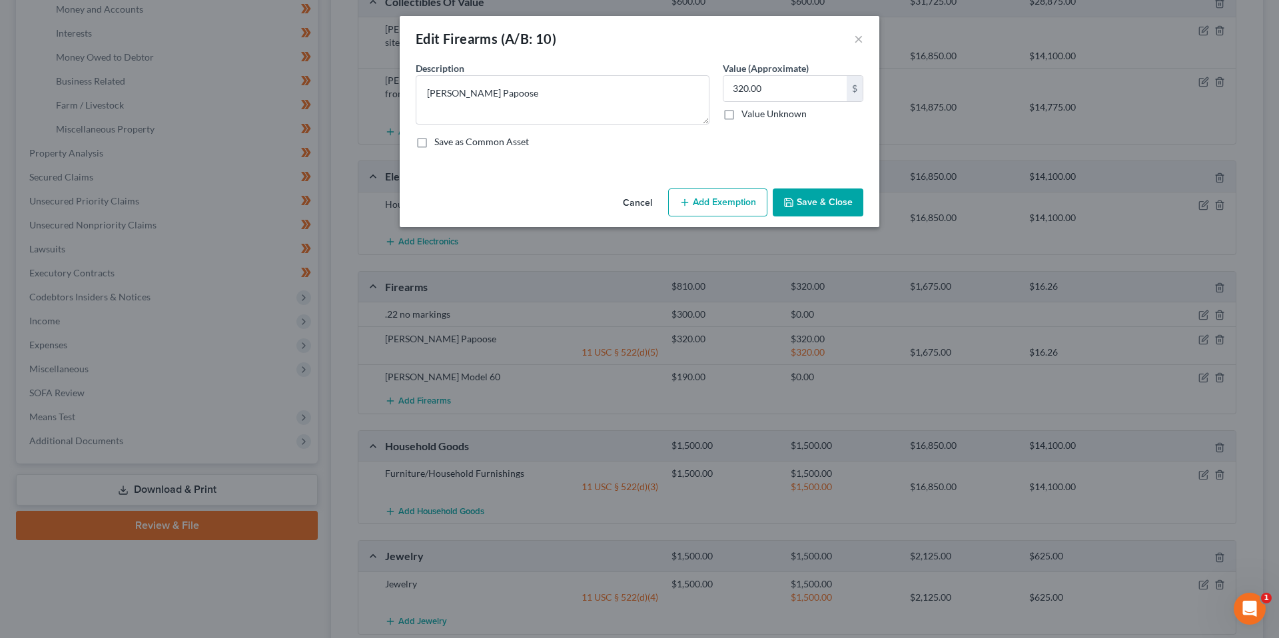
click at [835, 203] on button "Save & Close" at bounding box center [818, 203] width 91 height 28
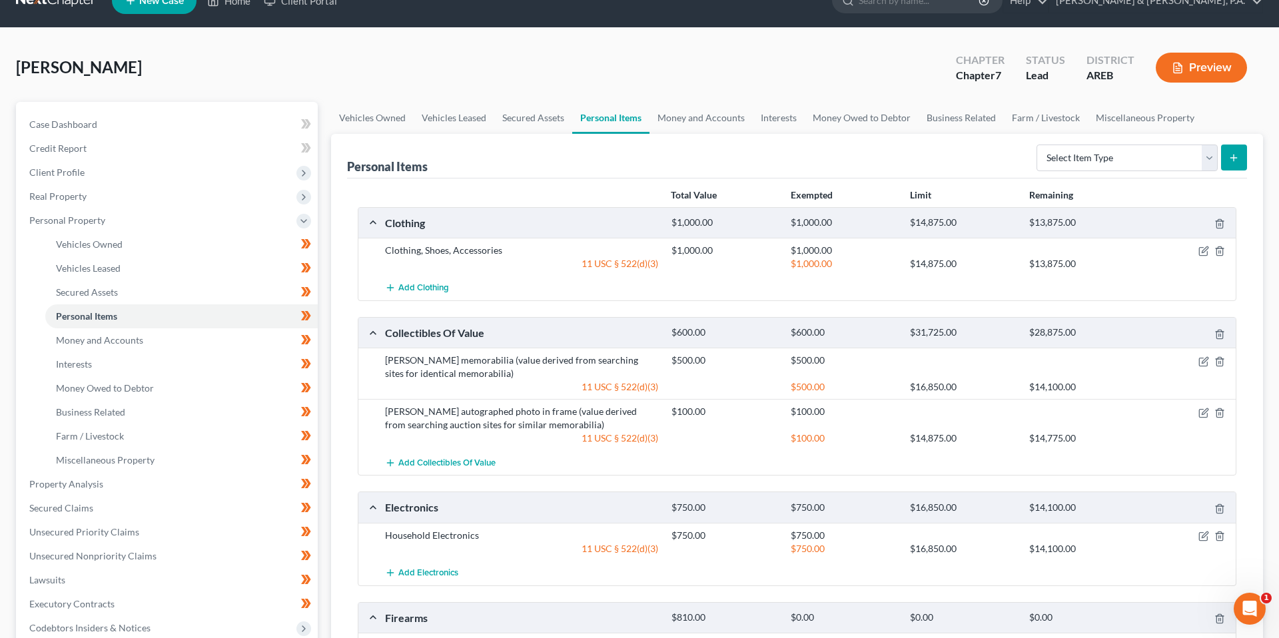
scroll to position [0, 0]
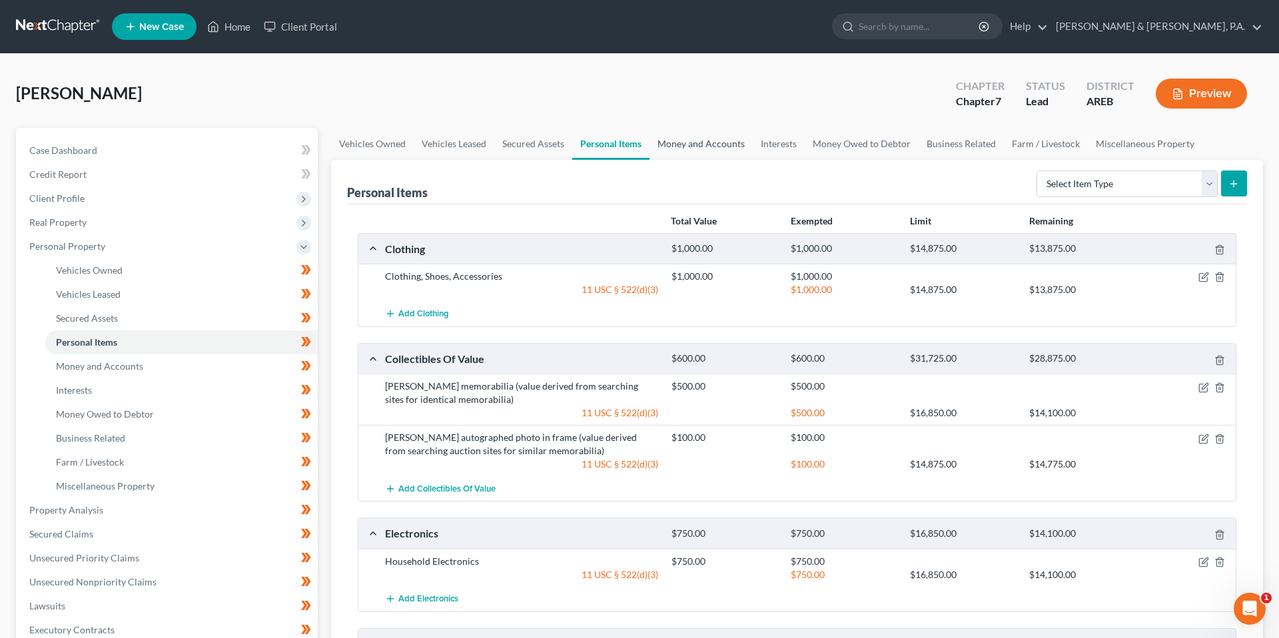
click at [696, 153] on link "Money and Accounts" at bounding box center [701, 144] width 103 height 32
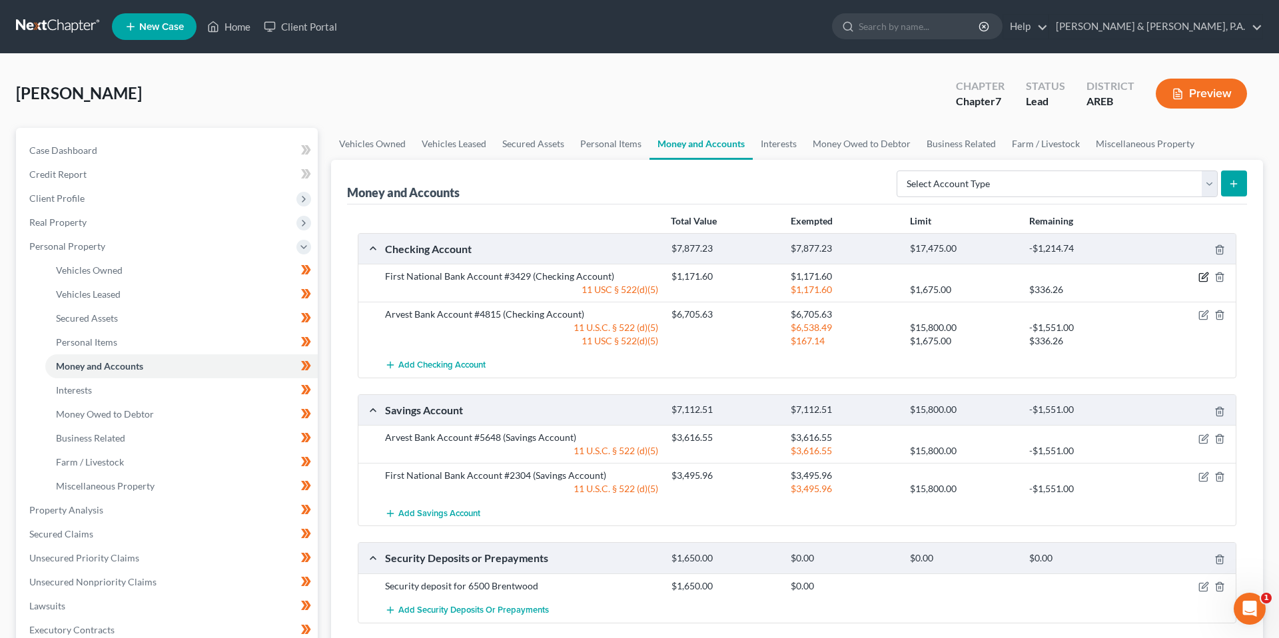
click at [1200, 275] on icon "button" at bounding box center [1204, 277] width 11 height 11
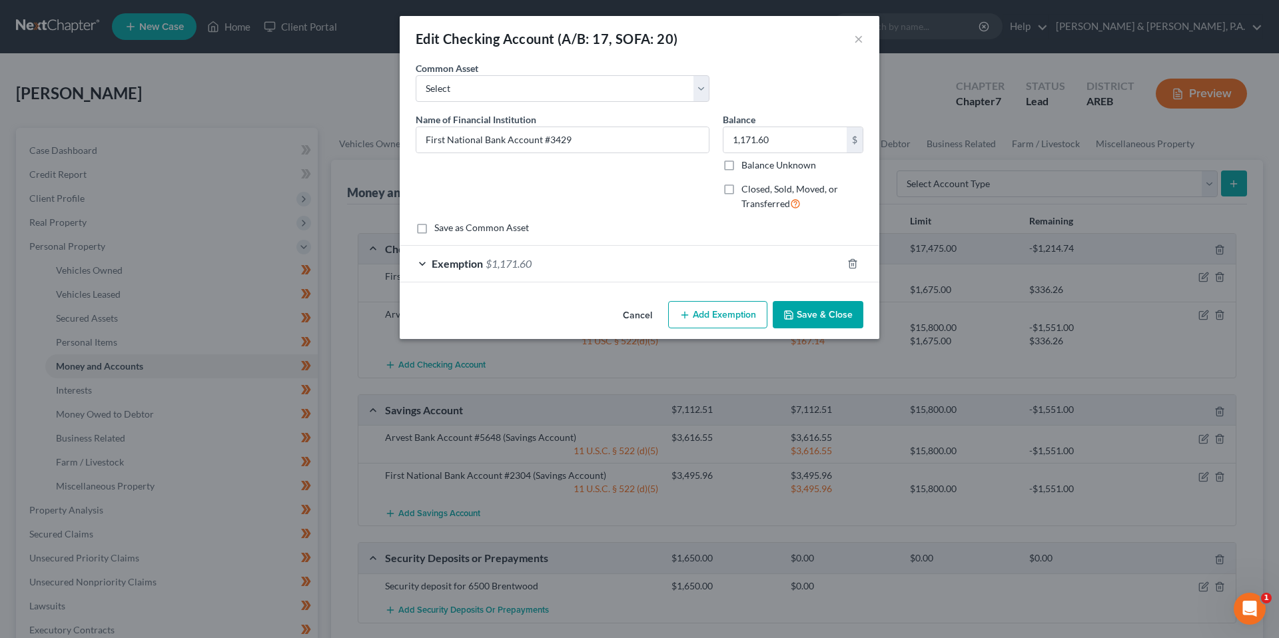
click at [717, 267] on div "Exemption $1,171.60" at bounding box center [621, 263] width 442 height 35
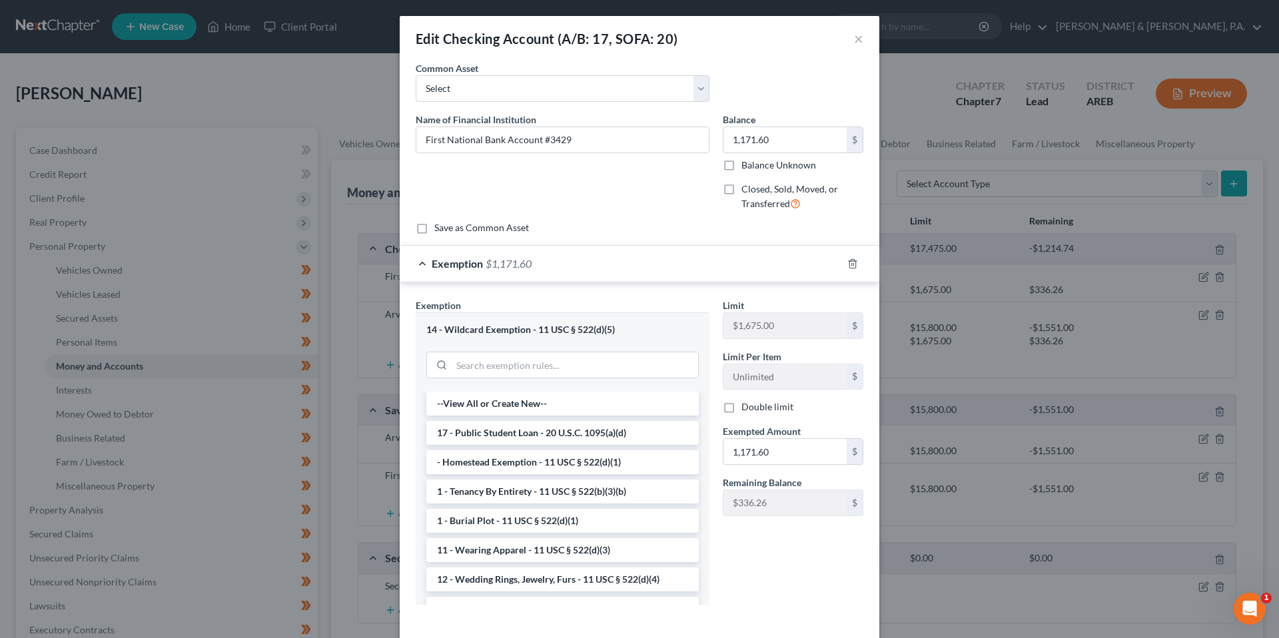
click at [717, 267] on div "Exemption $1,171.60" at bounding box center [621, 263] width 442 height 35
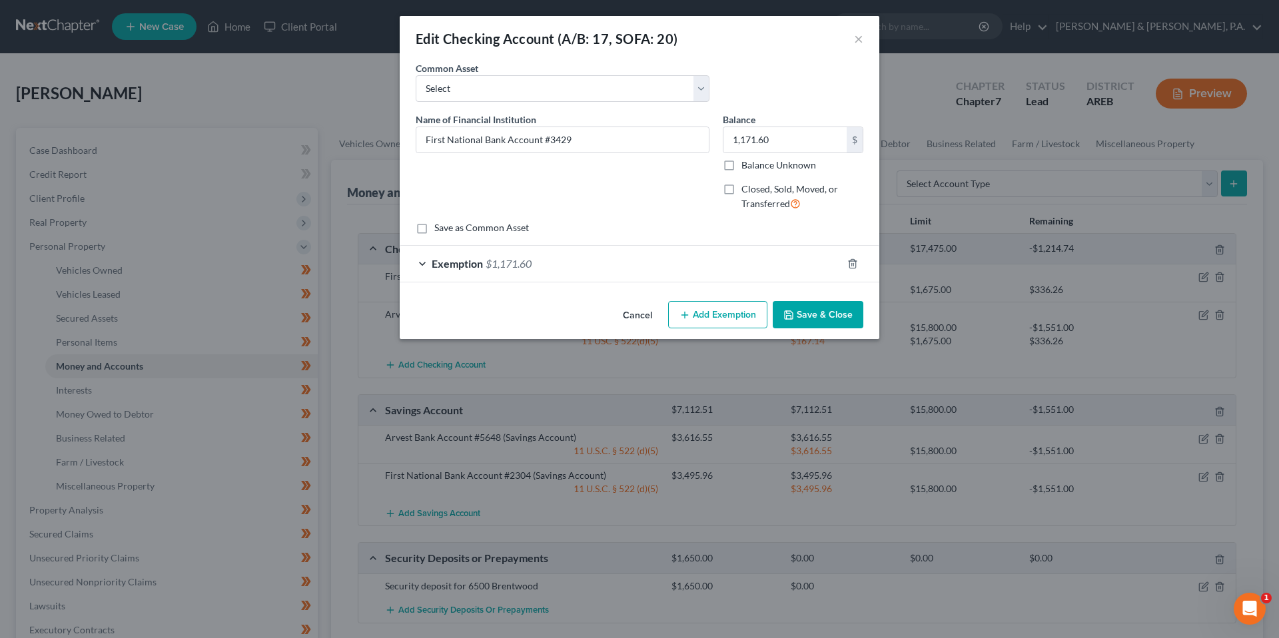
click at [724, 263] on div "Exemption $1,171.60" at bounding box center [621, 263] width 442 height 35
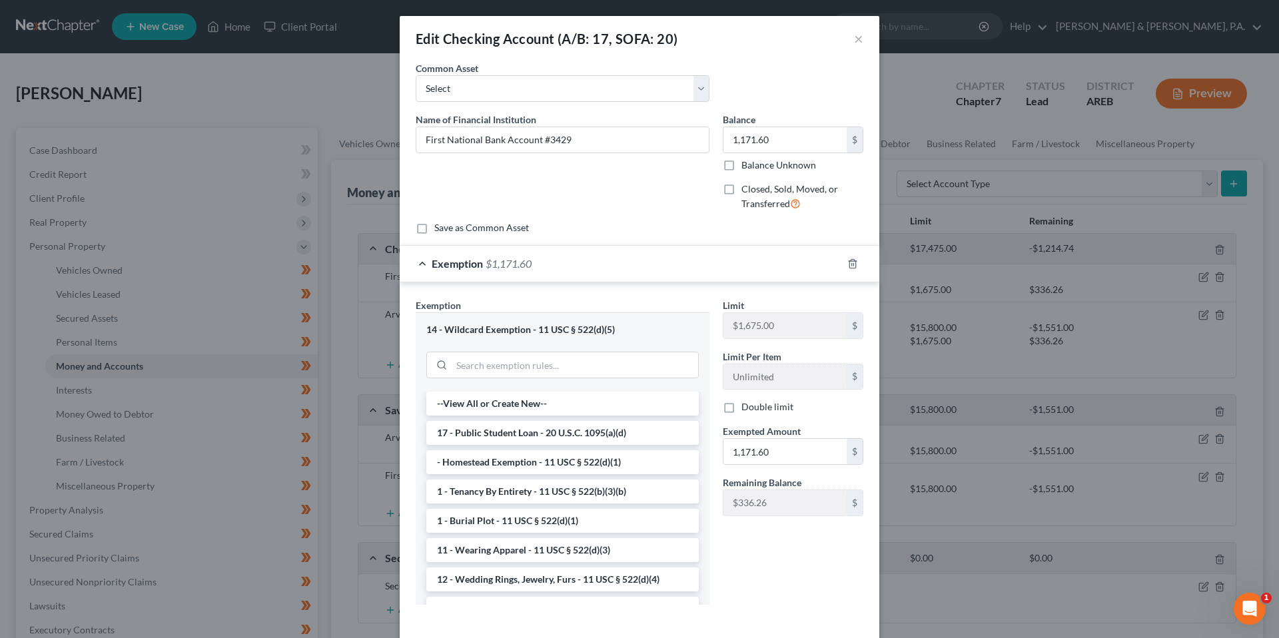
click at [724, 263] on div "Exemption $1,171.60" at bounding box center [621, 263] width 442 height 35
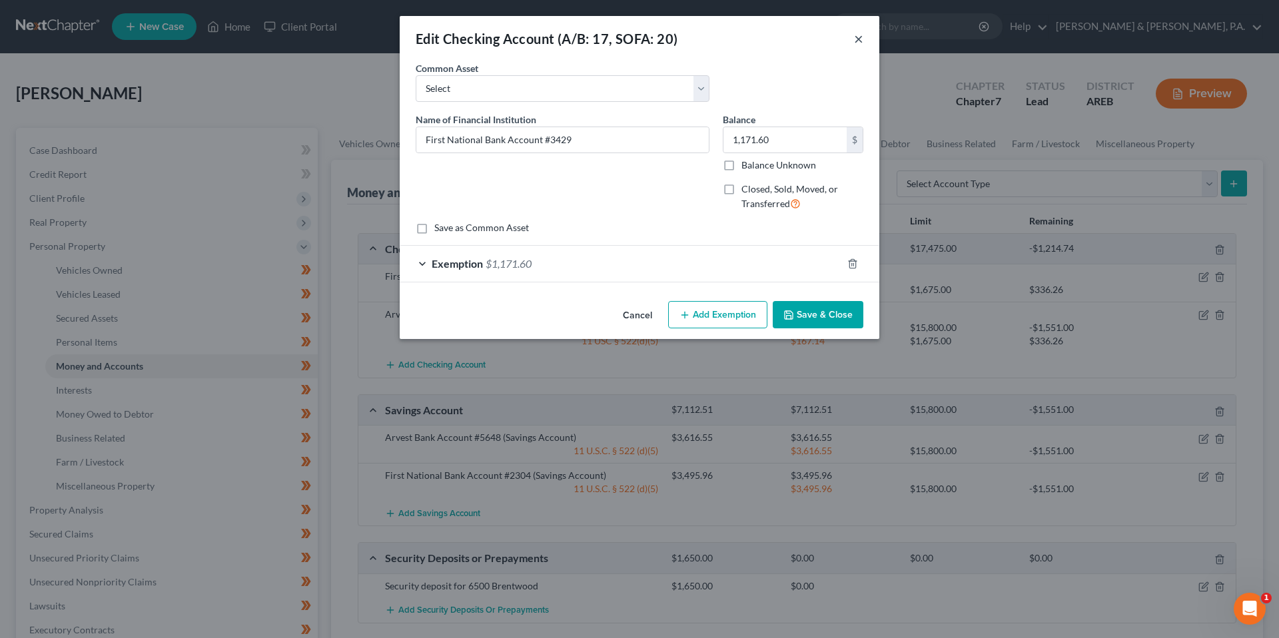
click at [859, 42] on button "×" at bounding box center [858, 39] width 9 height 16
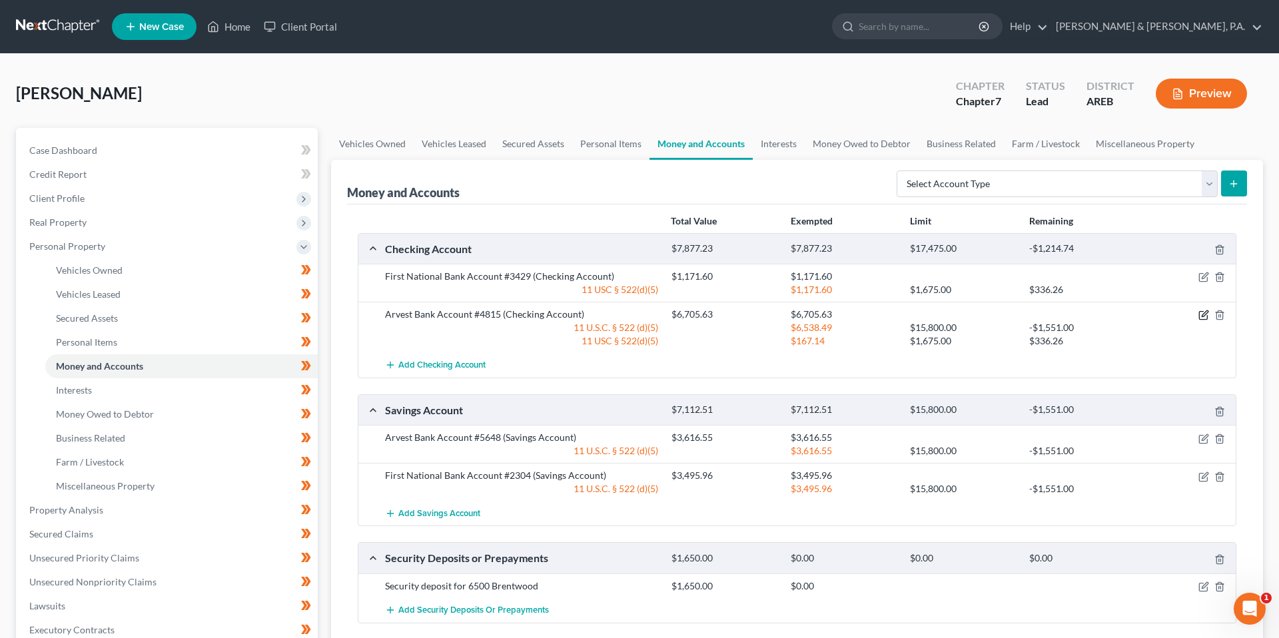
click at [1203, 317] on icon "button" at bounding box center [1205, 314] width 6 height 6
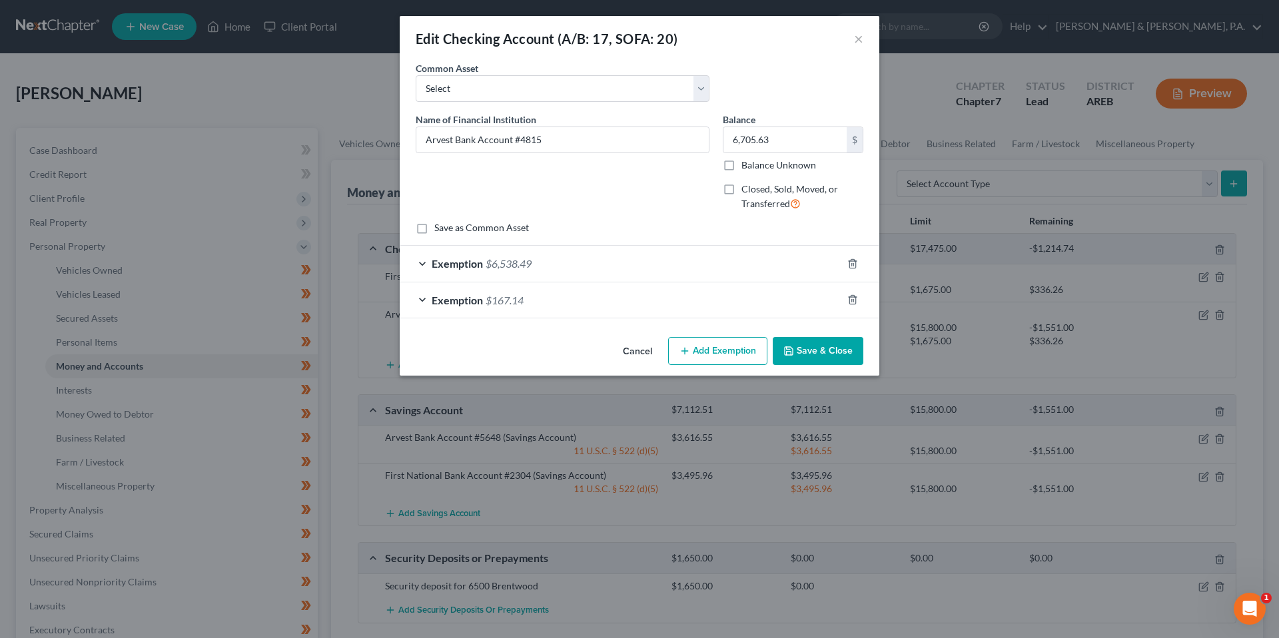
click at [750, 296] on div "Exemption $167.14" at bounding box center [621, 300] width 442 height 35
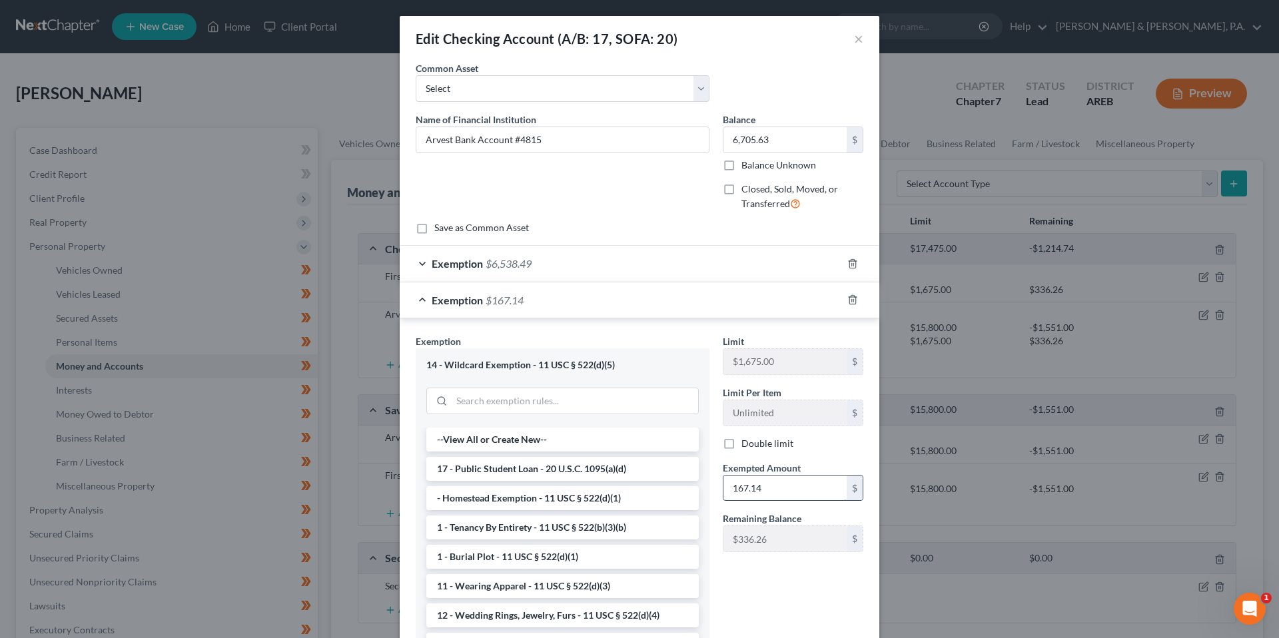
click at [782, 486] on input "167.14" at bounding box center [785, 488] width 123 height 25
type input "503.4"
click at [621, 264] on div "Exemption $6,538.49" at bounding box center [621, 263] width 442 height 35
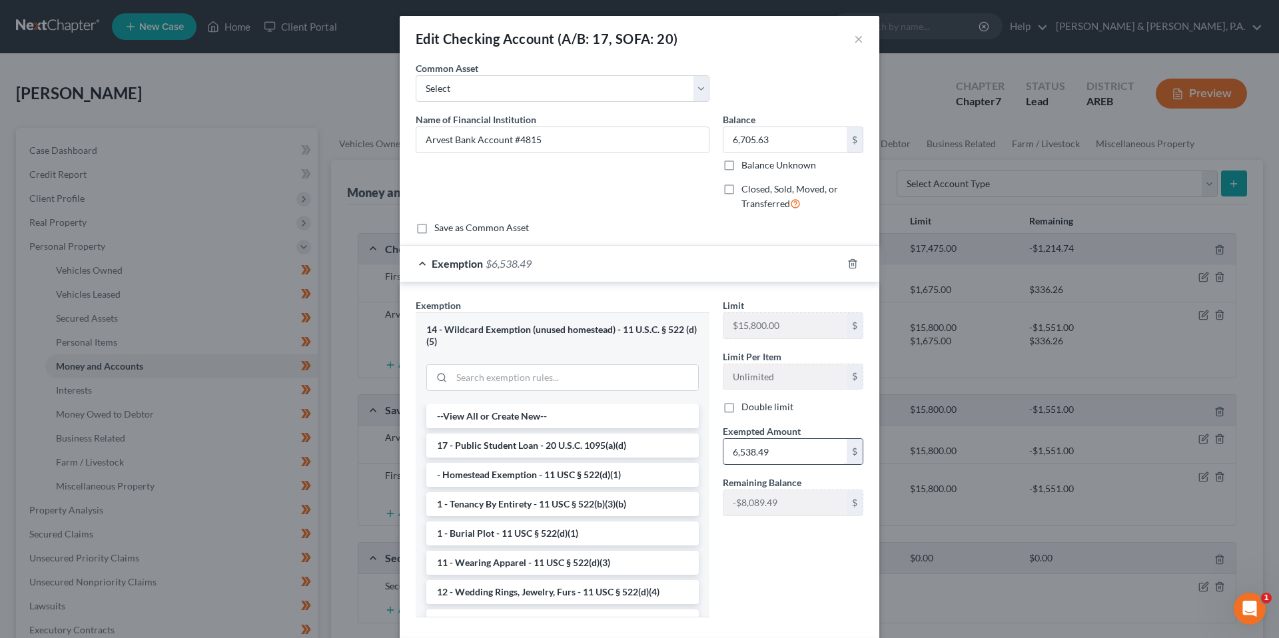
click at [762, 444] on input "6,538.49" at bounding box center [785, 451] width 123 height 25
click at [803, 595] on div "Limit $15,800.00 $ Limit Per Item Unlimited $ Double limit Exempted Amount * $ …" at bounding box center [793, 464] width 154 height 330
click at [602, 268] on div "Exemption" at bounding box center [621, 263] width 442 height 35
click at [852, 266] on line "button" at bounding box center [852, 264] width 0 height 3
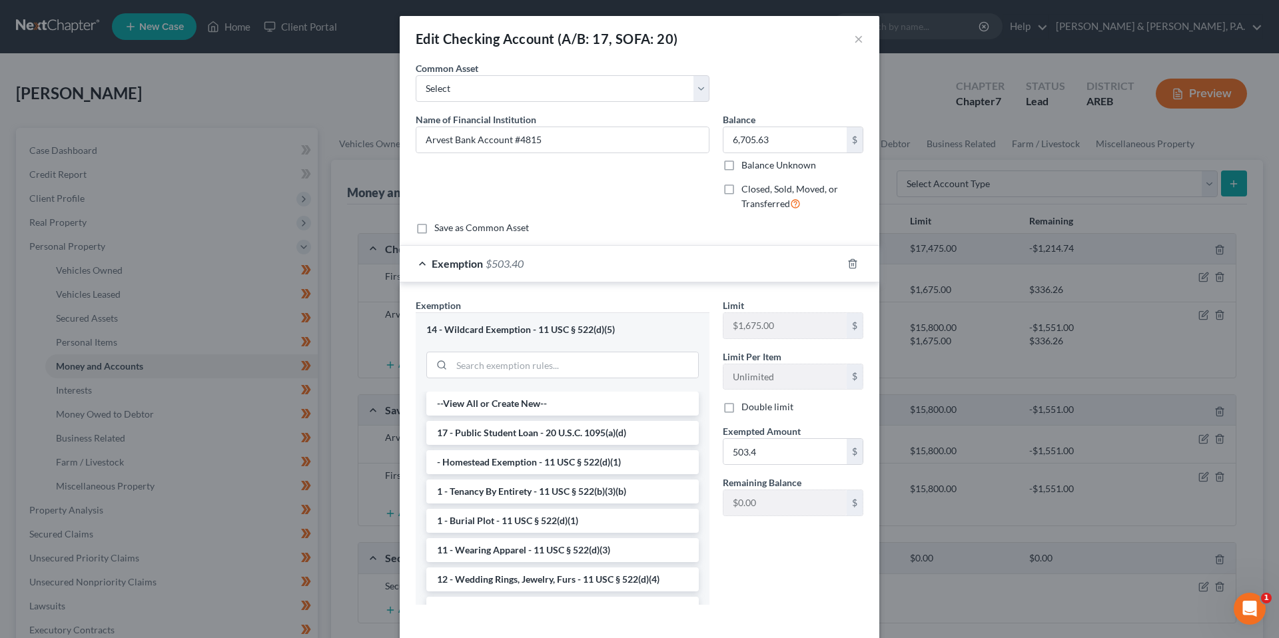
click at [681, 267] on div "Exemption $503.40" at bounding box center [621, 263] width 442 height 35
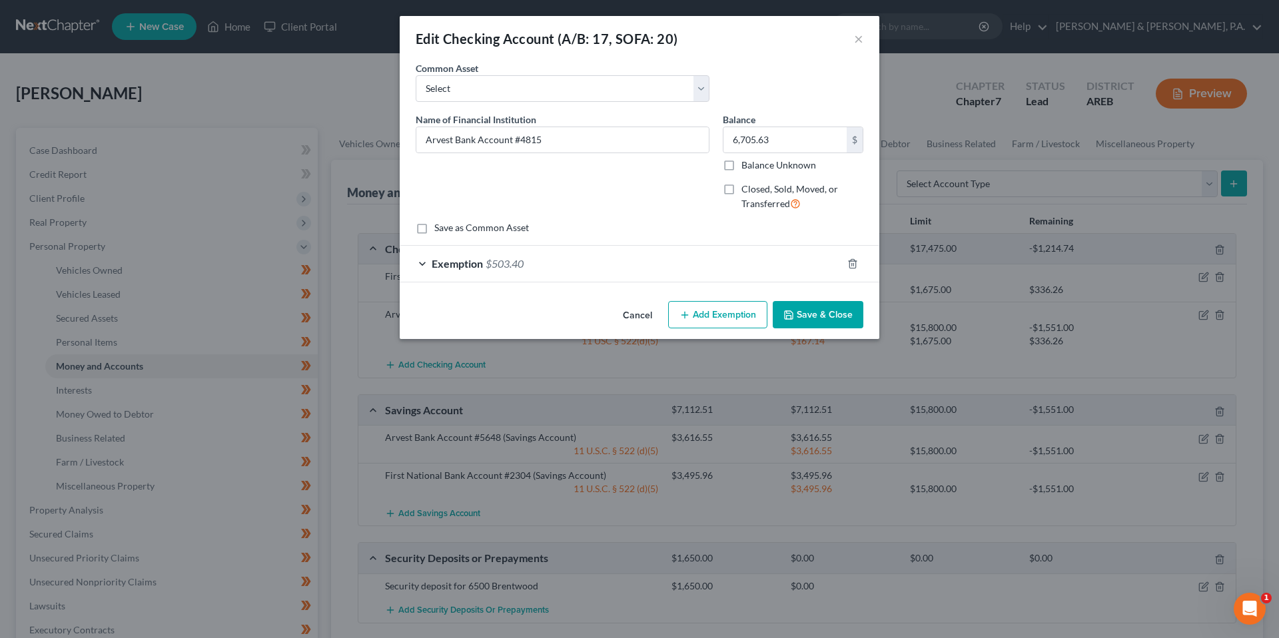
click at [670, 263] on div "Exemption $503.40" at bounding box center [621, 263] width 442 height 35
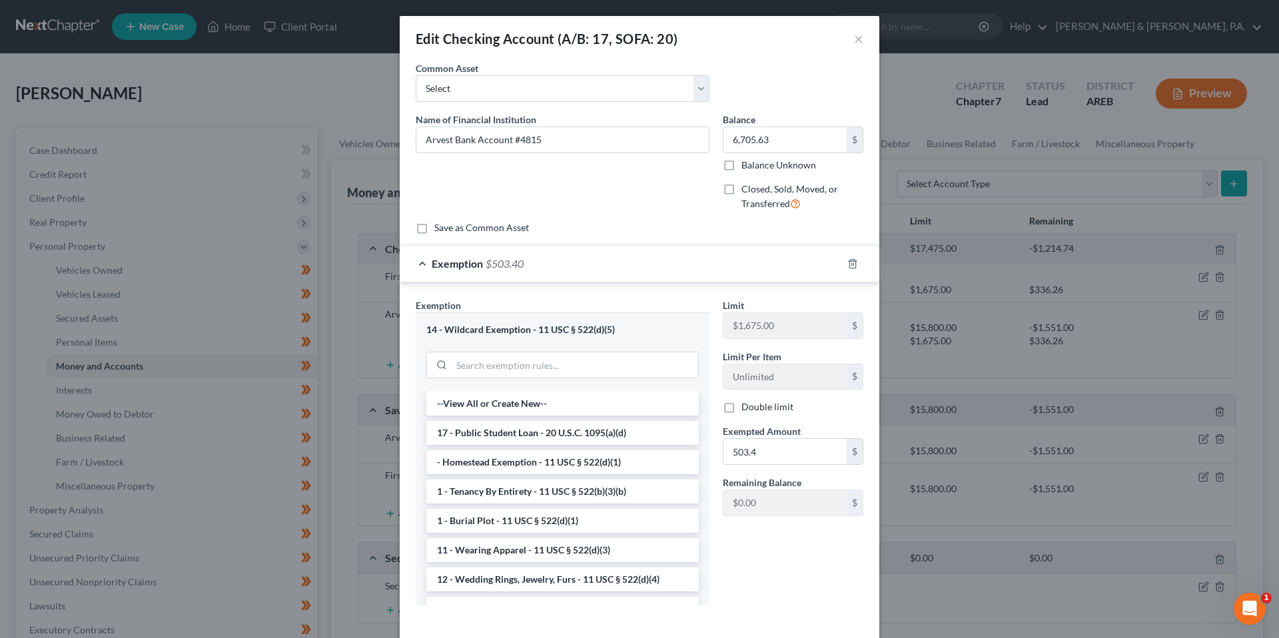
click at [670, 263] on div "Exemption $503.40" at bounding box center [621, 263] width 442 height 35
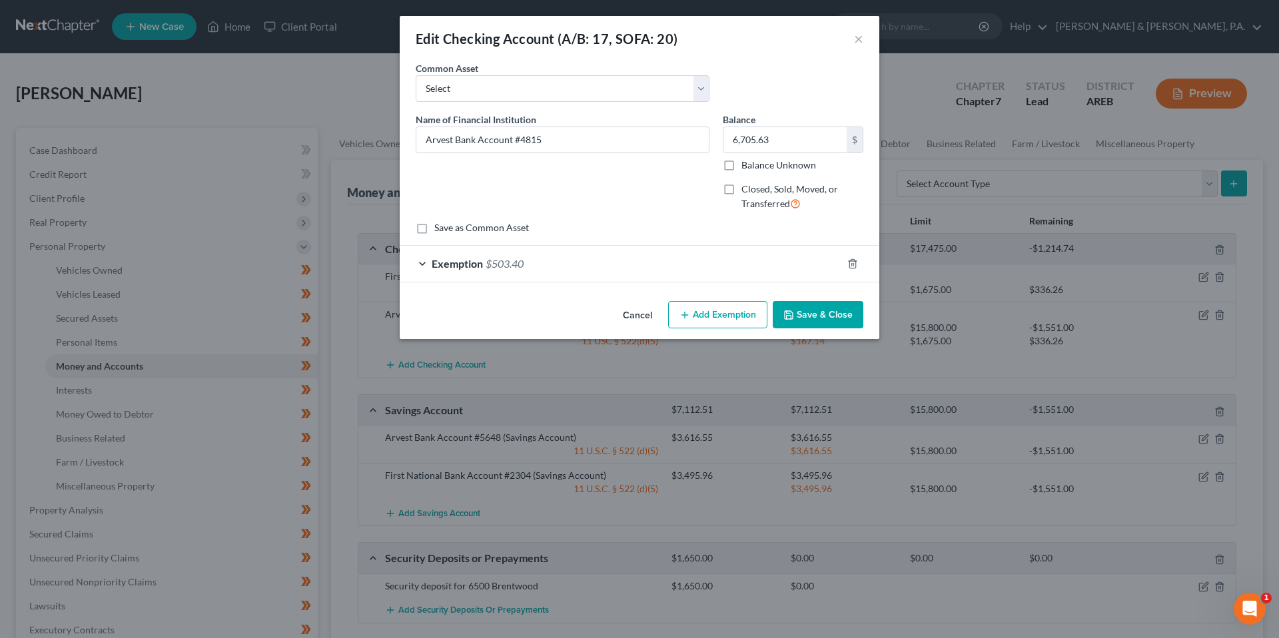
click at [704, 321] on button "Add Exemption" at bounding box center [717, 315] width 99 height 28
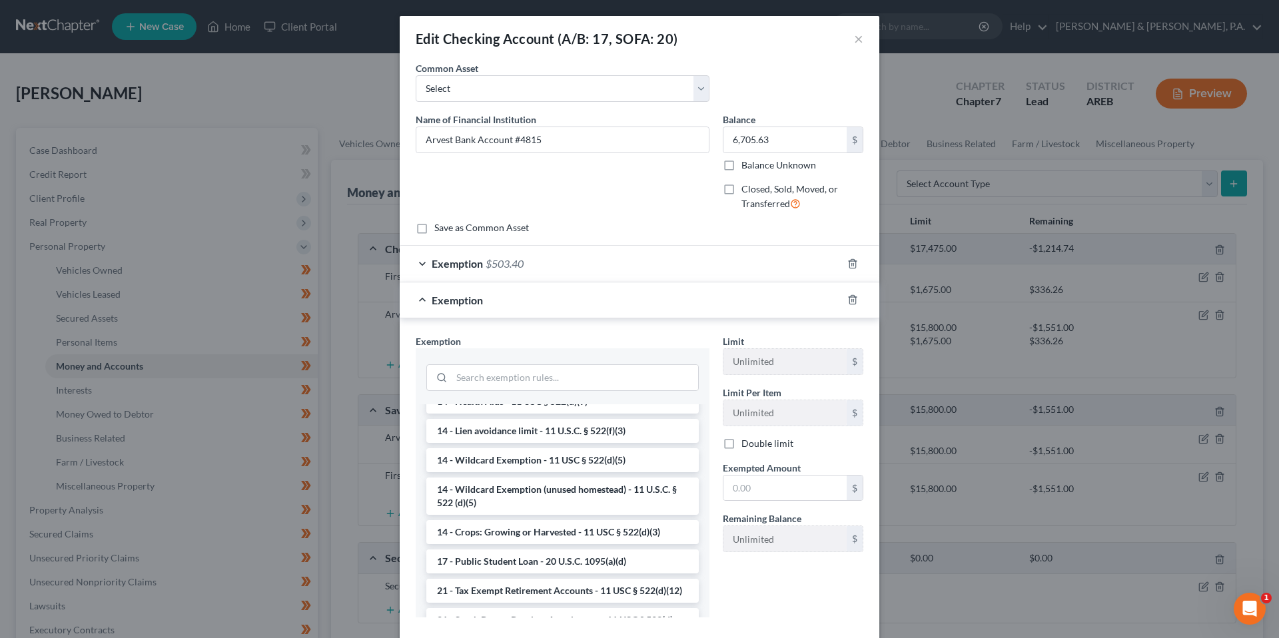
scroll to position [253, 0]
click at [556, 493] on li "14 - Wildcard Exemption (unused homestead) - 11 U.S.C. § 522 (d)(5)" at bounding box center [562, 492] width 273 height 37
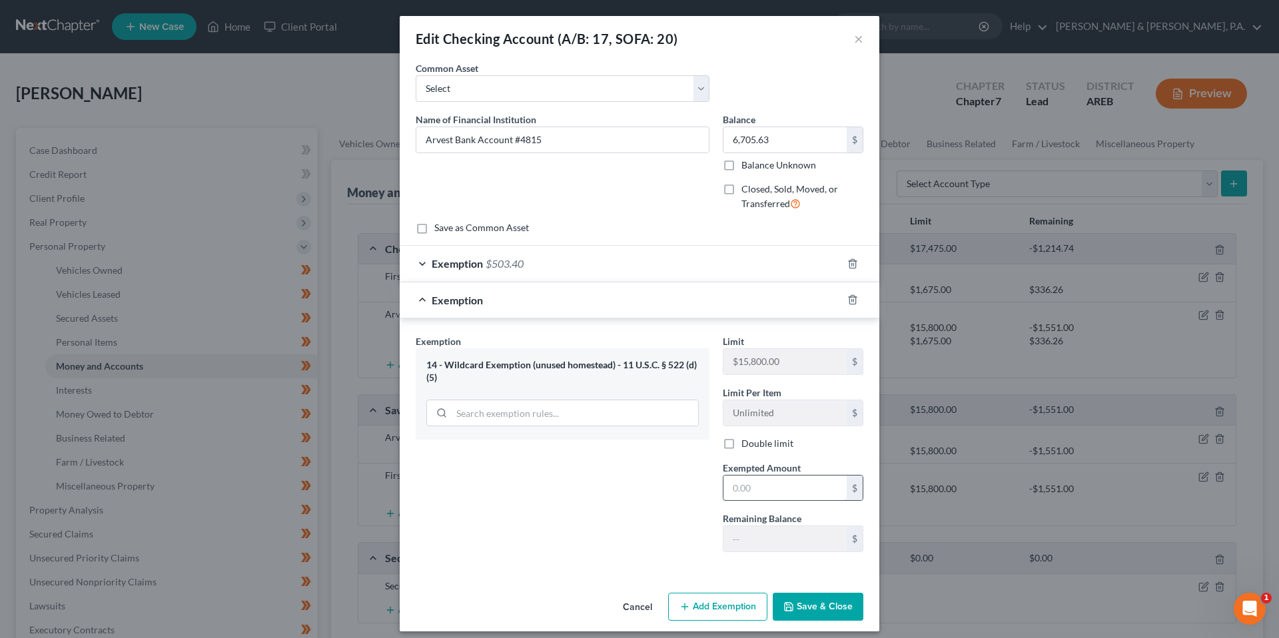
click at [748, 487] on input "text" at bounding box center [785, 488] width 123 height 25
type input "6,202.23"
click at [650, 502] on div "Exemption Set must be selected for CA. Exemption * 14 - Wildcard Exemption (unu…" at bounding box center [562, 449] width 307 height 229
click at [856, 614] on button "Save & Close" at bounding box center [818, 607] width 91 height 28
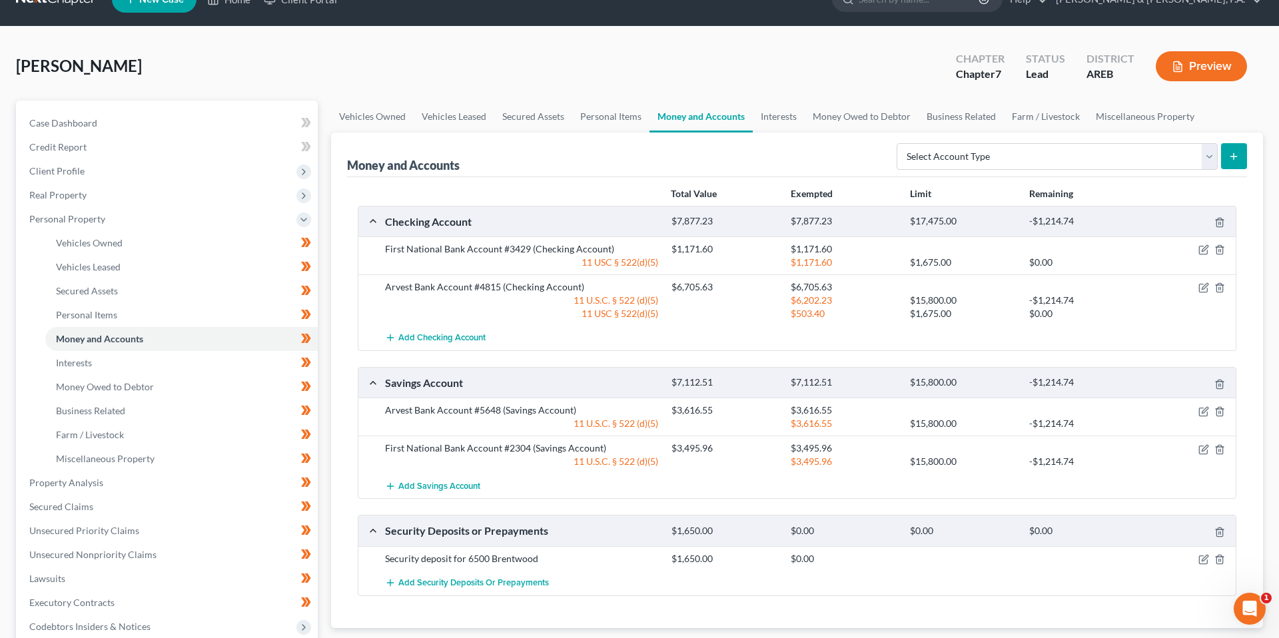
scroll to position [29, 0]
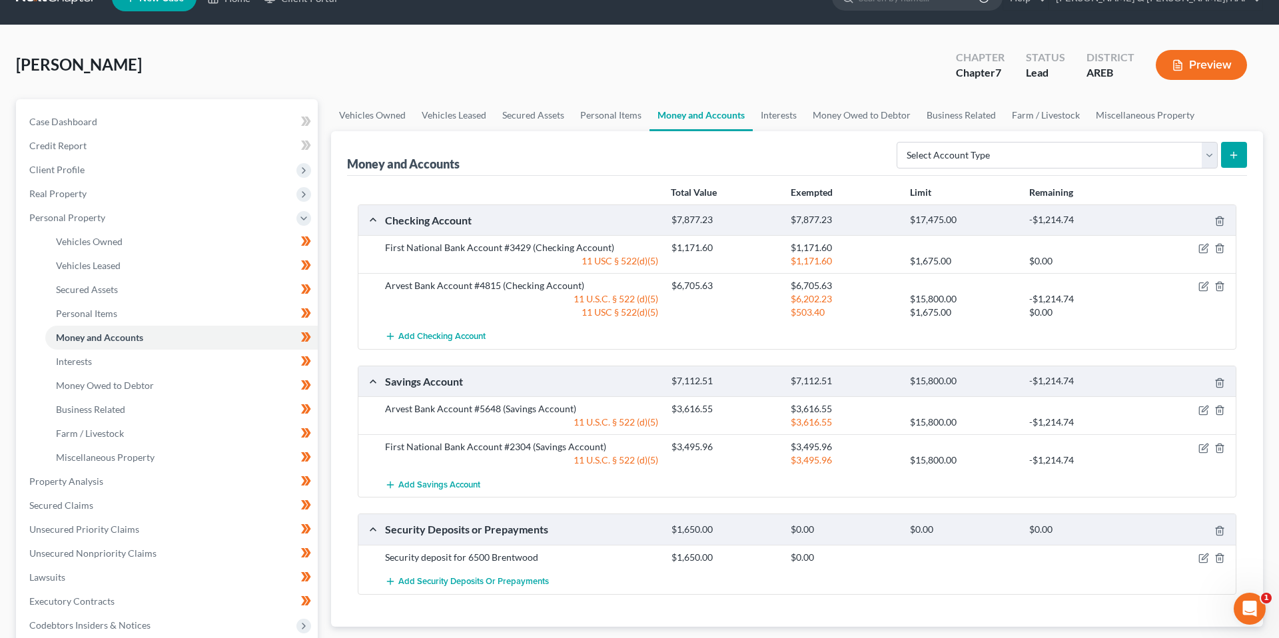
click at [796, 51] on div "[PERSON_NAME] Upgraded Chapter Chapter 7 Status Lead District AREB Preview" at bounding box center [639, 70] width 1247 height 58
click at [802, 51] on div "[PERSON_NAME] Upgraded Chapter Chapter 7 Status Lead District AREB Preview" at bounding box center [639, 70] width 1247 height 58
click at [345, 118] on link "Vehicles Owned" at bounding box center [372, 115] width 83 height 32
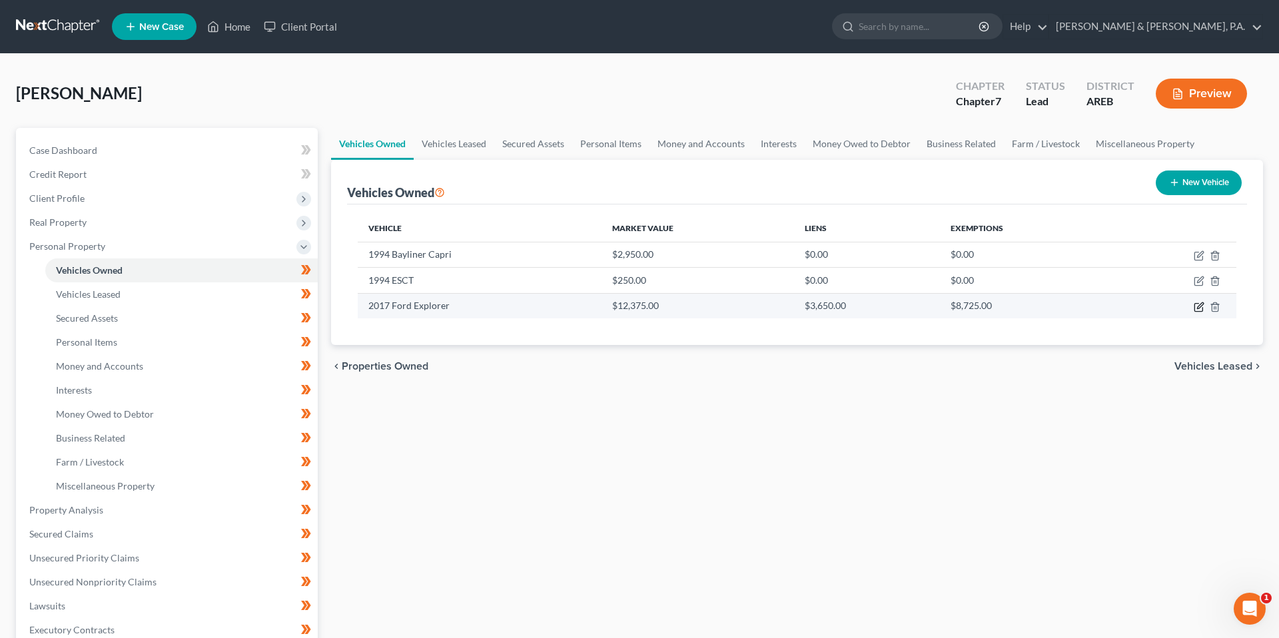
click at [1199, 309] on icon "button" at bounding box center [1199, 307] width 11 height 11
select select "0"
select select "9"
select select "3"
select select "0"
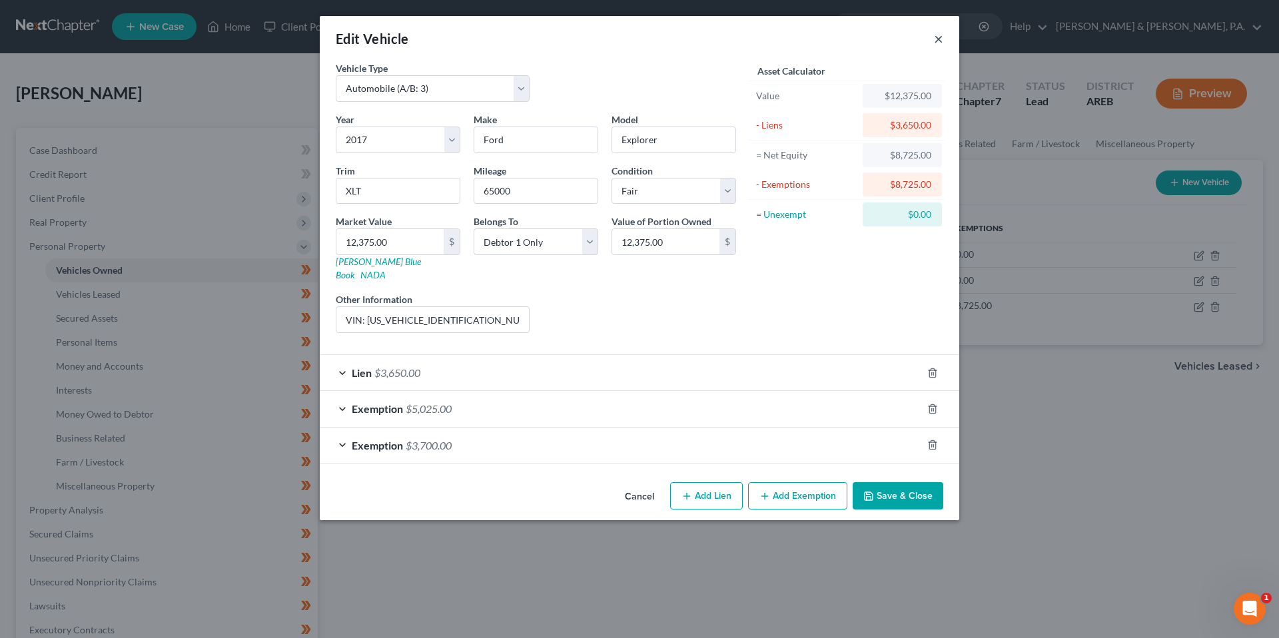
click at [936, 41] on button "×" at bounding box center [938, 39] width 9 height 16
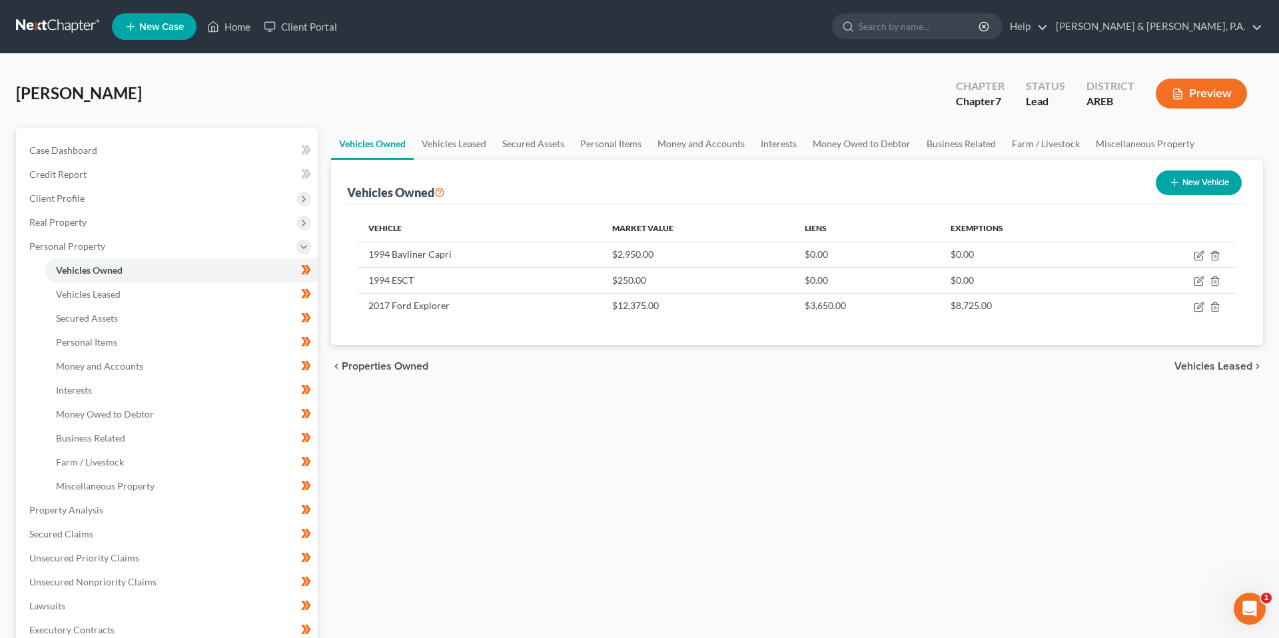
click at [760, 89] on div "[PERSON_NAME] Upgraded Chapter Chapter 7 Status Lead District AREB Preview" at bounding box center [639, 99] width 1247 height 58
click at [732, 150] on link "Money and Accounts" at bounding box center [701, 144] width 103 height 32
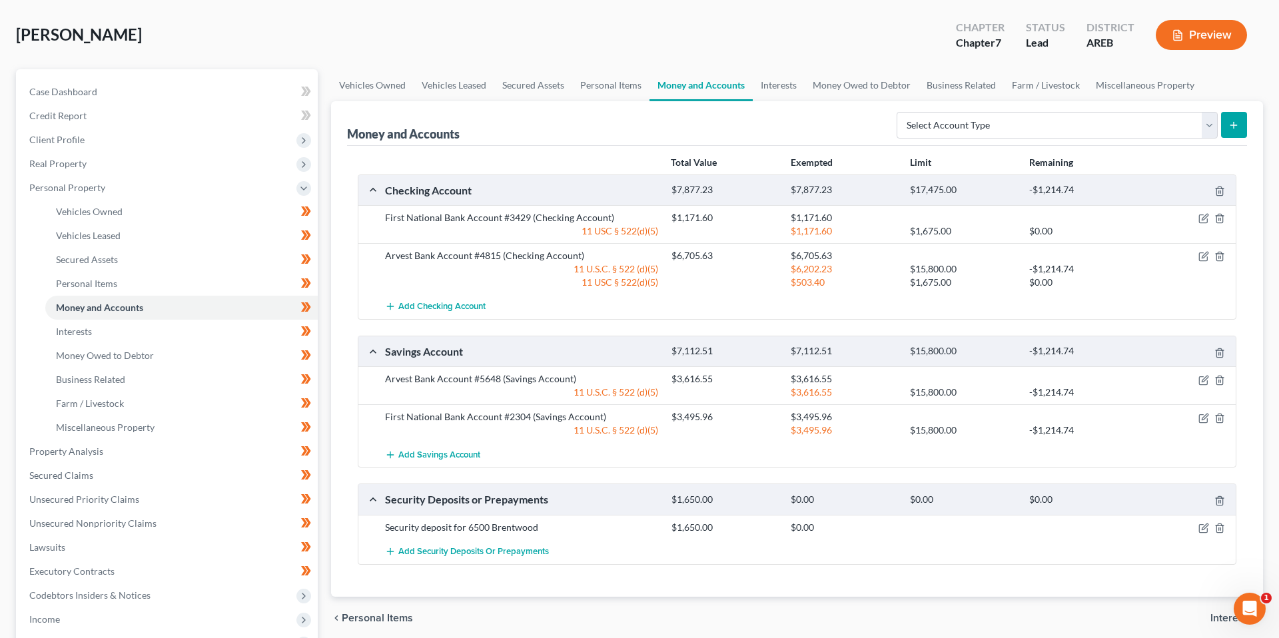
scroll to position [60, 0]
click at [1011, 325] on div "Checking Account $7,877.23 $7,877.23 $17,475.00 -$1,214.74 First National Bank …" at bounding box center [797, 368] width 879 height 391
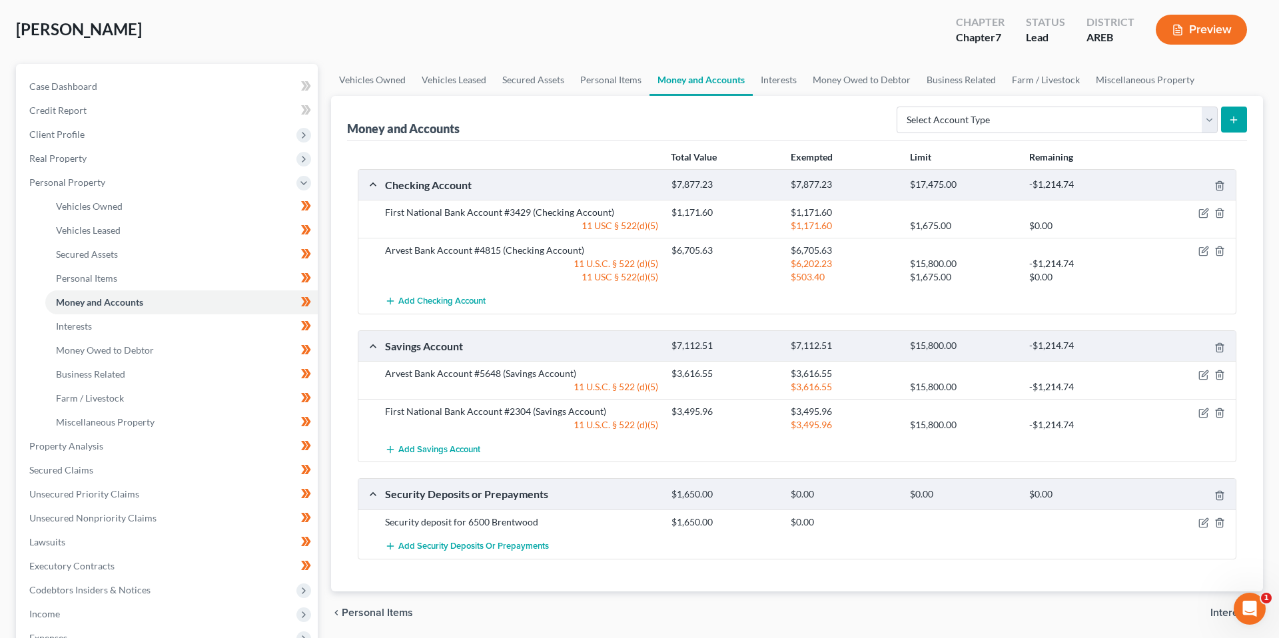
scroll to position [61, 0]
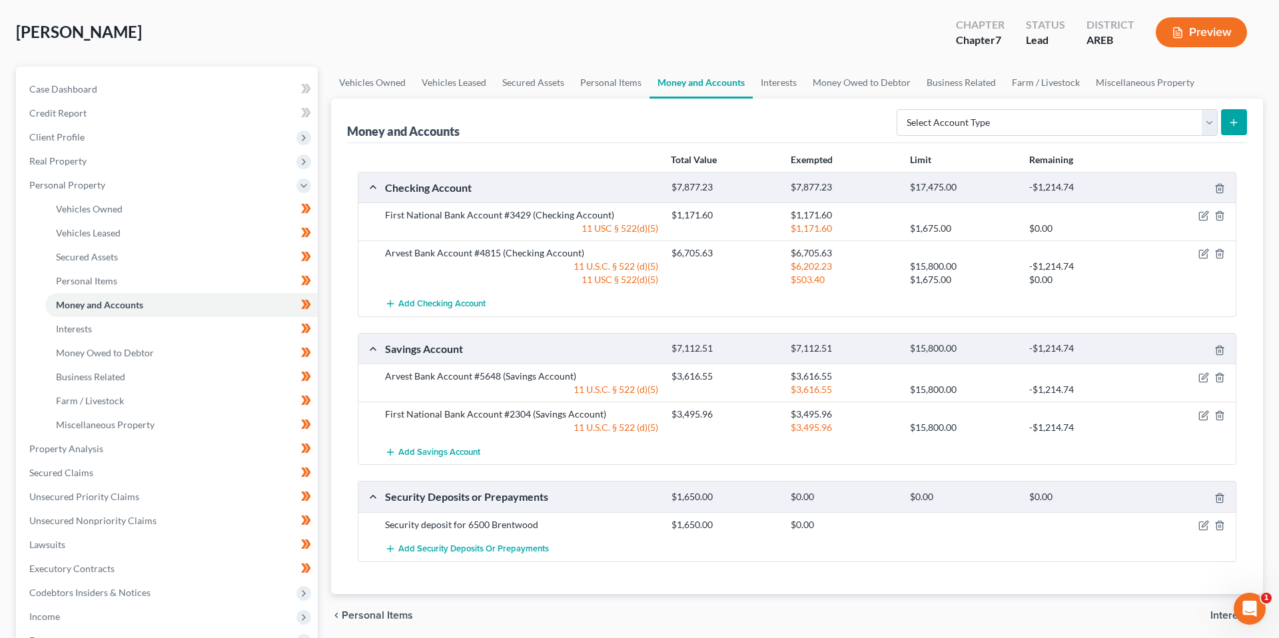
click at [818, 119] on div "Money and Accounts Select Account Type Brokerage (A/B: 18, SOFA: 20) Cash on Ha…" at bounding box center [797, 121] width 900 height 45
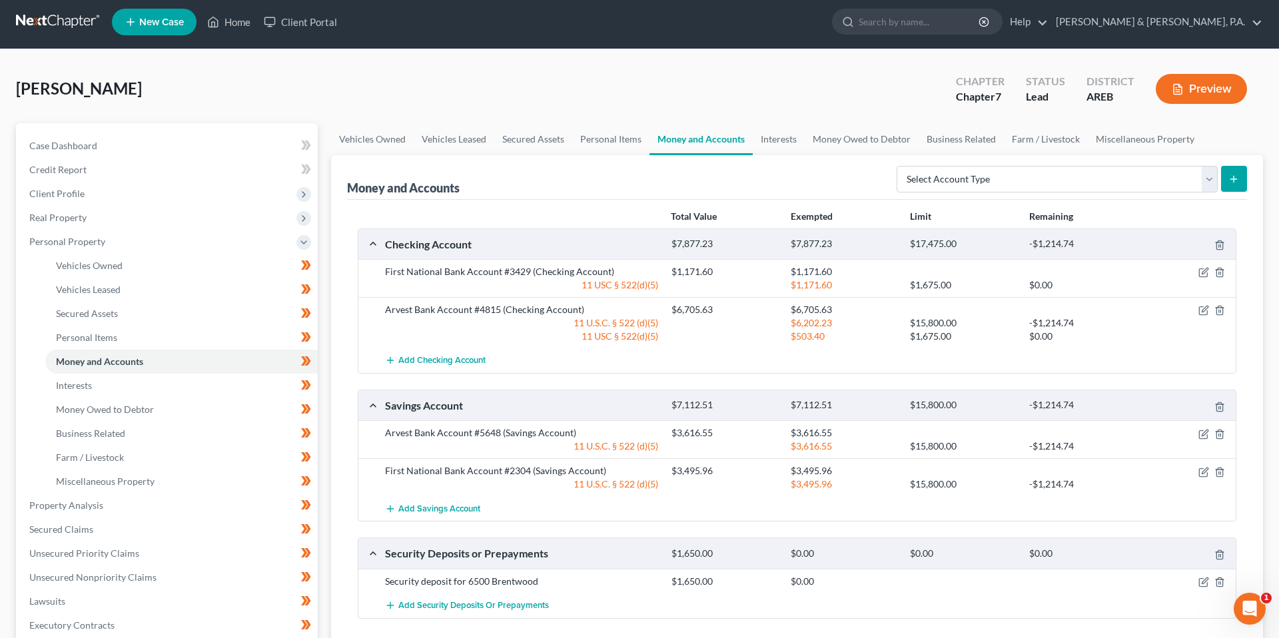
scroll to position [0, 0]
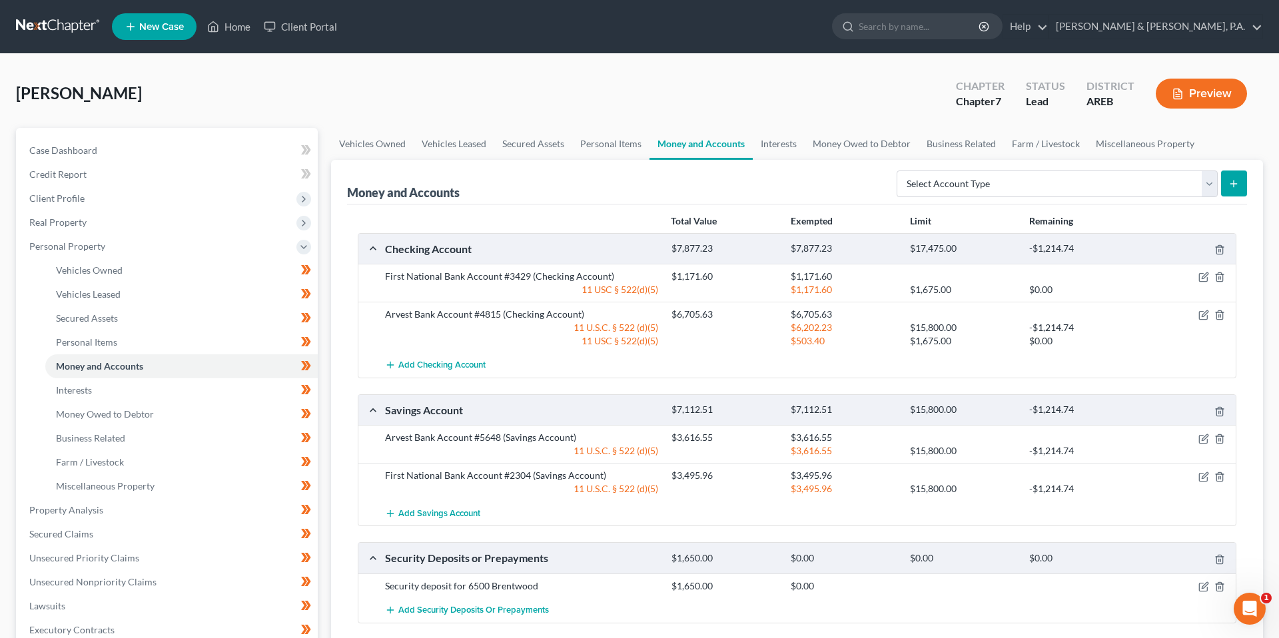
click at [780, 84] on div "[PERSON_NAME] Upgraded Chapter Chapter 7 Status Lead District AREB Preview" at bounding box center [639, 99] width 1247 height 58
click at [838, 101] on div "[PERSON_NAME] Upgraded Chapter Chapter 7 Status Lead District AREB Preview" at bounding box center [639, 99] width 1247 height 58
click at [393, 149] on link "Vehicles Owned" at bounding box center [372, 144] width 83 height 32
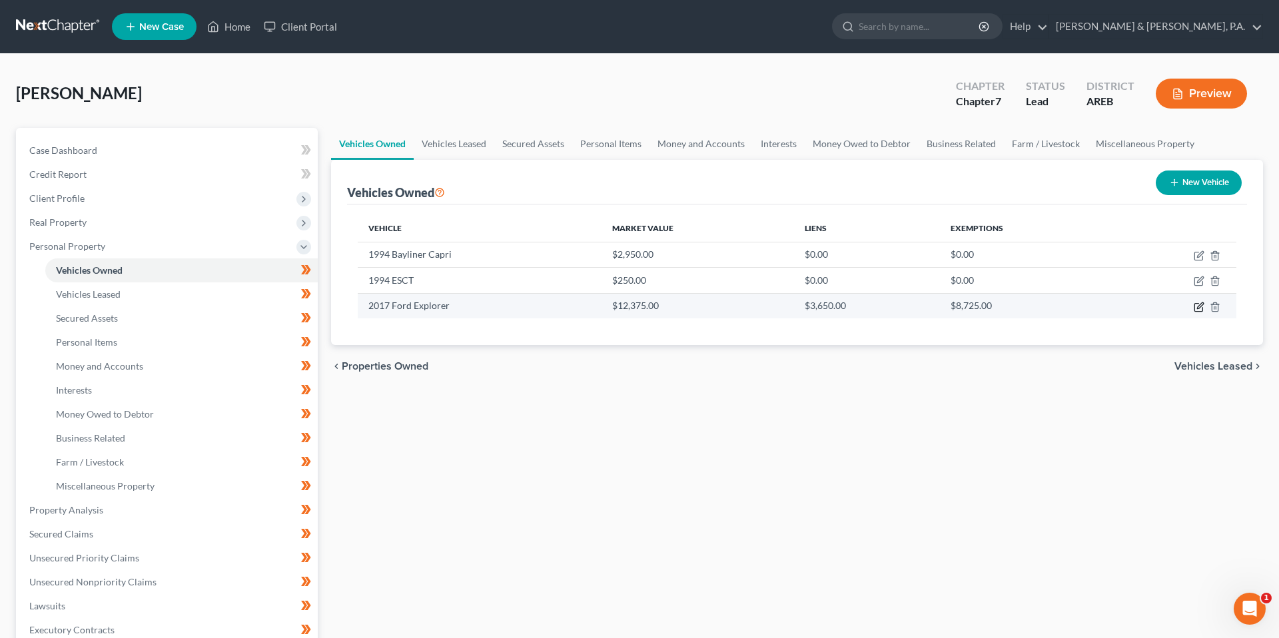
click at [1197, 307] on icon "button" at bounding box center [1200, 306] width 6 height 6
select select "0"
select select "9"
select select "3"
select select "0"
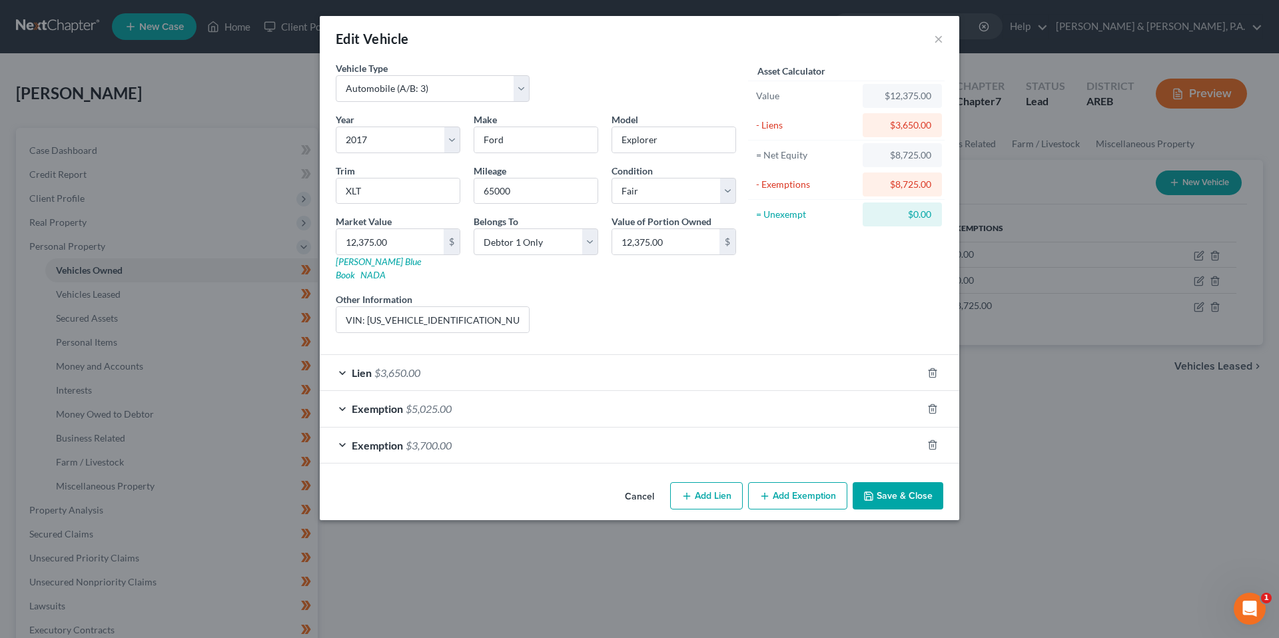
click at [726, 428] on div "Exemption $3,700.00" at bounding box center [621, 445] width 602 height 35
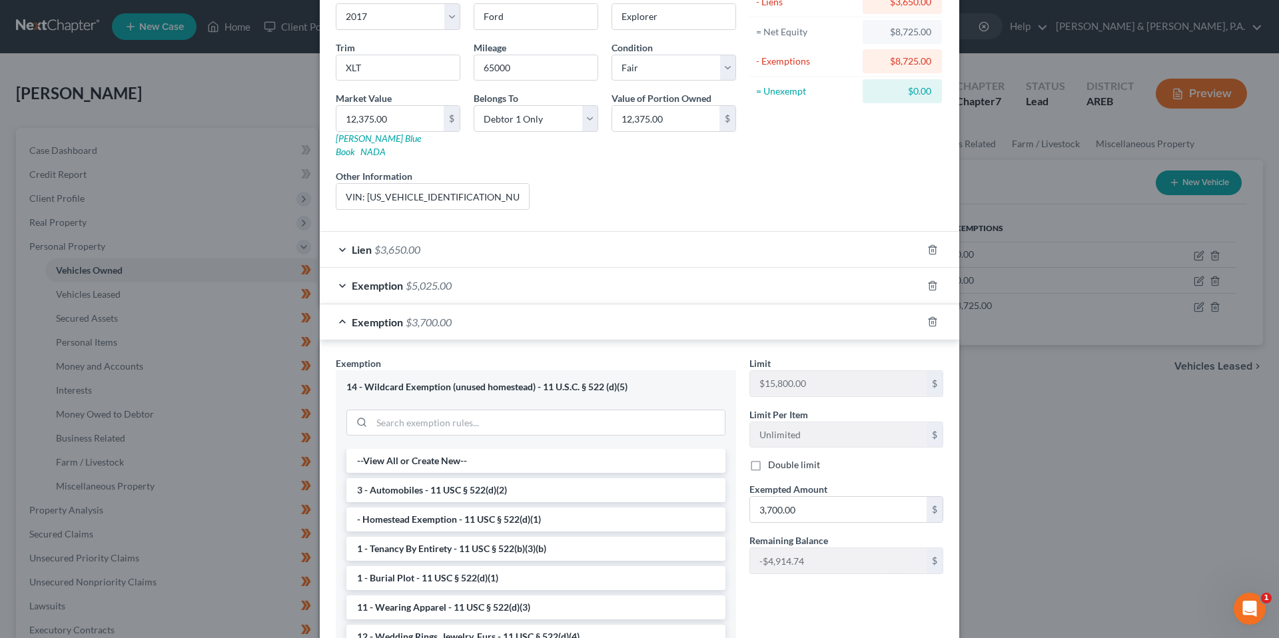
scroll to position [229, 0]
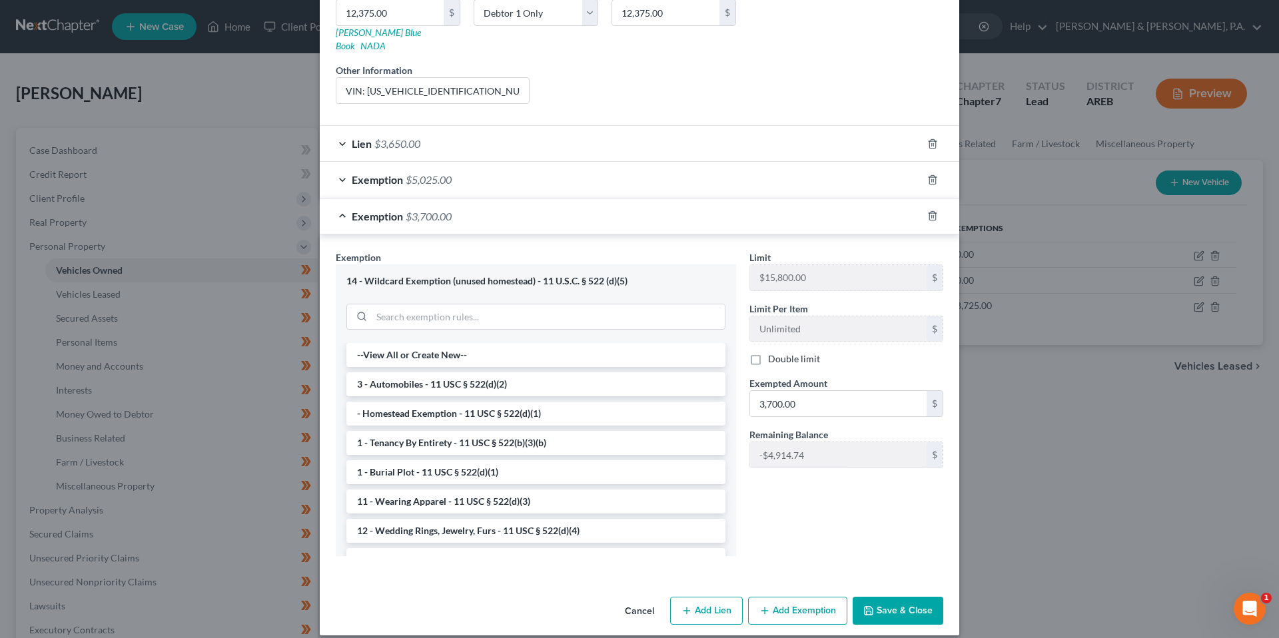
click at [741, 211] on div "Exemption $3,700.00" at bounding box center [621, 216] width 602 height 35
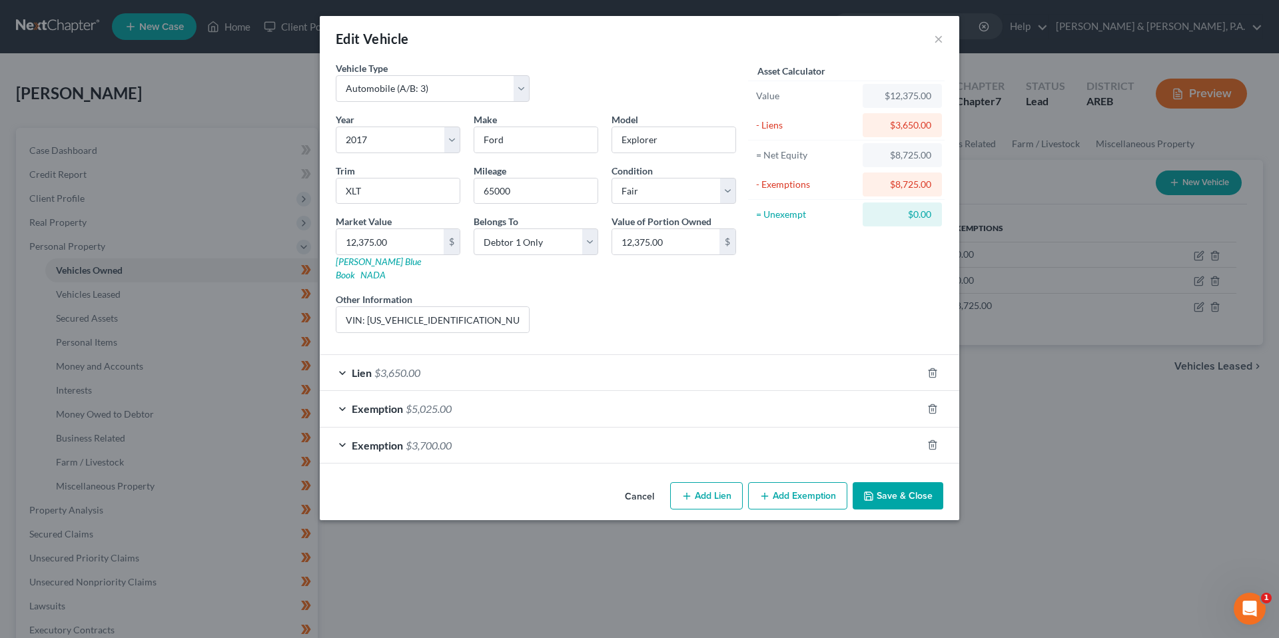
scroll to position [0, 0]
click at [936, 38] on button "×" at bounding box center [938, 39] width 9 height 16
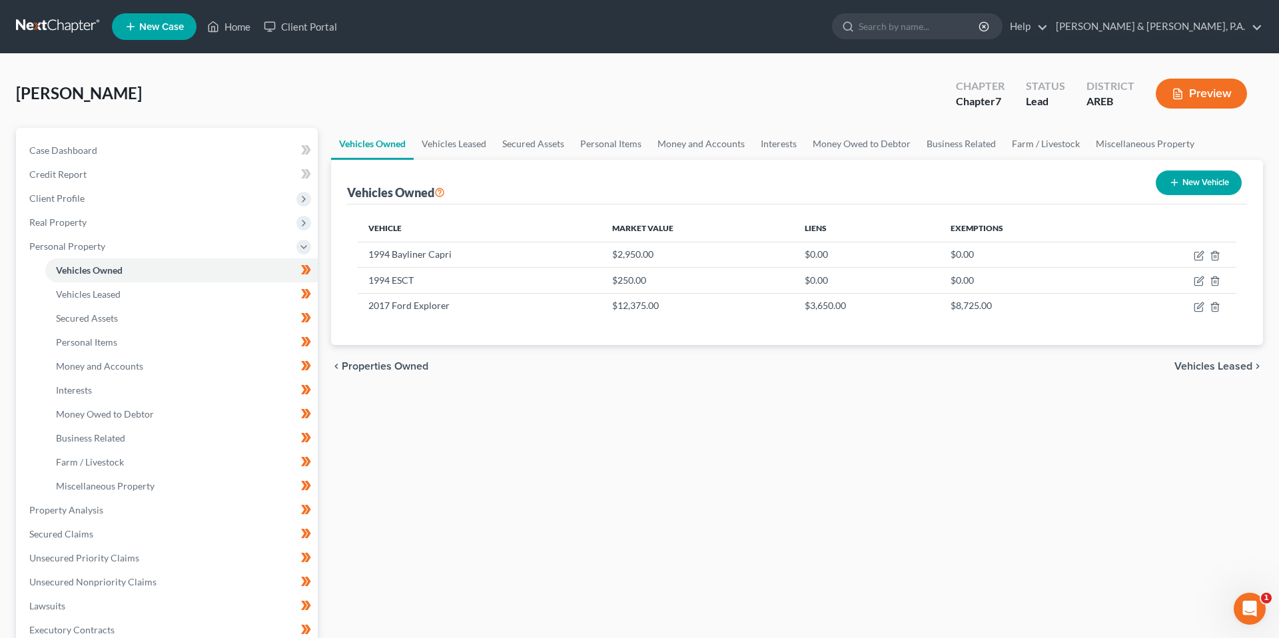
click at [902, 195] on div "Vehicles Owned New Vehicle" at bounding box center [797, 182] width 900 height 45
click at [836, 87] on div "[PERSON_NAME] Upgraded Chapter Chapter 7 Status Lead District AREB Preview" at bounding box center [639, 99] width 1247 height 58
click at [860, 87] on div "[PERSON_NAME] Upgraded Chapter Chapter 7 Status Lead District AREB Preview" at bounding box center [639, 99] width 1247 height 58
click at [81, 195] on span "Client Profile" at bounding box center [56, 198] width 55 height 11
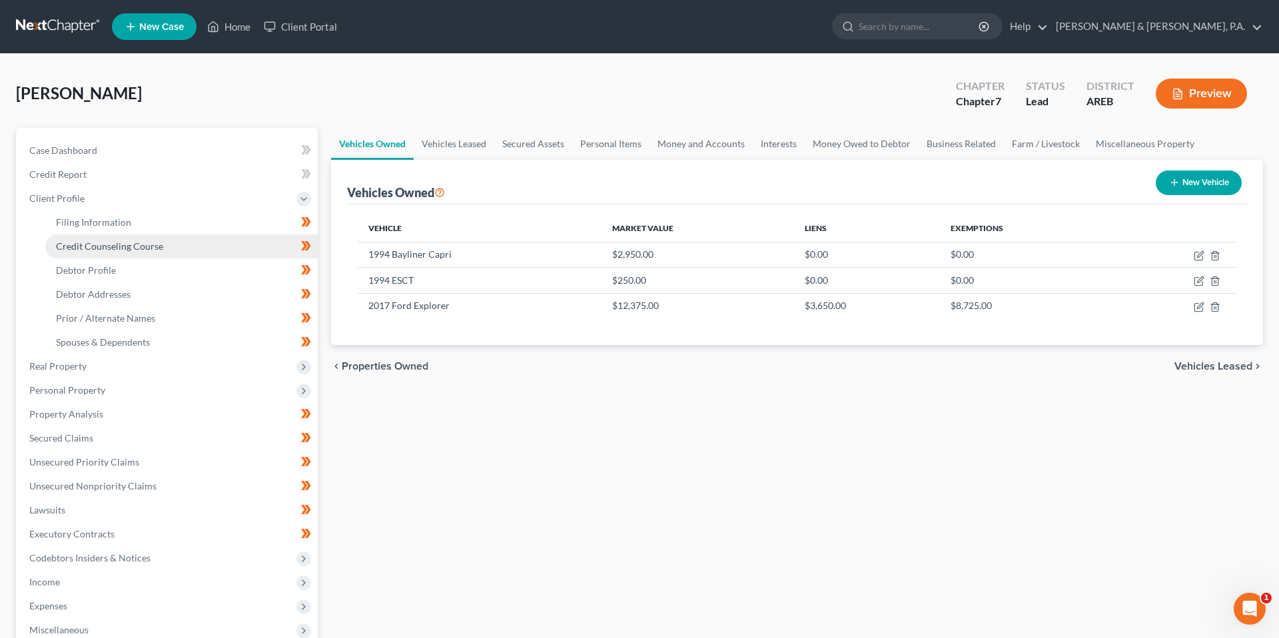
click at [120, 251] on link "Credit Counseling Course" at bounding box center [181, 247] width 273 height 24
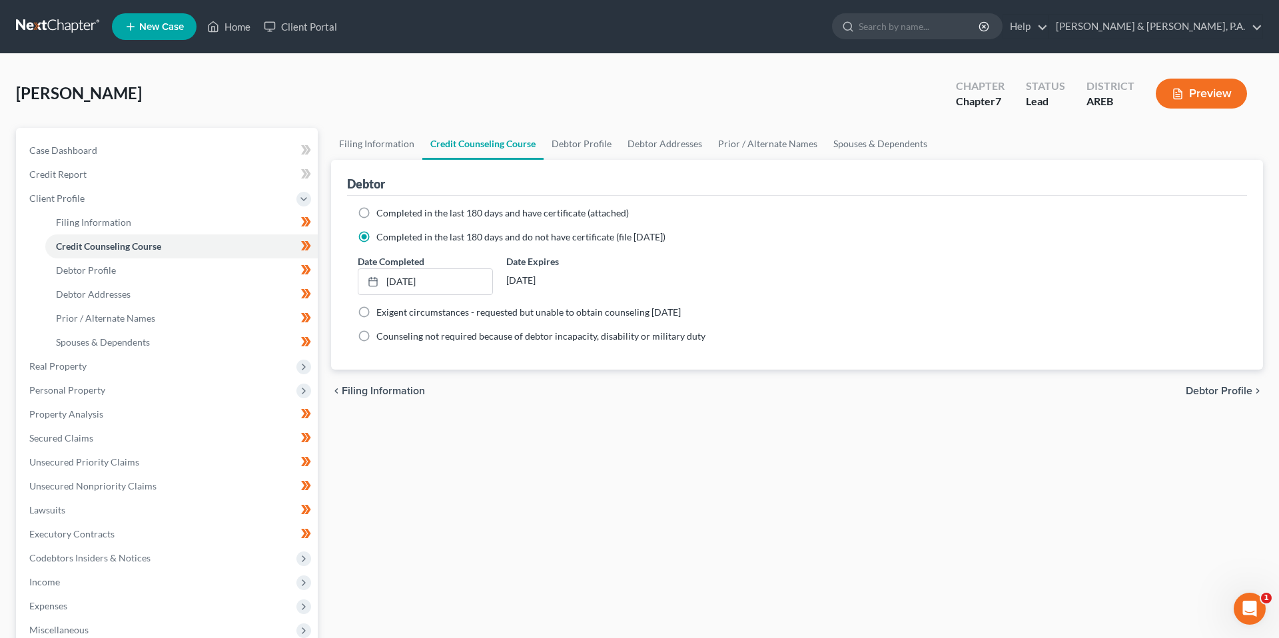
click at [301, 87] on div "[PERSON_NAME] Upgraded Chapter Chapter 7 Status Lead District AREB Preview" at bounding box center [639, 99] width 1247 height 58
click at [454, 83] on div "[PERSON_NAME] Upgraded Chapter Chapter 7 Status Lead District AREB Preview" at bounding box center [639, 99] width 1247 height 58
click at [241, 29] on link "Home" at bounding box center [229, 27] width 57 height 24
